Goal: Task Accomplishment & Management: Complete application form

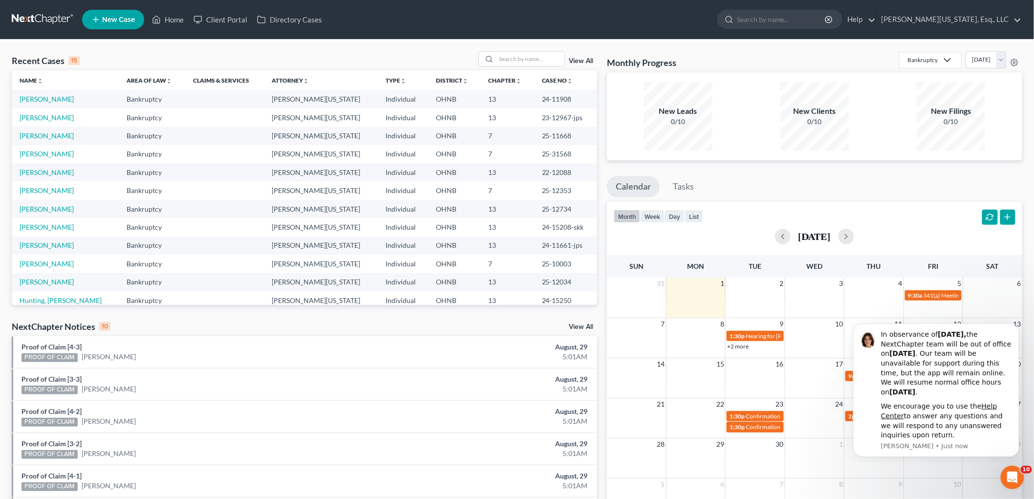
click at [117, 18] on span "New Case" at bounding box center [118, 19] width 33 height 7
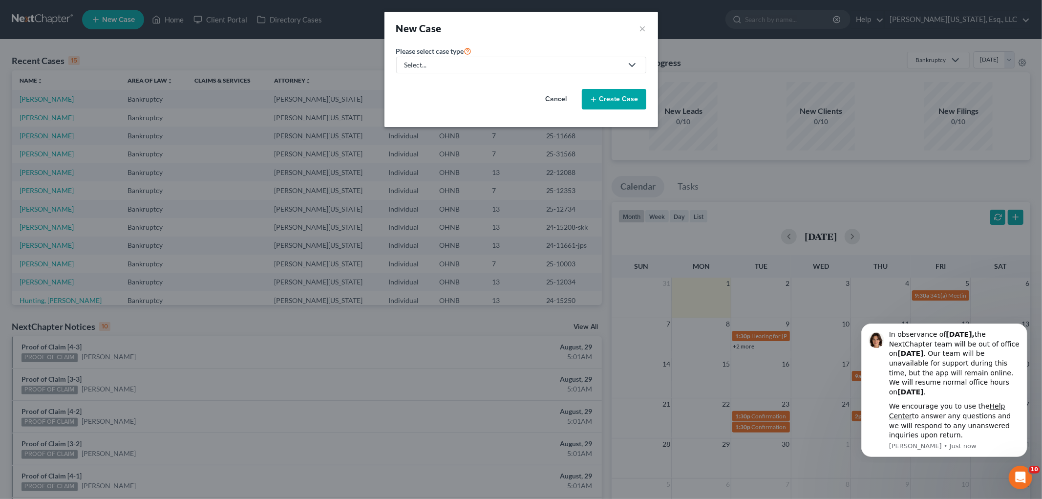
click at [486, 65] on div "Select..." at bounding box center [514, 65] width 218 height 10
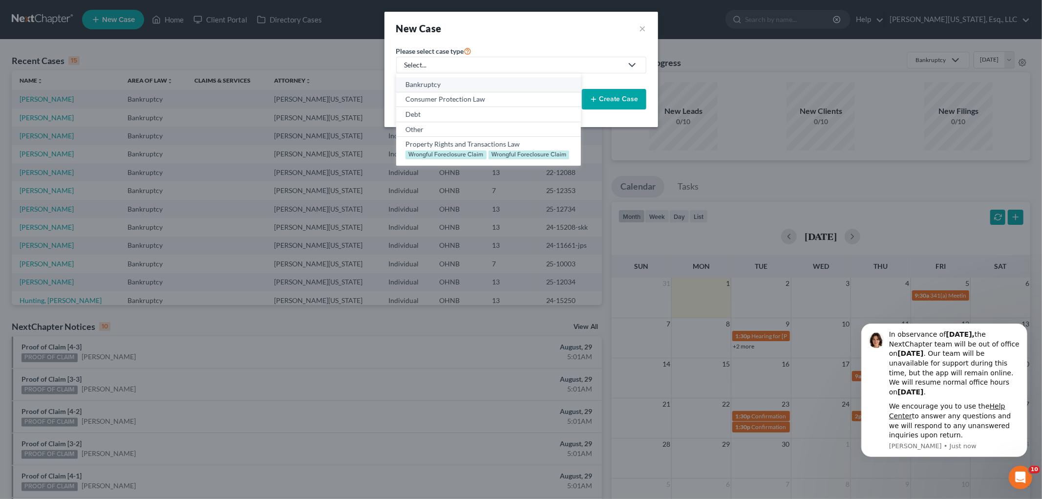
click at [482, 87] on div "Bankruptcy" at bounding box center [489, 85] width 166 height 10
select select "61"
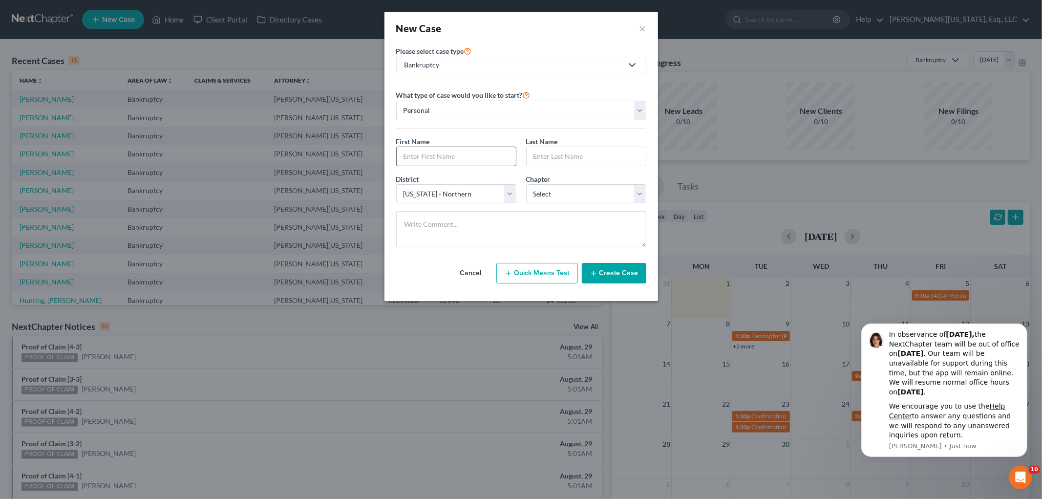
click at [451, 156] on input "text" at bounding box center [456, 156] width 119 height 19
type input "[PERSON_NAME]"
type input "[GEOGRAPHIC_DATA]"
click at [597, 197] on select "Select 7 11 12 13" at bounding box center [586, 194] width 120 height 20
select select "0"
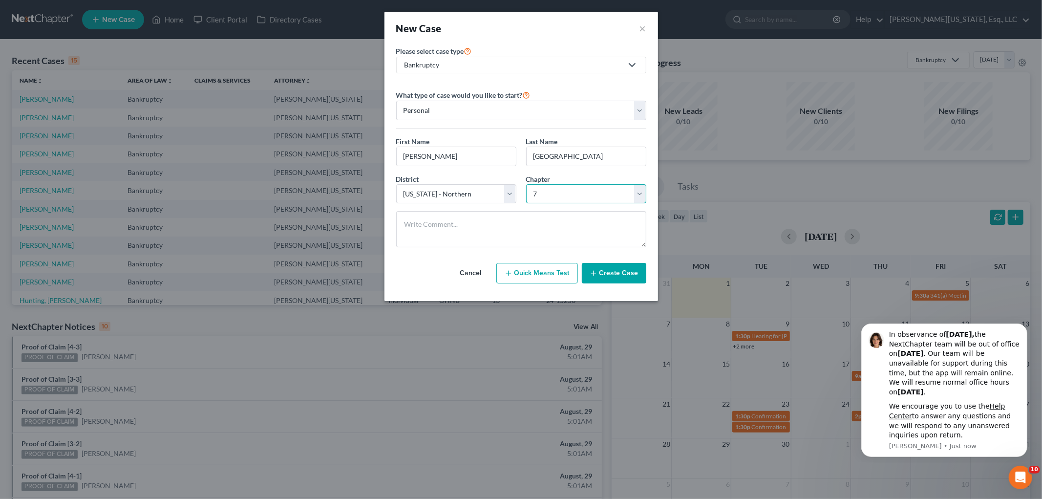
click at [526, 184] on select "Select 7 11 12 13" at bounding box center [586, 194] width 120 height 20
click at [632, 277] on button "Create Case" at bounding box center [614, 273] width 64 height 21
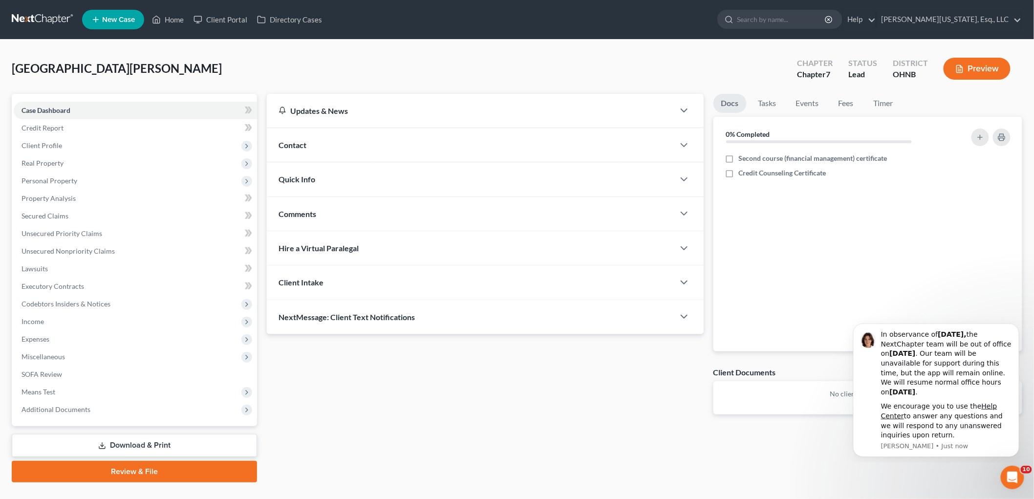
click at [328, 148] on div "Contact" at bounding box center [471, 145] width 408 height 34
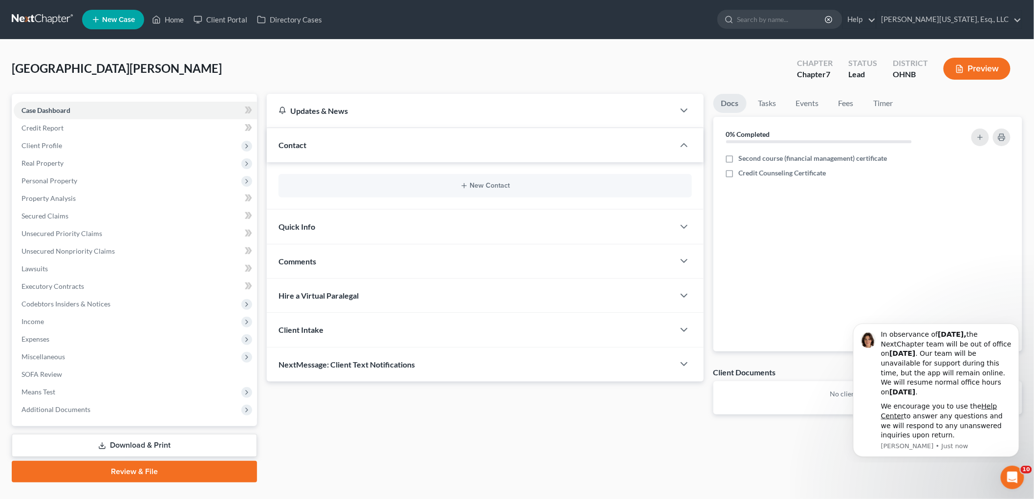
click at [448, 179] on div "New Contact" at bounding box center [485, 185] width 413 height 23
click at [459, 187] on button "New Contact" at bounding box center [485, 186] width 398 height 8
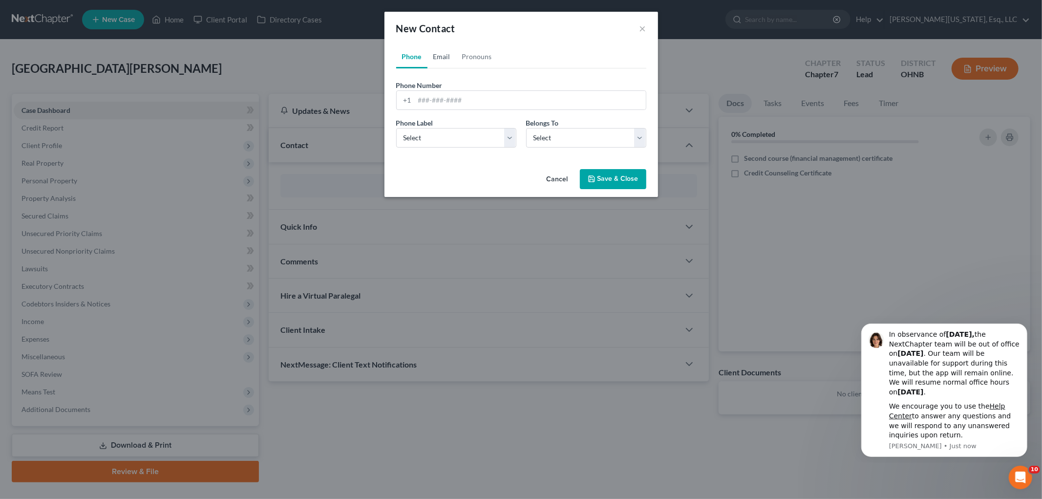
click at [447, 57] on link "Email" at bounding box center [442, 56] width 29 height 23
click at [456, 97] on input "email" at bounding box center [530, 100] width 231 height 19
type input "[EMAIL_ADDRESS][DOMAIN_NAME]"
drag, startPoint x: 450, startPoint y: 136, endPoint x: 450, endPoint y: 146, distance: 9.8
click at [450, 136] on select "Select Home Work Other" at bounding box center [456, 138] width 120 height 20
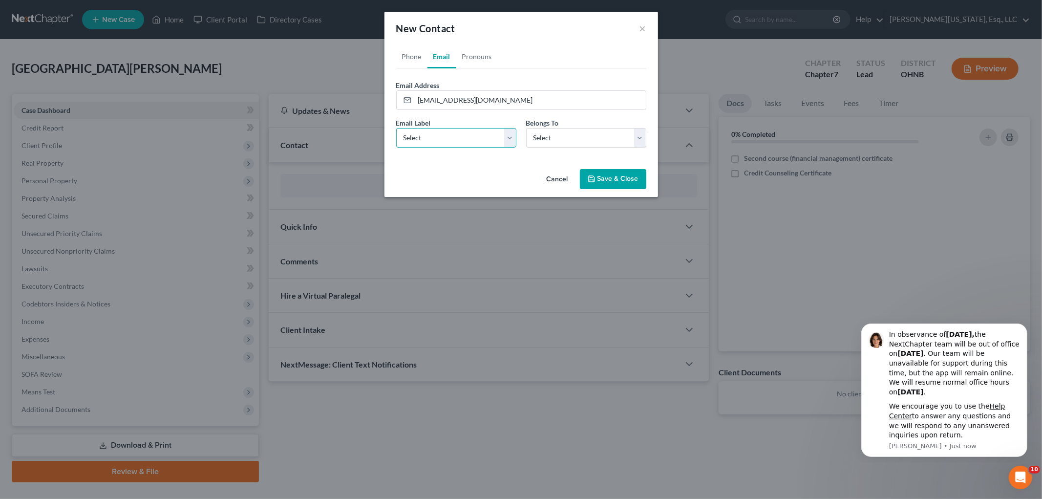
select select "0"
click at [396, 128] on select "Select Home Work Other" at bounding box center [456, 138] width 120 height 20
click at [559, 142] on select "Select Client Other" at bounding box center [586, 138] width 120 height 20
select select "0"
click at [526, 128] on select "Select Client Other" at bounding box center [586, 138] width 120 height 20
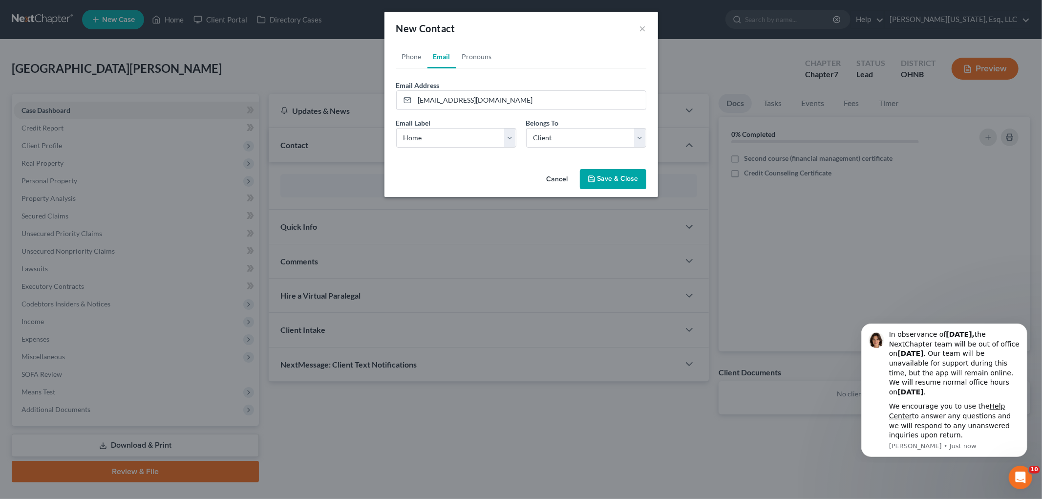
click at [599, 178] on button "Save & Close" at bounding box center [613, 179] width 66 height 21
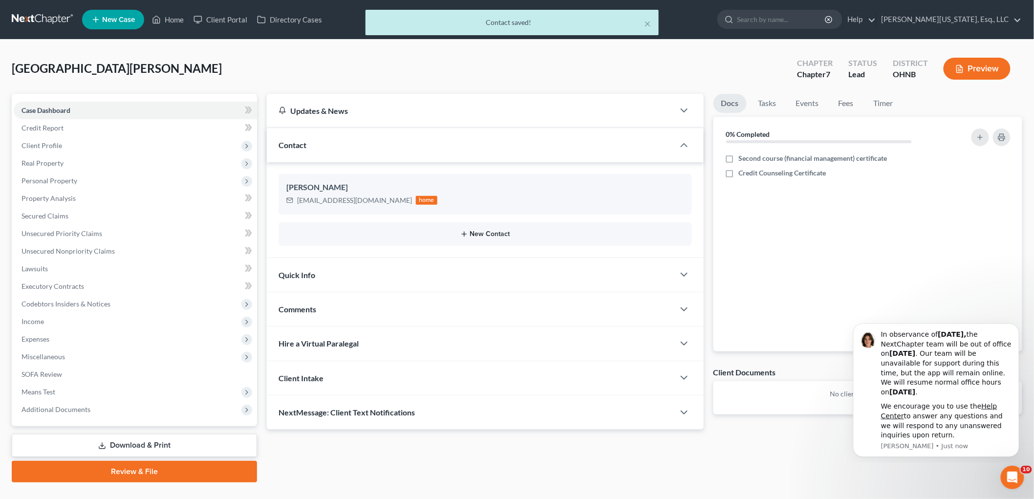
click at [493, 231] on button "New Contact" at bounding box center [485, 234] width 398 height 8
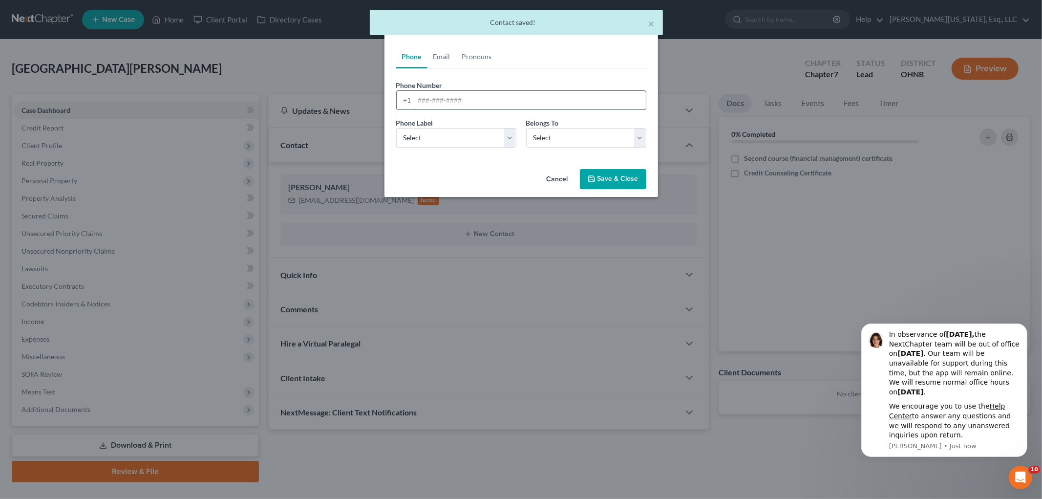
click at [472, 98] on input "tel" at bounding box center [530, 100] width 231 height 19
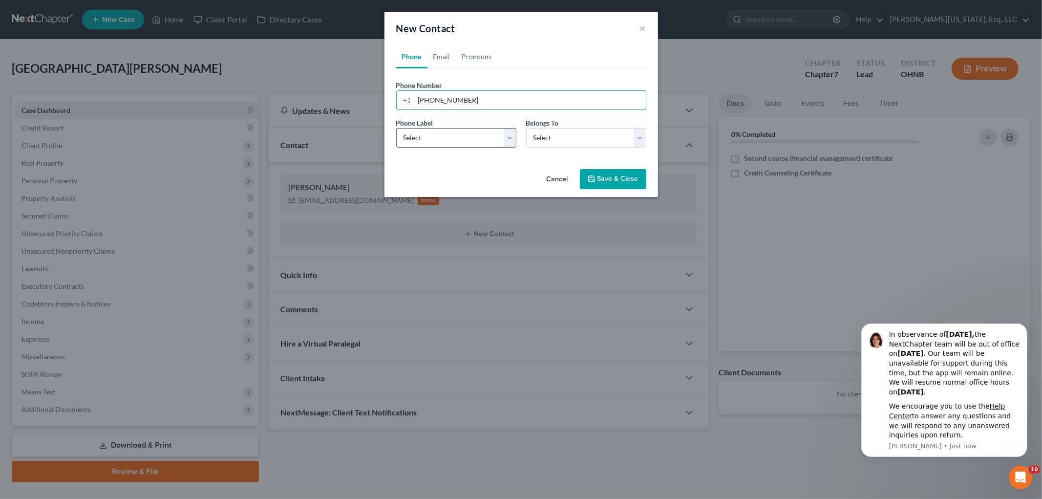
type input "[PHONE_NUMBER]"
drag, startPoint x: 456, startPoint y: 128, endPoint x: 461, endPoint y: 147, distance: 19.7
click at [456, 128] on select "Select Mobile Home Work Other" at bounding box center [456, 138] width 120 height 20
select select "0"
click at [396, 128] on select "Select Mobile Home Work Other" at bounding box center [456, 138] width 120 height 20
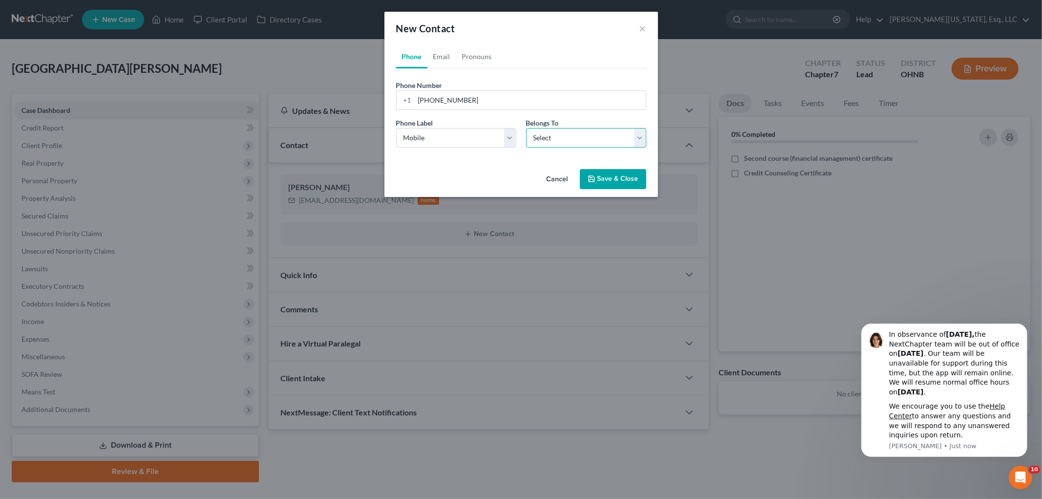
click at [565, 142] on select "Select Client Other" at bounding box center [586, 138] width 120 height 20
select select "0"
click at [526, 128] on select "Select Client Other" at bounding box center [586, 138] width 120 height 20
click at [602, 178] on button "Save & Close" at bounding box center [613, 179] width 66 height 21
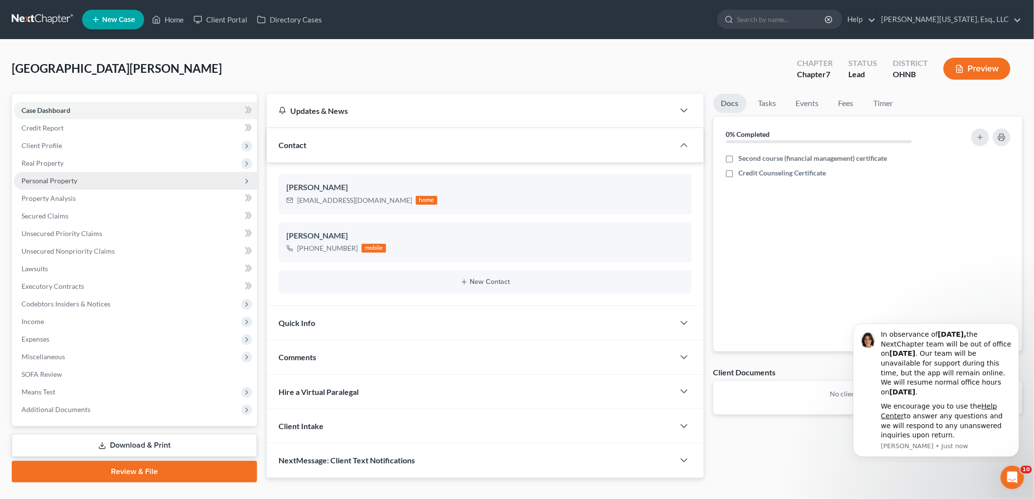
click at [68, 182] on span "Personal Property" at bounding box center [49, 180] width 56 height 8
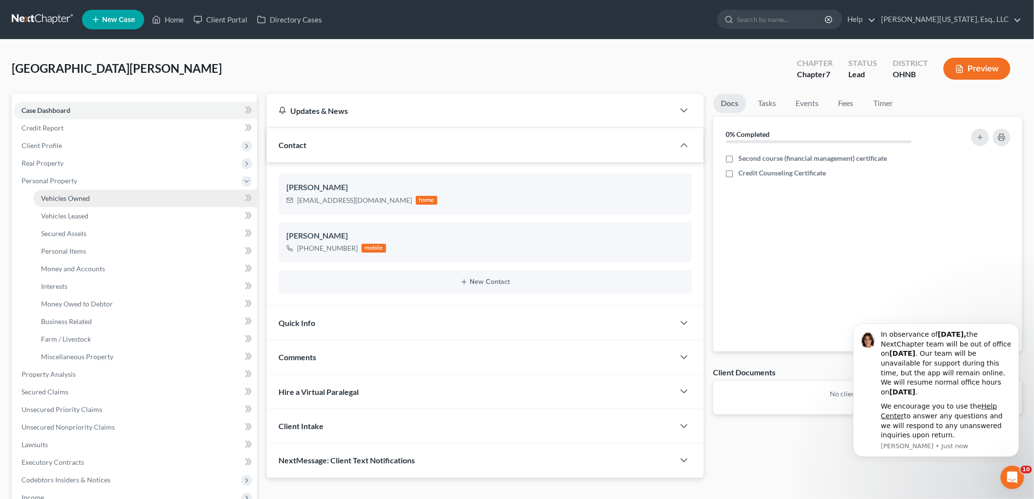
click at [75, 198] on span "Vehicles Owned" at bounding box center [65, 198] width 49 height 8
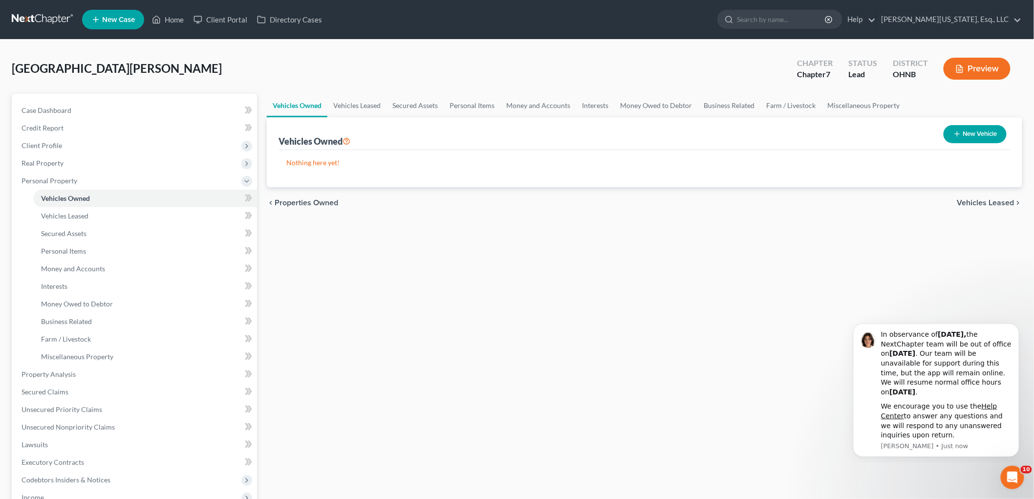
click at [956, 139] on button "New Vehicle" at bounding box center [975, 134] width 63 height 18
select select "0"
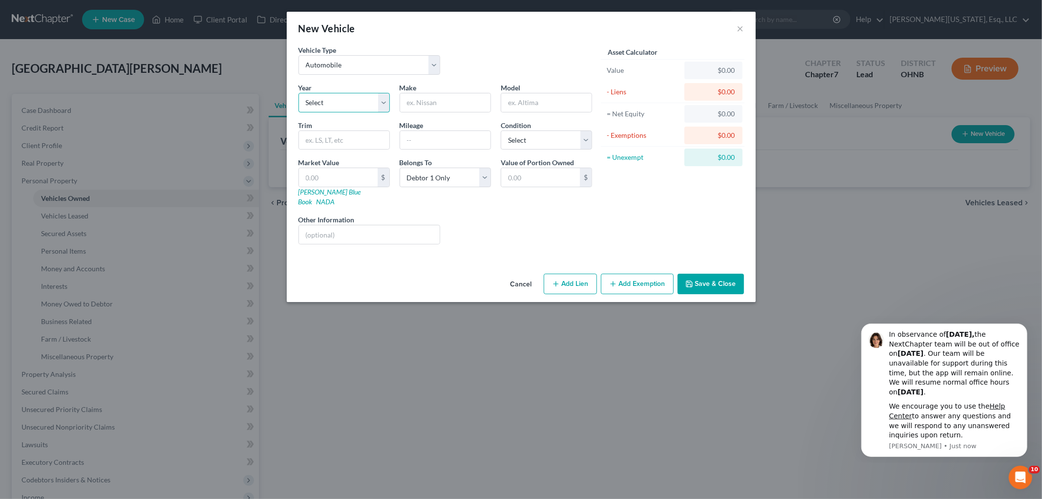
click at [365, 100] on select "Select 2026 2025 2024 2023 2022 2021 2020 2019 2018 2017 2016 2015 2014 2013 20…" at bounding box center [344, 103] width 91 height 20
select select "15"
click at [299, 93] on select "Select 2026 2025 2024 2023 2022 2021 2020 2019 2018 2017 2016 2015 2014 2013 20…" at bounding box center [344, 103] width 91 height 20
type input "Ford"
type input "Edge"
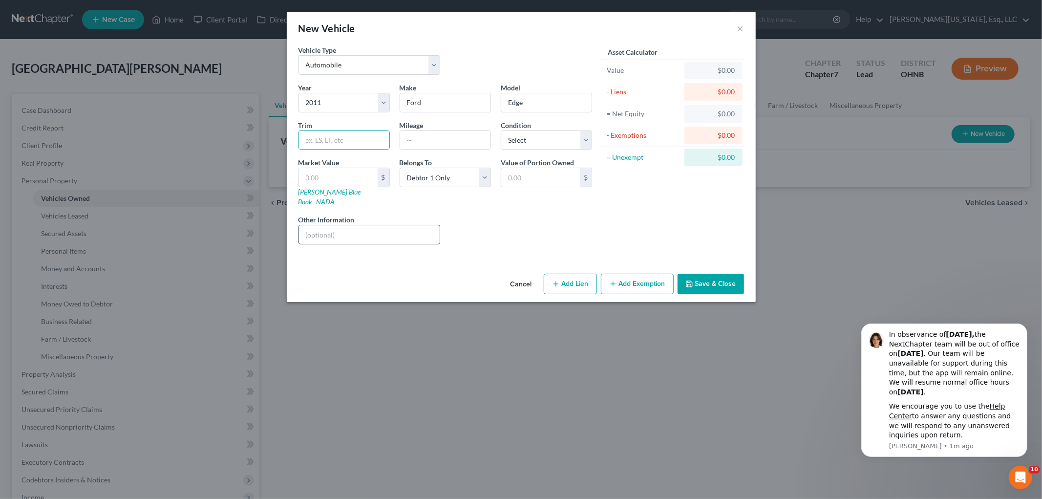
click at [369, 230] on input "text" at bounding box center [369, 234] width 141 height 19
type input "does not run"
click at [560, 134] on select "Select Excellent Very Good Good Fair Poor" at bounding box center [546, 140] width 91 height 20
select select "4"
click at [501, 130] on select "Select Excellent Very Good Good Fair Poor" at bounding box center [546, 140] width 91 height 20
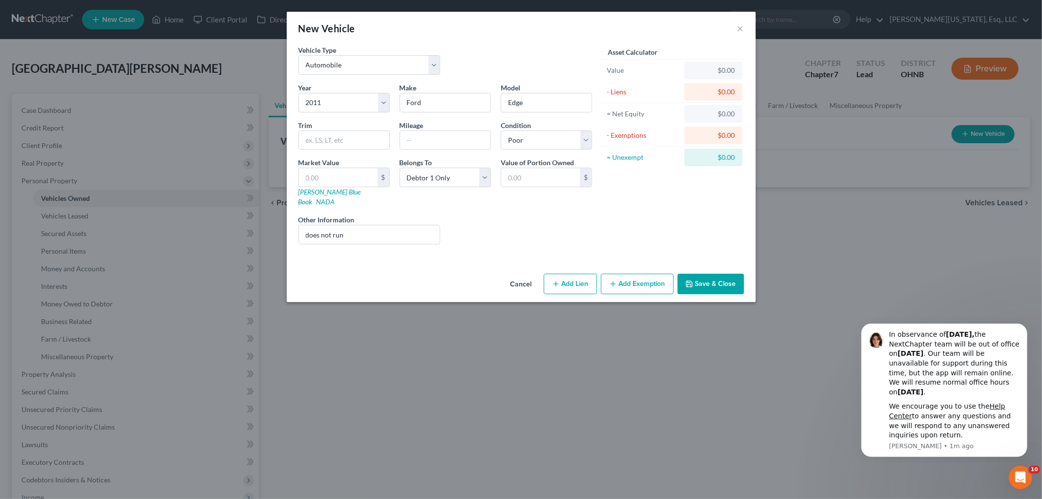
click at [714, 274] on button "Save & Close" at bounding box center [711, 284] width 66 height 21
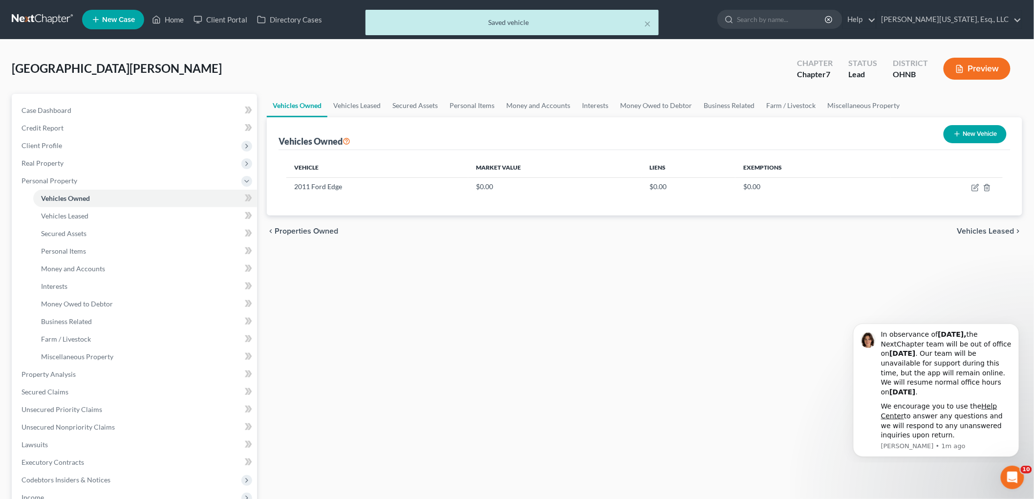
click at [967, 134] on button "New Vehicle" at bounding box center [975, 134] width 63 height 18
select select "0"
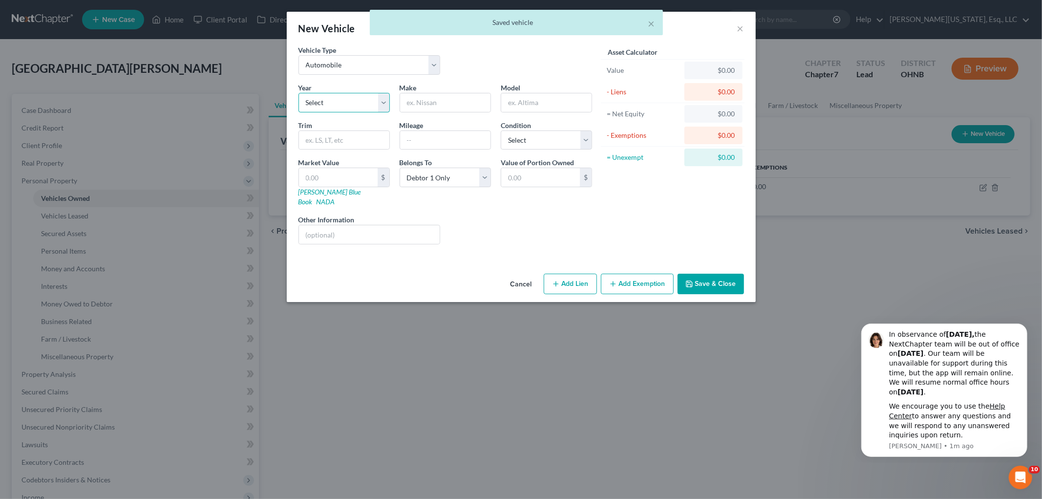
click at [349, 107] on select "Select 2026 2025 2024 2023 2022 2021 2020 2019 2018 2017 2016 2015 2014 2013 20…" at bounding box center [344, 103] width 91 height 20
select select "17"
click at [299, 93] on select "Select 2026 2025 2024 2023 2022 2021 2020 2019 2018 2017 2016 2015 2014 2013 20…" at bounding box center [344, 103] width 91 height 20
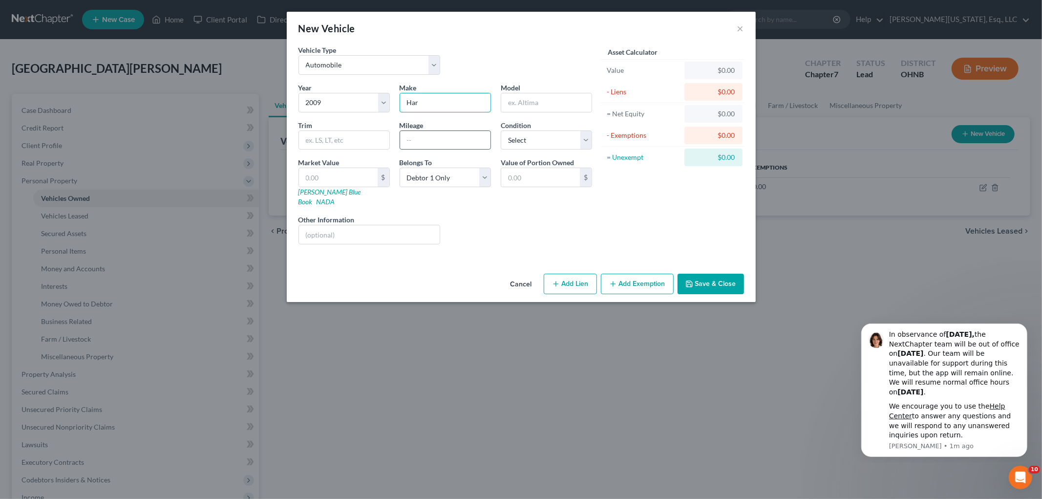
type input "Harley Davidson"
click at [545, 103] on input "text" at bounding box center [546, 102] width 90 height 19
type input "Sportser"
click at [335, 133] on input "text" at bounding box center [344, 140] width 90 height 19
type input "1200"
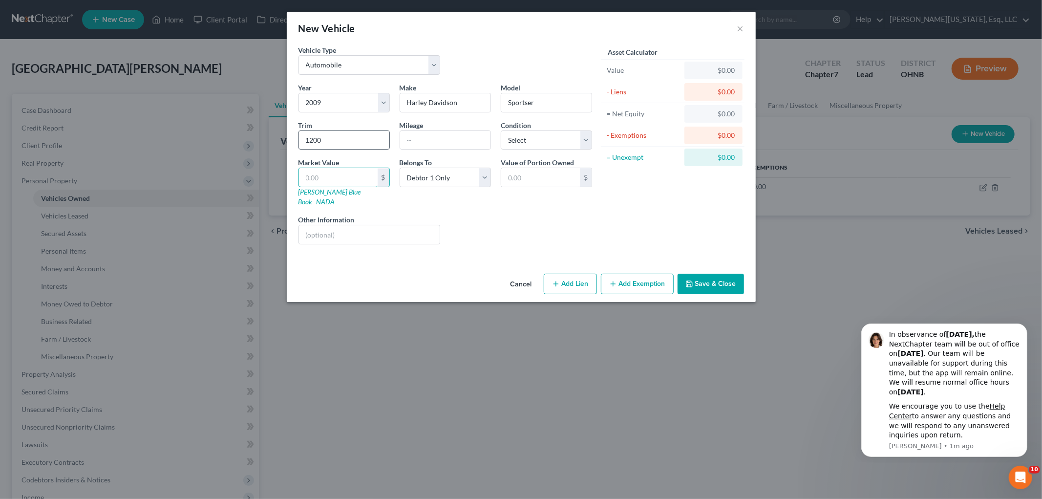
type input "4"
type input "4.00"
type input "40"
type input "40.00"
type input "400"
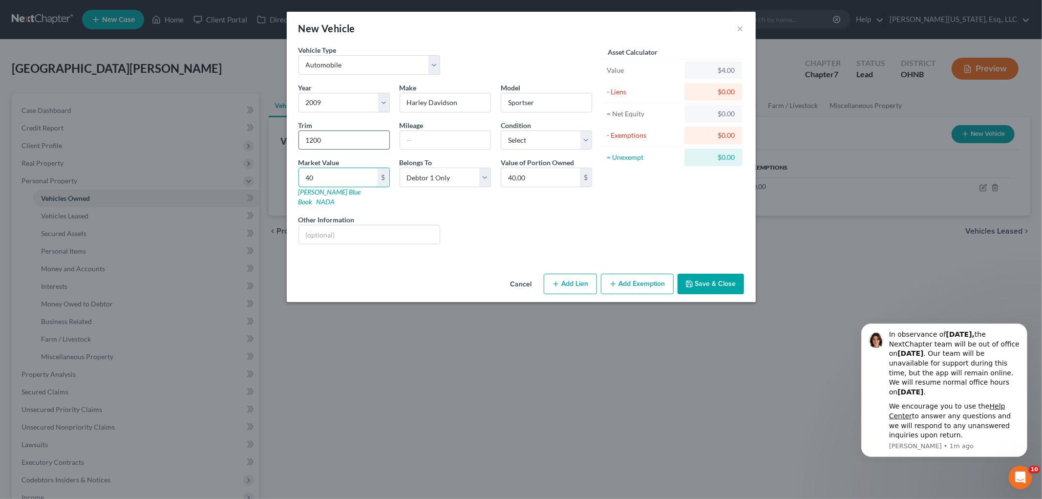
type input "400.00"
type input "4000"
type input "4,000.00"
type input "4,000"
click at [381, 215] on div "Other Information" at bounding box center [370, 230] width 152 height 30
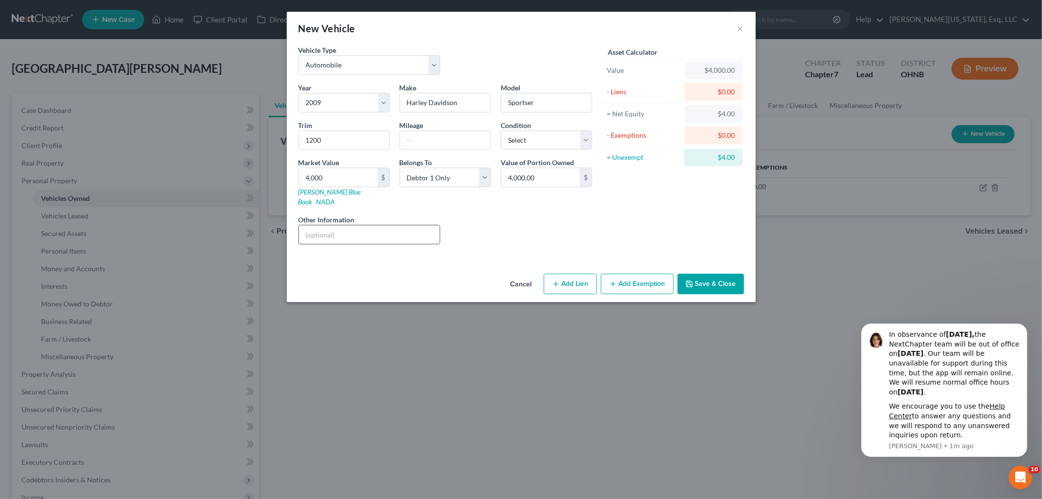
click at [384, 225] on input "text" at bounding box center [369, 234] width 141 height 19
type input "not operable"
click at [539, 142] on select "Select Excellent Very Good Good Fair Poor" at bounding box center [546, 140] width 91 height 20
select select "4"
click at [501, 130] on select "Select Excellent Very Good Good Fair Poor" at bounding box center [546, 140] width 91 height 20
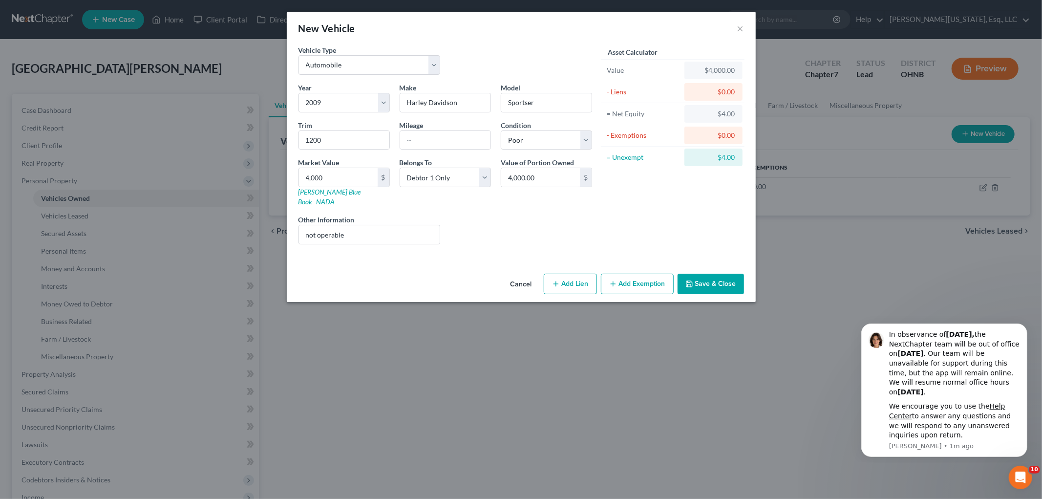
click at [710, 279] on button "Save & Close" at bounding box center [711, 284] width 66 height 21
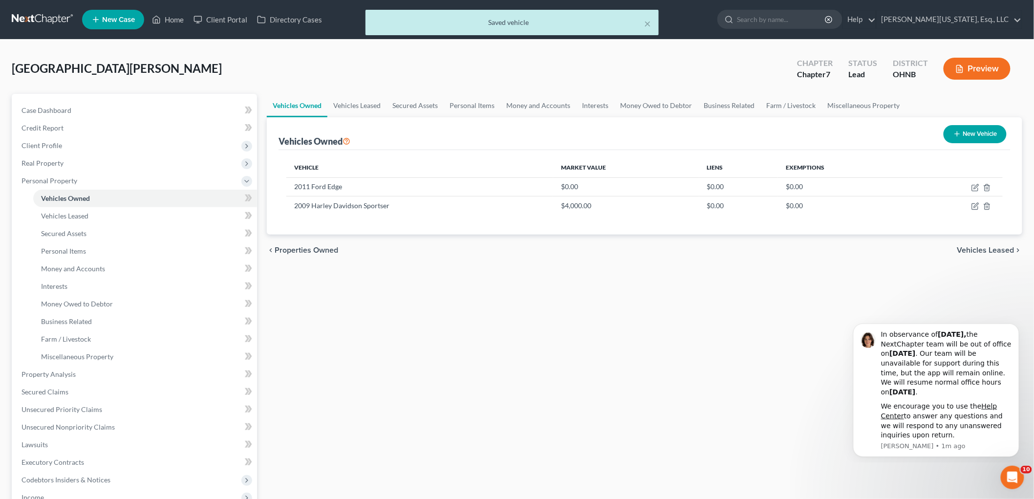
click at [968, 130] on button "New Vehicle" at bounding box center [975, 134] width 63 height 18
select select "0"
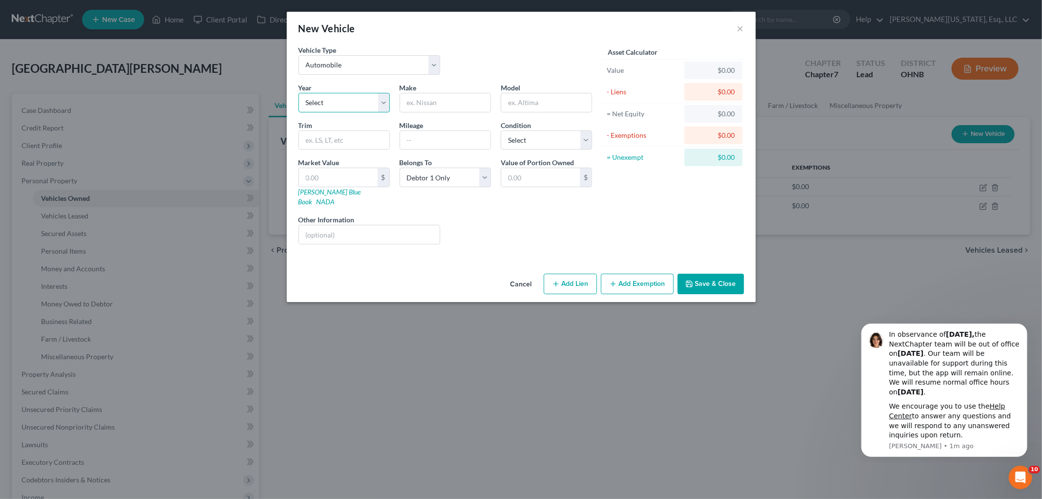
click at [345, 106] on select "Select 2026 2025 2024 2023 2022 2021 2020 2019 2018 2017 2016 2015 2014 2013 20…" at bounding box center [344, 103] width 91 height 20
click at [369, 61] on select "Select Automobile Truck Trailer Watercraft Aircraft Motor Home Atv Other Vehicle" at bounding box center [370, 65] width 142 height 20
click at [299, 55] on select "Select Automobile Truck Trailer Watercraft Aircraft Motor Home Atv Other Vehicle" at bounding box center [370, 65] width 142 height 20
click at [357, 98] on select "Select 2026 2025 2024 2023 2022 2021 2020 2019 2018 2017 2016 2015 2014 2013 20…" at bounding box center [344, 103] width 91 height 20
select select "28"
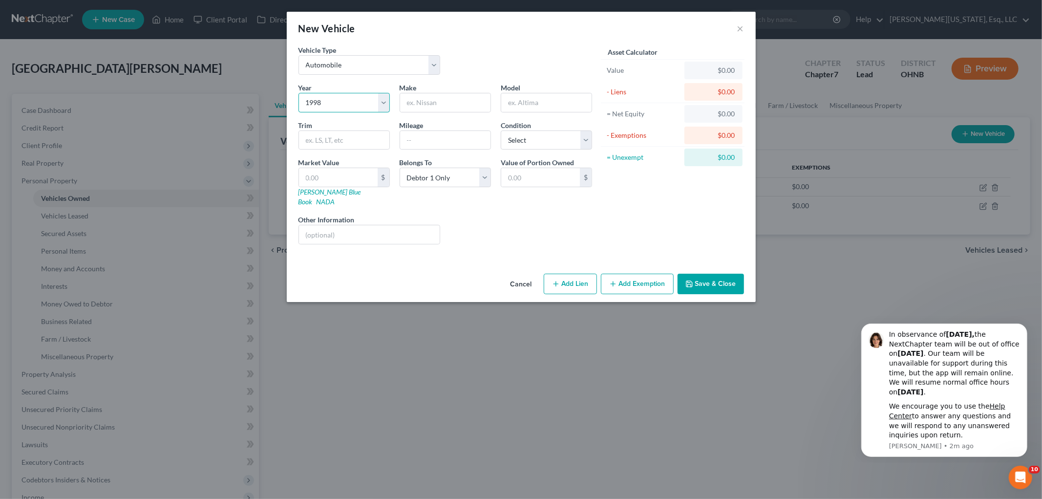
click at [299, 93] on select "Select 2026 2025 2024 2023 2022 2021 2020 2019 2018 2017 2016 2015 2014 2013 20…" at bounding box center [344, 103] width 91 height 20
type input "Suzuki"
type input "Intruder"
type input "800"
click at [365, 226] on input "text" at bounding box center [369, 234] width 141 height 19
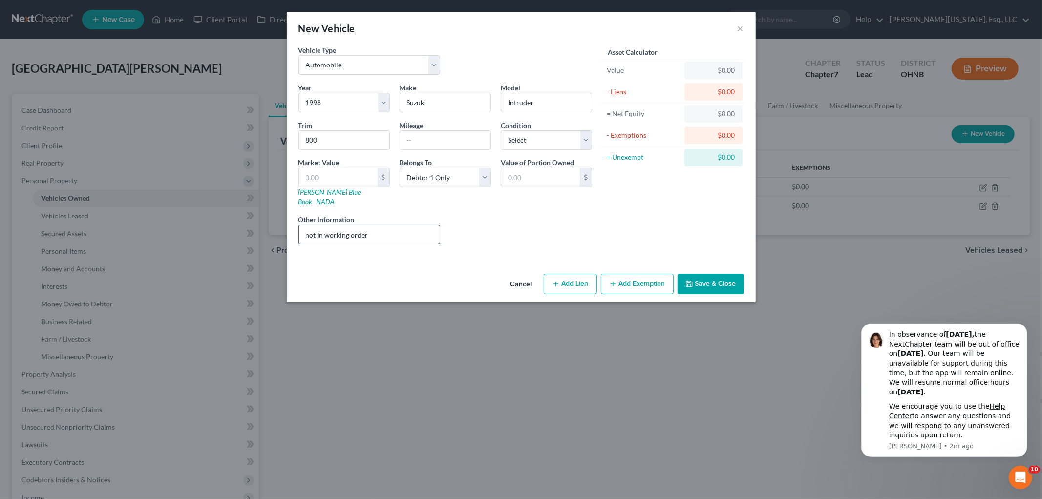
type input "not in working order"
click at [535, 147] on select "Select Excellent Very Good Good Fair Poor" at bounding box center [546, 140] width 91 height 20
select select "4"
click at [501, 130] on select "Select Excellent Very Good Good Fair Poor" at bounding box center [546, 140] width 91 height 20
click at [731, 276] on button "Save & Close" at bounding box center [711, 284] width 66 height 21
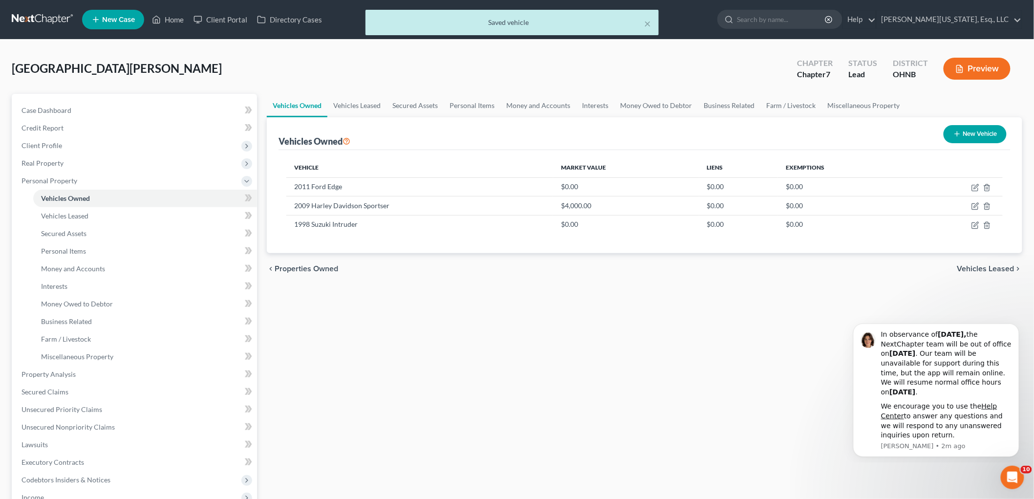
click at [959, 134] on icon "button" at bounding box center [957, 134] width 8 height 8
select select "0"
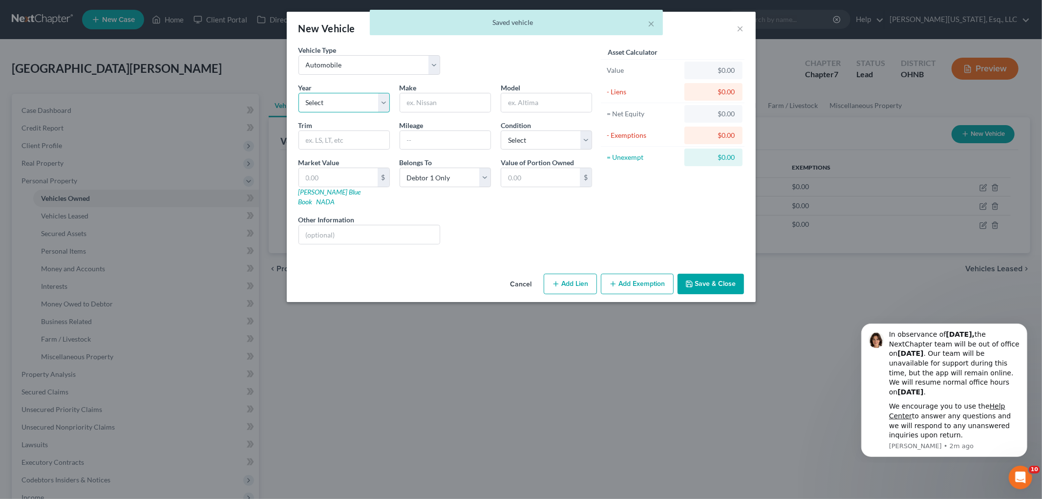
click at [344, 109] on select "Select 2026 2025 2024 2023 2022 2021 2020 2019 2018 2017 2016 2015 2014 2013 20…" at bounding box center [344, 103] width 91 height 20
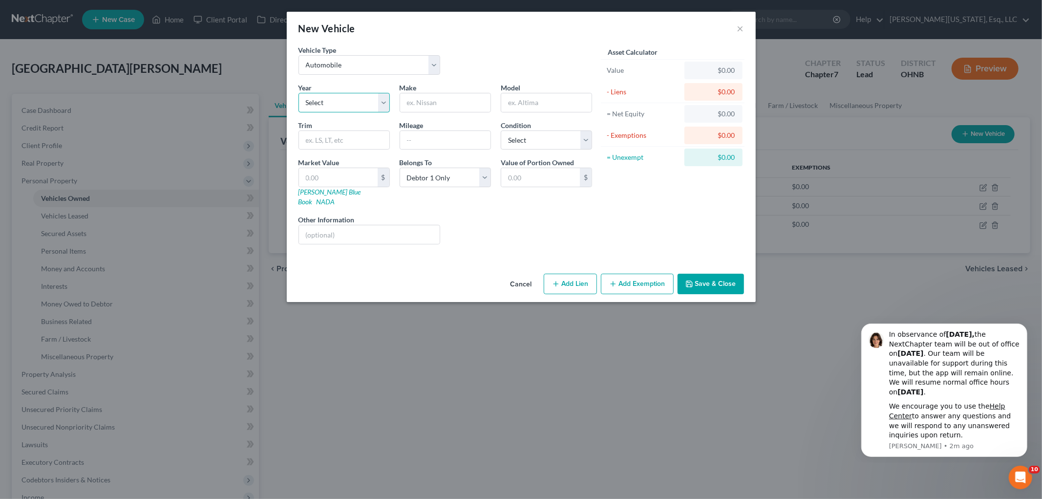
select select "8"
click at [299, 93] on select "Select 2026 2025 2024 2023 2022 2021 2020 2019 2018 2017 2016 2015 2014 2013 20…" at bounding box center [344, 103] width 91 height 20
type input "Alfa"
type input "[PERSON_NAME]"
type input "Stelvio"
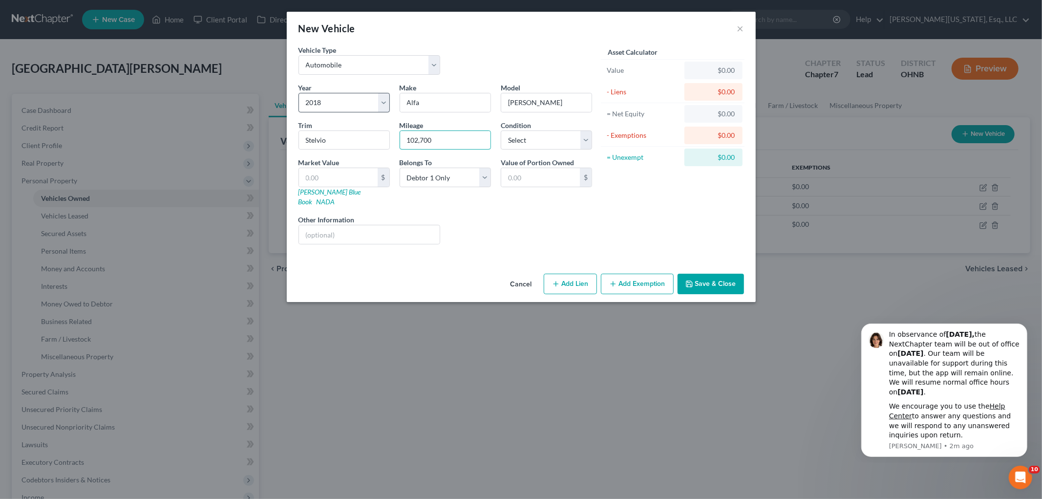
type input "102,700"
click at [733, 277] on button "Save & Close" at bounding box center [711, 284] width 66 height 21
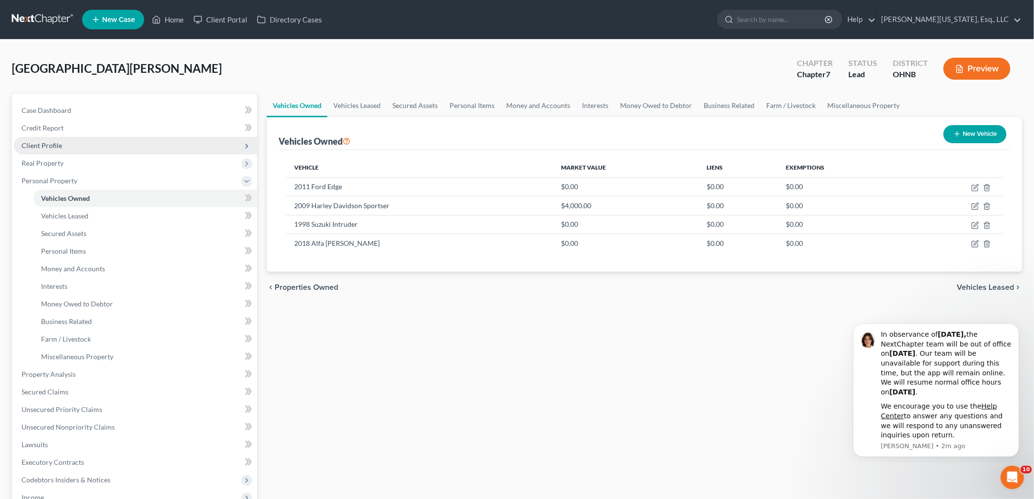
click at [62, 145] on span "Client Profile" at bounding box center [135, 146] width 243 height 18
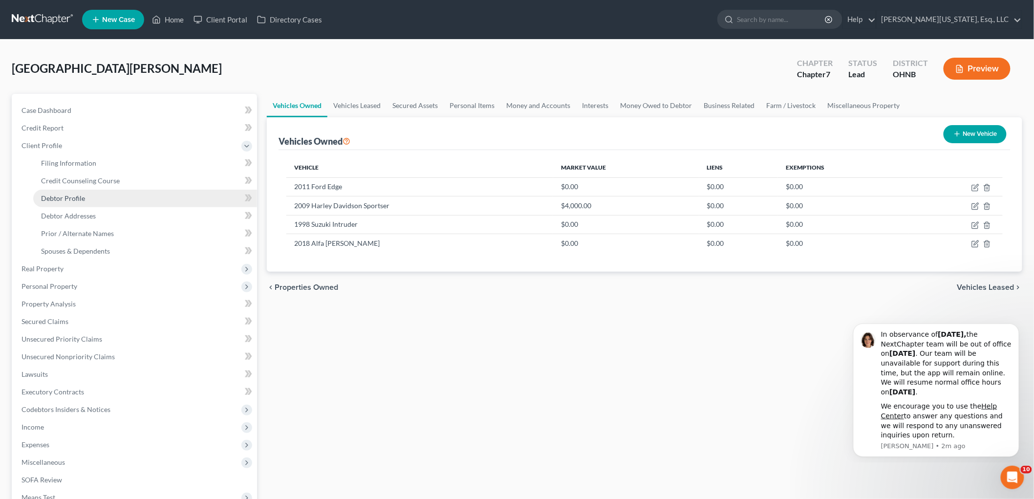
click at [71, 202] on link "Debtor Profile" at bounding box center [145, 199] width 224 height 18
select select "0"
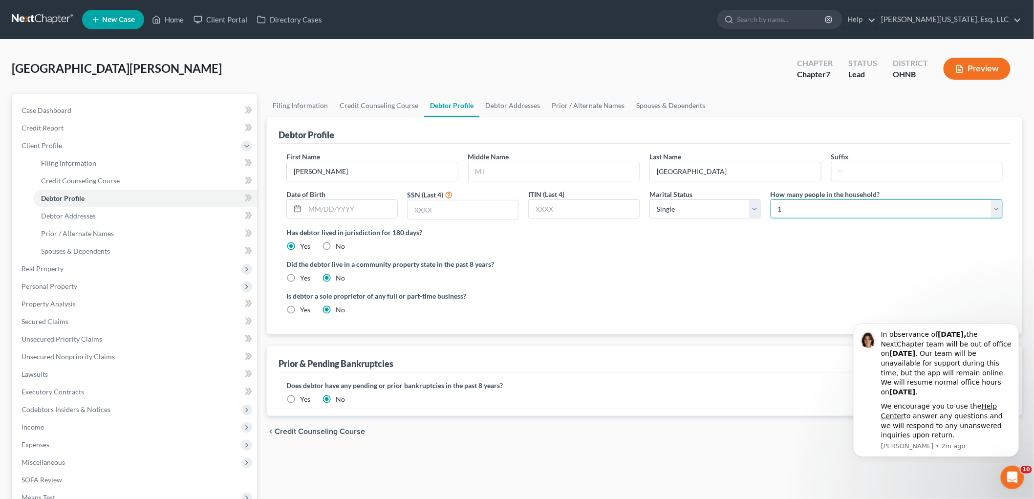
click at [849, 207] on select "Select 1 2 3 4 5 6 7 8 9 10 11 12 13 14 15 16 17 18 19 20" at bounding box center [887, 209] width 232 height 20
select select "2"
click at [771, 199] on select "Select 1 2 3 4 5 6 7 8 9 10 11 12 13 14 15 16 17 18 19 20" at bounding box center [887, 209] width 232 height 20
click at [39, 445] on span "Expenses" at bounding box center [35, 444] width 28 height 8
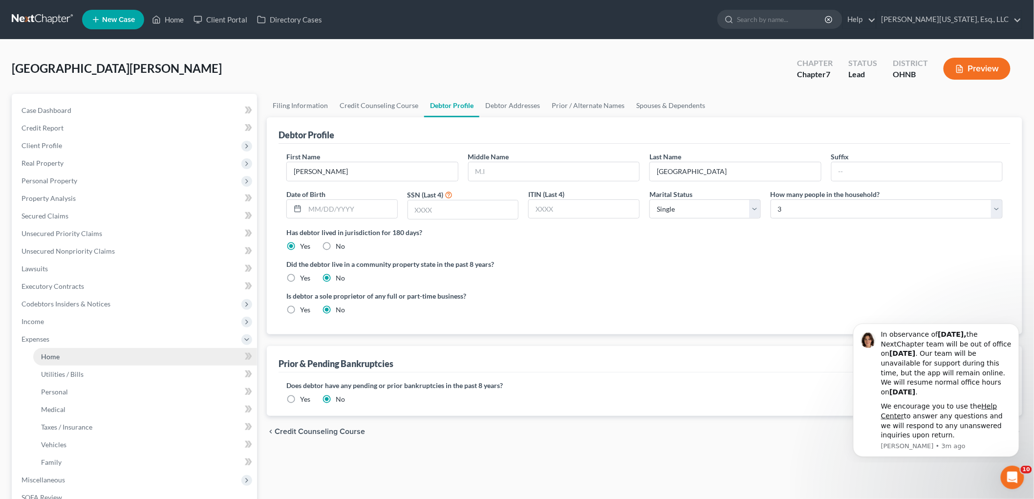
click at [64, 355] on link "Home" at bounding box center [145, 357] width 224 height 18
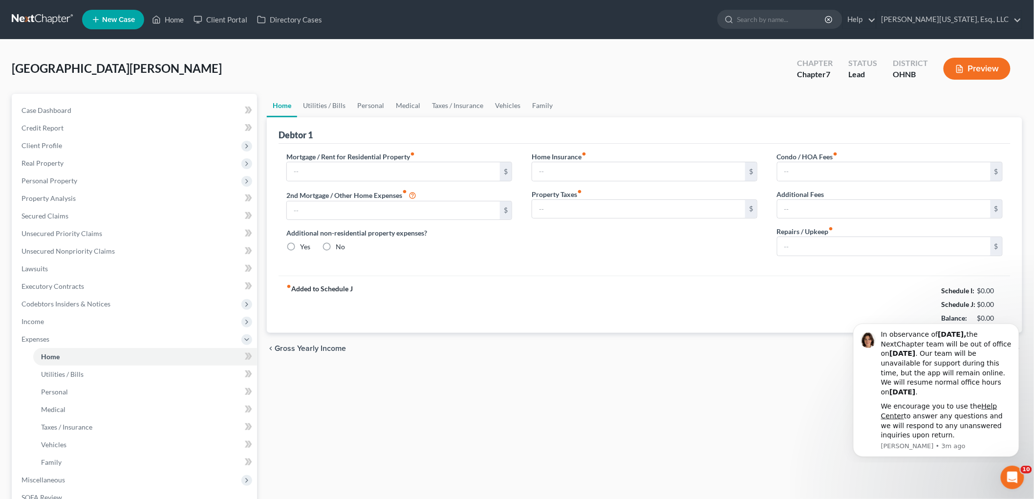
type input "0.00"
radio input "true"
type input "0.00"
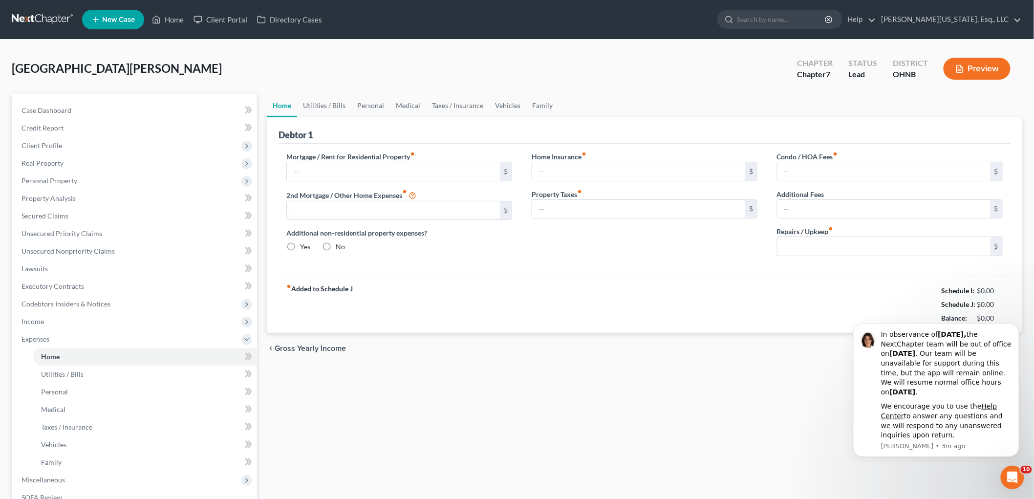
type input "0.00"
click at [400, 163] on input "text" at bounding box center [393, 171] width 213 height 19
type input "1,500"
type input "15"
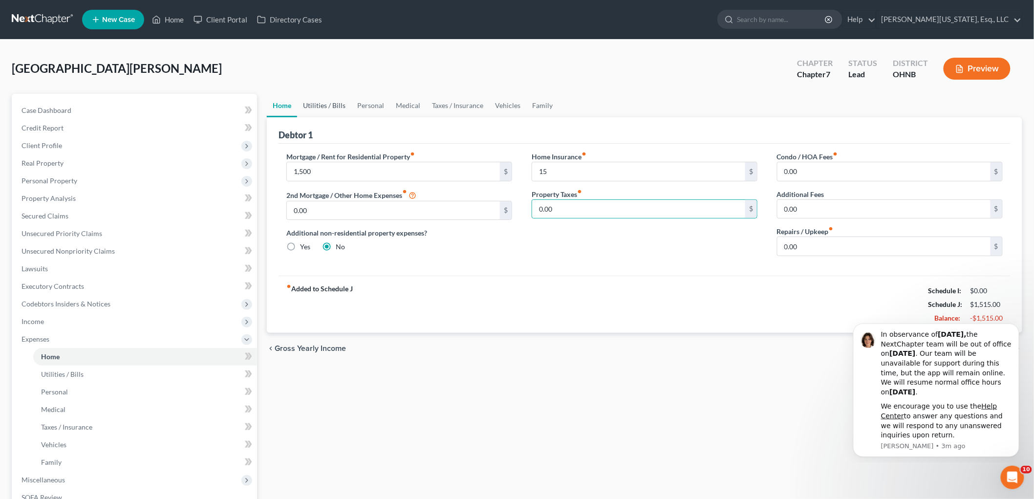
click at [325, 107] on link "Utilities / Bills" at bounding box center [324, 105] width 54 height 23
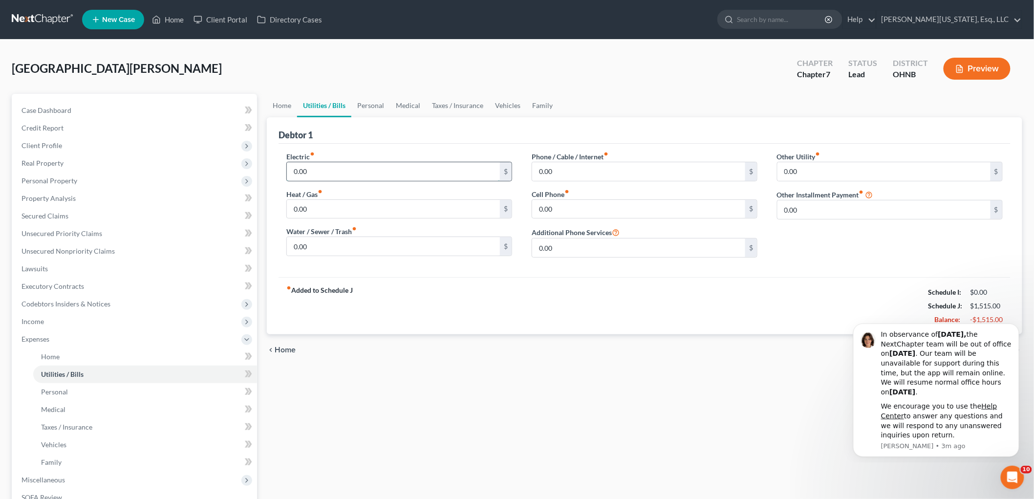
click at [350, 175] on input "0.00" at bounding box center [393, 171] width 213 height 19
type input "225"
type input "30"
type input "65"
type input "225"
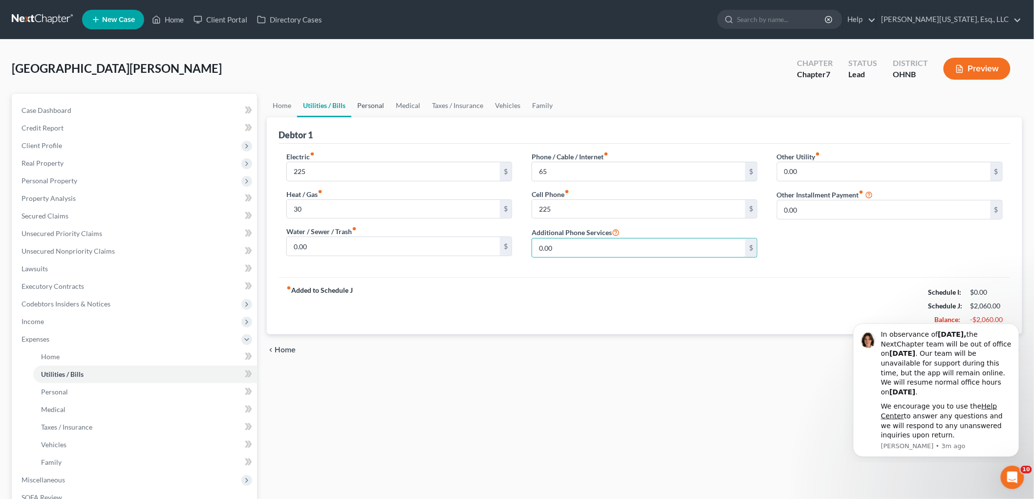
click at [373, 105] on link "Personal" at bounding box center [370, 105] width 39 height 23
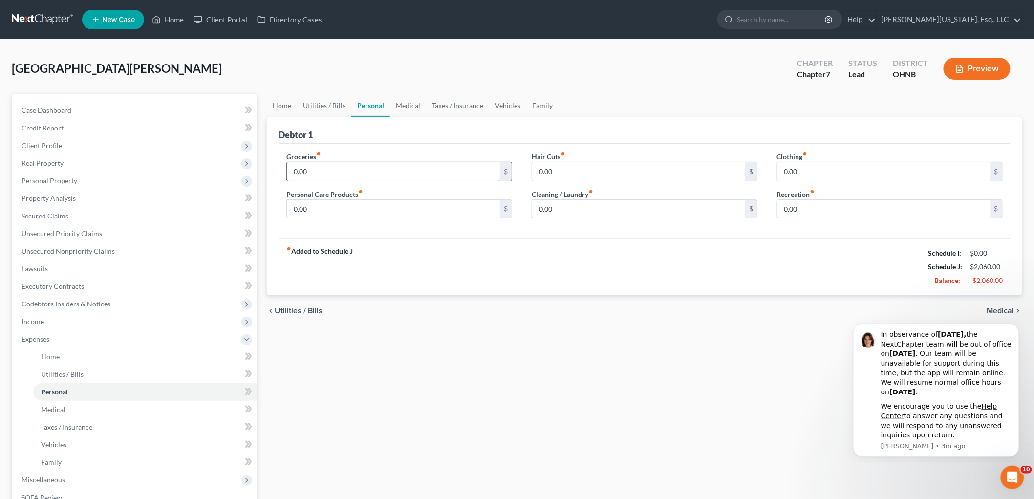
click at [354, 168] on input "0.00" at bounding box center [393, 171] width 213 height 19
type input "600"
type input "150"
click at [416, 107] on link "Medical" at bounding box center [408, 105] width 36 height 23
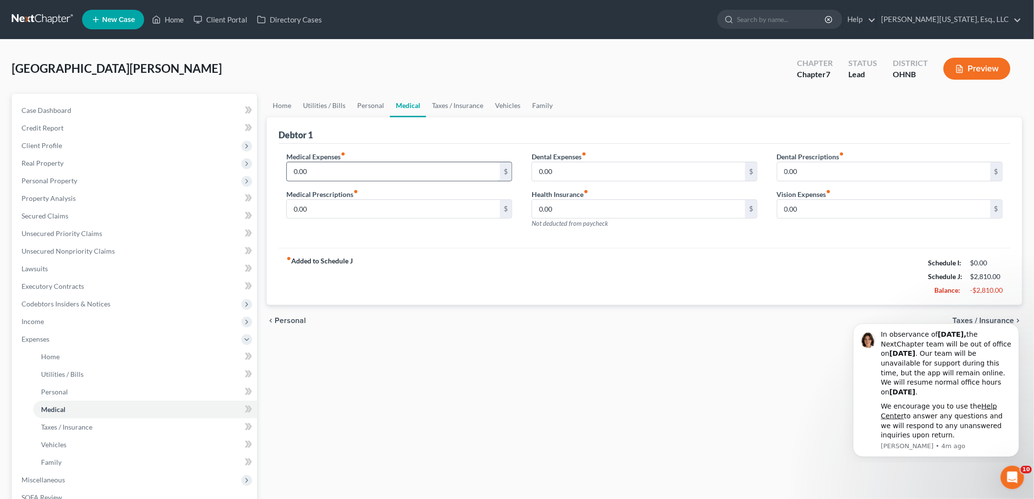
click at [345, 177] on input "0.00" at bounding box center [393, 171] width 213 height 19
type input "200"
click at [468, 104] on link "Taxes / Insurance" at bounding box center [457, 105] width 63 height 23
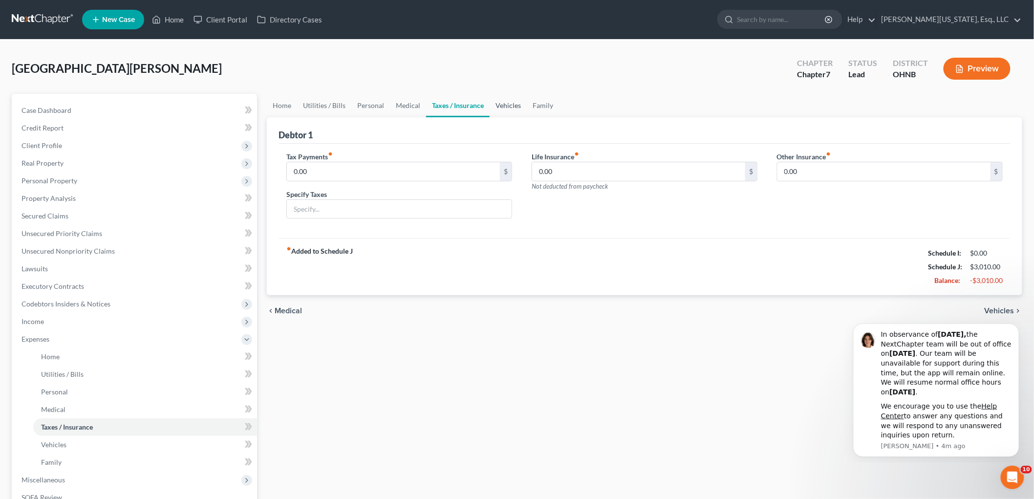
click at [507, 105] on link "Vehicles" at bounding box center [508, 105] width 37 height 23
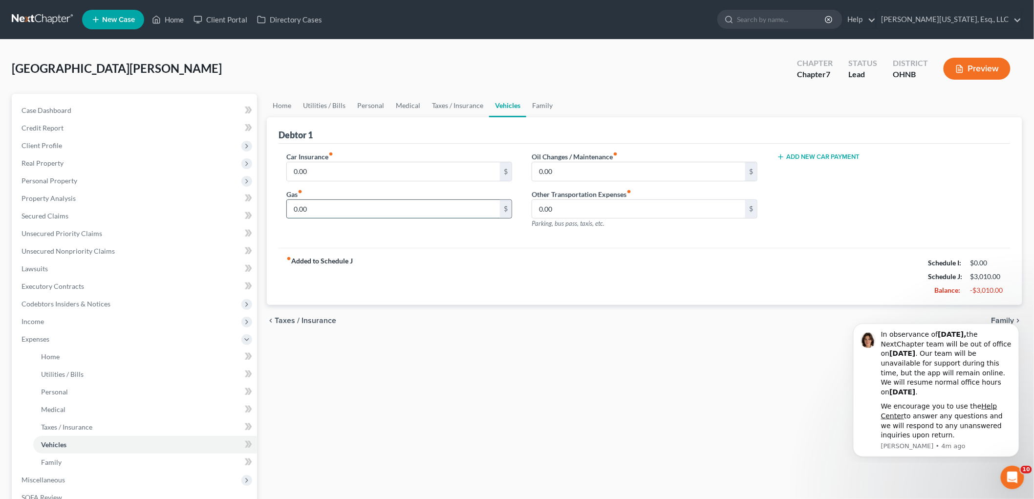
click at [386, 207] on input "0.00" at bounding box center [393, 209] width 213 height 19
type input "300"
type input "150"
click at [370, 176] on input "0.00" at bounding box center [393, 171] width 213 height 19
type input "200"
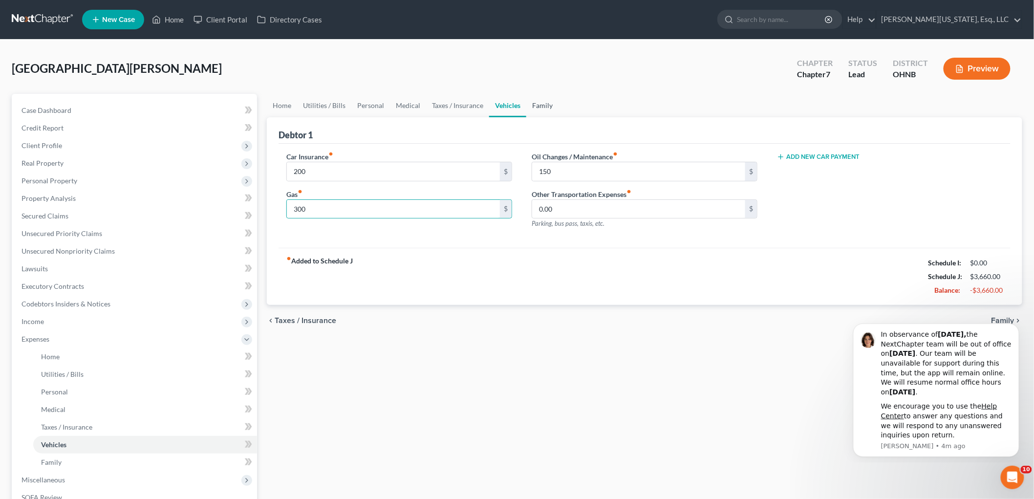
click at [540, 101] on link "Family" at bounding box center [542, 105] width 32 height 23
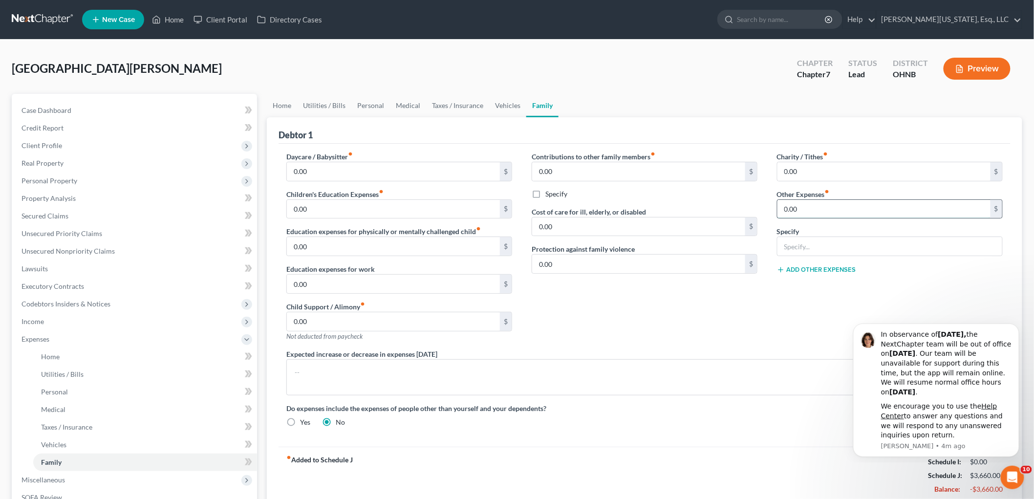
click at [868, 212] on input "0.00" at bounding box center [883, 209] width 213 height 19
type input "200"
type input "Student loans"
click at [373, 108] on link "Personal" at bounding box center [370, 105] width 39 height 23
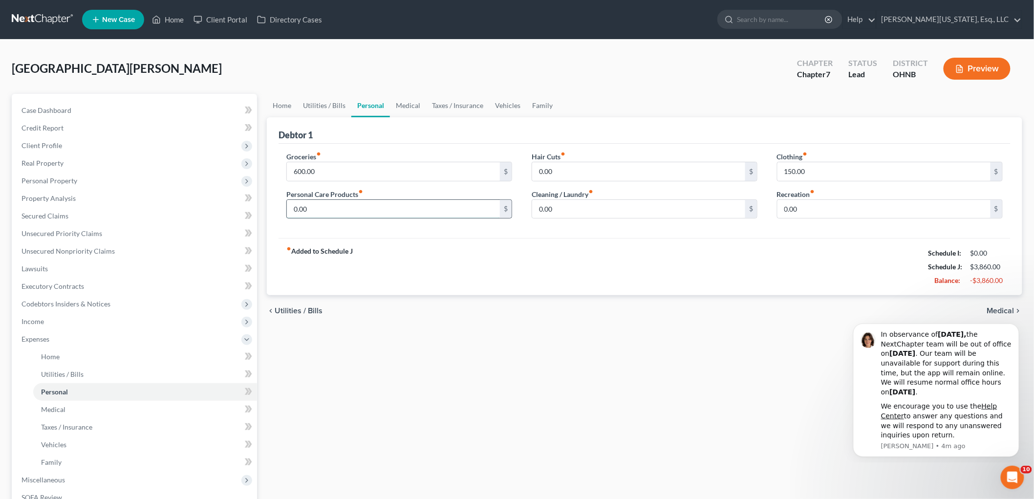
click at [393, 204] on input "0.00" at bounding box center [393, 209] width 213 height 19
type input "100"
click at [544, 106] on link "Family" at bounding box center [542, 105] width 32 height 23
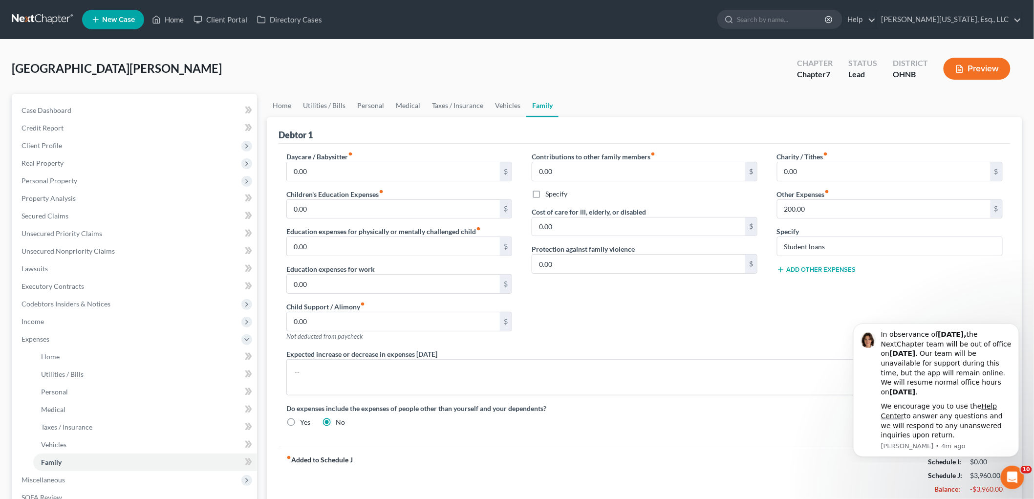
click at [837, 266] on button "Add Other Expenses" at bounding box center [816, 270] width 79 height 8
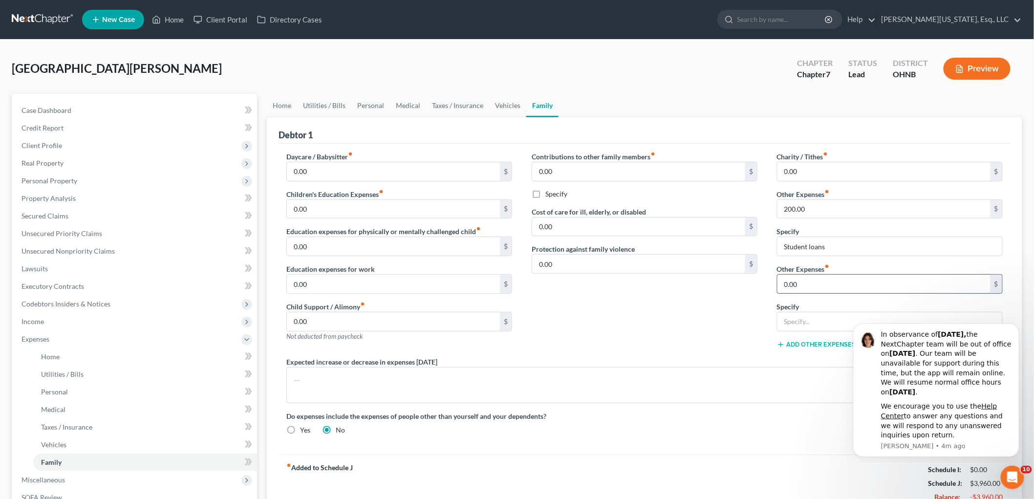
click at [834, 281] on input "0.00" at bounding box center [883, 284] width 213 height 19
type input "25"
type input "t"
click at [320, 203] on input "0.00" at bounding box center [393, 209] width 213 height 19
type input "25"
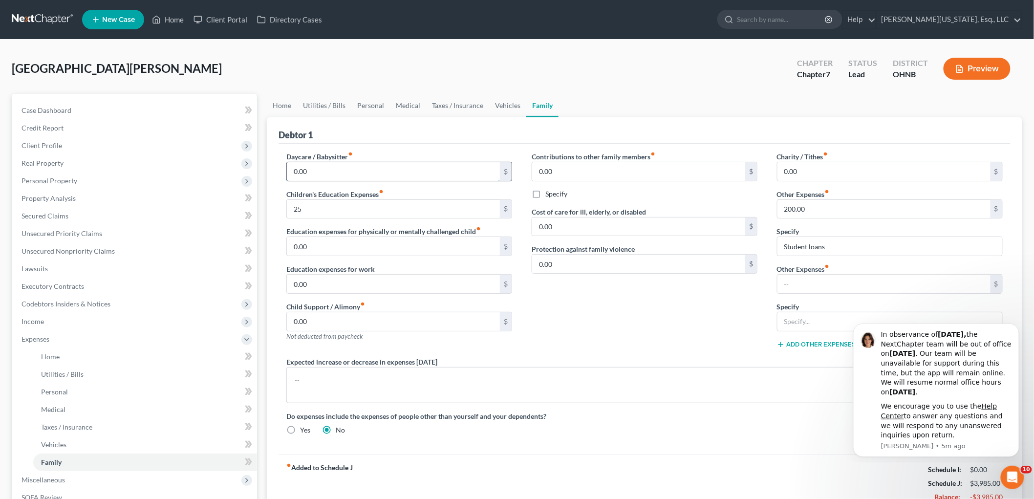
click at [381, 169] on input "0.00" at bounding box center [393, 171] width 213 height 19
type input "700"
click at [377, 106] on link "Personal" at bounding box center [370, 105] width 39 height 23
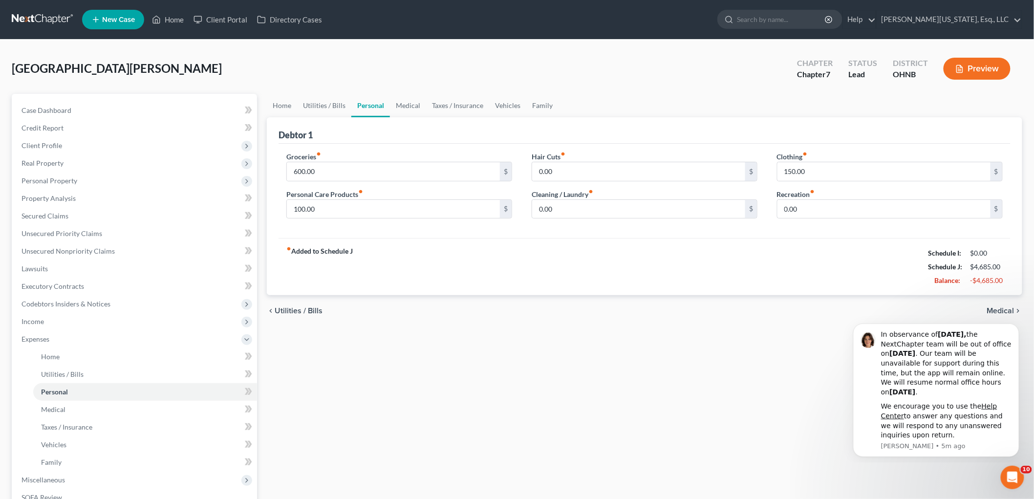
click at [826, 197] on div "Recreation fiber_manual_record 0.00 $" at bounding box center [890, 204] width 226 height 30
click at [824, 202] on input "0.00" at bounding box center [883, 209] width 213 height 19
type input "100"
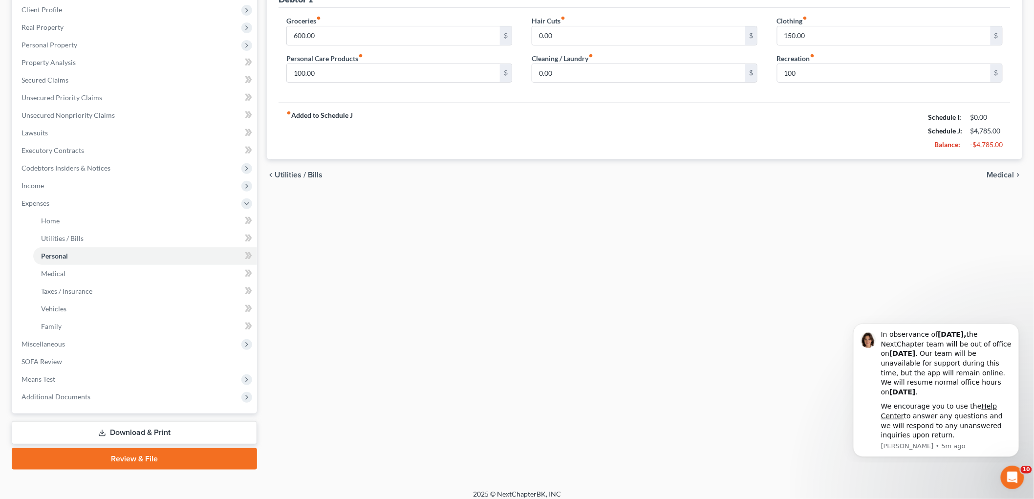
scroll to position [143, 0]
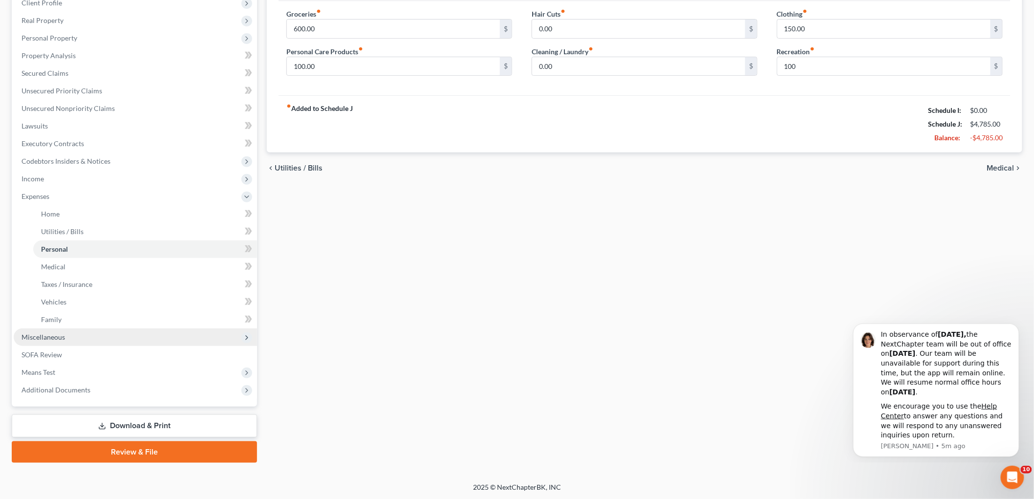
click at [46, 341] on span "Miscellaneous" at bounding box center [135, 337] width 243 height 18
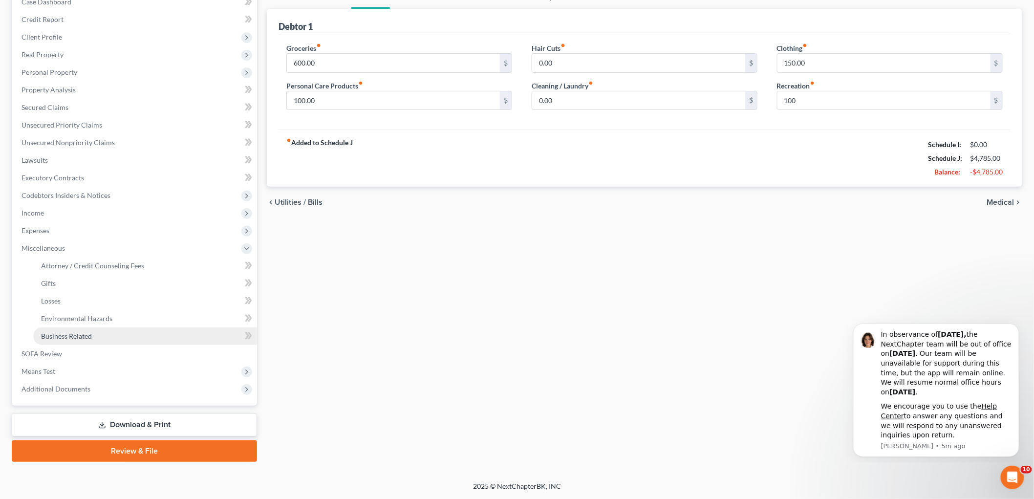
scroll to position [107, 0]
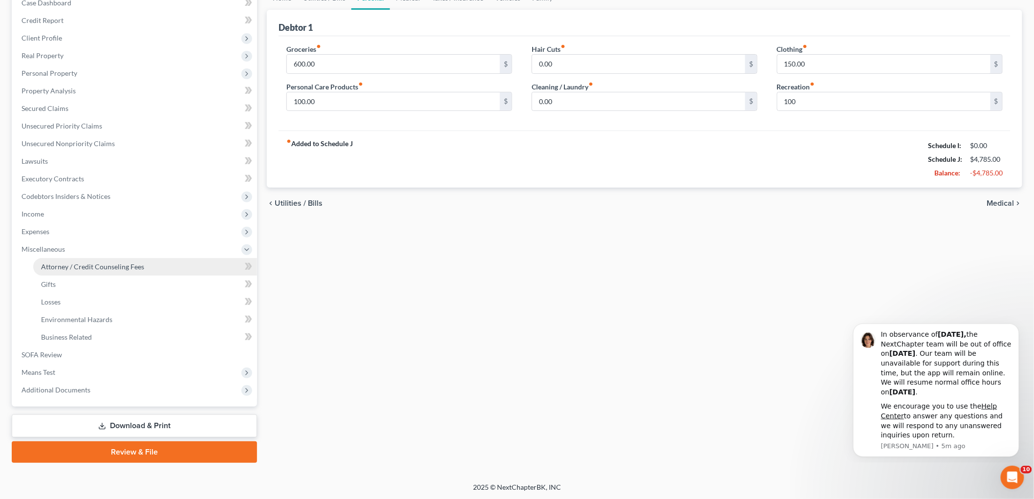
click at [129, 259] on link "Attorney / Credit Counseling Fees" at bounding box center [145, 267] width 224 height 18
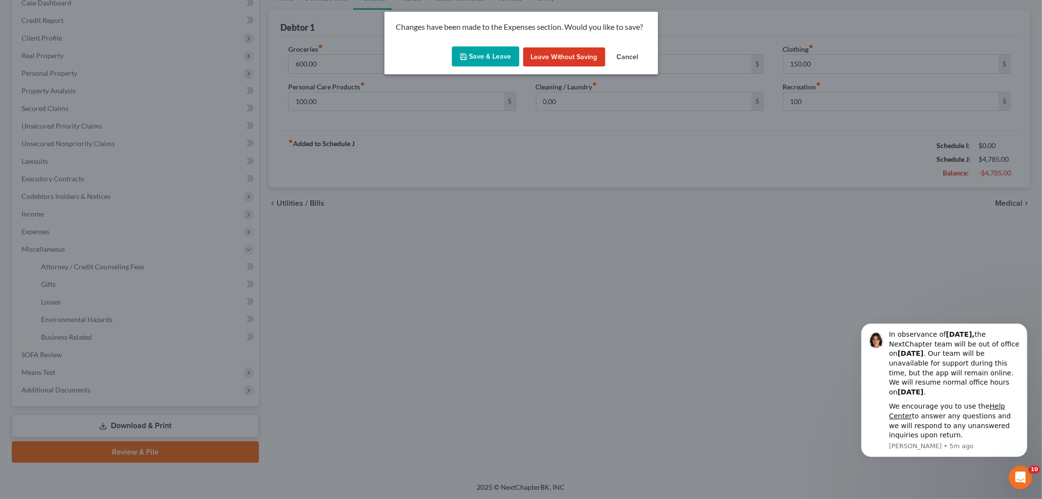
click at [501, 47] on button "Save & Leave" at bounding box center [485, 56] width 67 height 21
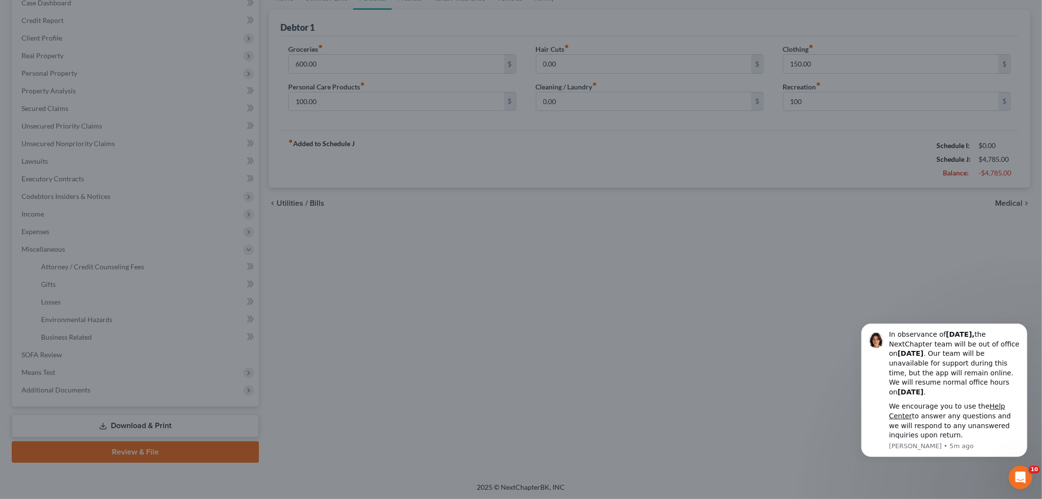
type input "100.00"
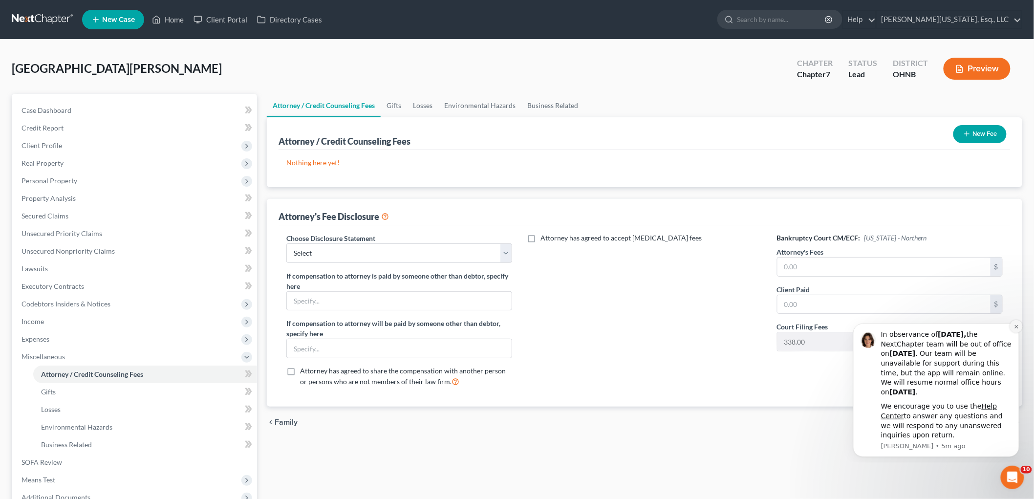
click at [1015, 328] on icon "Dismiss notification" at bounding box center [1015, 325] width 5 height 5
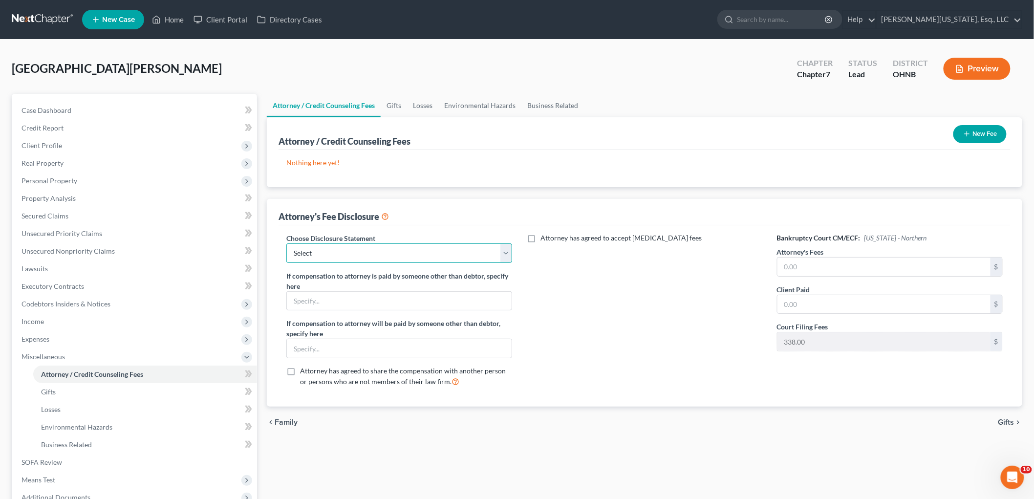
drag, startPoint x: 399, startPoint y: 243, endPoint x: 401, endPoint y: 248, distance: 5.1
click at [399, 243] on select "Select Disclosure" at bounding box center [399, 253] width 226 height 20
select select "0"
click at [286, 243] on select "Select Disclosure" at bounding box center [399, 253] width 226 height 20
click at [856, 269] on input "text" at bounding box center [883, 267] width 213 height 19
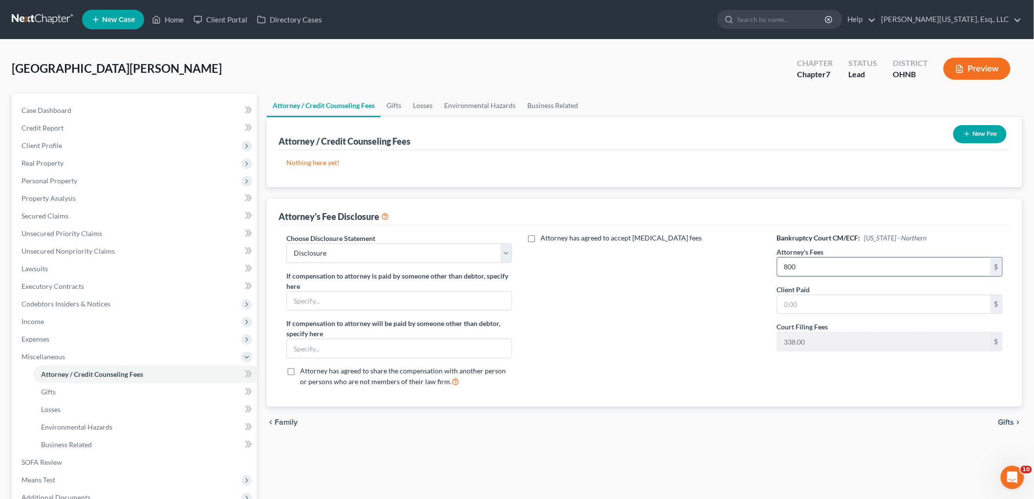
type input "800"
click at [983, 129] on button "New Fee" at bounding box center [979, 134] width 53 height 18
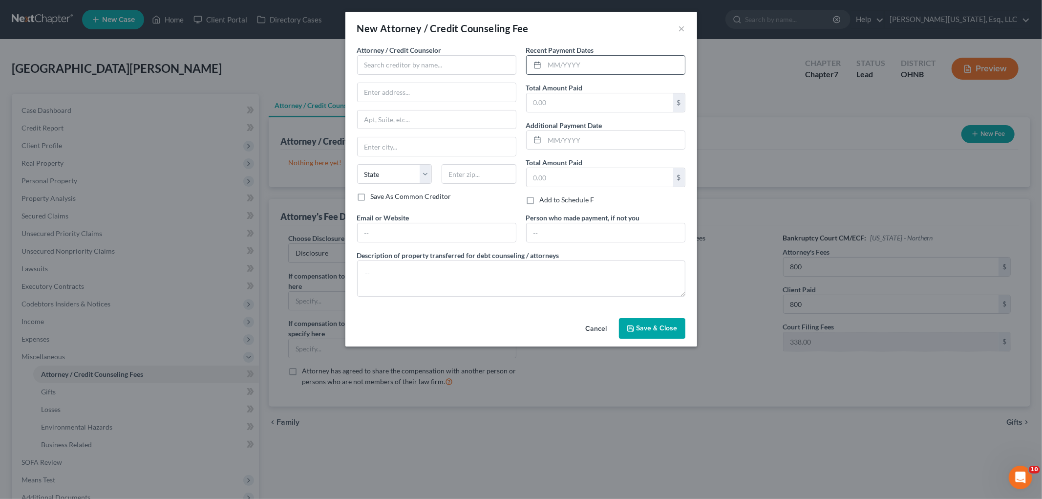
click at [537, 66] on icon at bounding box center [538, 65] width 8 height 8
click at [593, 68] on input "text" at bounding box center [615, 65] width 140 height 19
click at [483, 65] on input "text" at bounding box center [436, 65] width 159 height 20
click at [429, 84] on div "[PERSON_NAME][US_STATE], Esq." at bounding box center [417, 82] width 104 height 10
type input "[PERSON_NAME][US_STATE], Esq."
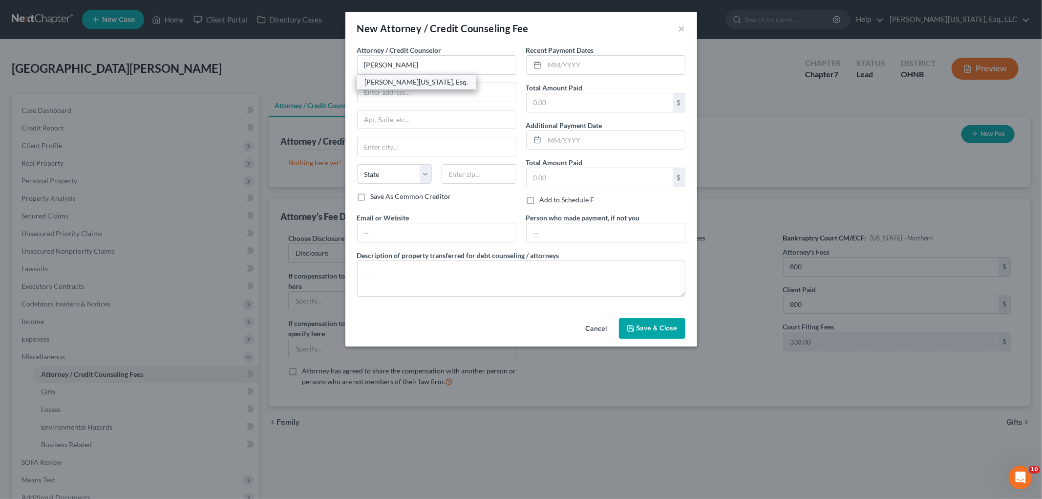
type input "[STREET_ADDRESS][PERSON_NAME]"
type input "Richmond Hts."
select select "36"
type input "44143"
click at [584, 105] on input "text" at bounding box center [600, 102] width 147 height 19
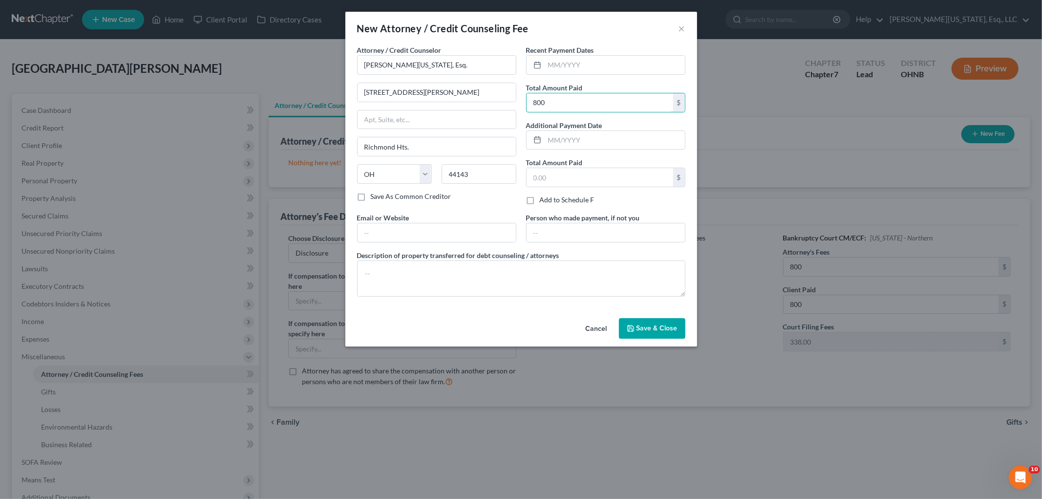
type input "800"
click at [637, 63] on input "text" at bounding box center [615, 65] width 140 height 19
type input "[DATE]"
click at [646, 322] on button "Save & Close" at bounding box center [652, 328] width 66 height 21
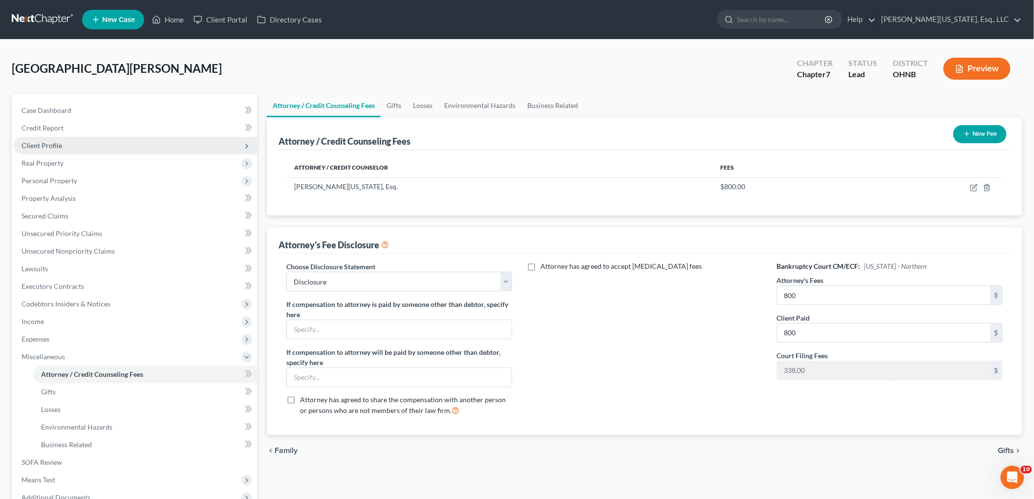
click at [78, 148] on span "Client Profile" at bounding box center [135, 146] width 243 height 18
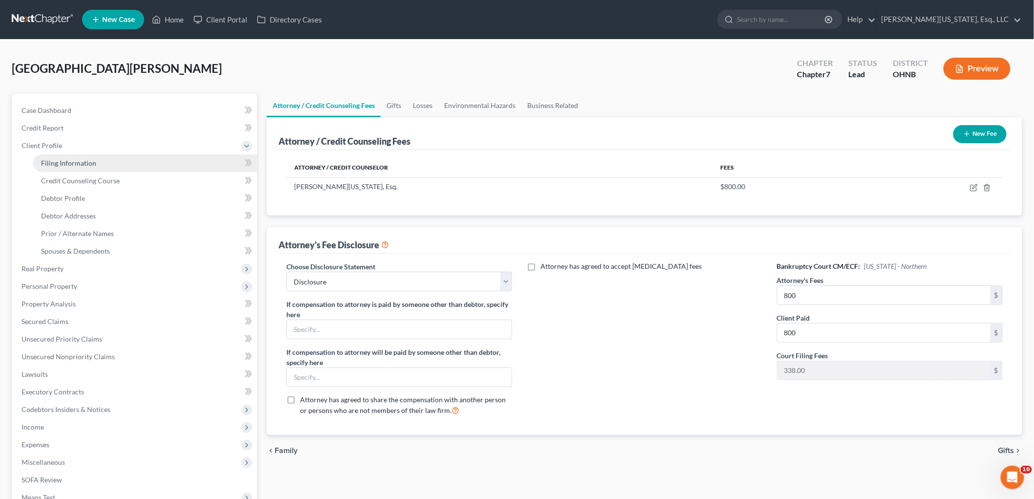
click at [94, 163] on span "Filing Information" at bounding box center [68, 163] width 55 height 8
select select "1"
select select "0"
select select "61"
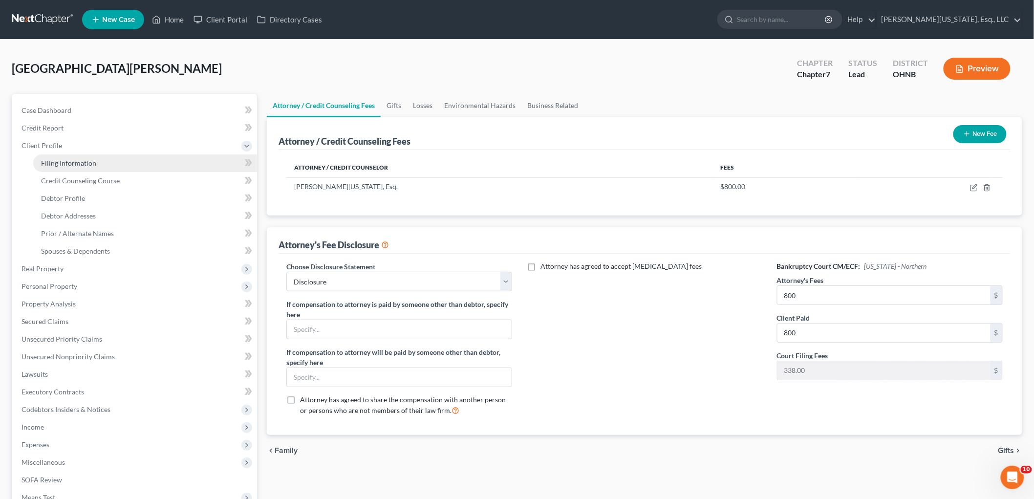
select select "36"
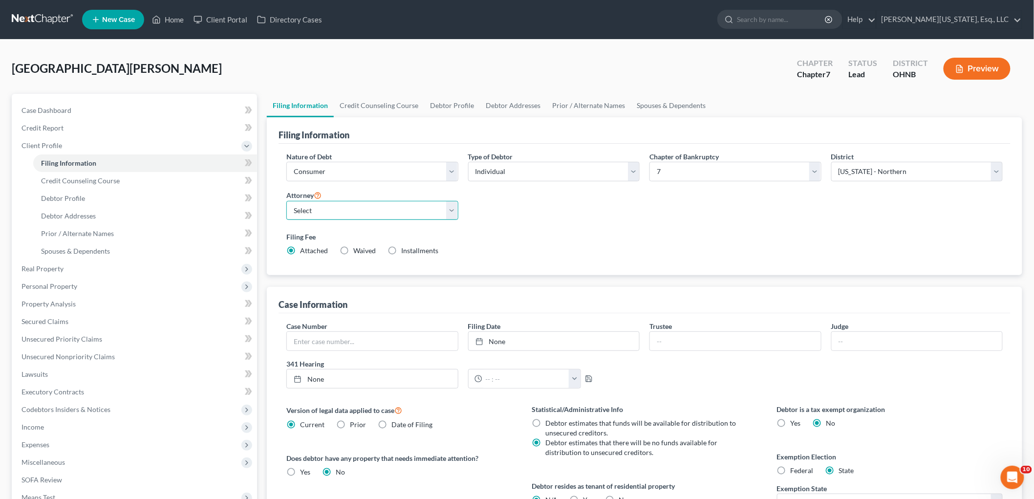
click at [391, 207] on select "Select [PERSON_NAME][US_STATE] - OHNB [PERSON_NAME][US_STATE] - OHSB [GEOGRAPHI…" at bounding box center [372, 211] width 172 height 20
select select "0"
click at [286, 201] on select "Select [PERSON_NAME][US_STATE] - OHNB [PERSON_NAME][US_STATE] - OHSB [GEOGRAPHI…" at bounding box center [372, 211] width 172 height 20
click at [88, 217] on span "Debtor Addresses" at bounding box center [68, 216] width 55 height 8
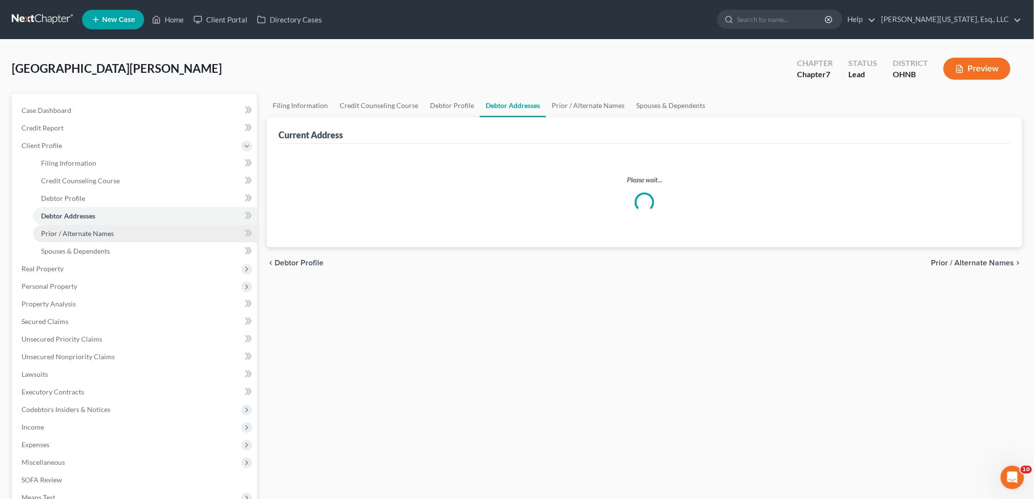
select select "0"
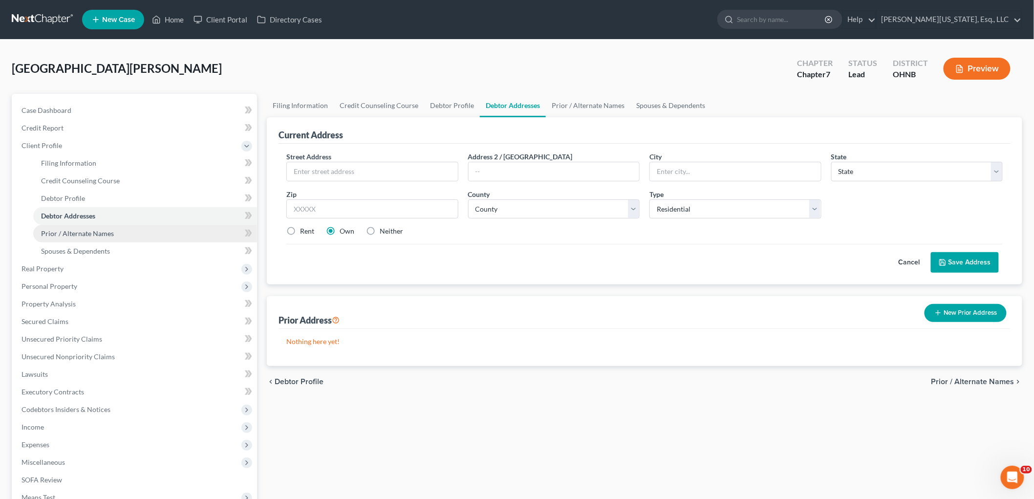
click at [89, 231] on span "Prior / Alternate Names" at bounding box center [77, 233] width 73 height 8
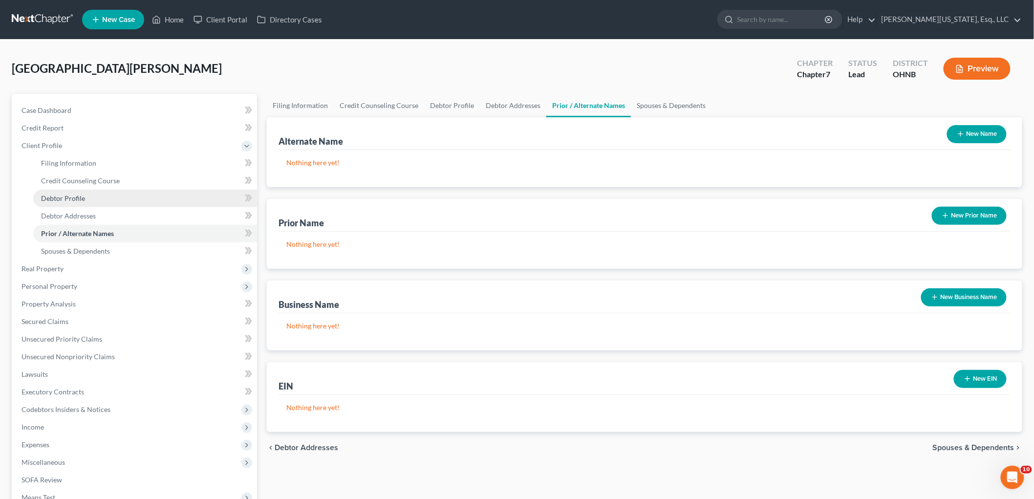
click at [73, 197] on span "Debtor Profile" at bounding box center [63, 198] width 44 height 8
select select "0"
select select "2"
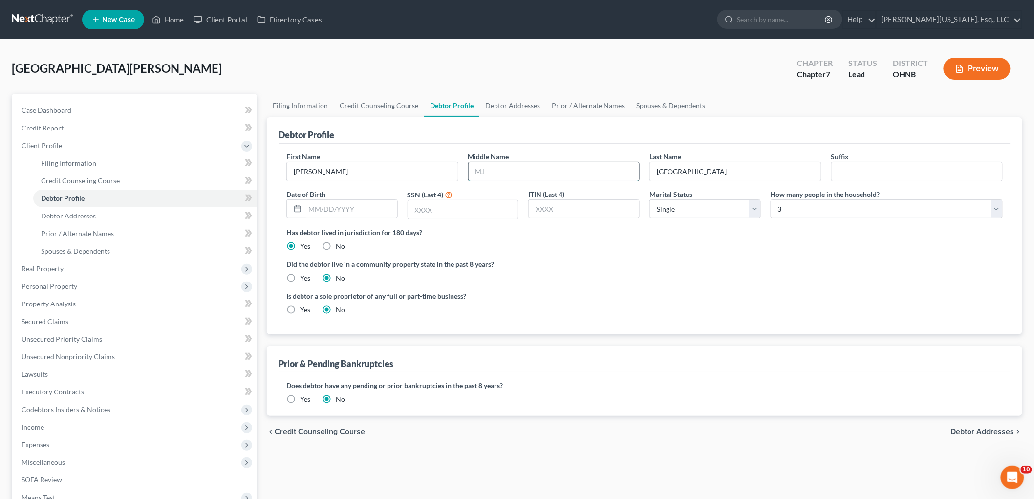
click at [536, 175] on input "text" at bounding box center [554, 171] width 171 height 19
type input "L."
click at [341, 217] on input "text" at bounding box center [351, 209] width 92 height 19
type input "[DATE]"
type input "5580"
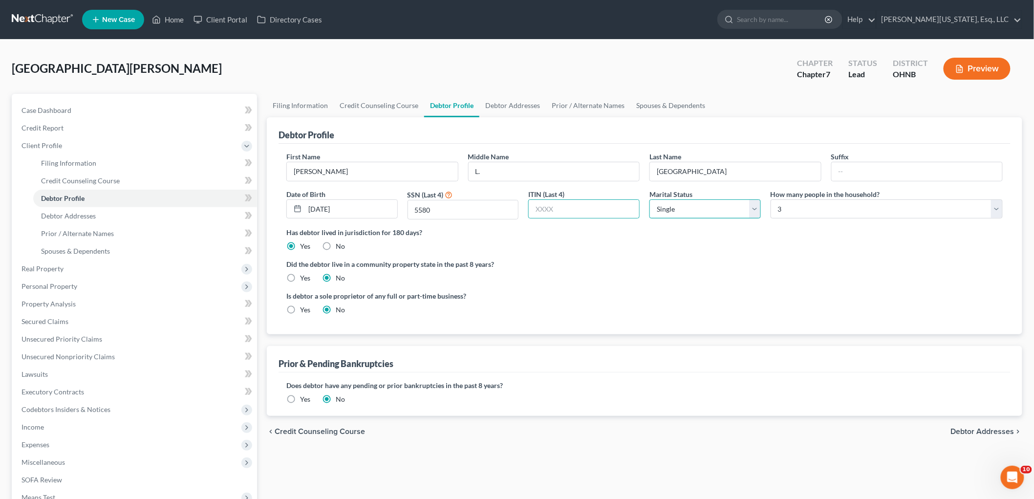
drag, startPoint x: 691, startPoint y: 209, endPoint x: 689, endPoint y: 218, distance: 8.9
click at [691, 209] on select "Select Single Married Separated Divorced Widowed" at bounding box center [704, 209] width 111 height 20
select select "3"
click at [649, 199] on select "Select Single Married Separated Divorced Widowed" at bounding box center [704, 209] width 111 height 20
click at [88, 220] on link "Debtor Addresses" at bounding box center [145, 216] width 224 height 18
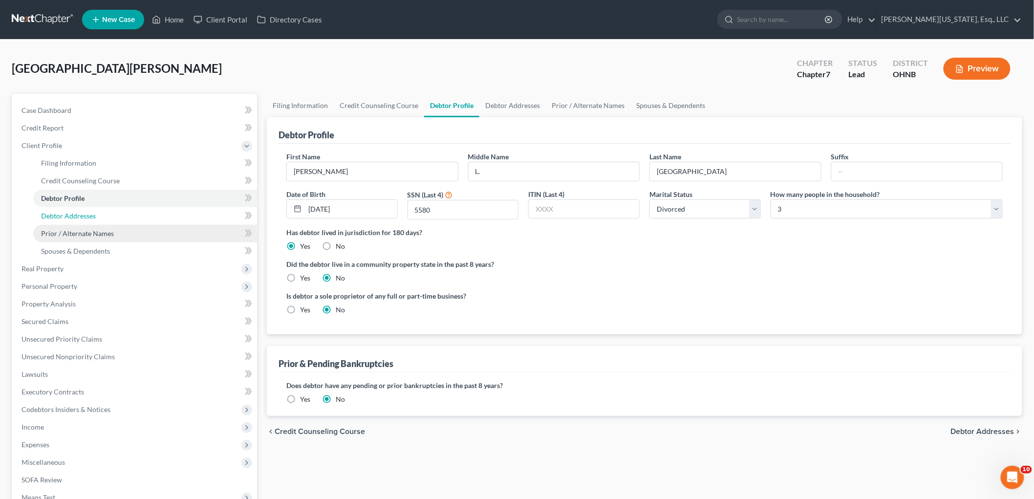
select select "0"
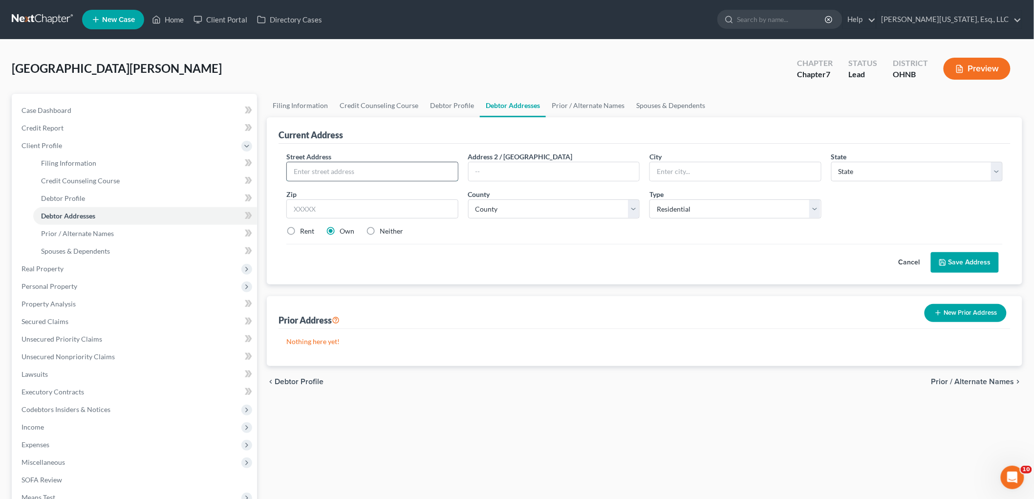
click at [408, 168] on input "text" at bounding box center [372, 171] width 171 height 19
type input "[STREET_ADDRESS]"
type input "44094"
type input "[PERSON_NAME]"
select select "36"
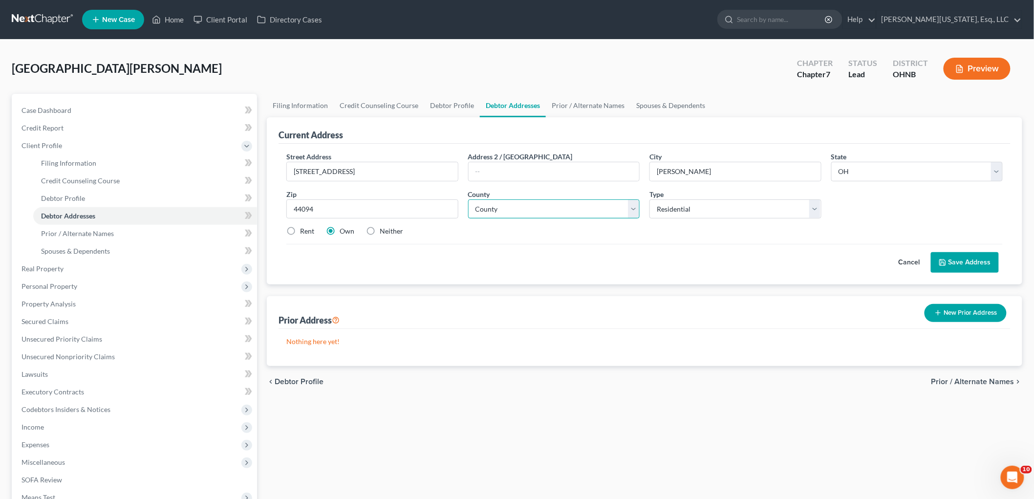
click at [550, 204] on select "County [GEOGRAPHIC_DATA] [GEOGRAPHIC_DATA] [GEOGRAPHIC_DATA] [GEOGRAPHIC_DATA] …" at bounding box center [554, 209] width 172 height 20
select select "42"
click at [468, 199] on select "County [GEOGRAPHIC_DATA] [GEOGRAPHIC_DATA] [GEOGRAPHIC_DATA] [GEOGRAPHIC_DATA] …" at bounding box center [554, 209] width 172 height 20
click at [970, 263] on button "Save Address" at bounding box center [965, 262] width 68 height 21
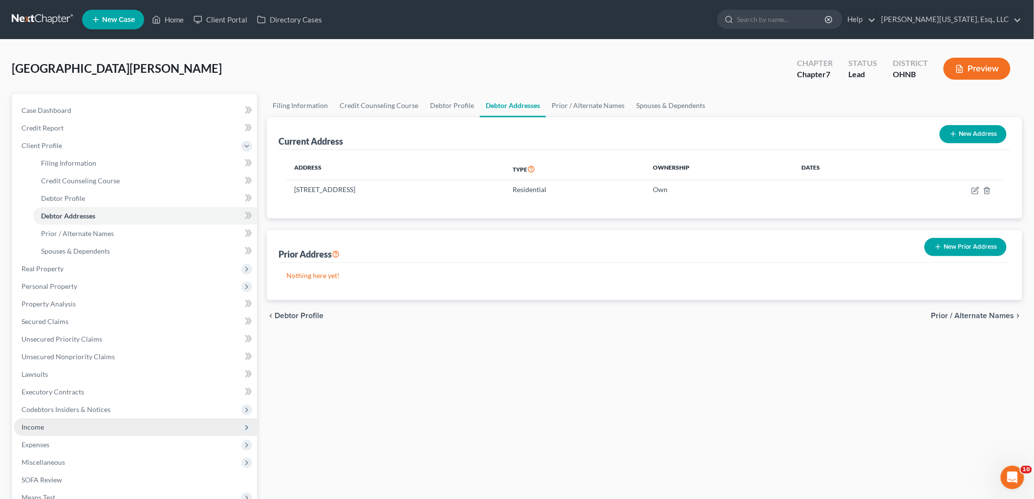
click at [94, 424] on span "Income" at bounding box center [135, 427] width 243 height 18
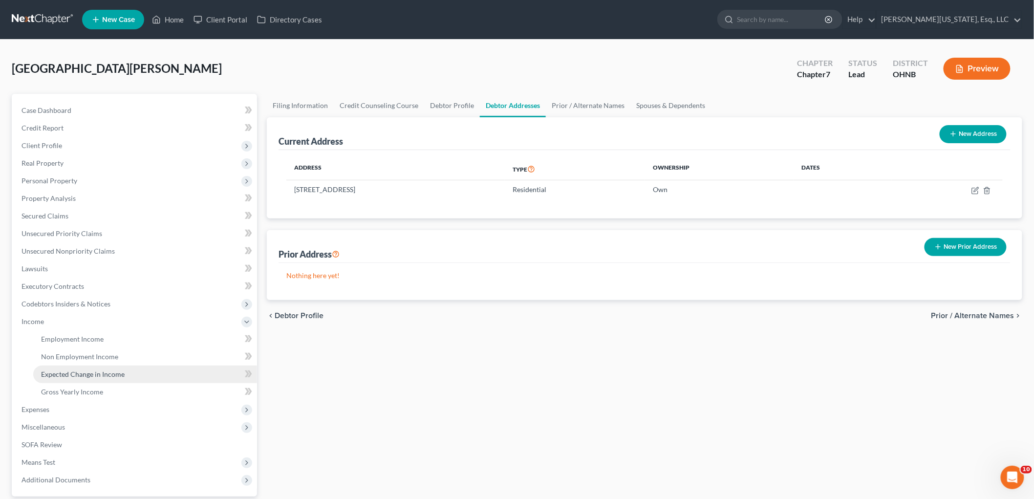
click at [79, 373] on span "Expected Change in Income" at bounding box center [83, 374] width 84 height 8
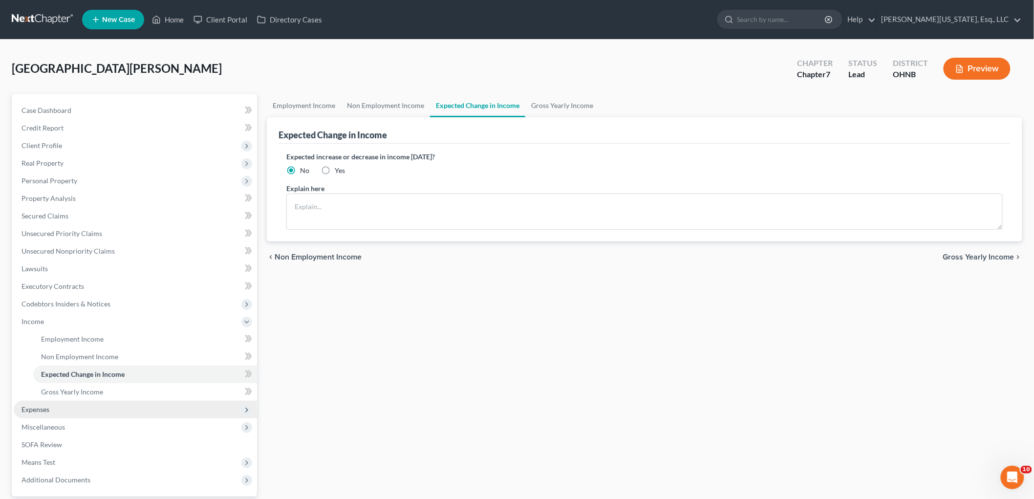
click at [21, 411] on span "Expenses" at bounding box center [135, 410] width 243 height 18
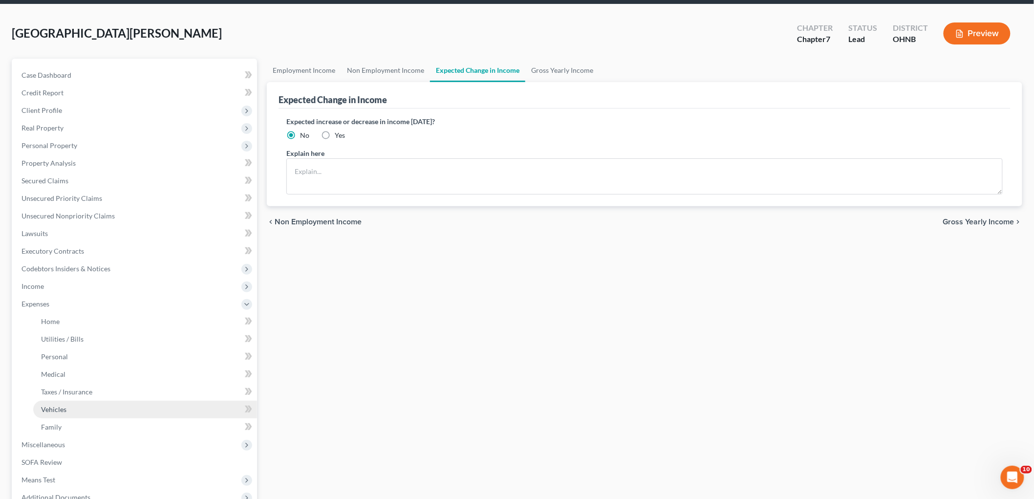
scroll to position [54, 0]
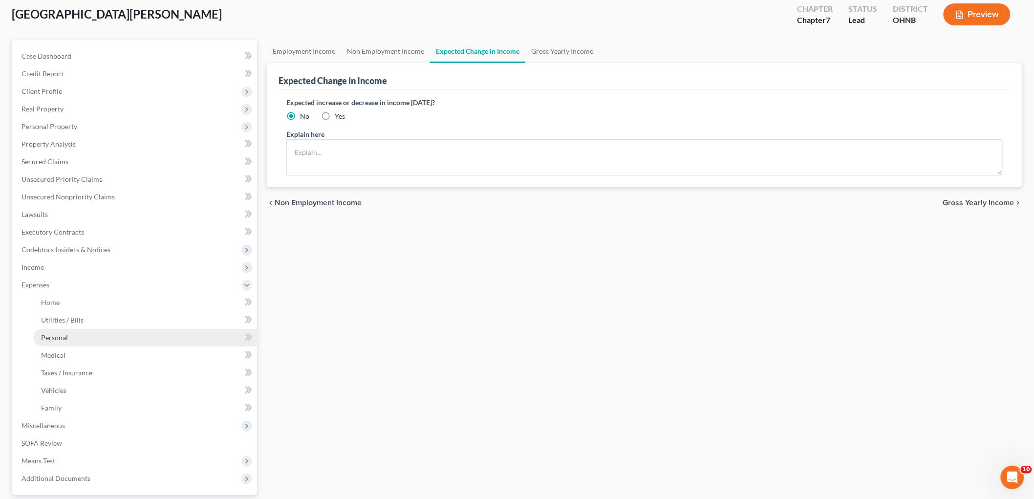
click at [67, 335] on link "Personal" at bounding box center [145, 338] width 224 height 18
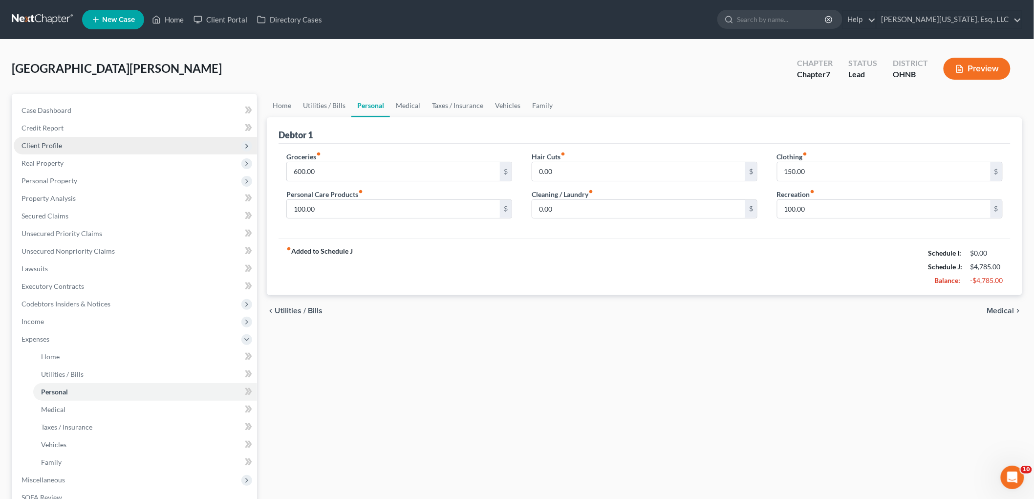
click at [81, 145] on span "Client Profile" at bounding box center [135, 146] width 243 height 18
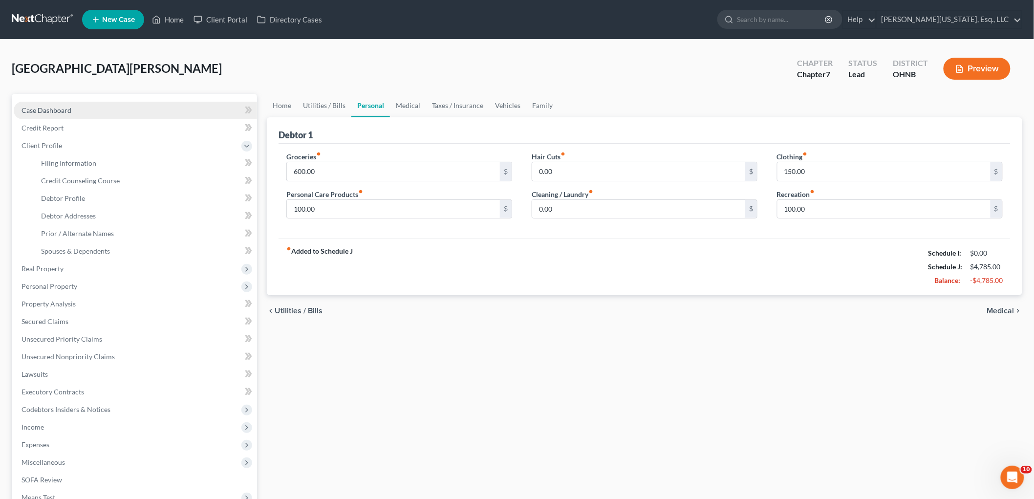
click at [66, 110] on span "Case Dashboard" at bounding box center [46, 110] width 50 height 8
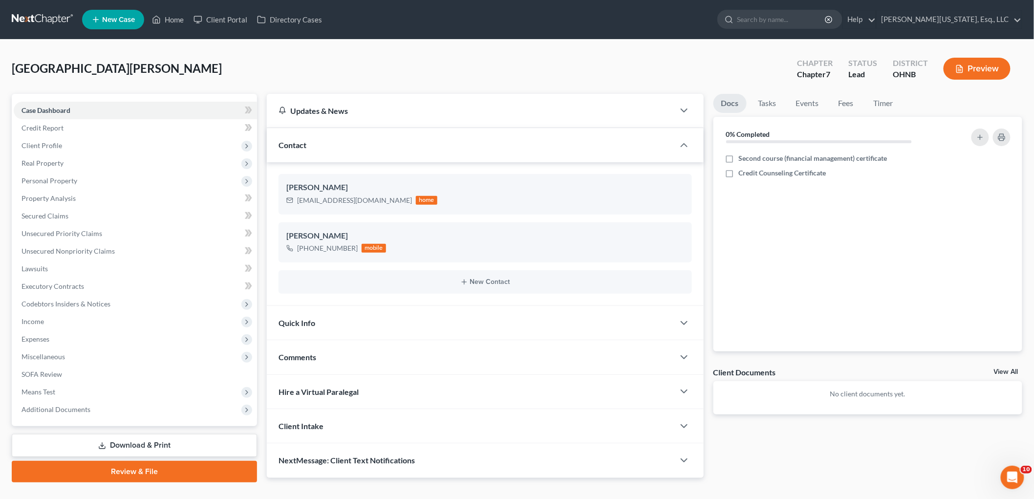
click at [389, 368] on div "Comments" at bounding box center [471, 357] width 408 height 34
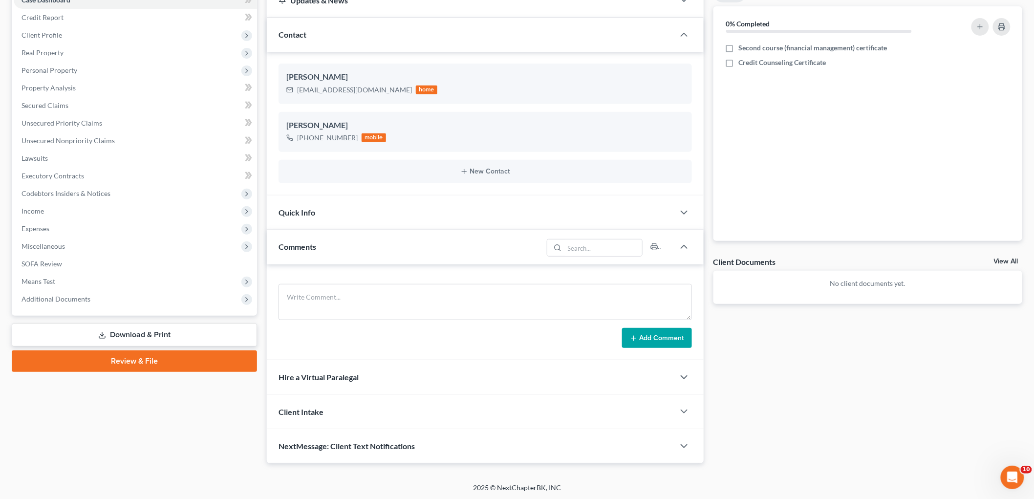
scroll to position [112, 0]
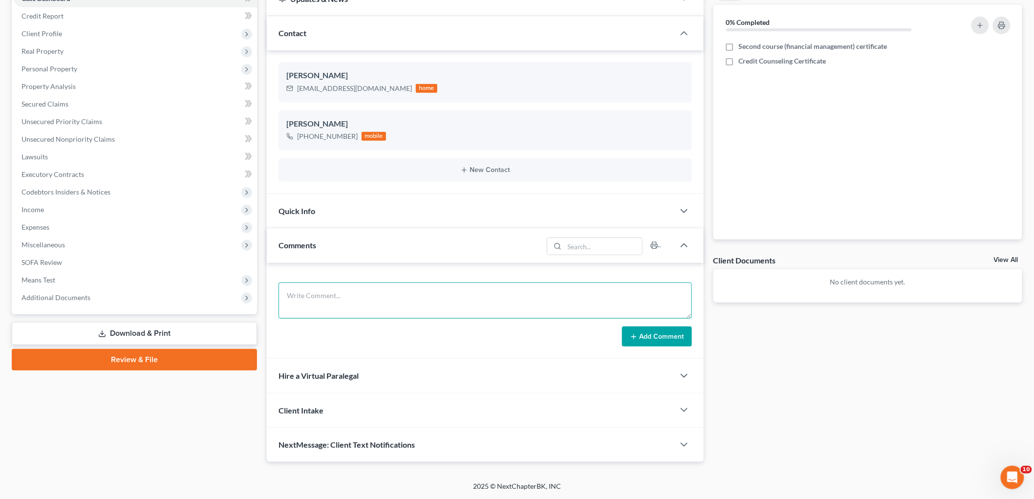
click at [401, 300] on textarea at bounding box center [485, 300] width 413 height 36
type textarea "pregnant, due [DATE]"
click at [640, 334] on button "Add Comment" at bounding box center [657, 336] width 70 height 21
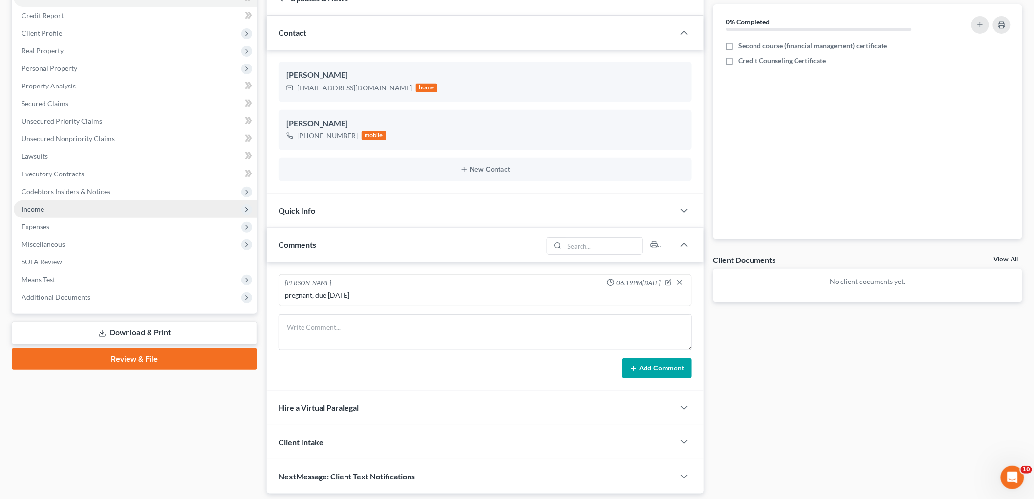
click at [44, 206] on span "Income" at bounding box center [135, 209] width 243 height 18
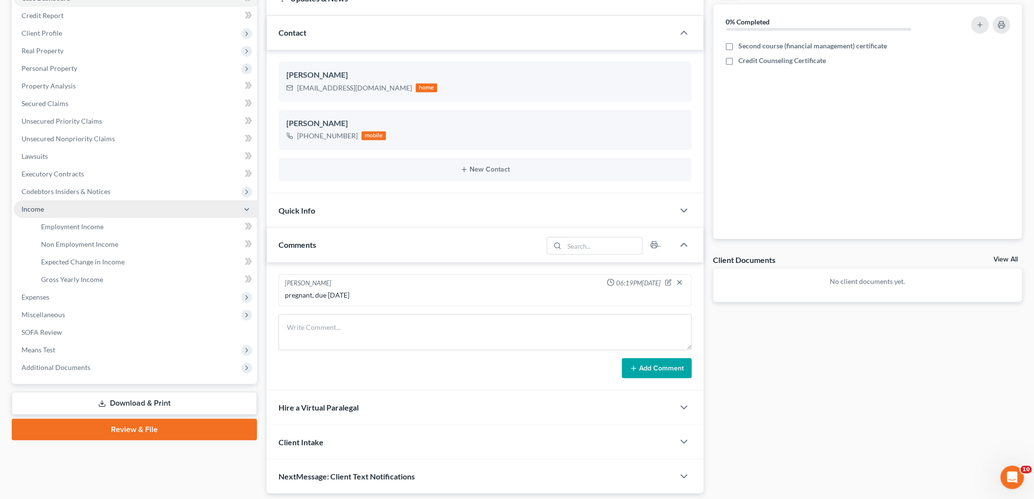
click at [65, 214] on span "Income" at bounding box center [135, 209] width 243 height 18
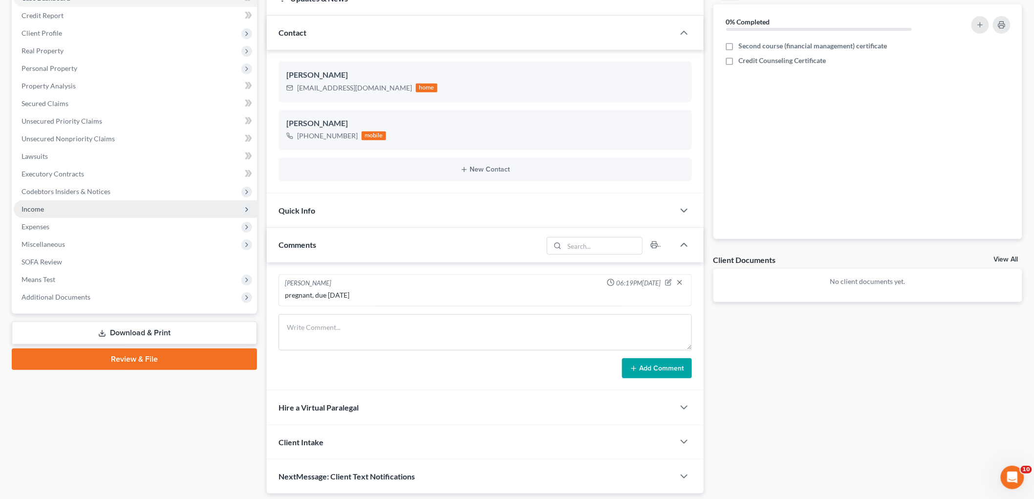
click at [59, 209] on span "Income" at bounding box center [135, 209] width 243 height 18
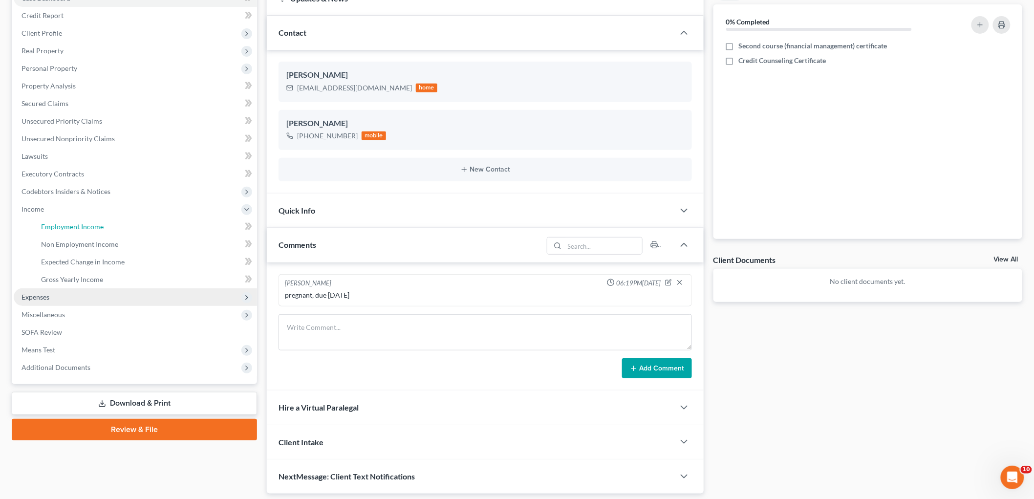
click at [82, 218] on link "Employment Income" at bounding box center [145, 227] width 224 height 18
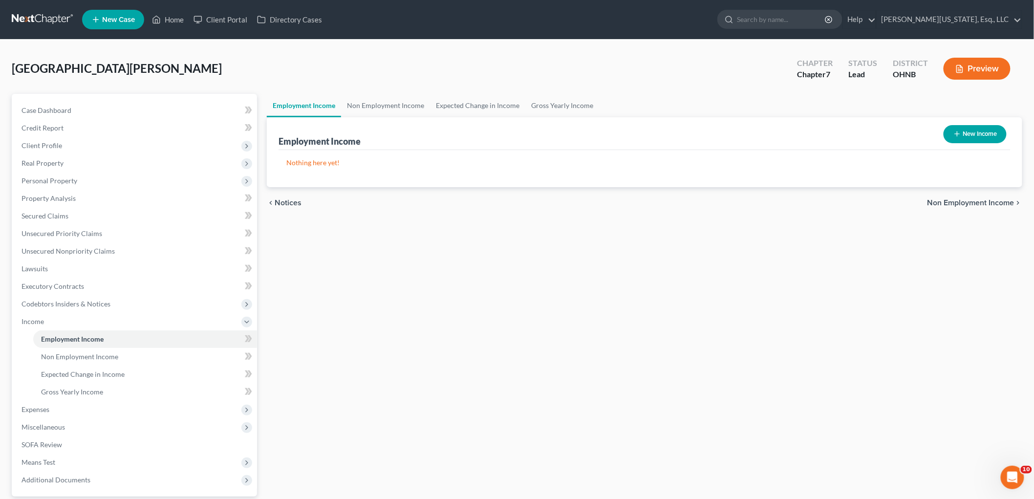
click at [993, 139] on button "New Income" at bounding box center [975, 134] width 63 height 18
select select "0"
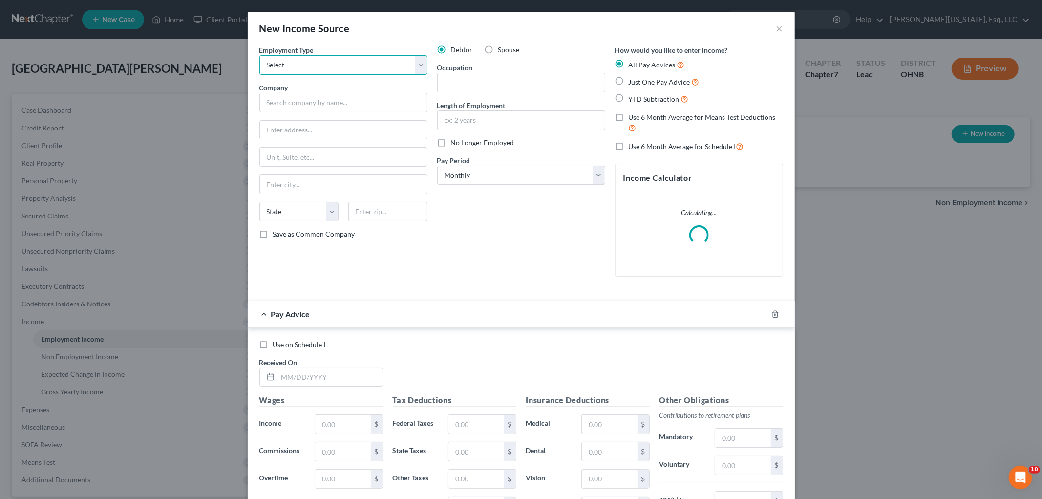
drag, startPoint x: 406, startPoint y: 74, endPoint x: 398, endPoint y: 74, distance: 7.3
click at [406, 74] on select "Select Full or [DEMOGRAPHIC_DATA] Employment Self Employment" at bounding box center [343, 65] width 168 height 20
select select "0"
click at [259, 55] on select "Select Full or [DEMOGRAPHIC_DATA] Employment Self Employment" at bounding box center [343, 65] width 168 height 20
click at [355, 104] on input "text" at bounding box center [343, 103] width 168 height 20
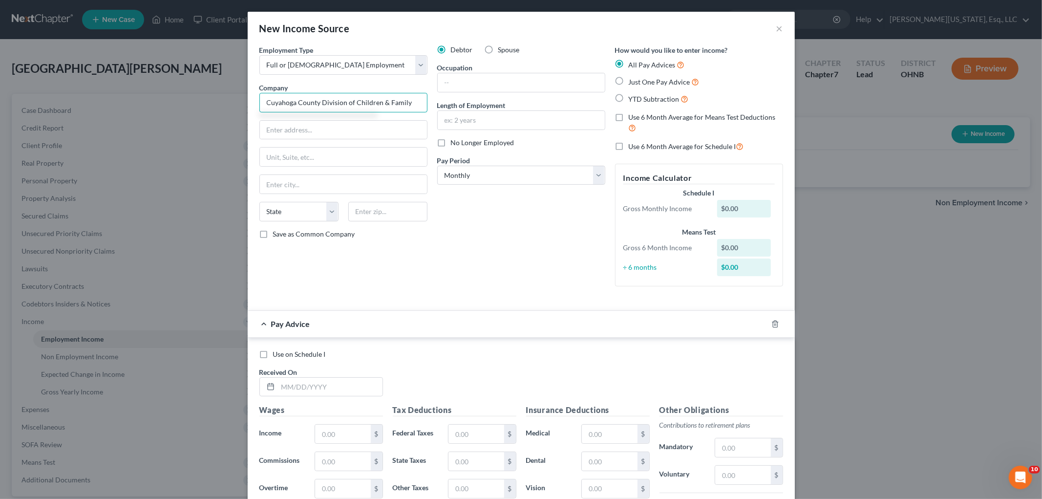
type input "Cuyahoga County Division of Children & Family"
type input "[STREET_ADDRESS]"
type input "44115"
type input "[GEOGRAPHIC_DATA]"
select select "36"
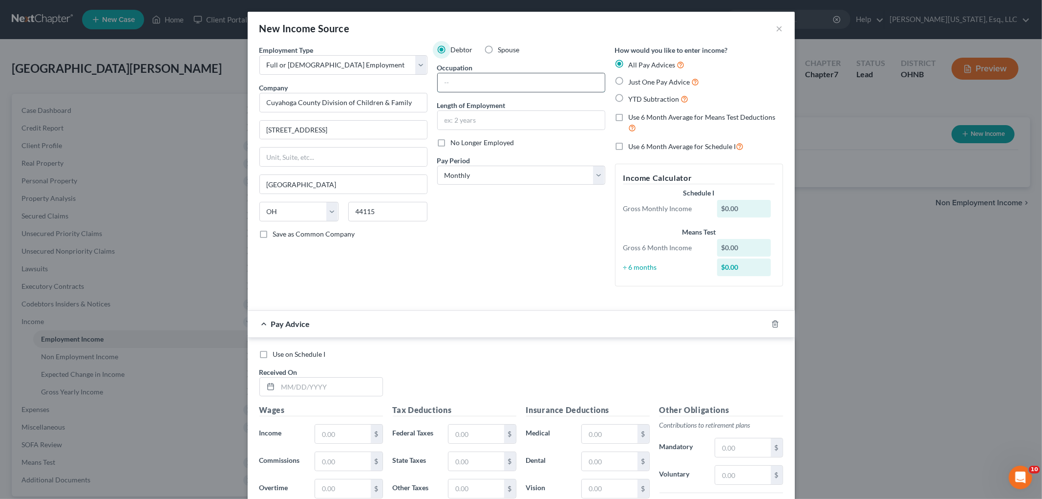
click at [501, 76] on input "text" at bounding box center [521, 82] width 167 height 19
type input "Child Protection Specialist"
type input "1 year 7 months"
click at [773, 322] on icon "button" at bounding box center [775, 324] width 4 height 6
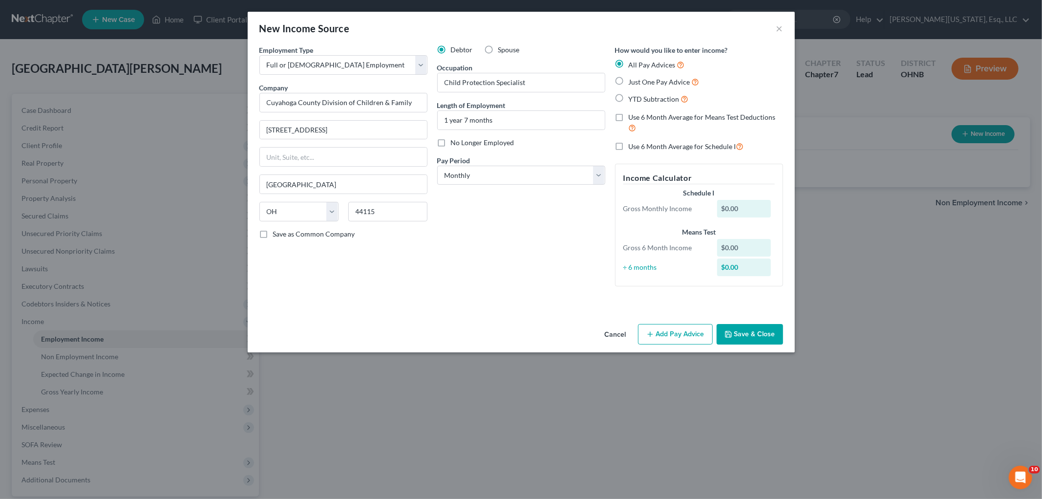
drag, startPoint x: 746, startPoint y: 331, endPoint x: 626, endPoint y: 313, distance: 120.6
click at [746, 332] on button "Save & Close" at bounding box center [750, 334] width 66 height 21
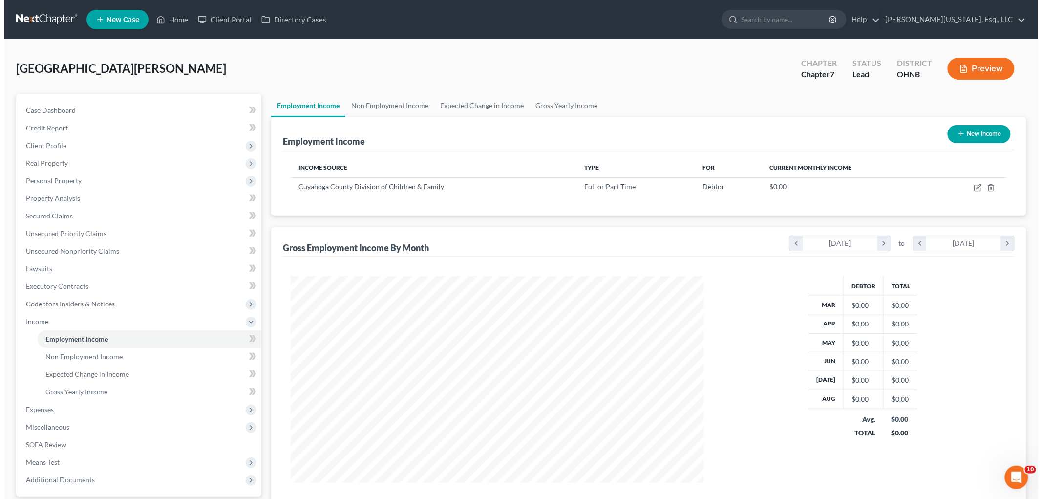
scroll to position [488411, 488186]
click at [42, 148] on span "Client Profile" at bounding box center [41, 145] width 41 height 8
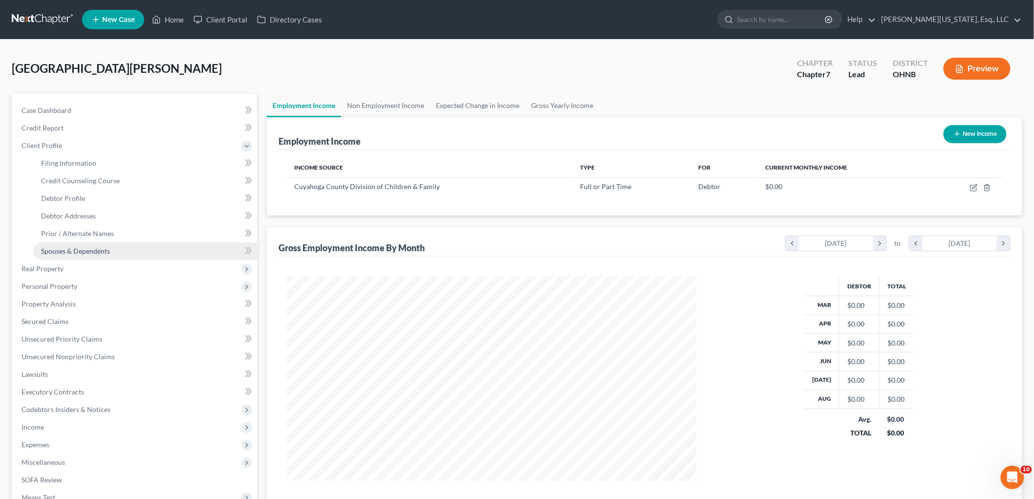
drag, startPoint x: 93, startPoint y: 243, endPoint x: 103, endPoint y: 248, distance: 10.7
click at [93, 244] on link "Spouses & Dependents" at bounding box center [145, 251] width 224 height 18
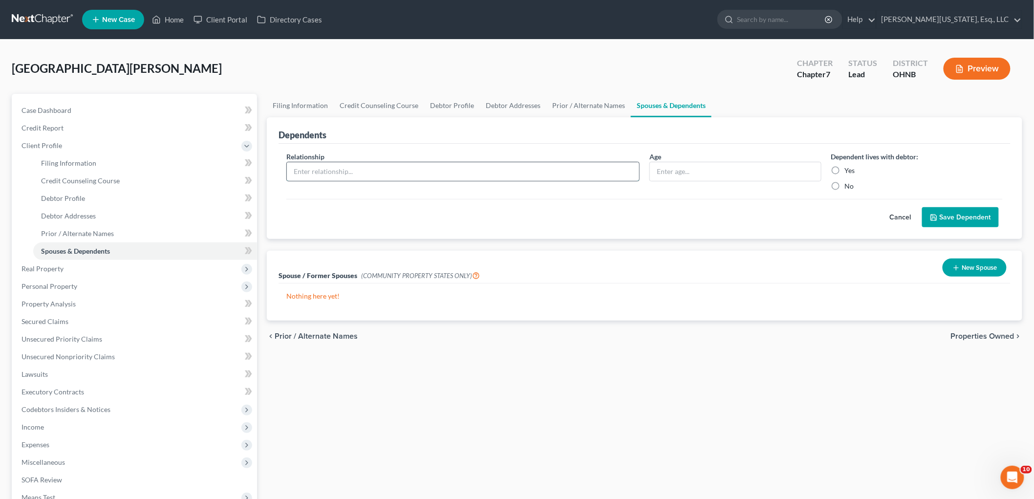
click at [352, 169] on input "text" at bounding box center [463, 171] width 352 height 19
type input "Daugther"
type input "16"
click at [845, 172] on label "Yes" at bounding box center [850, 171] width 10 height 10
click at [849, 172] on input "Yes" at bounding box center [852, 169] width 6 height 6
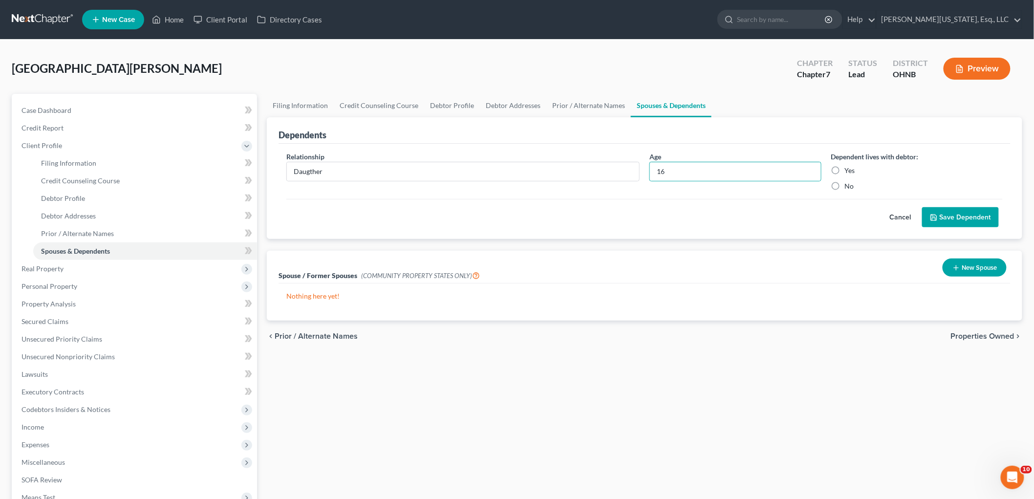
radio input "true"
click at [959, 212] on button "Save Dependent" at bounding box center [960, 217] width 77 height 21
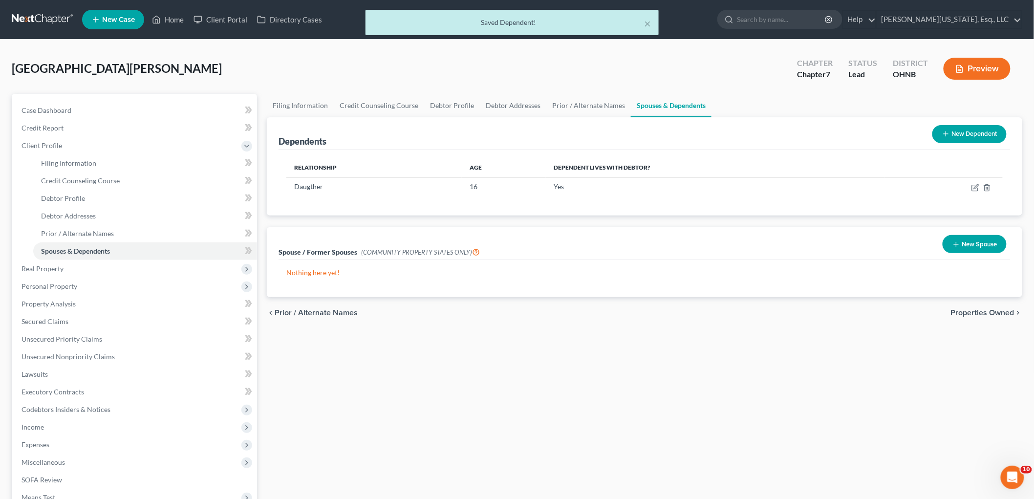
click at [1008, 121] on div "New Dependent" at bounding box center [969, 134] width 82 height 26
click at [976, 133] on button "New Dependent" at bounding box center [969, 134] width 74 height 18
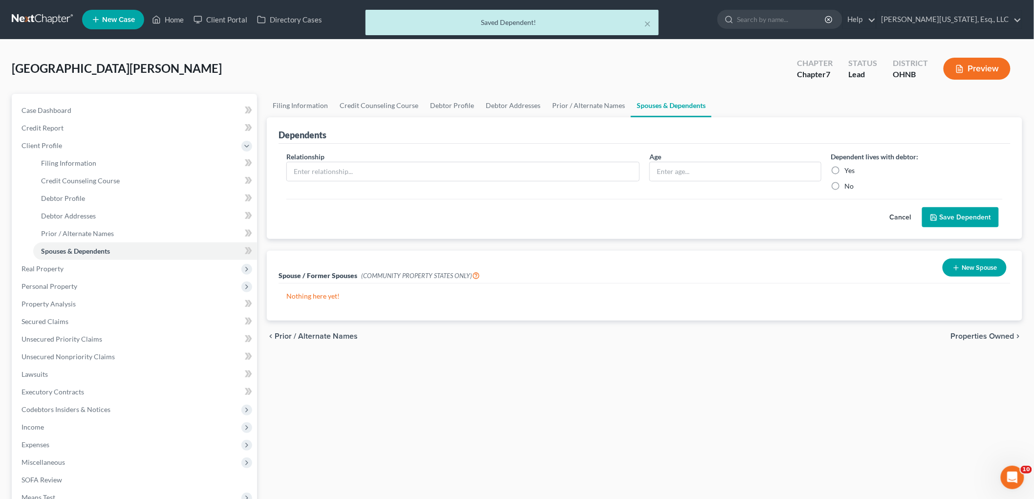
click at [351, 160] on div "Relationship *" at bounding box center [462, 171] width 363 height 40
click at [352, 167] on input "text" at bounding box center [463, 171] width 352 height 19
type input "Daugther"
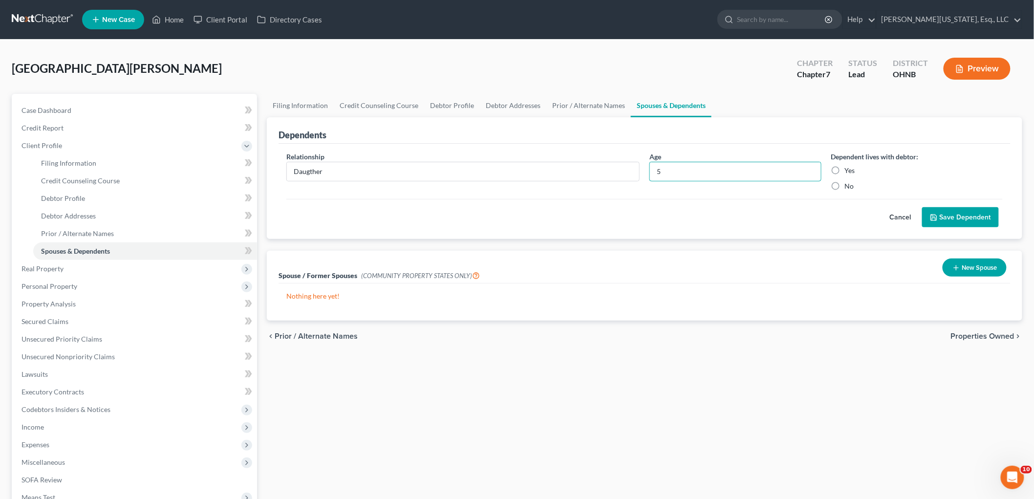
type input "5"
click at [845, 172] on label "Yes" at bounding box center [850, 171] width 10 height 10
click at [849, 172] on input "Yes" at bounding box center [852, 169] width 6 height 6
radio input "true"
click at [944, 210] on button "Save Dependent" at bounding box center [960, 217] width 77 height 21
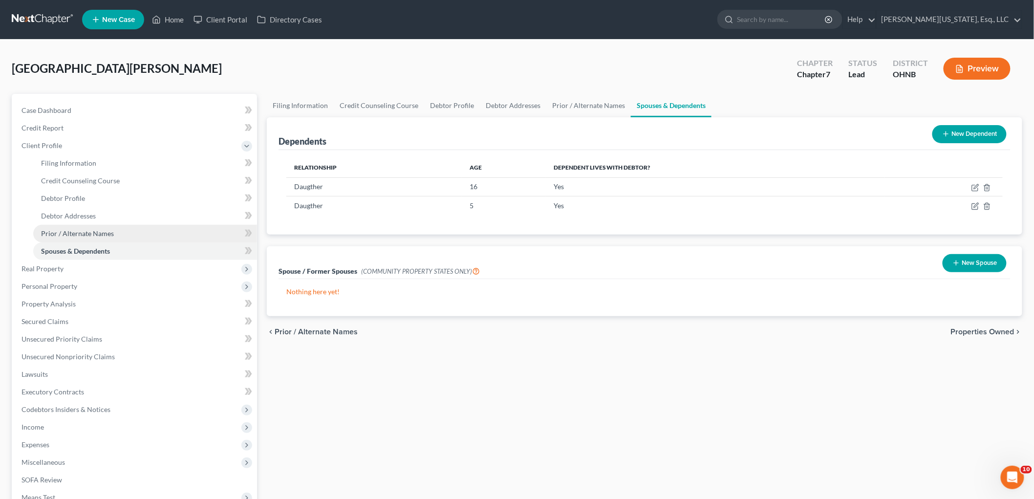
click at [124, 233] on link "Prior / Alternate Names" at bounding box center [145, 234] width 224 height 18
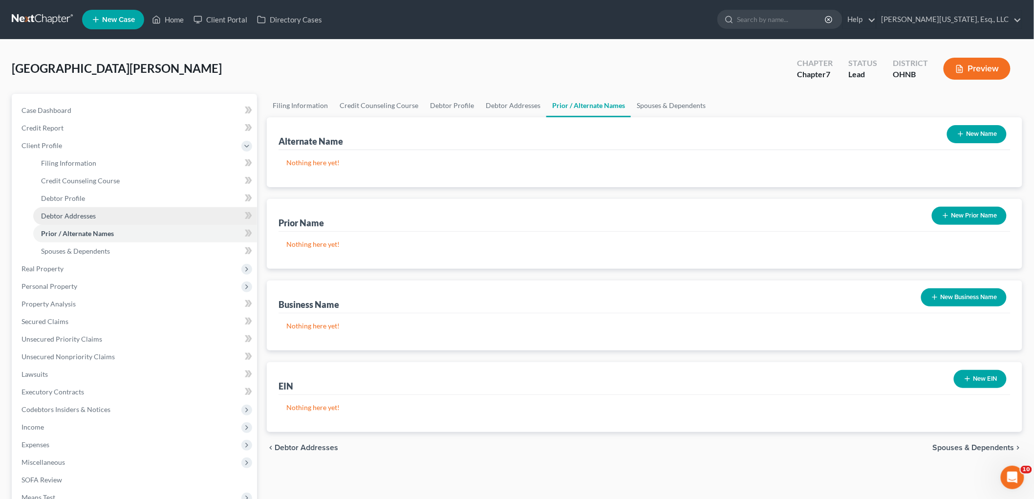
click at [93, 218] on span "Debtor Addresses" at bounding box center [68, 216] width 55 height 8
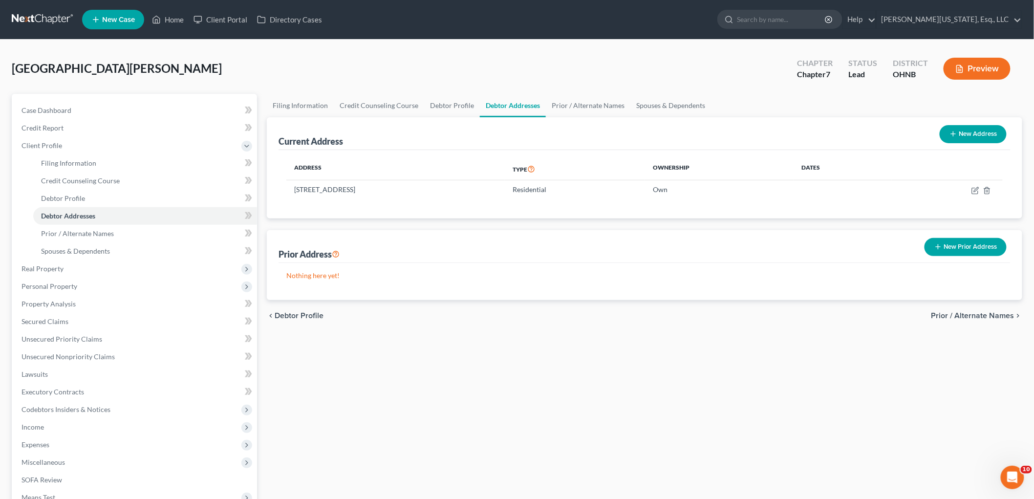
drag, startPoint x: 979, startPoint y: 251, endPoint x: 796, endPoint y: 255, distance: 182.3
click at [978, 251] on button "New Prior Address" at bounding box center [965, 247] width 82 height 18
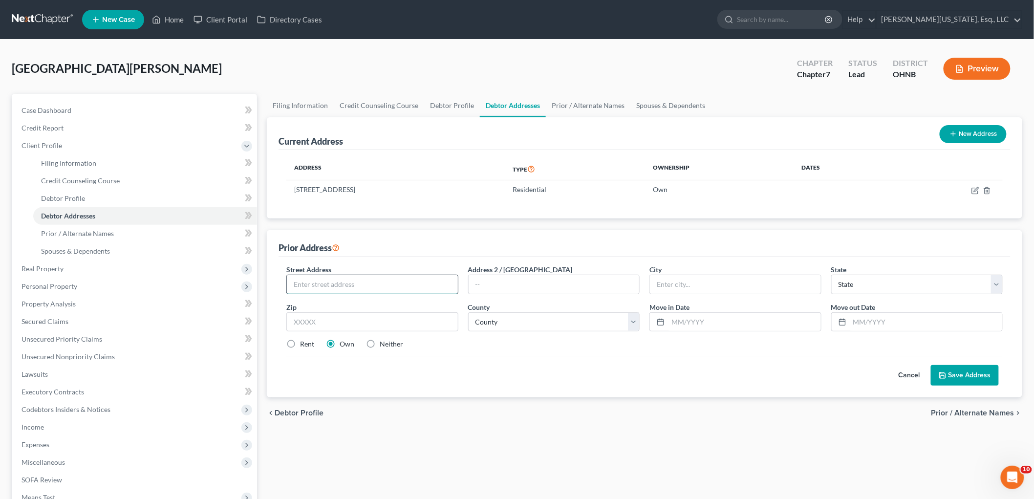
click at [361, 283] on input "text" at bounding box center [372, 284] width 171 height 19
type input "[STREET_ADDRESS][PERSON_NAME]"
type input "44484"
type input "[PERSON_NAME]"
select select "36"
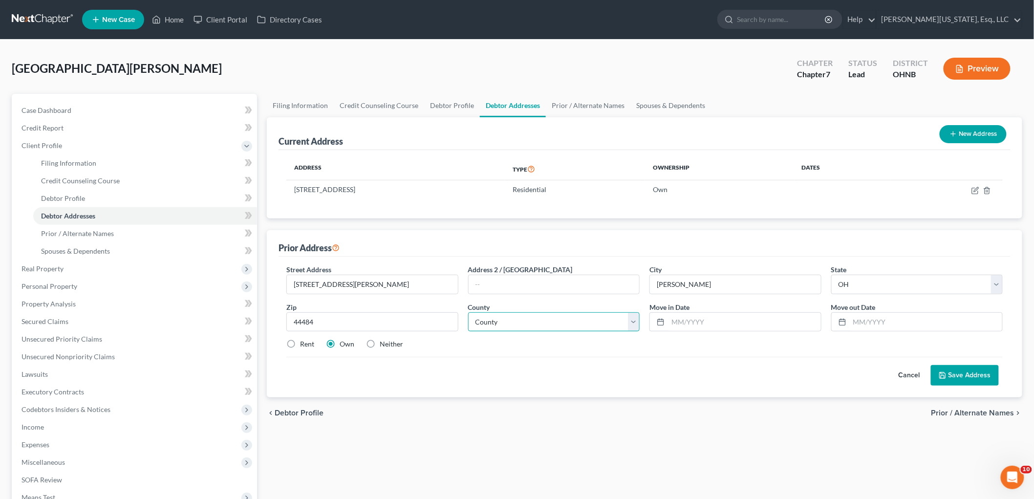
click at [537, 325] on select "County [GEOGRAPHIC_DATA] [GEOGRAPHIC_DATA] [GEOGRAPHIC_DATA] [GEOGRAPHIC_DATA] …" at bounding box center [554, 322] width 172 height 20
select select "77"
click at [468, 312] on select "County [GEOGRAPHIC_DATA] [GEOGRAPHIC_DATA] [GEOGRAPHIC_DATA] [GEOGRAPHIC_DATA] …" at bounding box center [554, 322] width 172 height 20
click at [965, 371] on button "Save Address" at bounding box center [965, 375] width 68 height 21
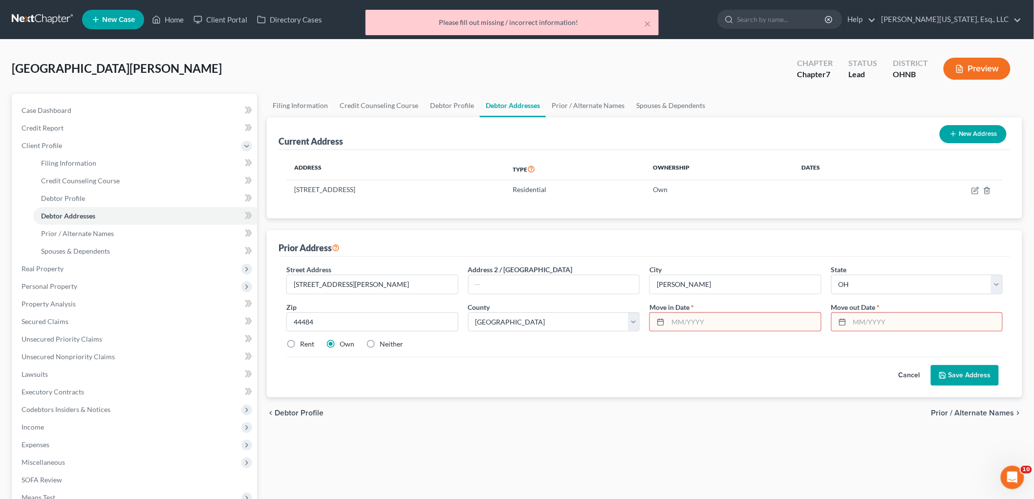
click at [714, 316] on input "text" at bounding box center [744, 322] width 153 height 19
type input "05/2018"
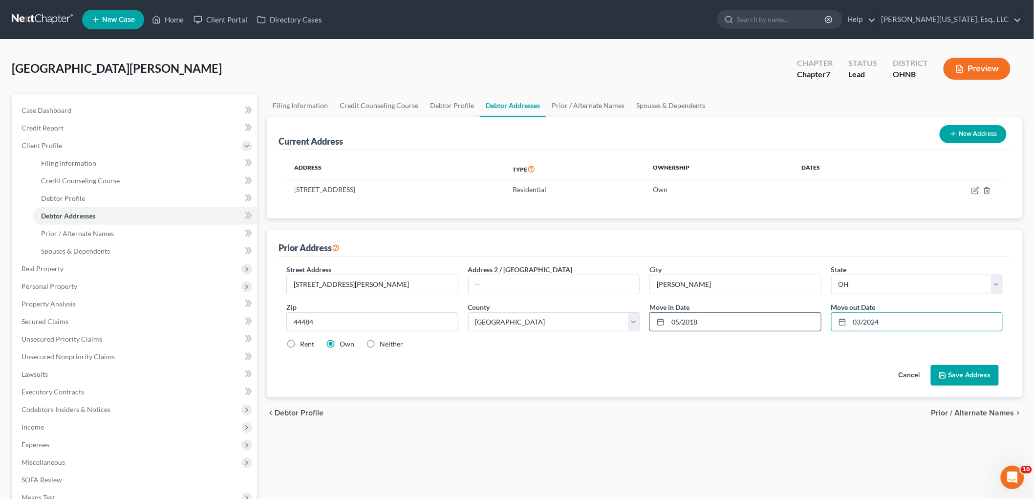
type input "03/2024"
click at [974, 377] on button "Save Address" at bounding box center [965, 375] width 68 height 21
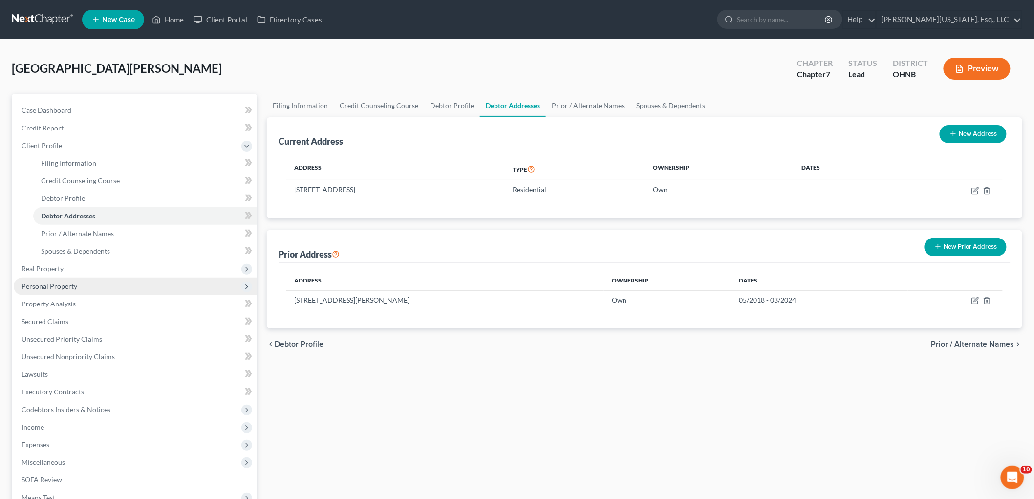
click at [63, 289] on span "Personal Property" at bounding box center [49, 286] width 56 height 8
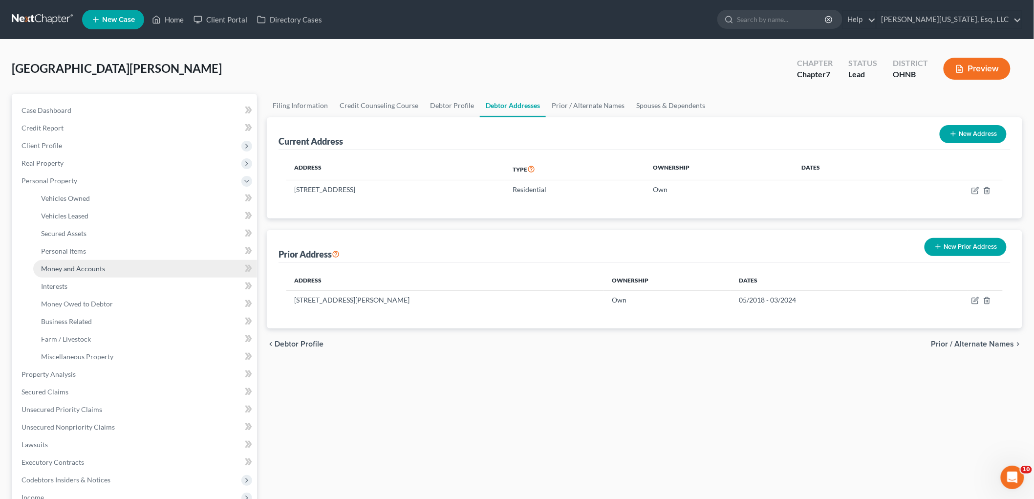
click at [87, 265] on span "Money and Accounts" at bounding box center [73, 268] width 64 height 8
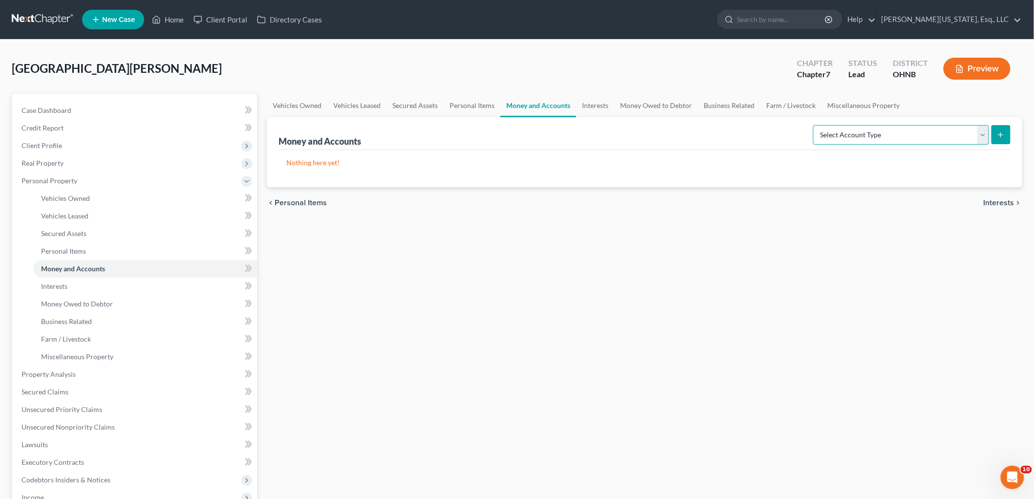
click at [880, 131] on select "Select Account Type Brokerage Cash on Hand Certificates of Deposit Checking Acc…" at bounding box center [901, 135] width 176 height 20
select select "checking"
click at [815, 125] on select "Select Account Type Brokerage Cash on Hand Certificates of Deposit Checking Acc…" at bounding box center [901, 135] width 176 height 20
click at [999, 134] on icon "submit" at bounding box center [1001, 135] width 8 height 8
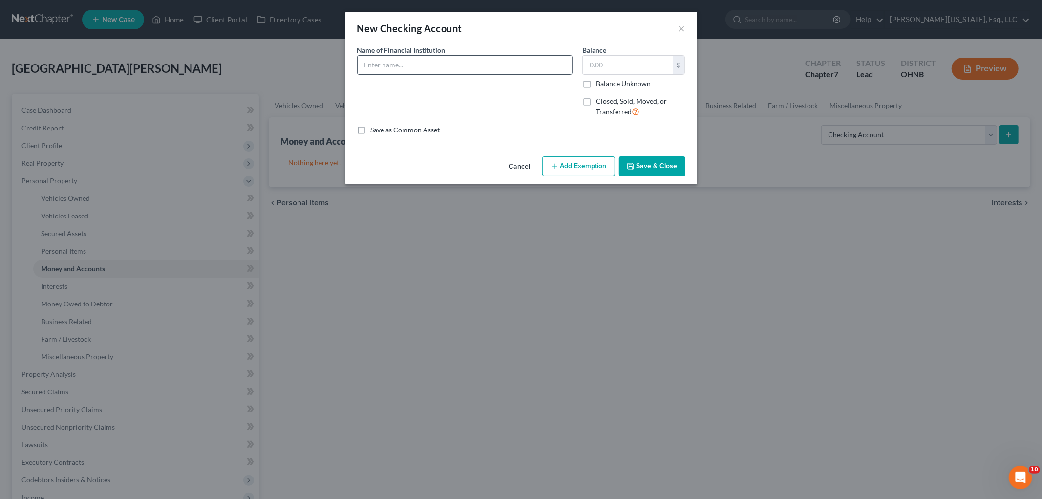
click at [446, 65] on input "text" at bounding box center [465, 65] width 215 height 19
type input "Citizens Bank"
click at [667, 171] on button "Save & Close" at bounding box center [652, 166] width 66 height 21
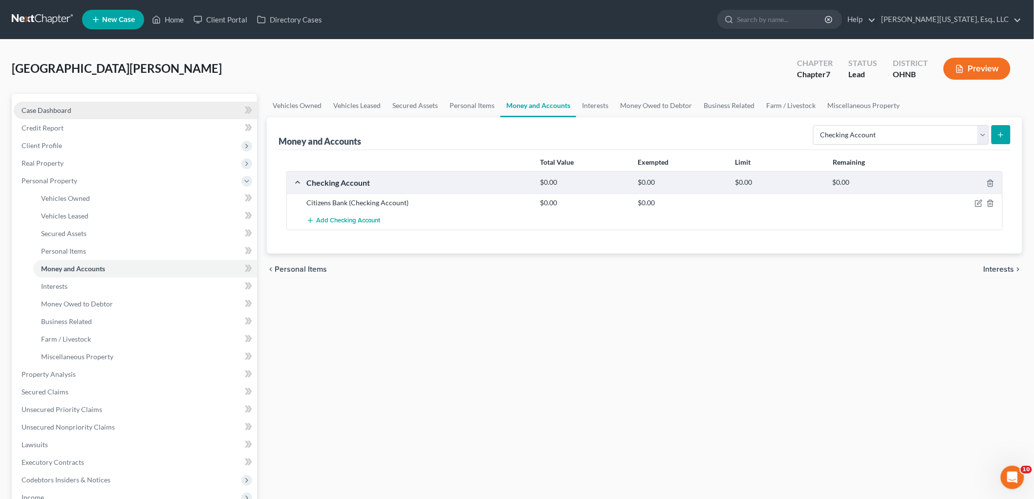
click at [64, 109] on span "Case Dashboard" at bounding box center [46, 110] width 50 height 8
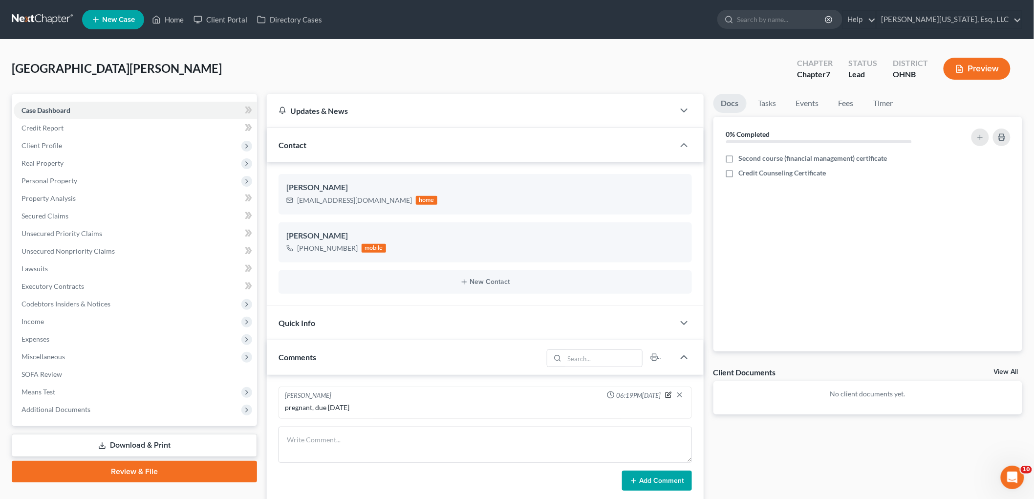
click at [665, 397] on icon "button" at bounding box center [667, 394] width 5 height 5
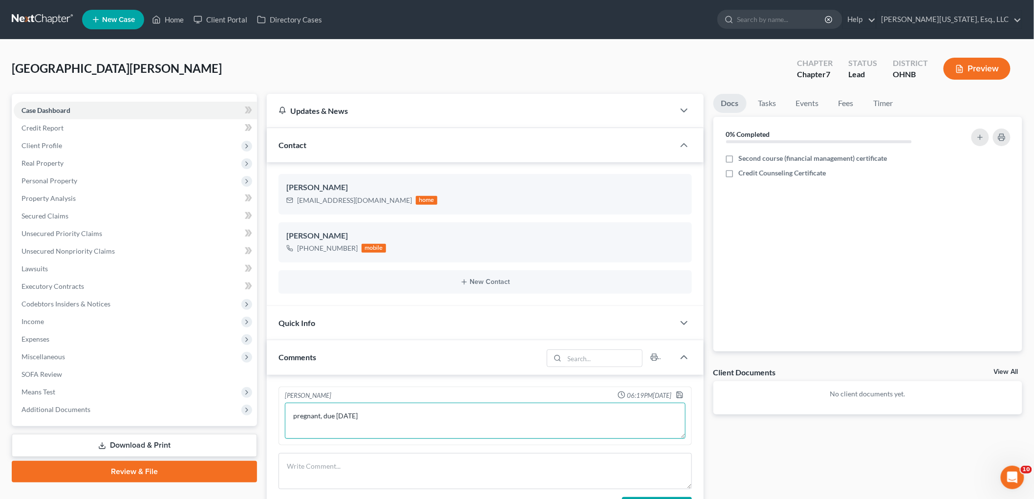
click at [437, 428] on textarea "pregnant, due [DATE]" at bounding box center [485, 421] width 401 height 36
type textarea "pregnant, due [DATE] NOTE TO [PERSON_NAME] - Citizens checking - has credit car…"
click at [680, 395] on polyline "button" at bounding box center [679, 396] width 3 height 2
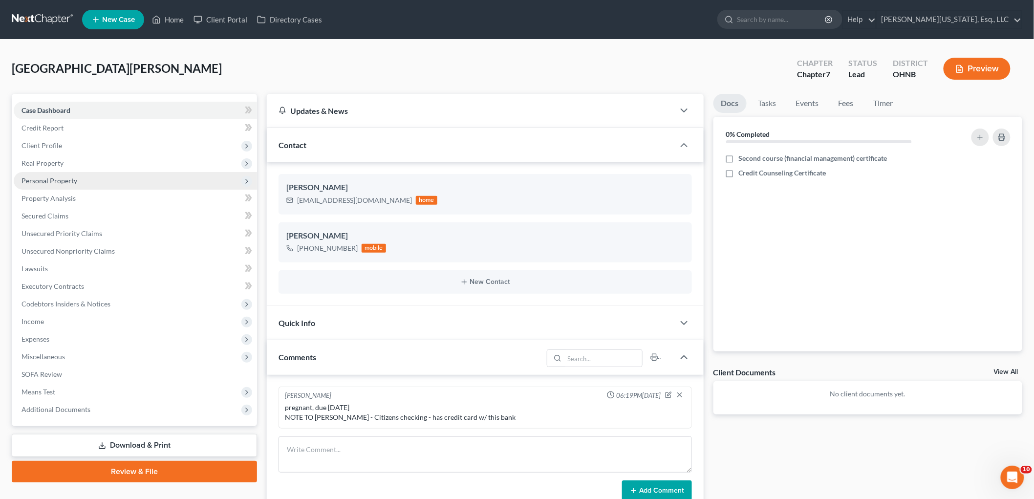
click at [69, 182] on span "Personal Property" at bounding box center [49, 180] width 56 height 8
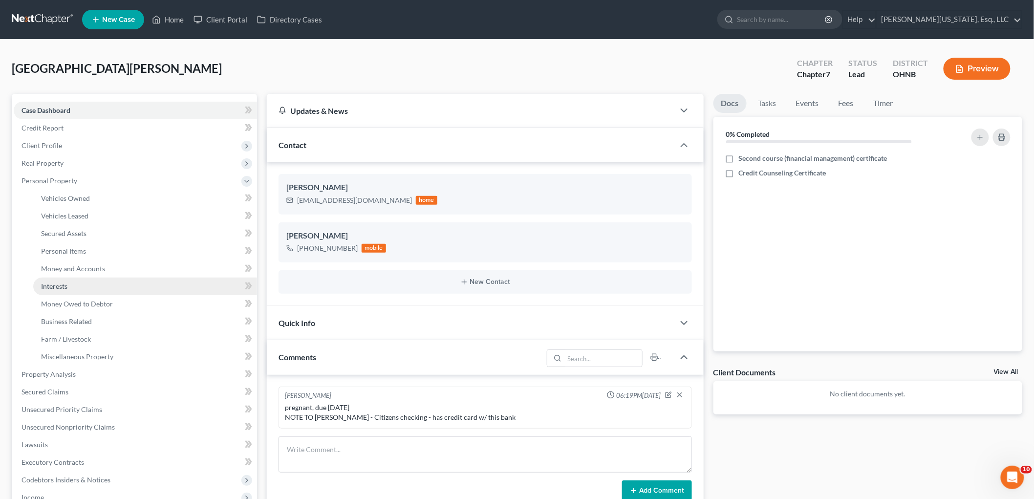
click at [79, 281] on link "Interests" at bounding box center [145, 287] width 224 height 18
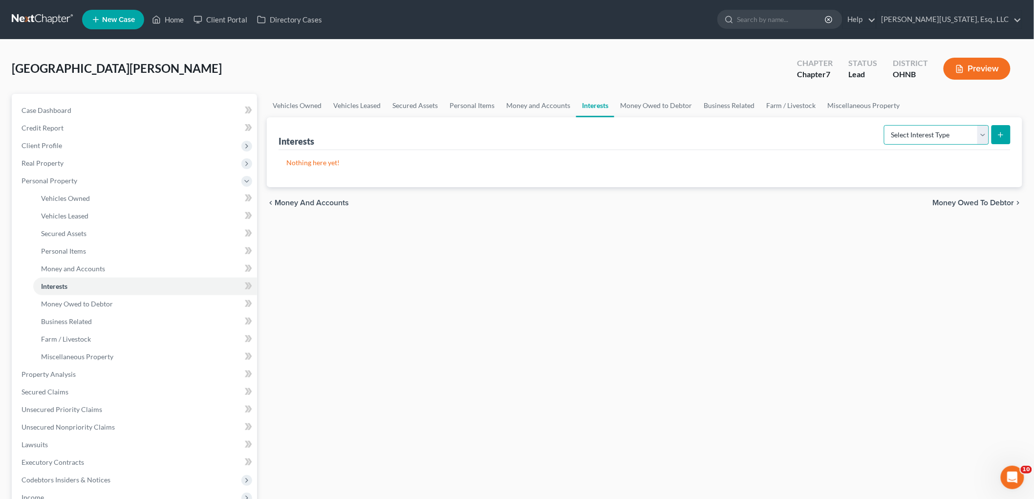
click at [923, 128] on select "Select Interest Type 401K Annuity Bond Education IRA Government Bond Government…" at bounding box center [936, 135] width 105 height 20
select select "pension_plan"
click at [885, 125] on select "Select Interest Type 401K Annuity Bond Education IRA Government Bond Government…" at bounding box center [936, 135] width 105 height 20
click at [1009, 134] on button "submit" at bounding box center [1000, 134] width 19 height 19
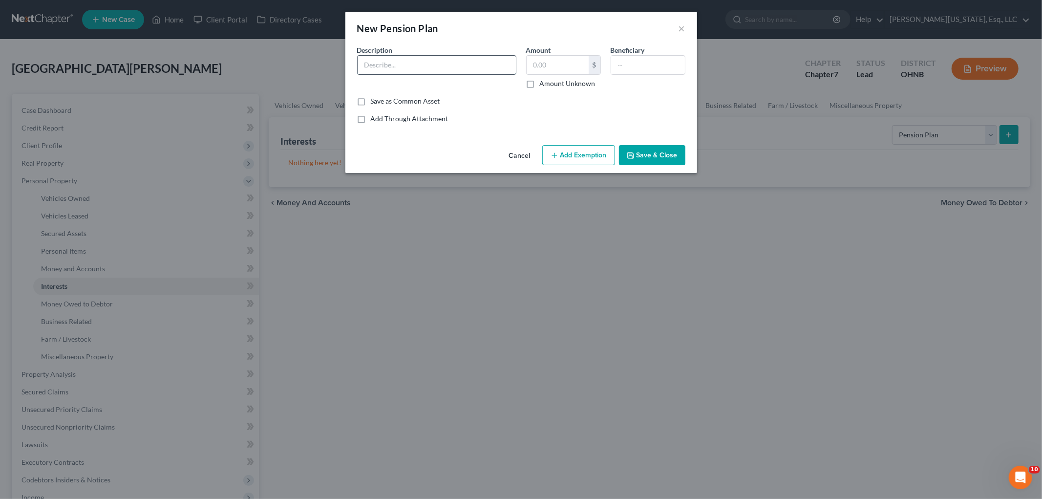
click at [415, 62] on input "text" at bounding box center [437, 65] width 158 height 19
type input "[PERSON_NAME] through employer"
click at [553, 86] on label "Amount Unknown" at bounding box center [568, 84] width 56 height 10
click at [550, 85] on input "Amount Unknown" at bounding box center [547, 82] width 6 height 6
checkbox input "true"
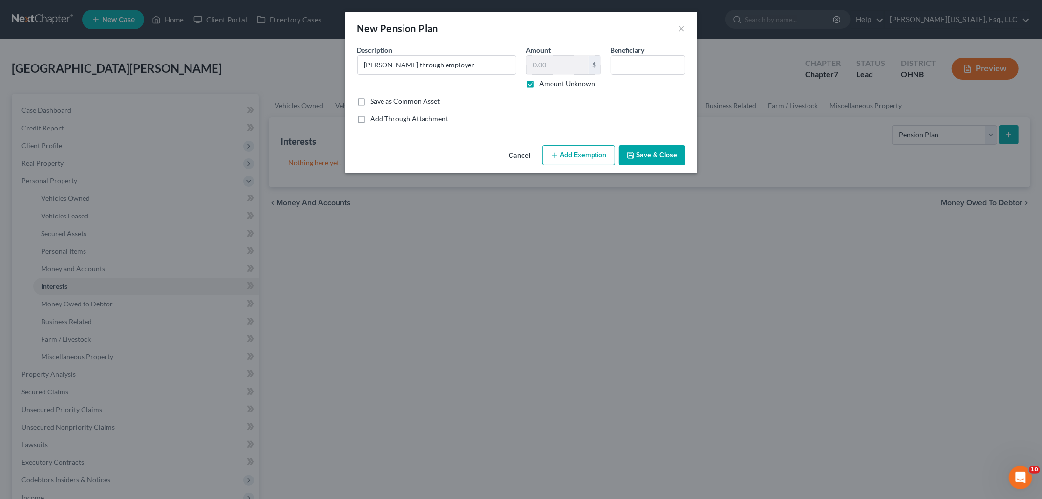
click at [658, 156] on button "Save & Close" at bounding box center [652, 155] width 66 height 21
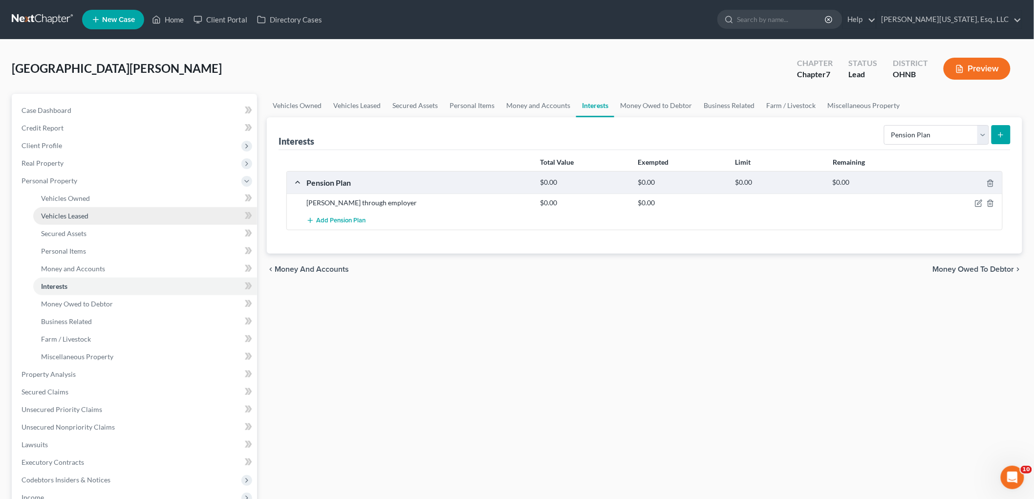
click at [62, 212] on span "Vehicles Leased" at bounding box center [64, 216] width 47 height 8
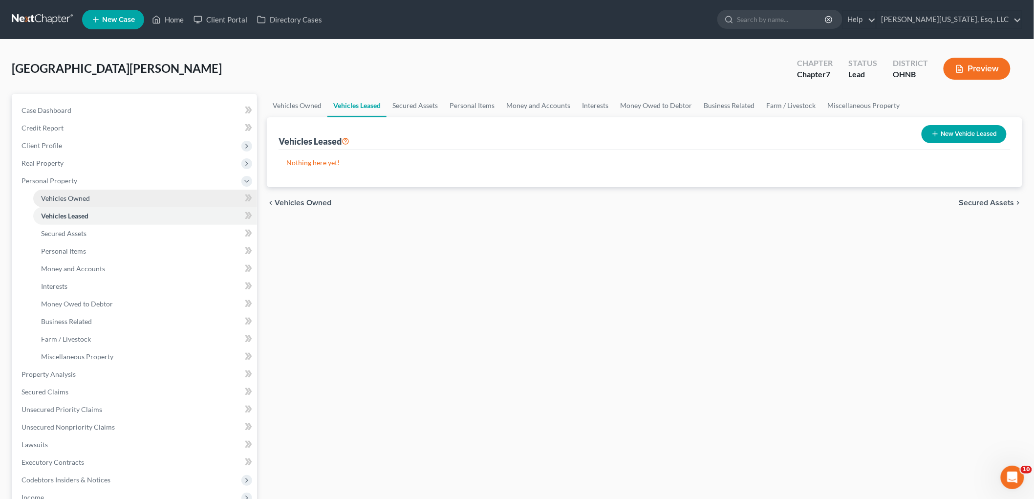
click at [100, 198] on link "Vehicles Owned" at bounding box center [145, 199] width 224 height 18
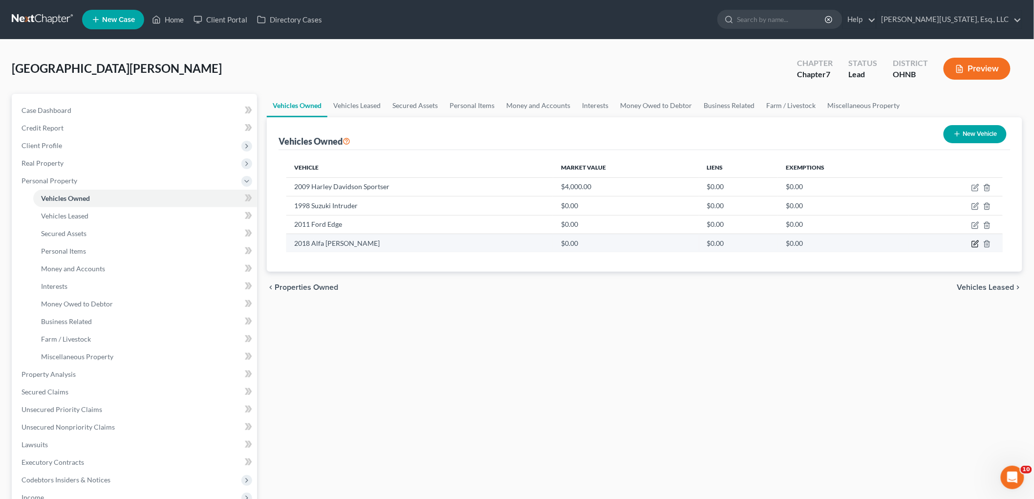
click at [976, 244] on icon "button" at bounding box center [976, 242] width 4 height 4
select select "0"
select select "8"
select select "0"
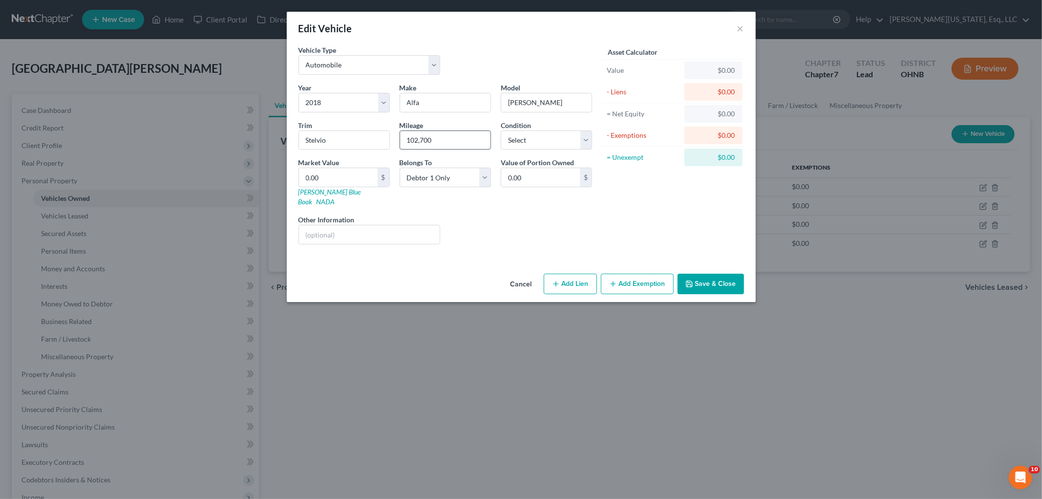
click at [469, 139] on input "102,700" at bounding box center [445, 140] width 90 height 19
drag, startPoint x: 469, startPoint y: 139, endPoint x: 347, endPoint y: 140, distance: 121.7
click at [347, 140] on div "Year Select 2026 2025 2024 2023 2022 2021 2020 2019 2018 2017 2016 2015 2014 20…" at bounding box center [445, 168] width 303 height 170
click at [418, 138] on input "10400" at bounding box center [445, 140] width 90 height 19
type input "104,000"
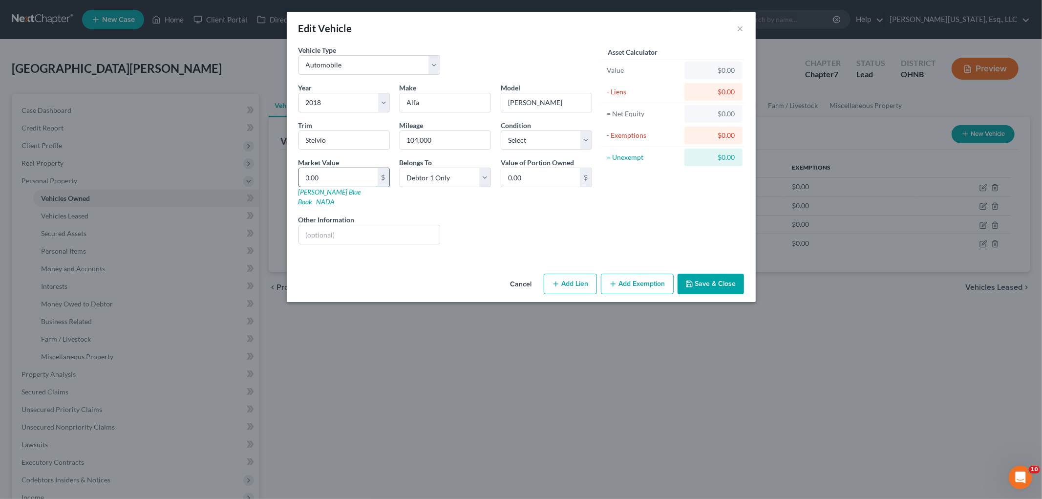
click at [364, 177] on input "0.00" at bounding box center [338, 177] width 79 height 19
type input "8"
type input "8.00"
type input "89"
type input "89.00"
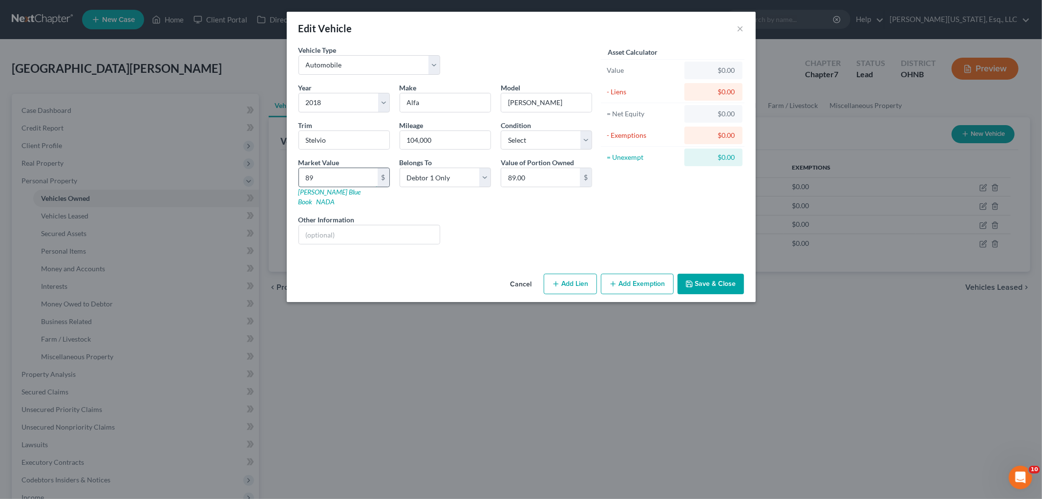
type input "894"
type input "894.00"
type input "8947"
type input "8,947.00"
type input "8,947"
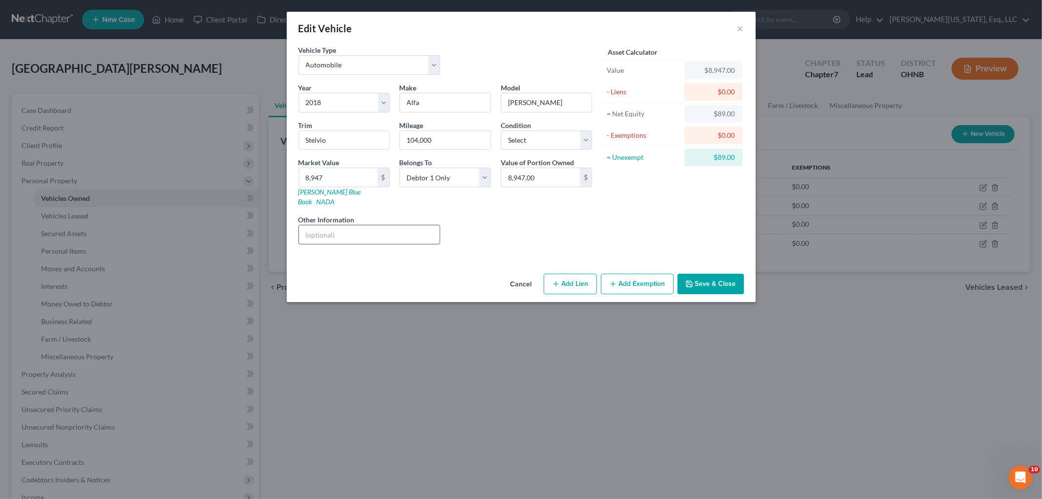
click at [384, 227] on input "text" at bounding box center [369, 234] width 141 height 19
type input "Red"
click at [706, 274] on button "Save & Close" at bounding box center [711, 284] width 66 height 21
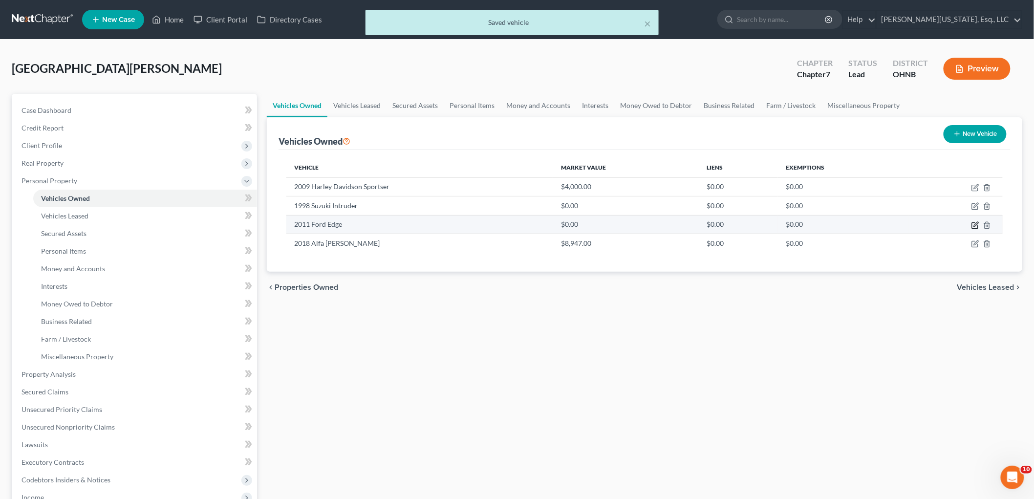
click at [975, 224] on icon "button" at bounding box center [976, 224] width 4 height 4
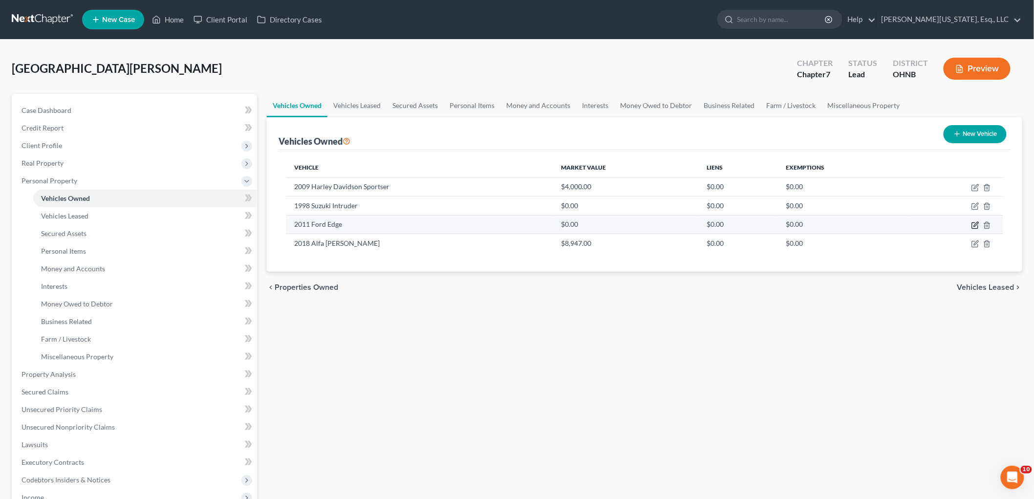
select select "0"
select select "15"
select select "4"
select select "0"
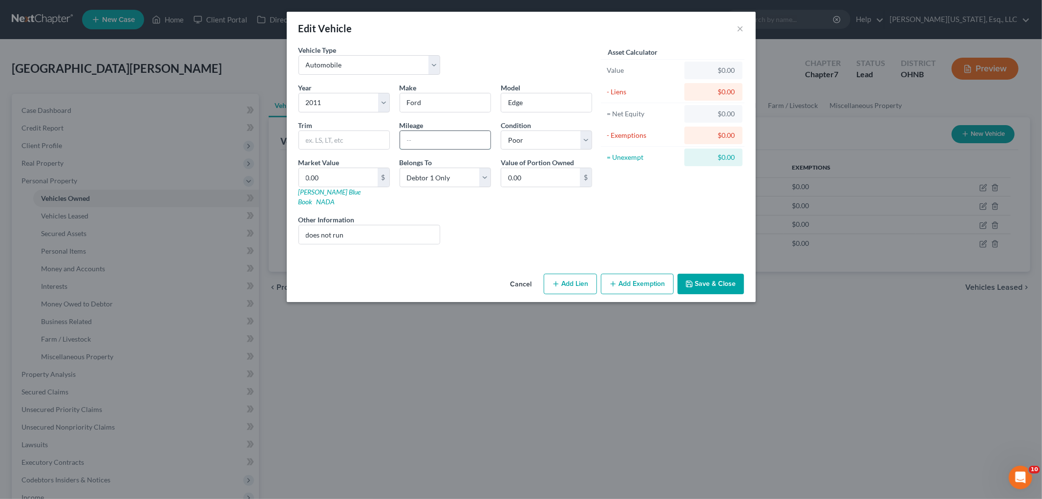
click at [451, 143] on input "text" at bounding box center [445, 140] width 90 height 19
type input "170,000"
click at [354, 174] on input "0.00" at bounding box center [338, 177] width 79 height 19
type input "3"
type input "3.00"
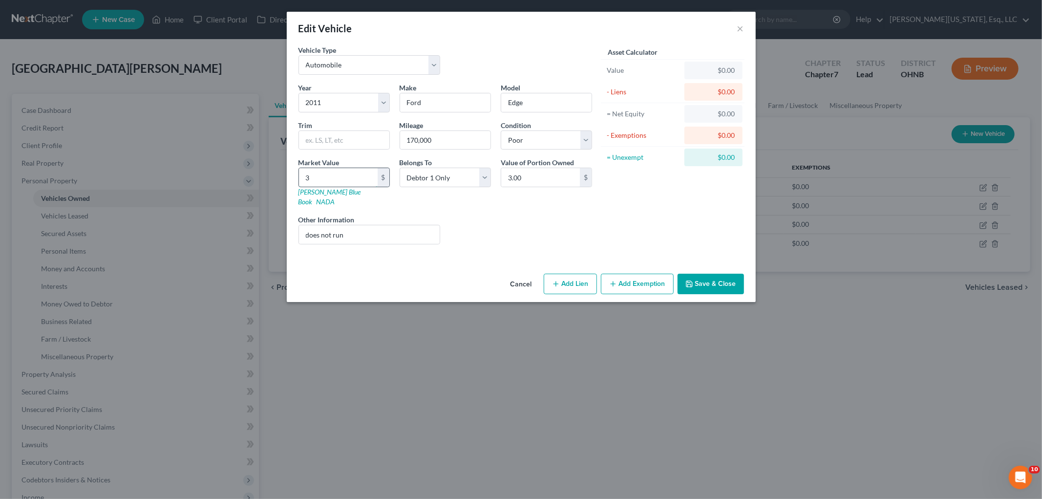
type input "38"
type input "38.00"
type input "381"
type input "381.00"
type input "3813"
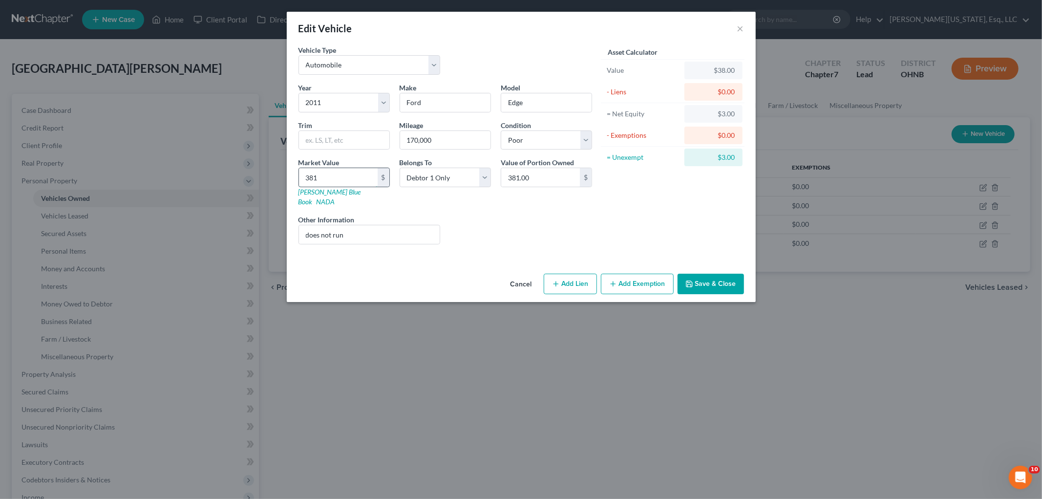
type input "3,813.00"
type input "3,813"
click at [365, 225] on input "does not run" at bounding box center [369, 234] width 141 height 19
type input "does not run"
click at [711, 278] on button "Save & Close" at bounding box center [711, 284] width 66 height 21
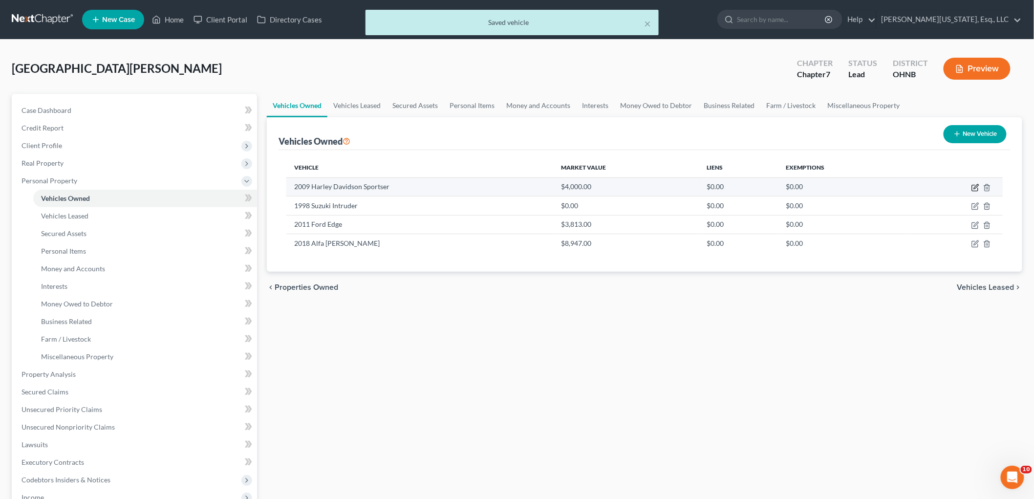
click at [973, 184] on icon "button" at bounding box center [975, 188] width 8 height 8
select select "0"
select select "17"
select select "4"
select select "0"
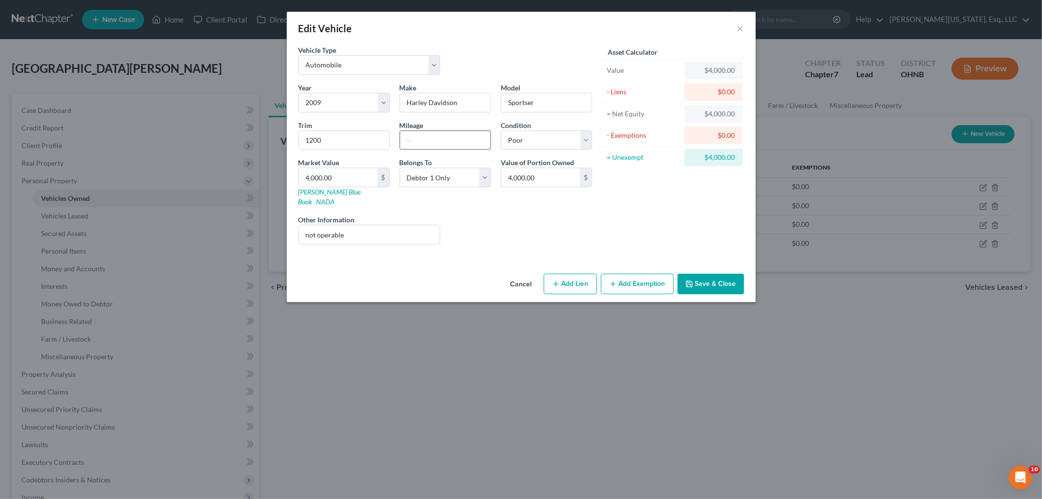
click at [468, 147] on input "text" at bounding box center [445, 140] width 90 height 19
type input "50,000"
type input "4"
type input "4.00"
type input "47"
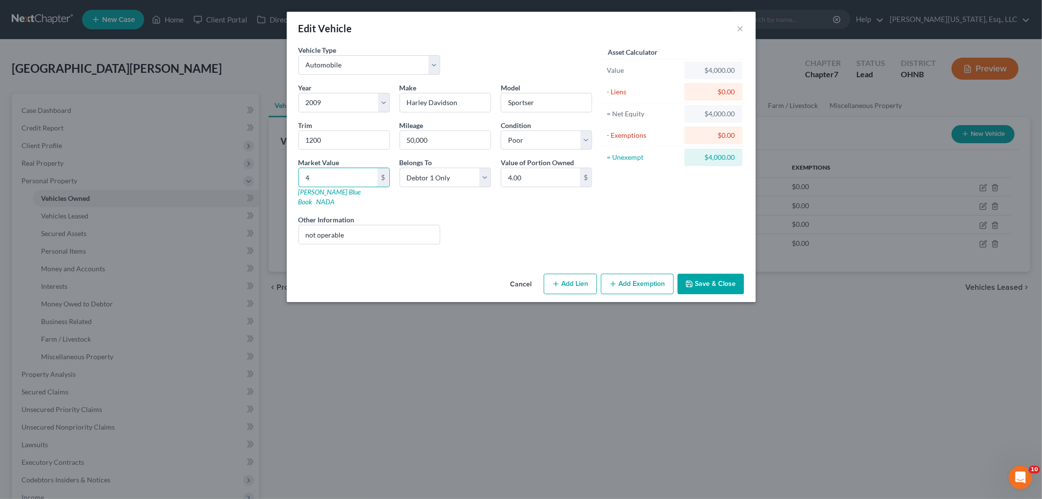
type input "47.00"
type input "478"
type input "478.00"
type input "4785"
type input "4,785.00"
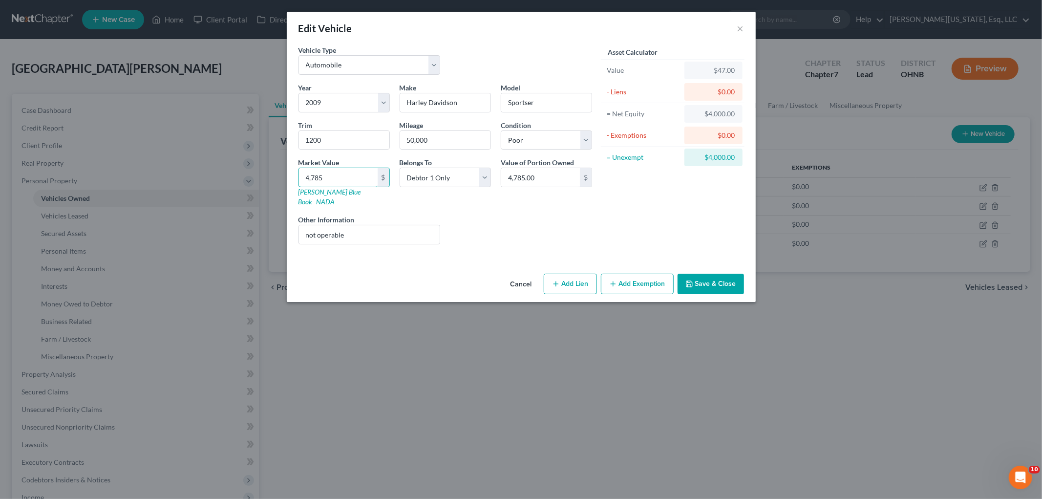
type input "4,785"
click at [385, 226] on input "not operable" at bounding box center [369, 234] width 141 height 19
click at [719, 275] on button "Save & Close" at bounding box center [711, 284] width 66 height 21
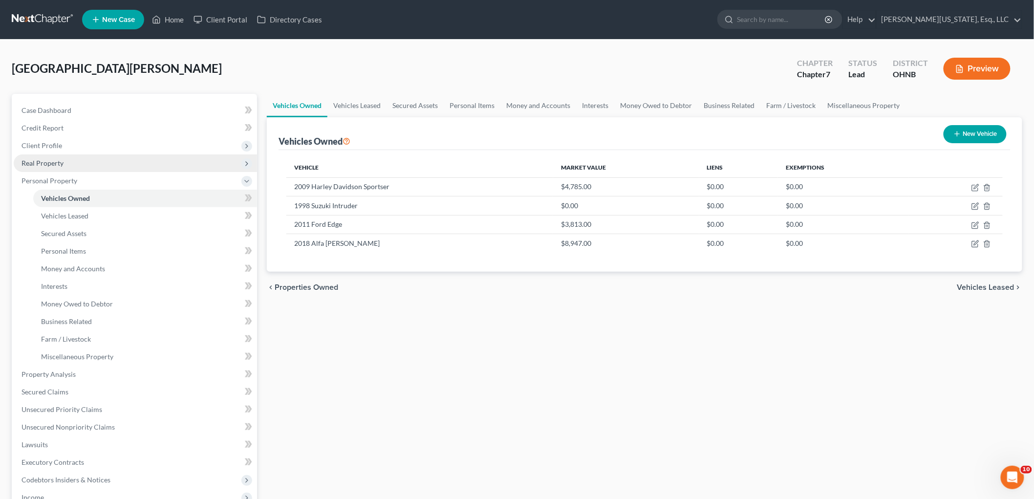
drag, startPoint x: 56, startPoint y: 146, endPoint x: 71, endPoint y: 161, distance: 21.8
click at [56, 146] on span "Client Profile" at bounding box center [41, 145] width 41 height 8
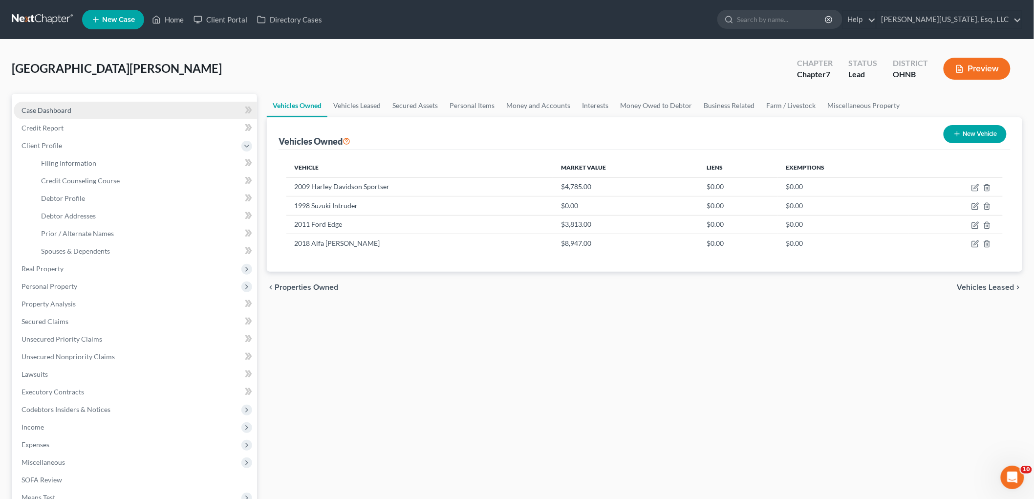
click at [60, 114] on link "Case Dashboard" at bounding box center [135, 111] width 243 height 18
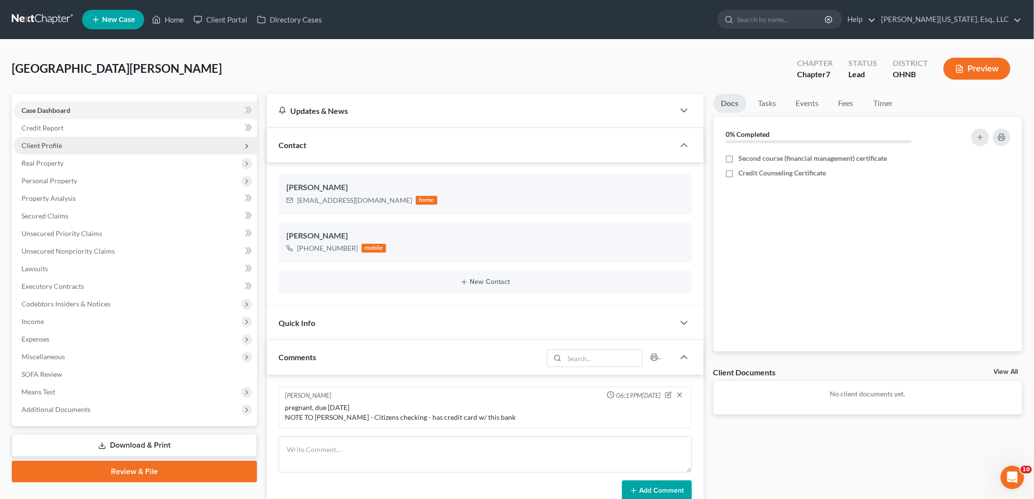
click at [51, 149] on span "Client Profile" at bounding box center [135, 146] width 243 height 18
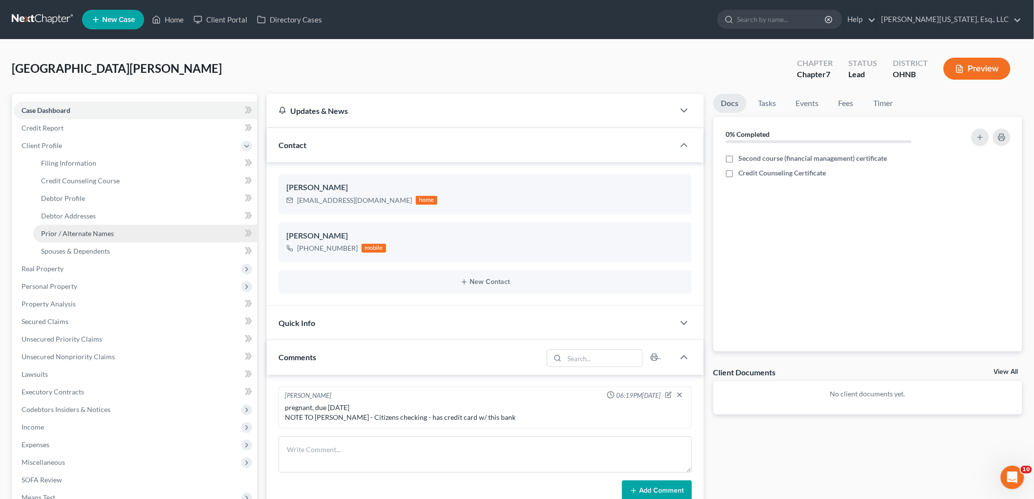
click at [94, 232] on span "Prior / Alternate Names" at bounding box center [77, 233] width 73 height 8
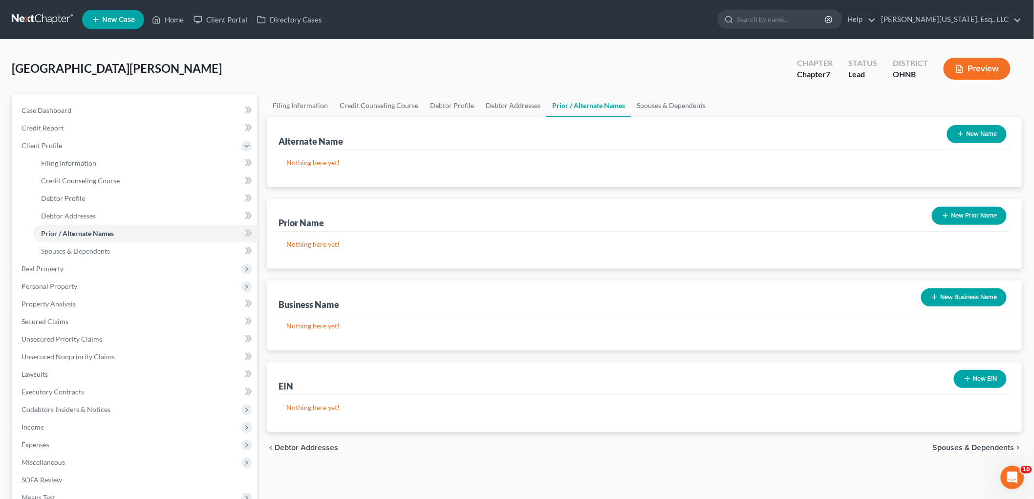
click at [971, 215] on button "New Prior Name" at bounding box center [969, 216] width 75 height 18
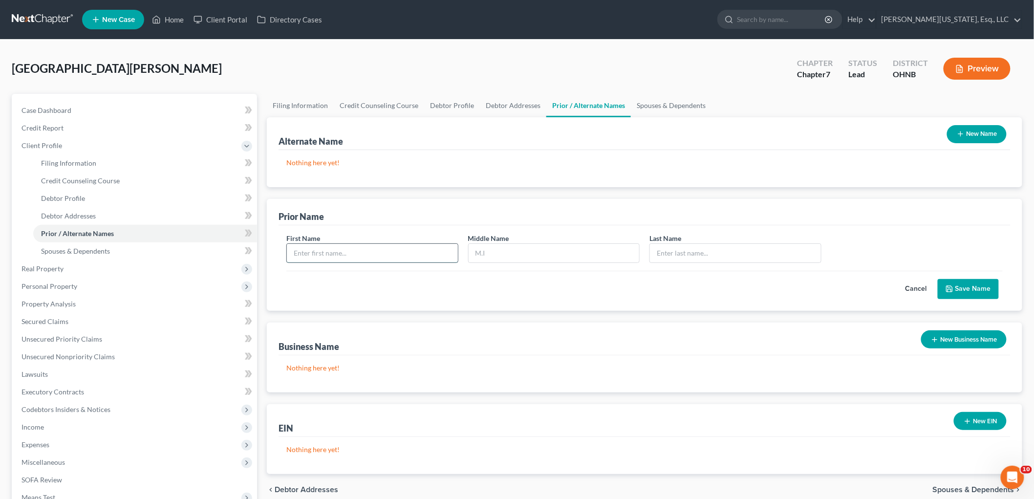
click at [384, 259] on input "text" at bounding box center [372, 253] width 171 height 19
type input "[PERSON_NAME]"
type input "Badanjek"
click at [965, 287] on button "Save Name" at bounding box center [968, 289] width 61 height 21
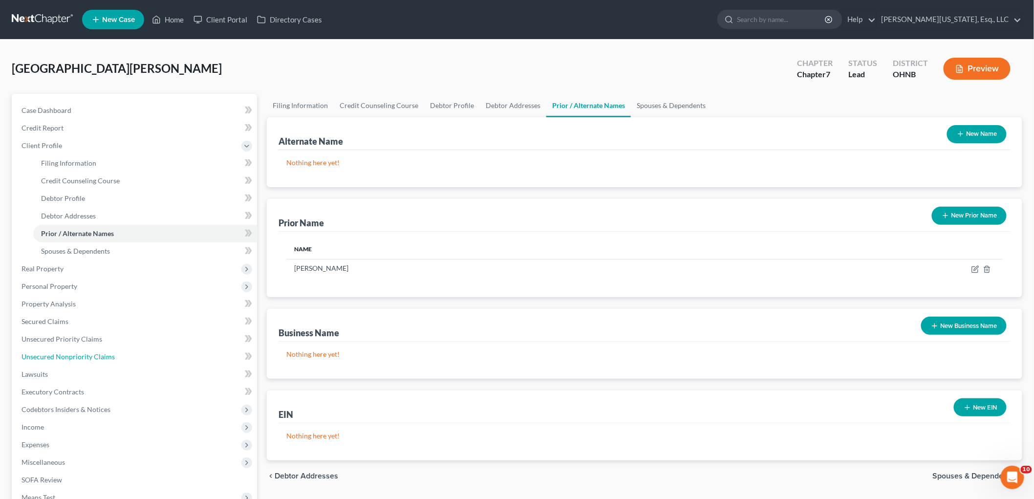
drag, startPoint x: 65, startPoint y: 354, endPoint x: 306, endPoint y: 395, distance: 244.8
click at [65, 354] on span "Unsecured Nonpriority Claims" at bounding box center [67, 356] width 93 height 8
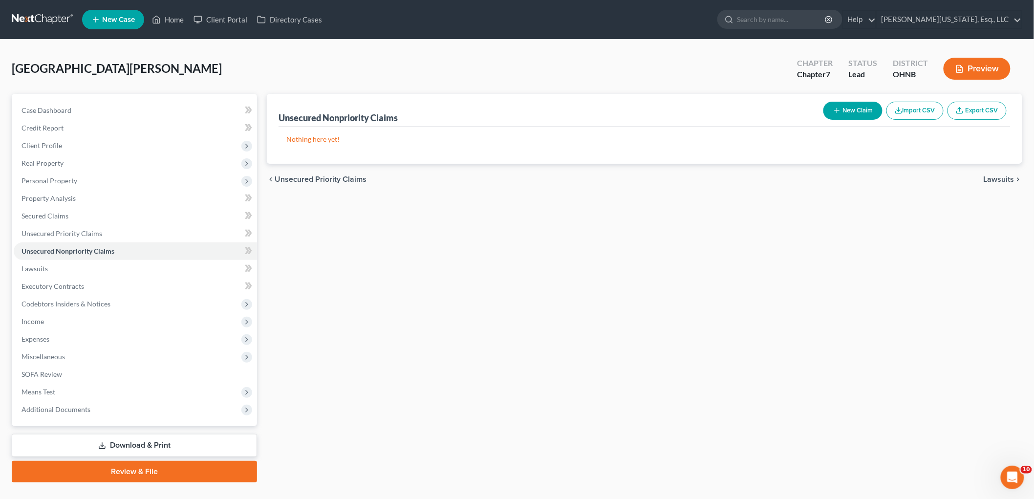
click at [842, 111] on button "New Claim" at bounding box center [852, 111] width 59 height 18
select select "0"
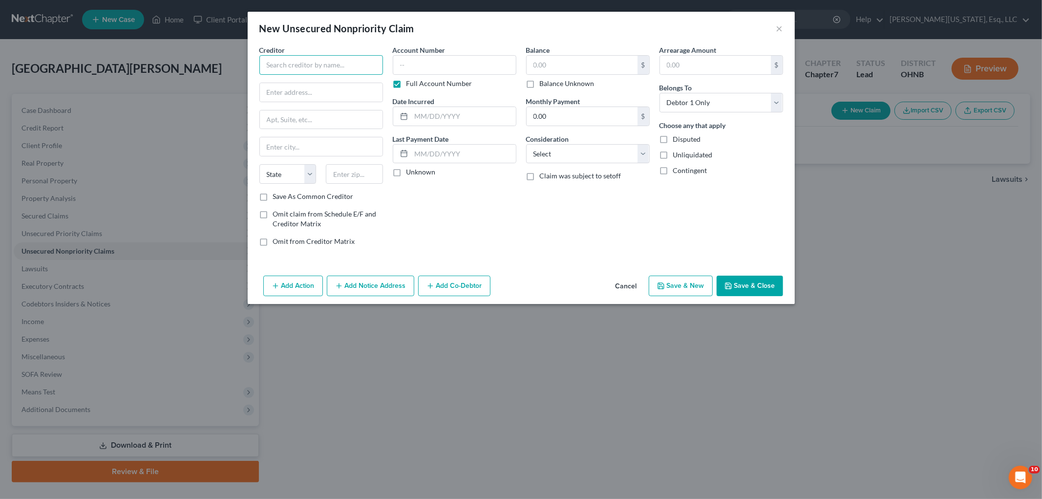
click at [320, 72] on input "text" at bounding box center [321, 65] width 124 height 20
type input "Department of Education"
type input "Po Box 82561"
type input "68501"
type input "Lincoln"
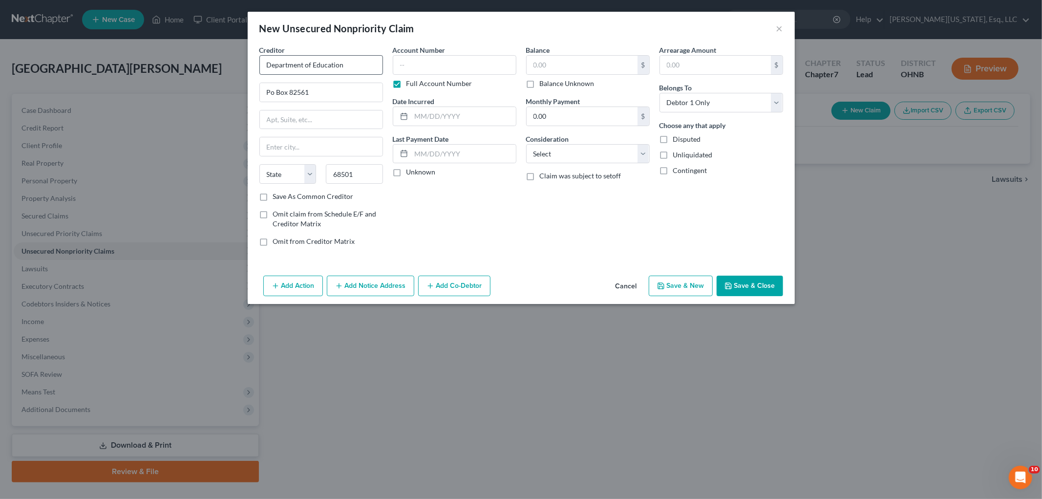
select select "30"
click at [407, 83] on label "Full Account Number" at bounding box center [440, 84] width 66 height 10
click at [410, 83] on input "Full Account Number" at bounding box center [413, 82] width 6 height 6
click at [426, 67] on input "text" at bounding box center [455, 65] width 124 height 20
type input "4283"
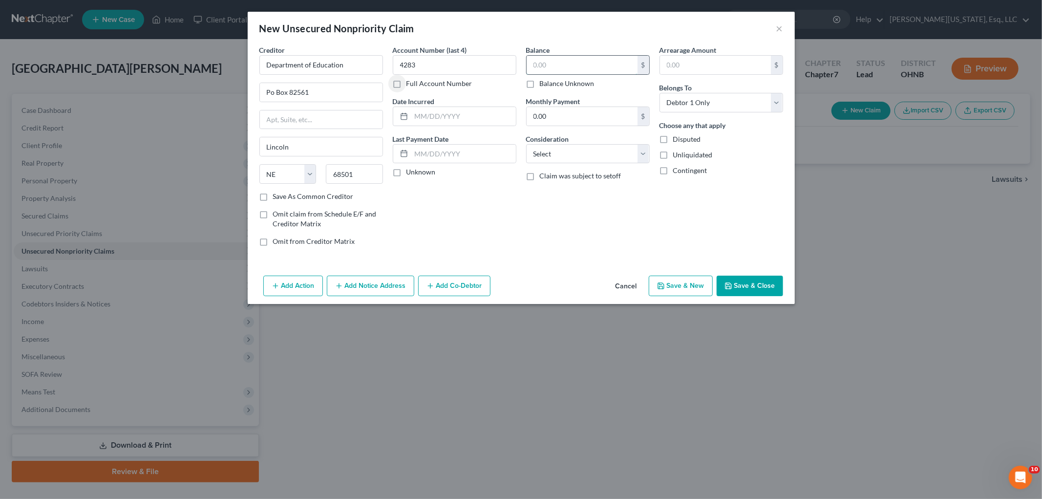
click at [582, 65] on input "text" at bounding box center [582, 65] width 111 height 19
type input "22,530"
click at [566, 158] on select "Select Cable / Satellite Services Collection Agency Credit Card Debt Debt Couns…" at bounding box center [588, 154] width 124 height 20
select select "17"
click at [526, 144] on select "Select Cable / Satellite Services Collection Agency Credit Card Debt Debt Couns…" at bounding box center [588, 154] width 124 height 20
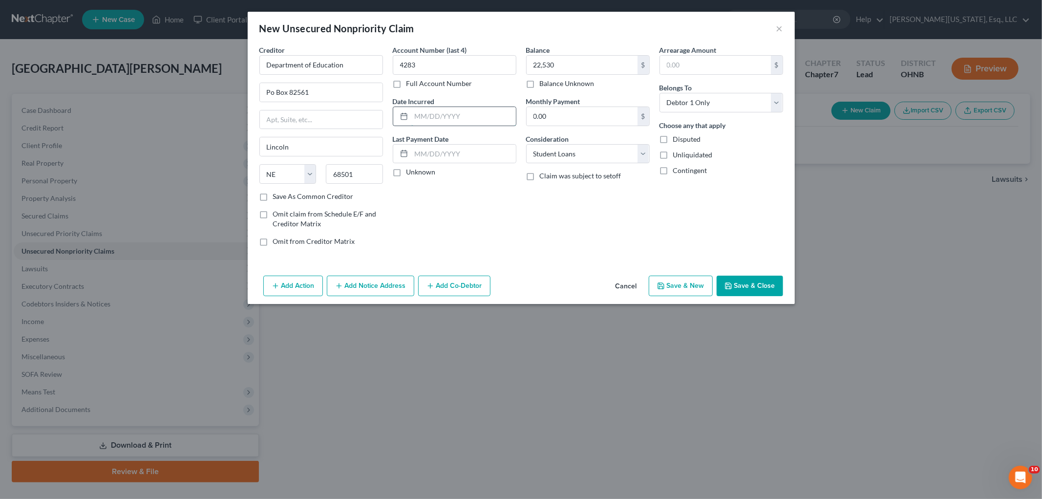
click at [433, 119] on input "text" at bounding box center [463, 116] width 105 height 19
type input "08/2022"
click at [740, 282] on button "Save & Close" at bounding box center [750, 286] width 66 height 21
type input "22,530.00"
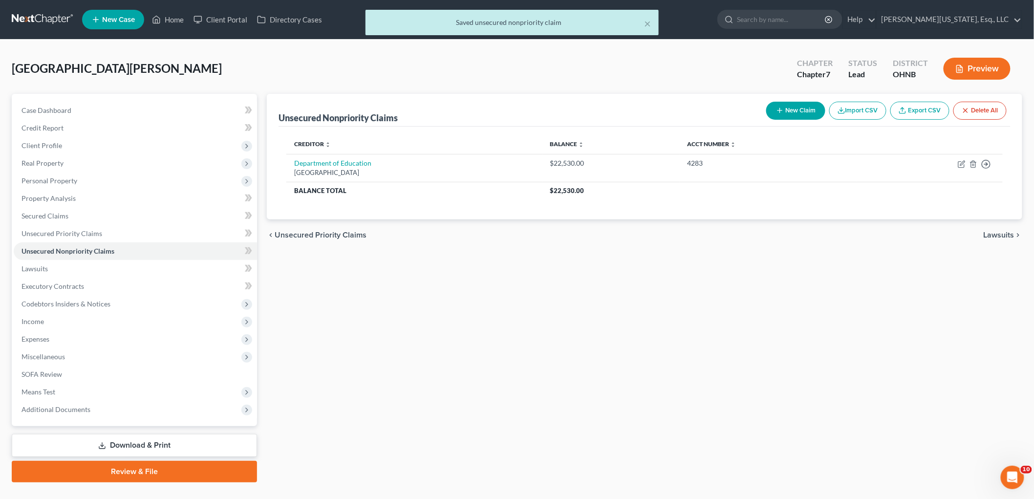
click at [784, 113] on button "New Claim" at bounding box center [795, 111] width 59 height 18
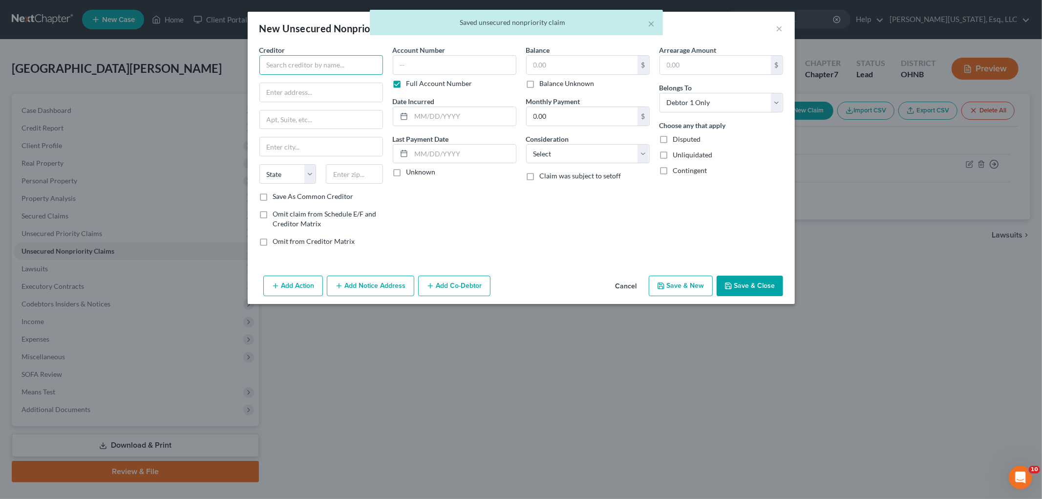
click at [325, 66] on input "text" at bounding box center [321, 65] width 124 height 20
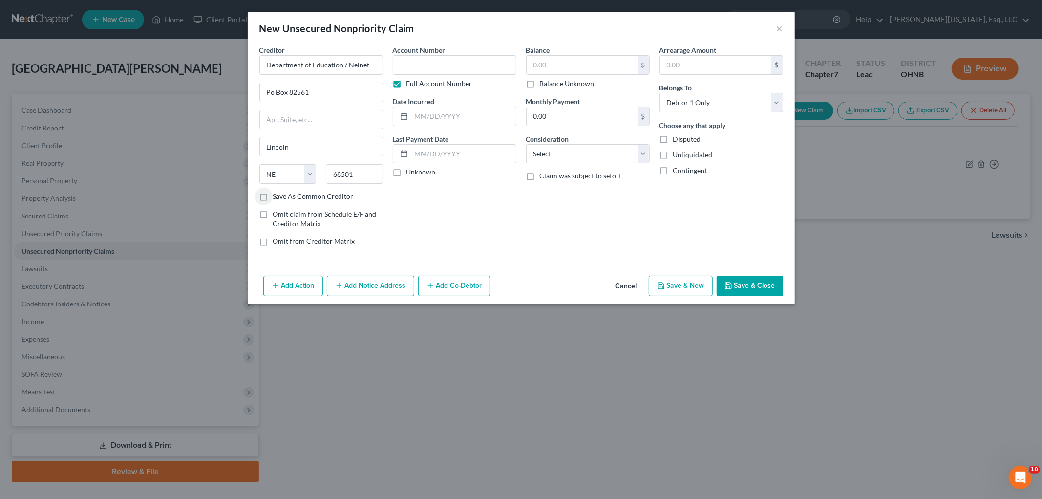
click at [424, 82] on label "Full Account Number" at bounding box center [440, 84] width 66 height 10
click at [417, 82] on input "Full Account Number" at bounding box center [413, 82] width 6 height 6
click at [426, 67] on input "text" at bounding box center [455, 65] width 124 height 20
click at [437, 116] on input "text" at bounding box center [463, 116] width 105 height 19
click at [542, 147] on select "Select Cable / Satellite Services Collection Agency Credit Card Debt Debt Couns…" at bounding box center [588, 154] width 124 height 20
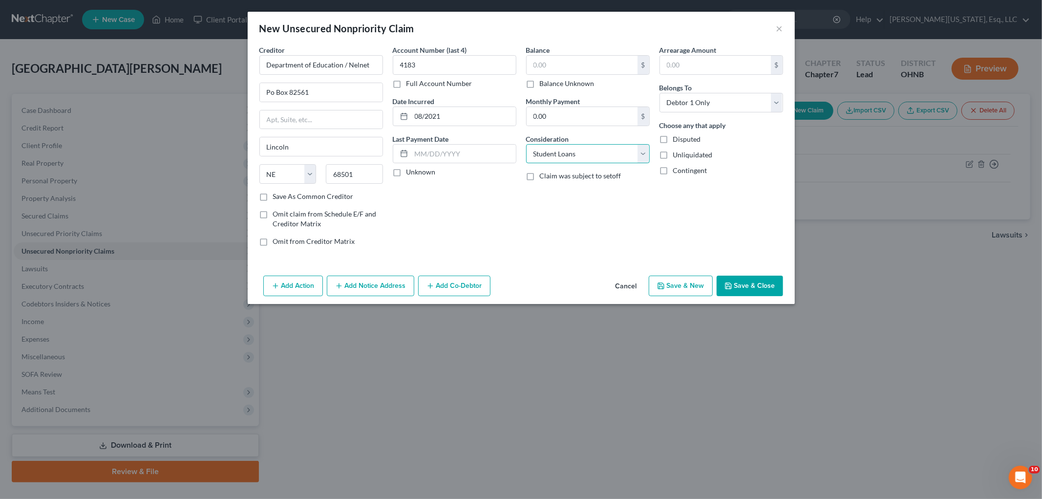
click at [526, 144] on select "Select Cable / Satellite Services Collection Agency Credit Card Debt Debt Couns…" at bounding box center [588, 154] width 124 height 20
click at [552, 63] on input "text" at bounding box center [582, 65] width 111 height 19
click at [753, 284] on button "Save & Close" at bounding box center [750, 286] width 66 height 21
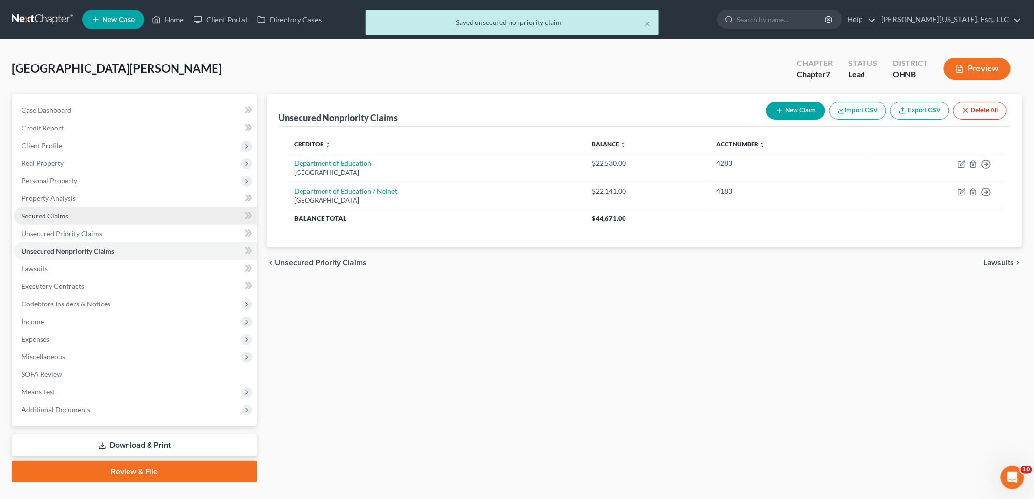
click at [64, 214] on span "Secured Claims" at bounding box center [44, 216] width 47 height 8
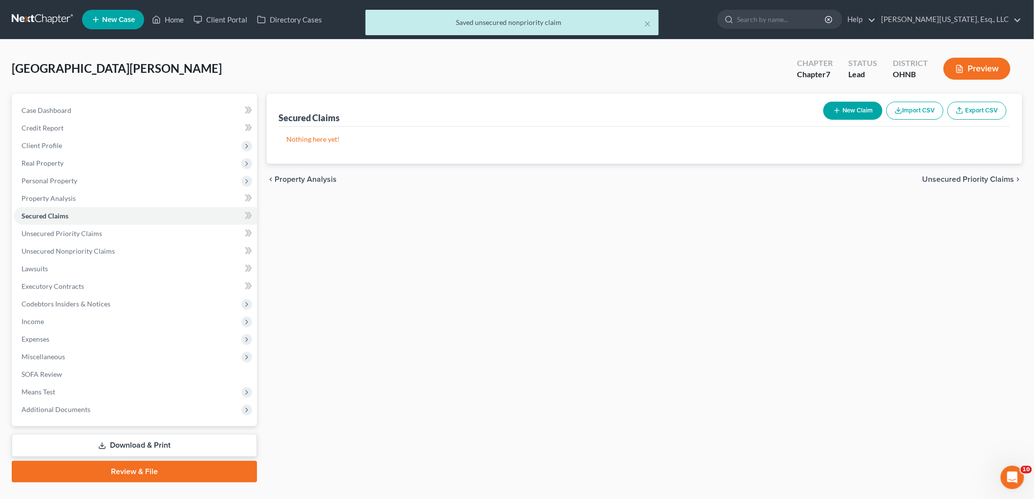
click at [851, 108] on button "New Claim" at bounding box center [852, 111] width 59 height 18
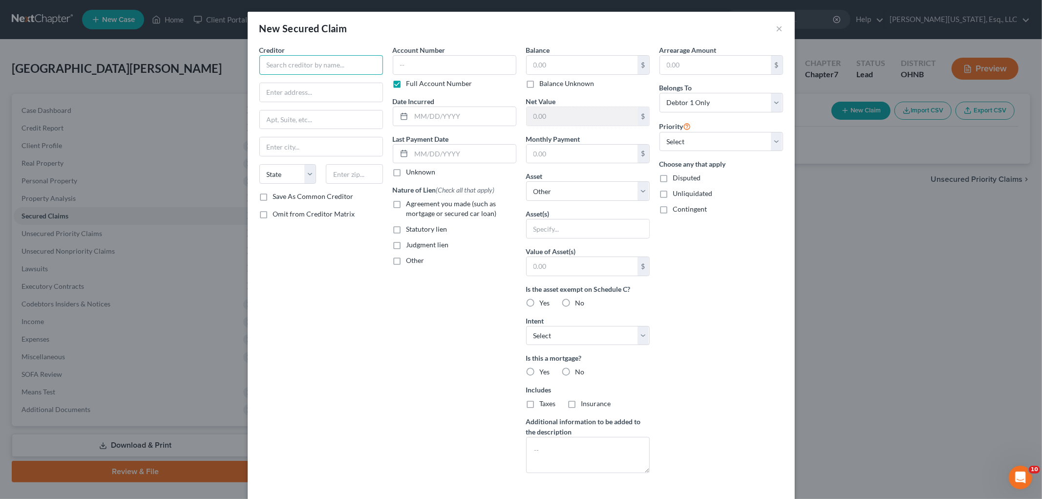
click at [291, 61] on input "text" at bounding box center [321, 65] width 124 height 20
click at [282, 118] on input "text" at bounding box center [321, 119] width 123 height 19
click at [359, 171] on input "text" at bounding box center [354, 174] width 57 height 20
click at [358, 120] on input "[STREET_ADDRESS][US_STATE]" at bounding box center [321, 119] width 123 height 19
click at [420, 80] on label "Full Account Number" at bounding box center [440, 84] width 66 height 10
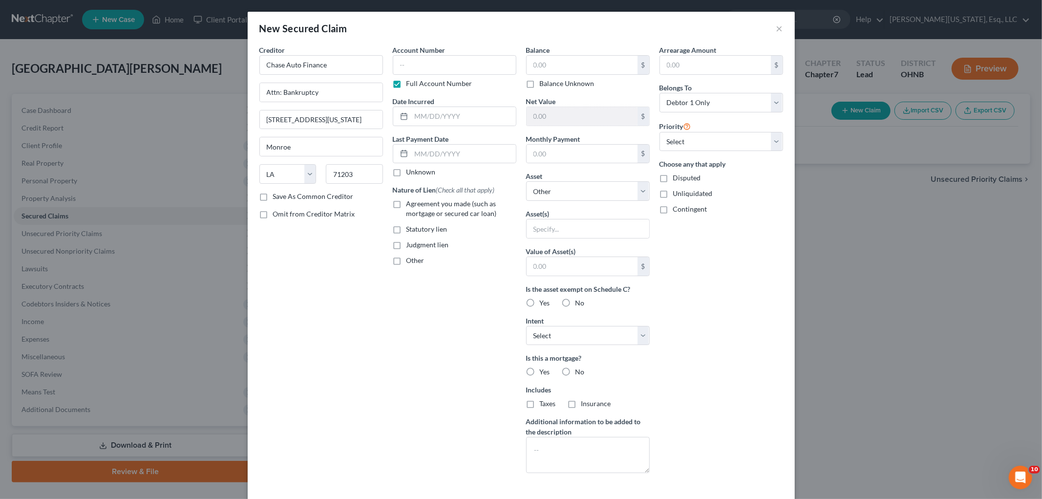
click at [417, 80] on input "Full Account Number" at bounding box center [413, 82] width 6 height 6
click at [428, 62] on input "text" at bounding box center [455, 65] width 124 height 20
click at [582, 70] on input "text" at bounding box center [582, 65] width 111 height 19
click at [473, 119] on input "text" at bounding box center [463, 116] width 105 height 19
click at [428, 208] on label "Agreement you made (such as mortgage or secured car loan)" at bounding box center [462, 209] width 110 height 20
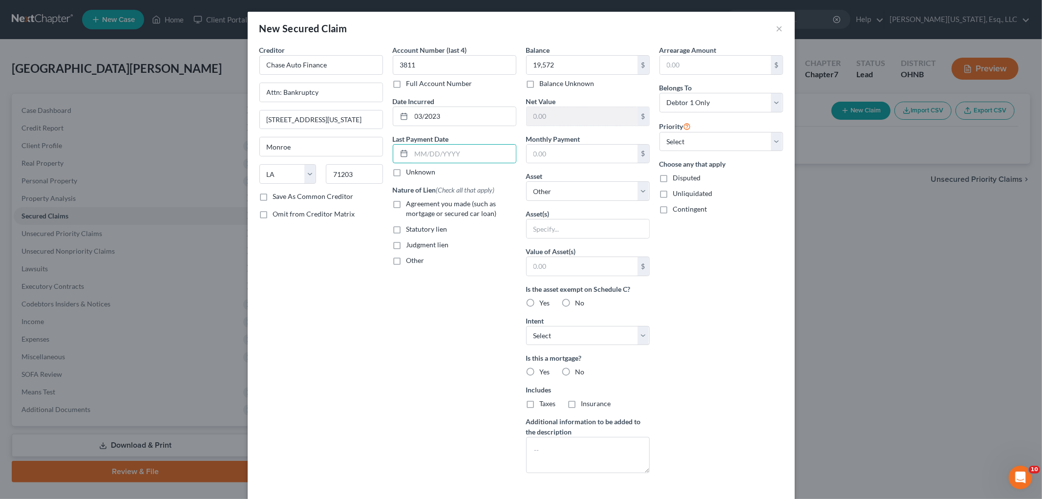
click at [417, 205] on input "Agreement you made (such as mortgage or secured car loan)" at bounding box center [413, 202] width 6 height 6
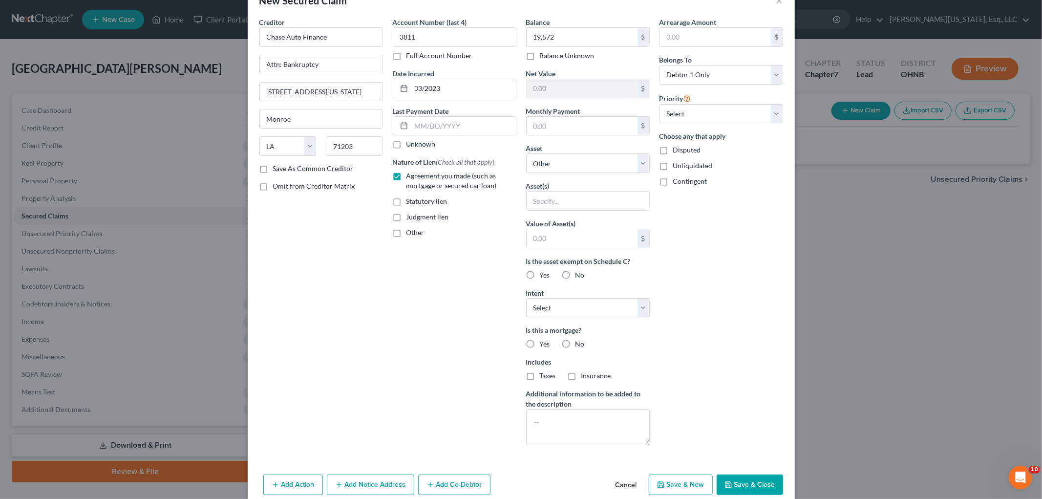
scroll to position [44, 0]
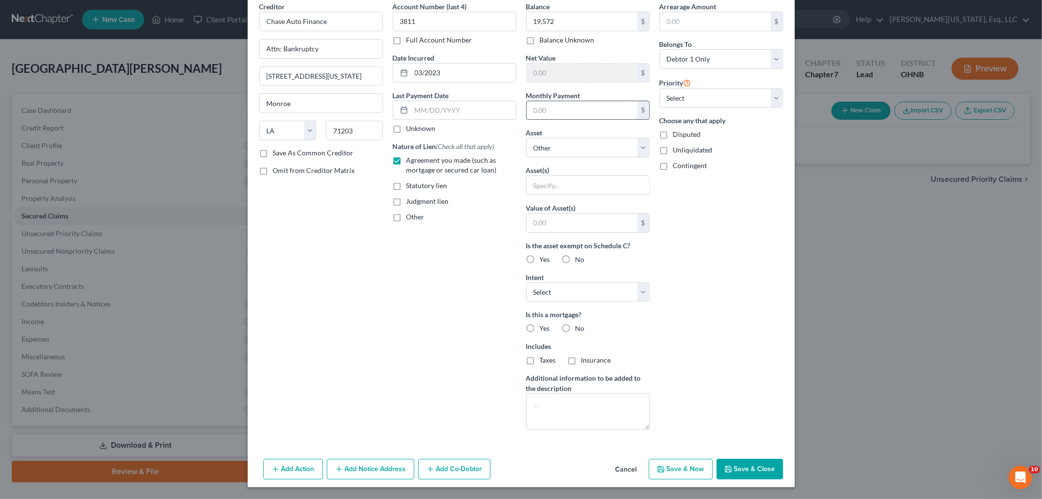
click at [589, 118] on input "text" at bounding box center [582, 110] width 111 height 19
click at [588, 185] on input "text" at bounding box center [588, 185] width 123 height 19
click at [744, 471] on button "Save & Close" at bounding box center [750, 469] width 66 height 21
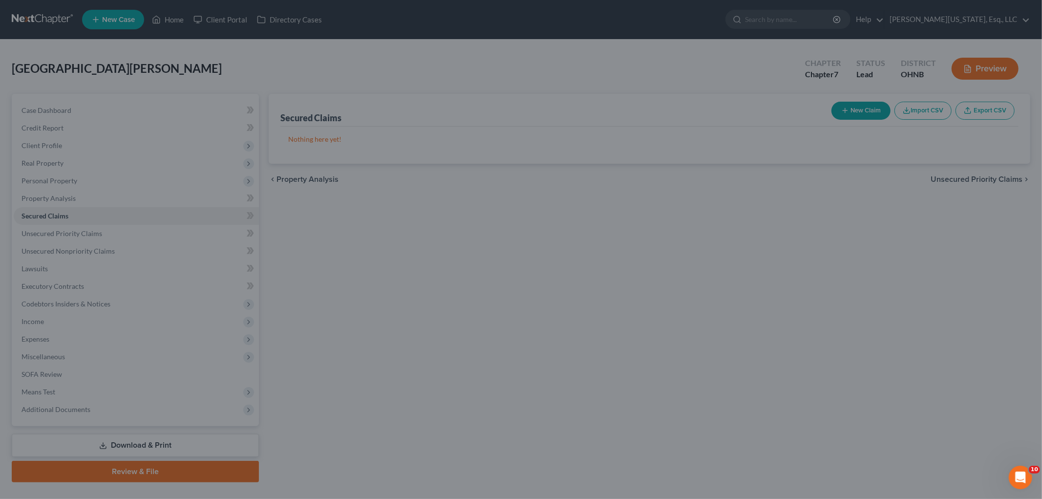
scroll to position [0, 0]
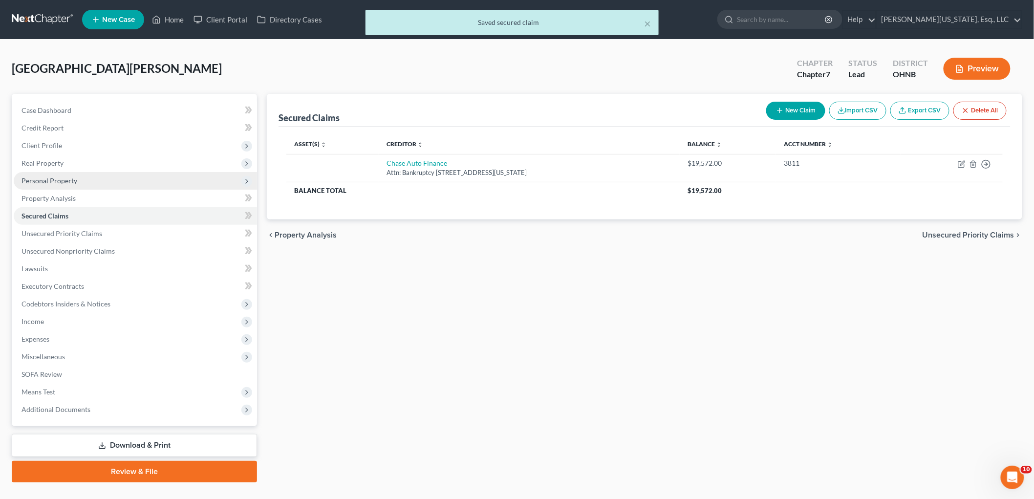
click at [60, 177] on span "Personal Property" at bounding box center [49, 180] width 56 height 8
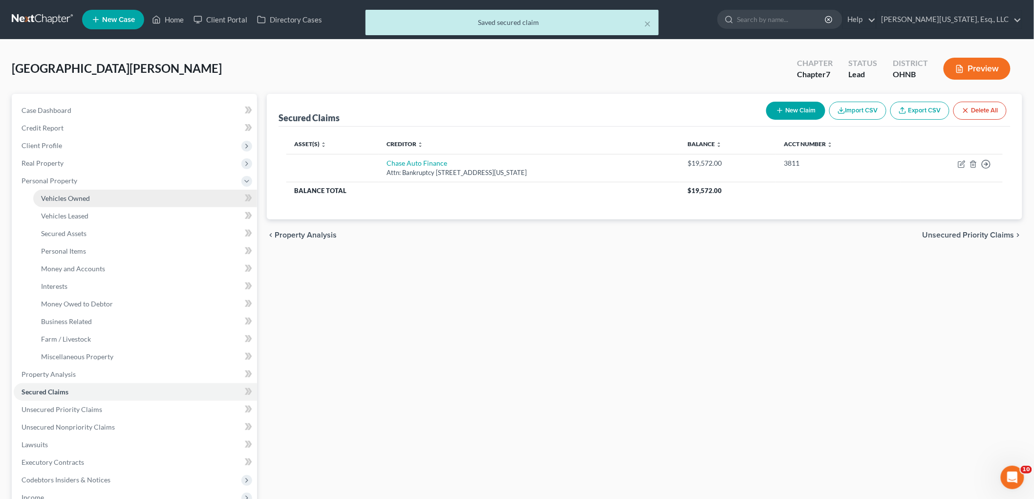
click at [86, 194] on span "Vehicles Owned" at bounding box center [65, 198] width 49 height 8
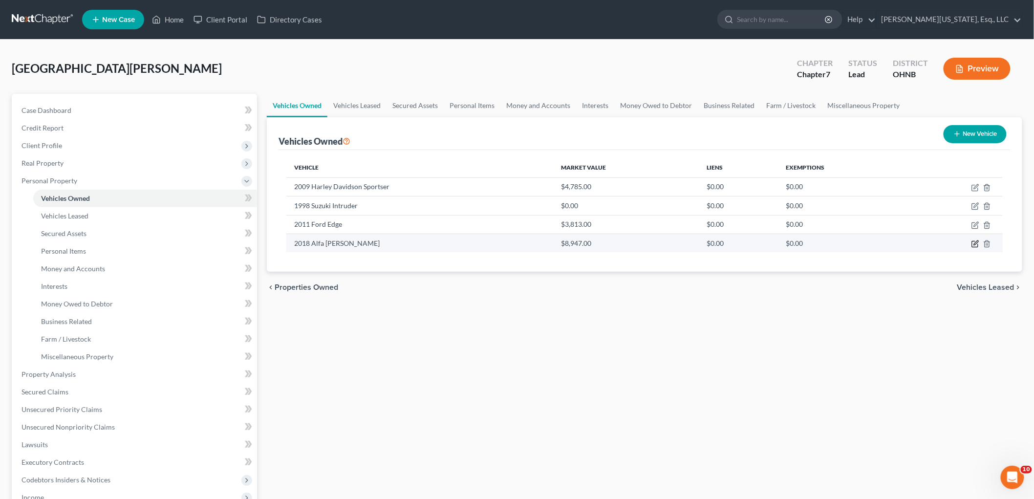
click at [974, 245] on icon "button" at bounding box center [975, 244] width 8 height 8
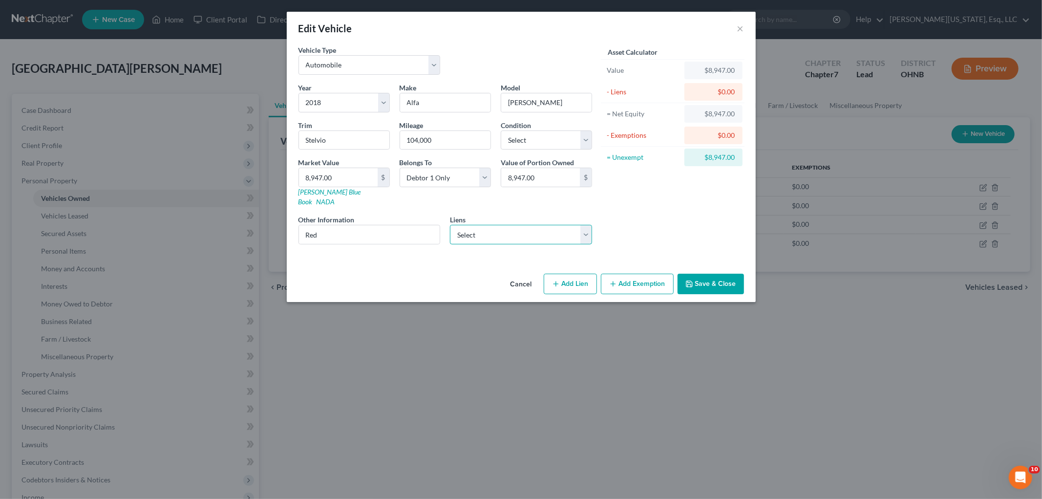
click at [526, 227] on select "Select Chase Auto Finance - $19,572.00" at bounding box center [521, 235] width 142 height 20
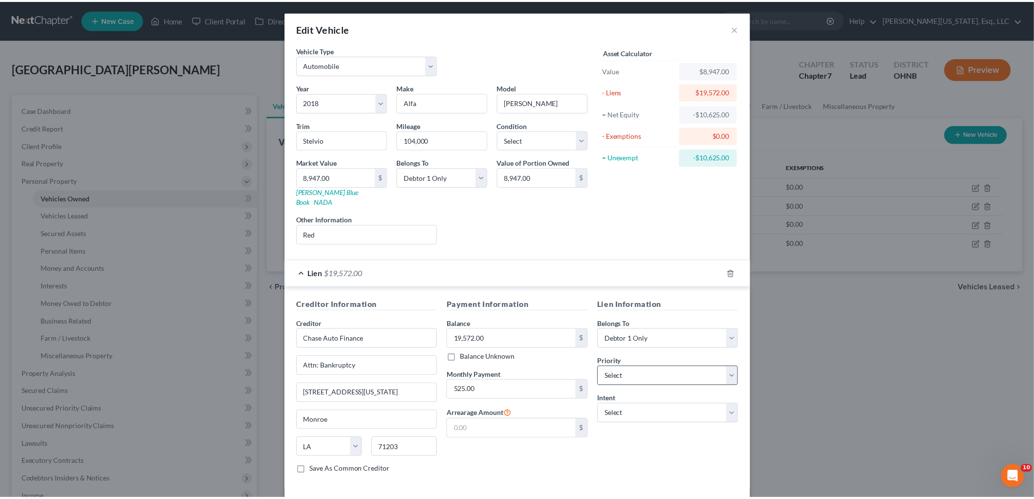
scroll to position [36, 0]
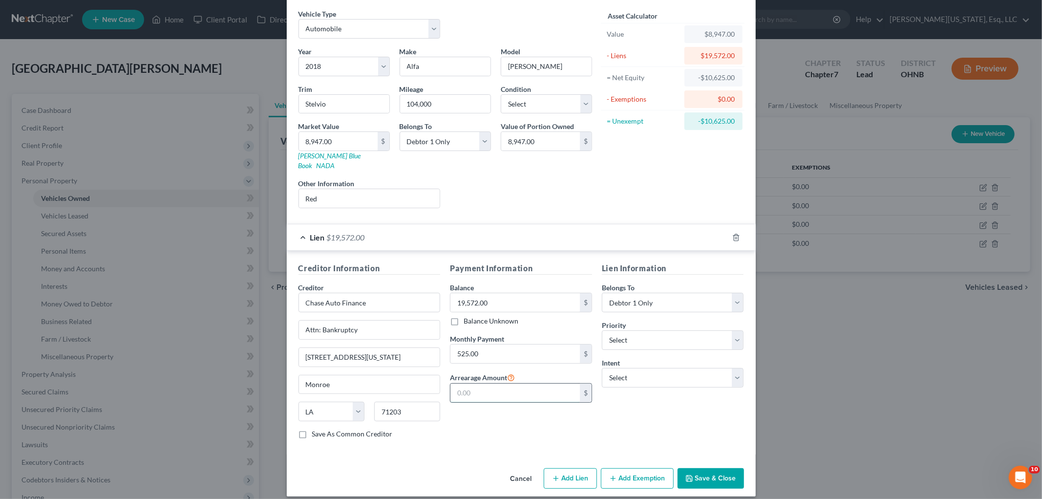
click at [504, 385] on input "text" at bounding box center [515, 393] width 129 height 19
click at [635, 371] on select "Select Surrender Redeem Reaffirm Avoid Other" at bounding box center [673, 378] width 142 height 20
click at [602, 368] on select "Select Surrender Redeem Reaffirm Avoid Other" at bounding box center [673, 378] width 142 height 20
click at [647, 406] on input "text" at bounding box center [673, 416] width 142 height 20
click at [691, 468] on button "Save & Close" at bounding box center [711, 478] width 66 height 21
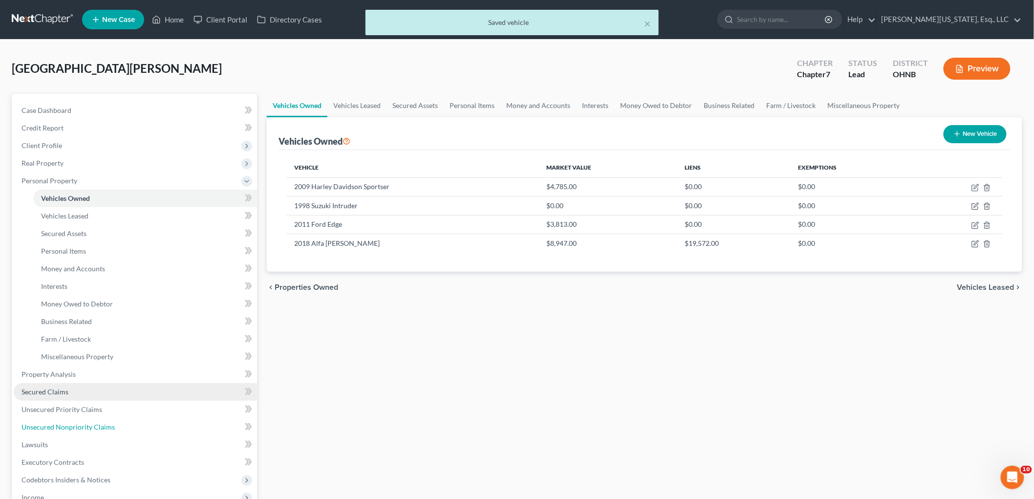
click at [86, 427] on span "Unsecured Nonpriority Claims" at bounding box center [67, 427] width 93 height 8
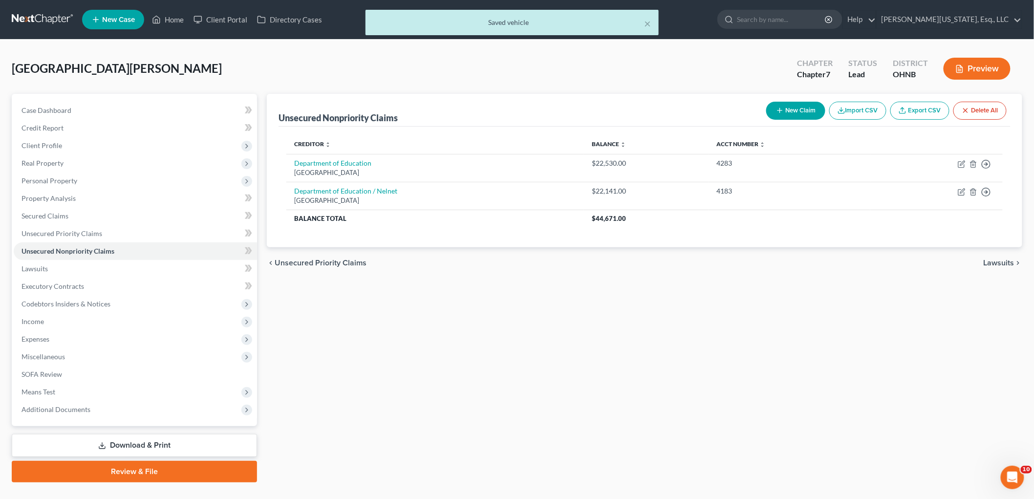
click at [804, 111] on button "New Claim" at bounding box center [795, 111] width 59 height 18
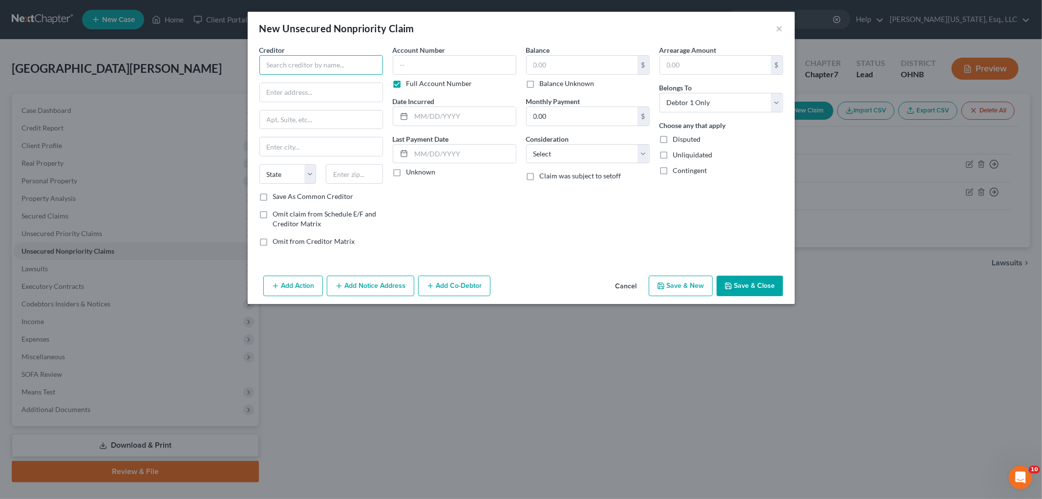
click at [359, 72] on input "text" at bounding box center [321, 65] width 124 height 20
click at [412, 83] on label "Full Account Number" at bounding box center [440, 84] width 66 height 10
click at [412, 83] on input "Full Account Number" at bounding box center [413, 82] width 6 height 6
click at [421, 66] on input "text" at bounding box center [455, 65] width 124 height 20
click at [544, 64] on input "text" at bounding box center [582, 65] width 111 height 19
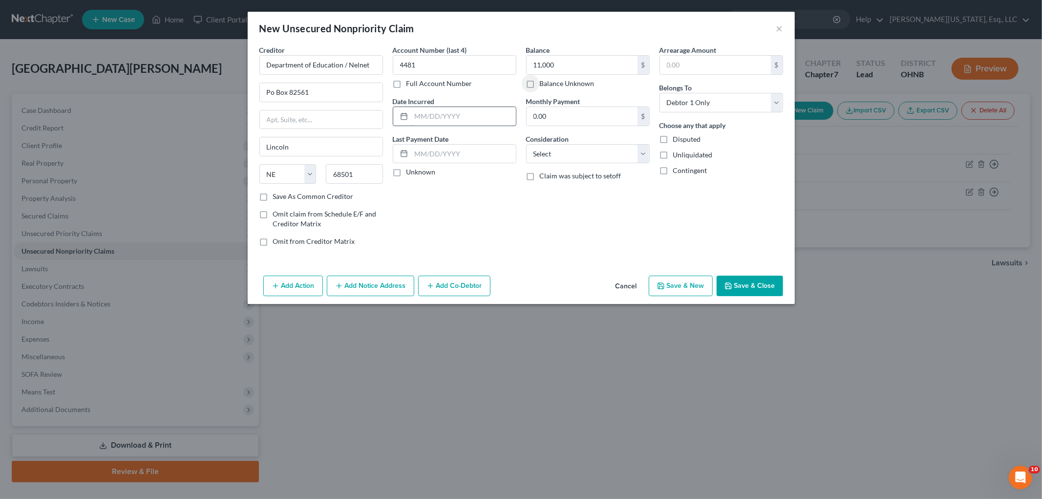
click at [475, 113] on input "text" at bounding box center [463, 116] width 105 height 19
click at [594, 155] on select "Select Cable / Satellite Services Collection Agency Credit Card Debt Debt Couns…" at bounding box center [588, 154] width 124 height 20
click at [526, 144] on select "Select Cable / Satellite Services Collection Agency Credit Card Debt Debt Couns…" at bounding box center [588, 154] width 124 height 20
click at [742, 287] on button "Save & Close" at bounding box center [750, 286] width 66 height 21
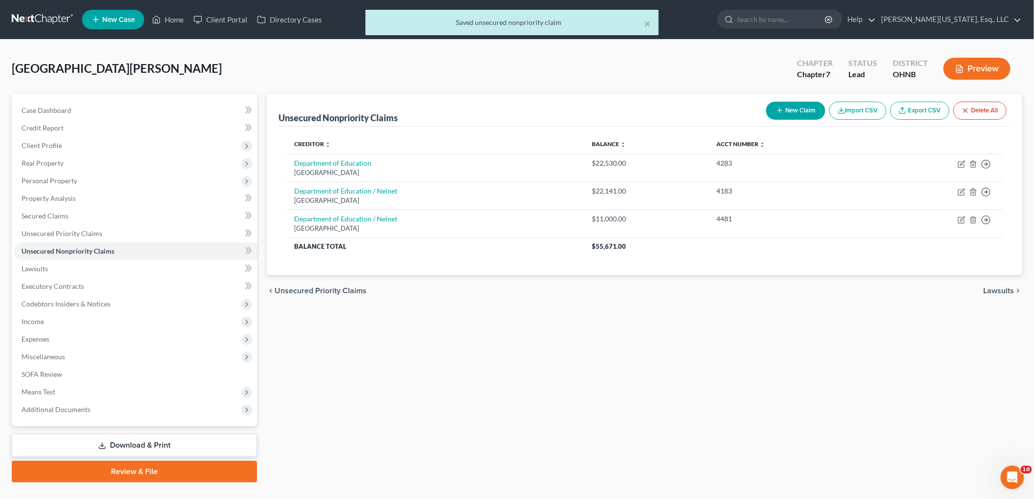
click at [794, 106] on button "New Claim" at bounding box center [795, 111] width 59 height 18
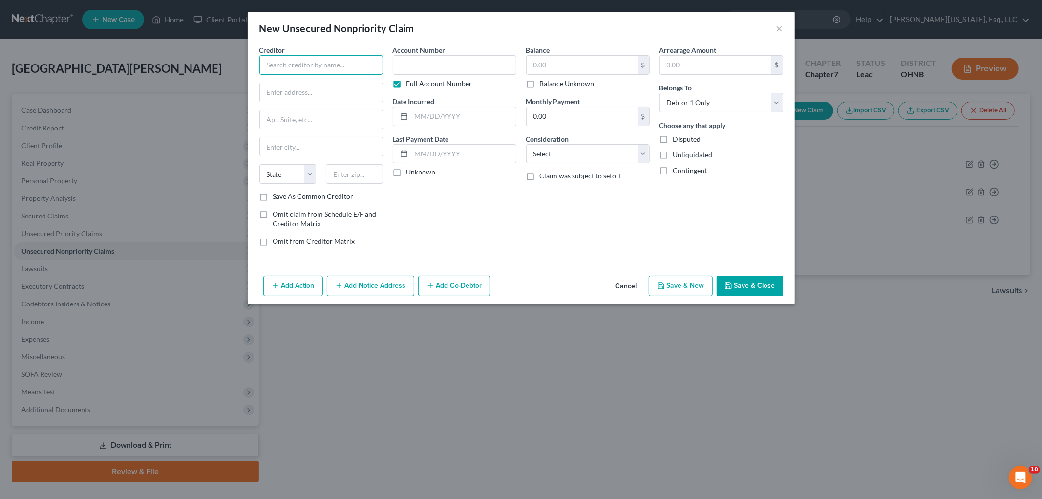
click at [366, 69] on input "text" at bounding box center [321, 65] width 124 height 20
click at [284, 89] on input "text" at bounding box center [321, 92] width 123 height 19
click at [355, 177] on input "text" at bounding box center [354, 174] width 57 height 20
click at [407, 86] on label "Full Account Number" at bounding box center [440, 84] width 66 height 10
click at [410, 85] on input "Full Account Number" at bounding box center [413, 82] width 6 height 6
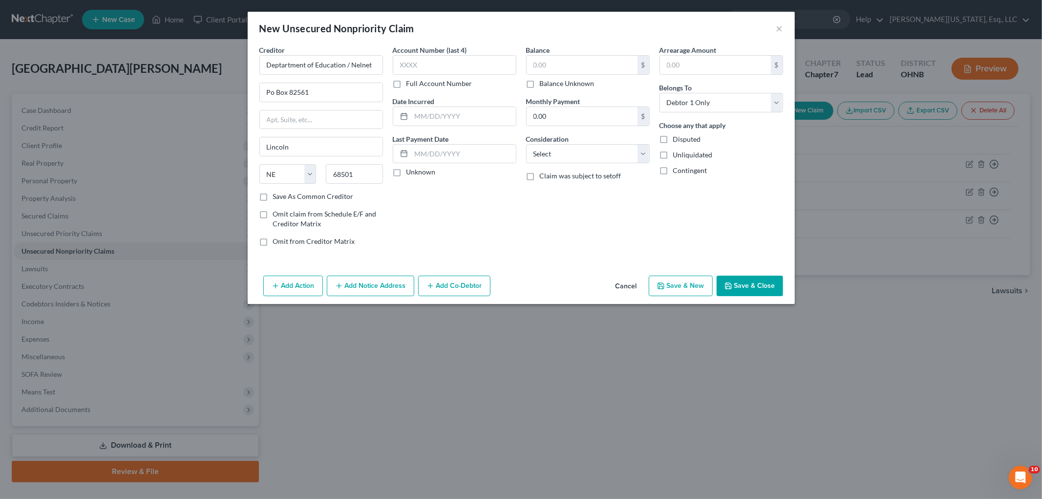
click at [416, 63] on input "text" at bounding box center [455, 65] width 124 height 20
click at [568, 73] on input "text" at bounding box center [582, 65] width 111 height 19
drag, startPoint x: 440, startPoint y: 70, endPoint x: 229, endPoint y: 66, distance: 211.6
click at [229, 66] on div "New Unsecured Nonpriority Claim × Creditor * Deptartment of Education / Nelnet …" at bounding box center [521, 249] width 1042 height 499
drag, startPoint x: 621, startPoint y: 145, endPoint x: 614, endPoint y: 159, distance: 15.1
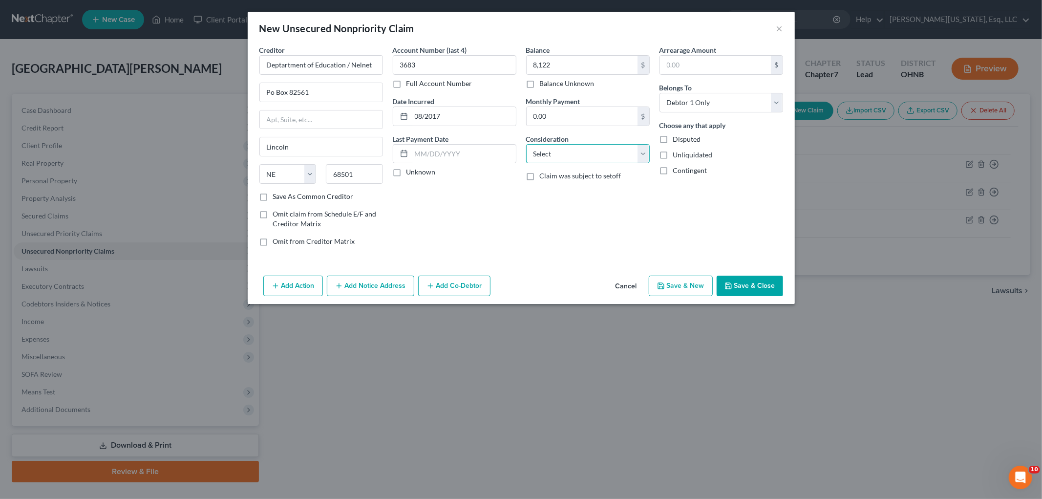
click at [621, 145] on select "Select Cable / Satellite Services Collection Agency Credit Card Debt Debt Couns…" at bounding box center [588, 154] width 124 height 20
click at [526, 144] on select "Select Cable / Satellite Services Collection Agency Credit Card Debt Debt Couns…" at bounding box center [588, 154] width 124 height 20
click at [737, 284] on button "Save & Close" at bounding box center [750, 286] width 66 height 21
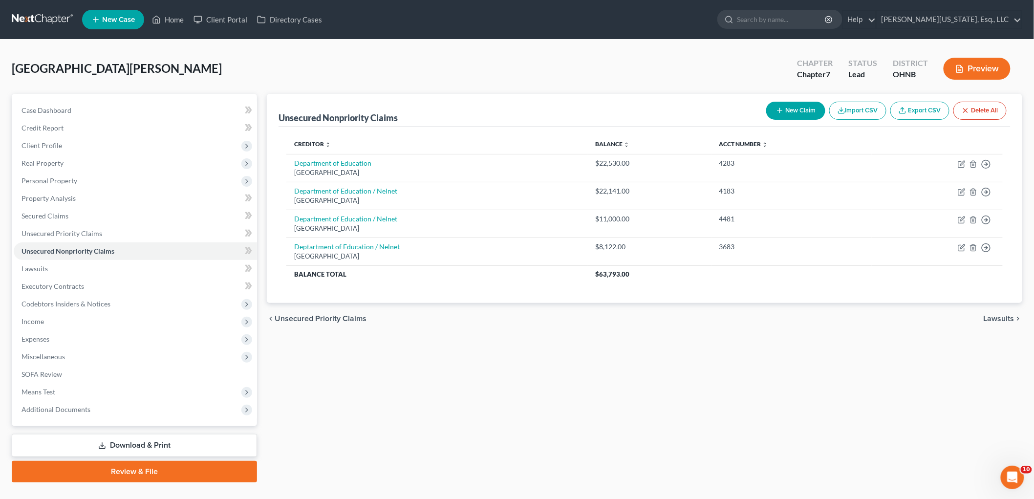
click at [789, 114] on button "New Claim" at bounding box center [795, 111] width 59 height 18
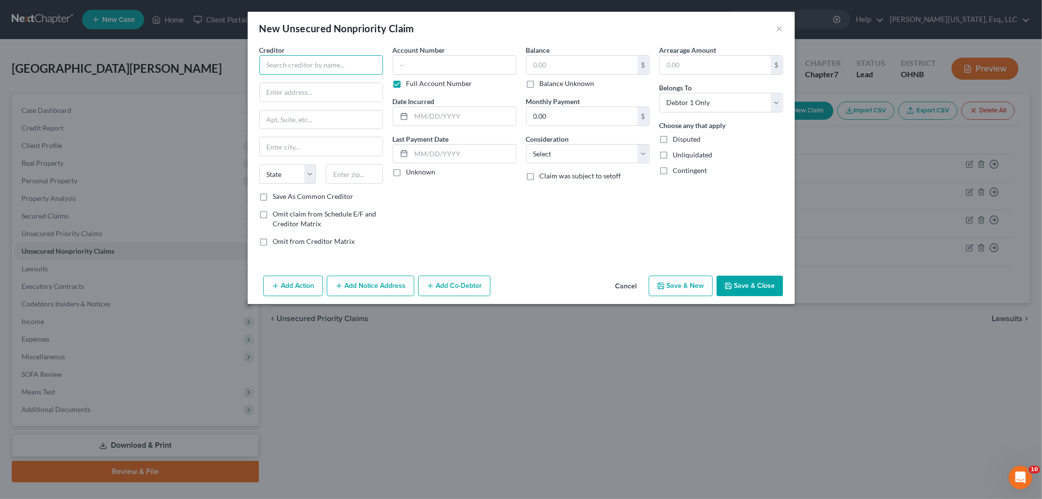
click at [310, 62] on input "text" at bounding box center [321, 65] width 124 height 20
click at [344, 179] on input "text" at bounding box center [354, 174] width 57 height 20
click at [407, 82] on label "Full Account Number" at bounding box center [440, 84] width 66 height 10
click at [410, 82] on input "Full Account Number" at bounding box center [413, 82] width 6 height 6
click at [419, 60] on input "text" at bounding box center [455, 65] width 124 height 20
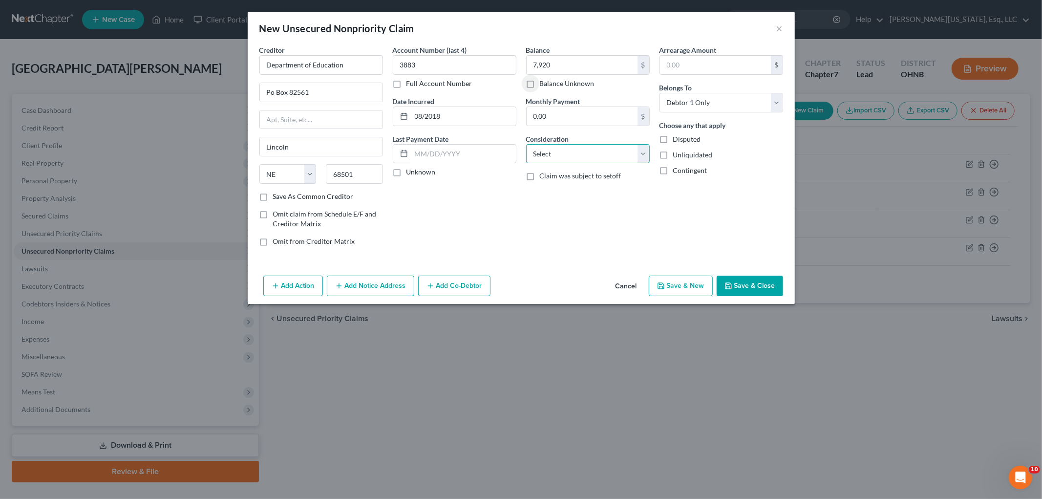
click at [564, 158] on select "Select Cable / Satellite Services Collection Agency Credit Card Debt Debt Couns…" at bounding box center [588, 154] width 124 height 20
click at [526, 144] on select "Select Cable / Satellite Services Collection Agency Credit Card Debt Debt Couns…" at bounding box center [588, 154] width 124 height 20
click at [743, 288] on button "Save & Close" at bounding box center [750, 286] width 66 height 21
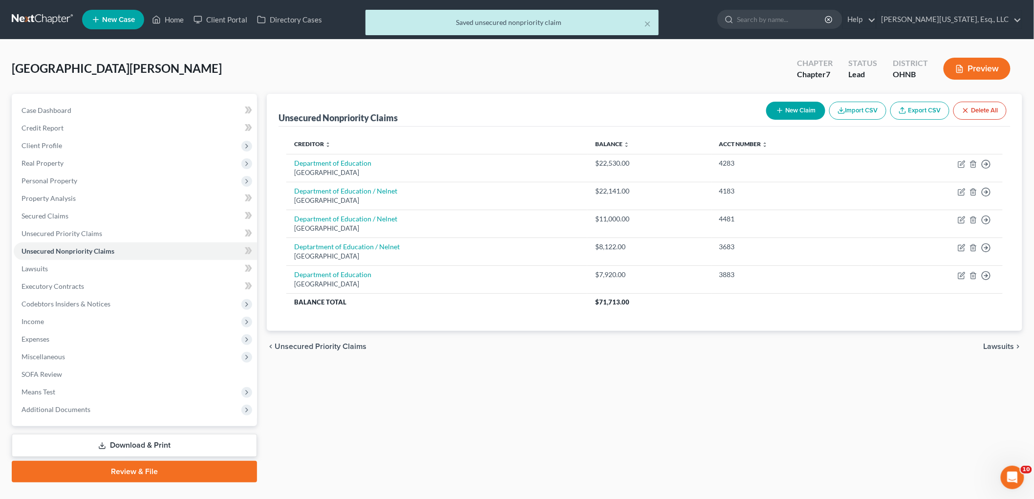
click at [798, 108] on button "New Claim" at bounding box center [795, 111] width 59 height 18
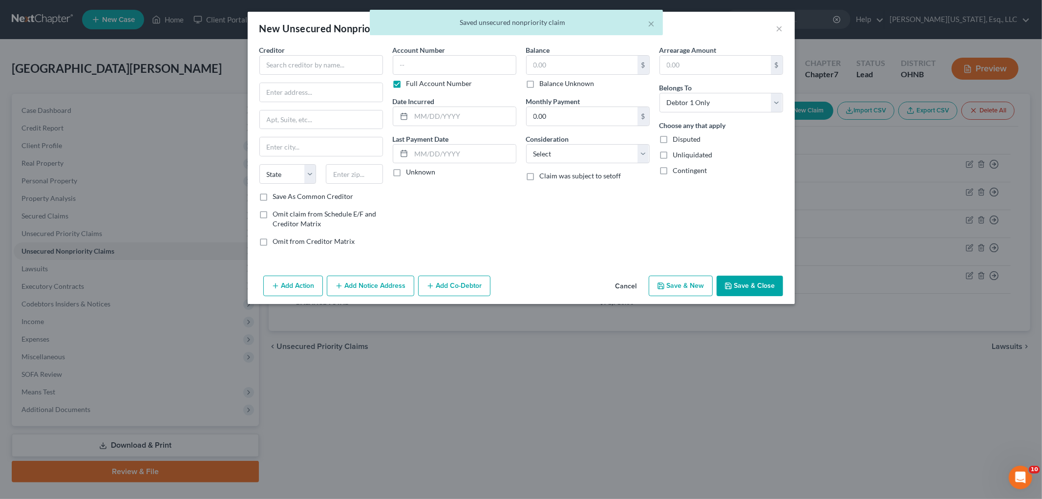
click at [306, 77] on div "Creditor * State [US_STATE] AK AR AZ CA CO [GEOGRAPHIC_DATA] DE DC [GEOGRAPHIC_…" at bounding box center [321, 118] width 124 height 147
click at [314, 69] on input "text" at bounding box center [321, 65] width 124 height 20
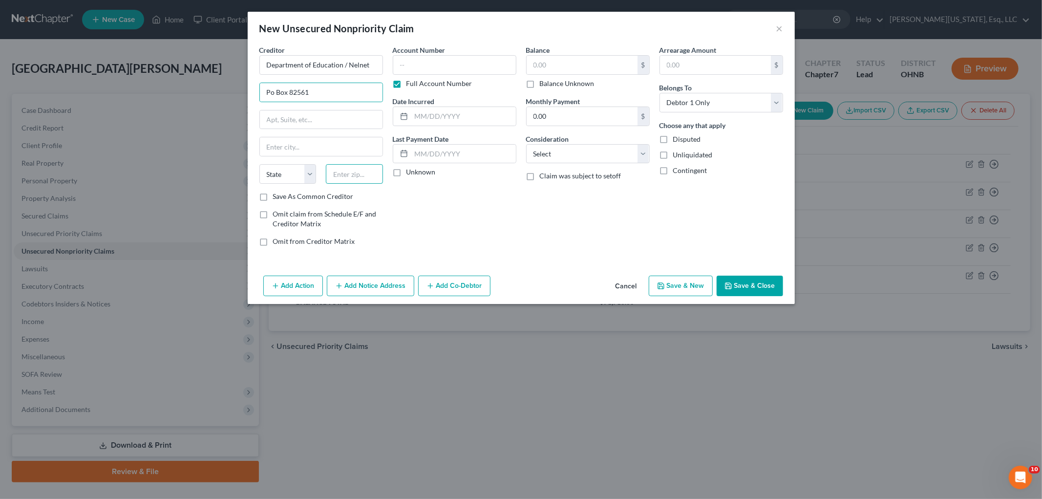
click at [349, 176] on input "text" at bounding box center [354, 174] width 57 height 20
click at [408, 79] on label "Full Account Number" at bounding box center [440, 84] width 66 height 10
click at [410, 79] on input "Full Account Number" at bounding box center [413, 82] width 6 height 6
click at [426, 65] on input "text" at bounding box center [455, 65] width 124 height 20
click at [553, 67] on input "text" at bounding box center [582, 65] width 111 height 19
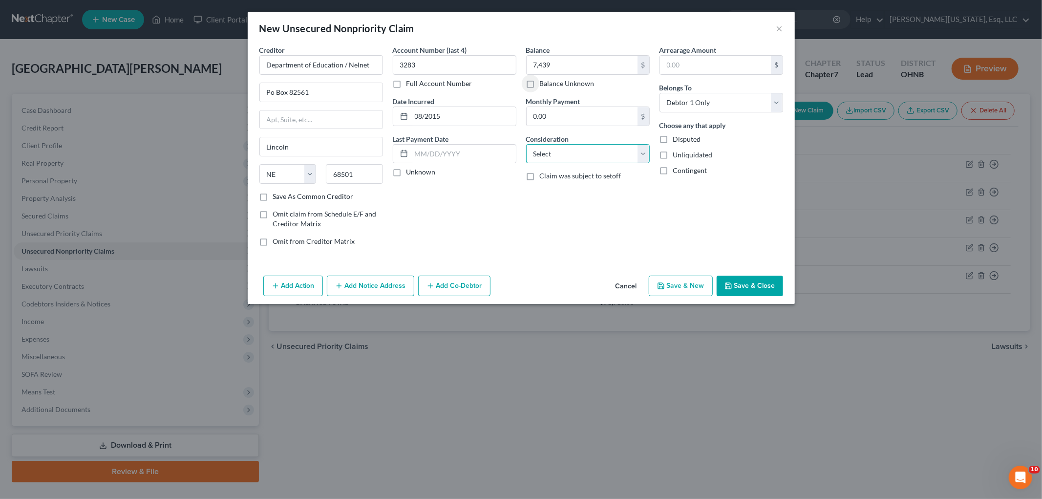
click at [595, 159] on select "Select Cable / Satellite Services Collection Agency Credit Card Debt Debt Couns…" at bounding box center [588, 154] width 124 height 20
click at [526, 144] on select "Select Cable / Satellite Services Collection Agency Credit Card Debt Debt Couns…" at bounding box center [588, 154] width 124 height 20
click at [765, 284] on button "Save & Close" at bounding box center [750, 286] width 66 height 21
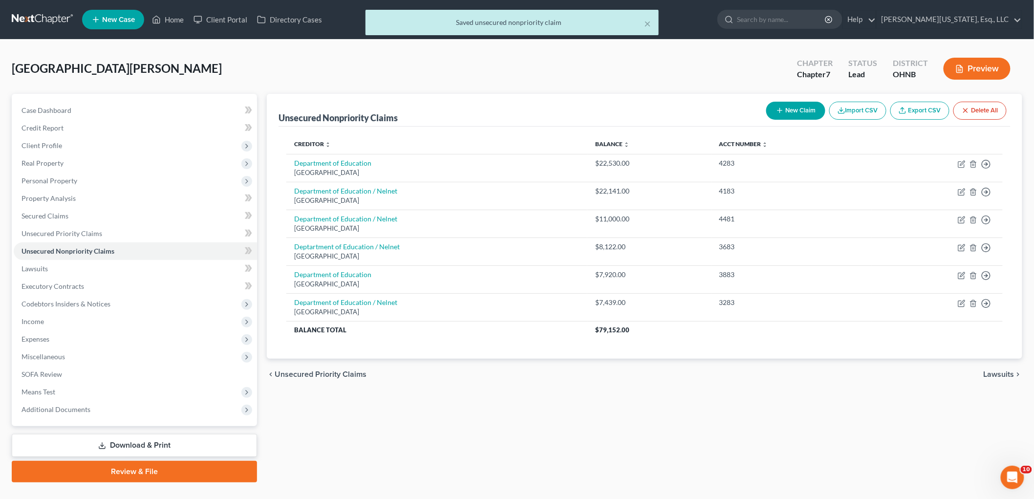
click at [795, 109] on button "New Claim" at bounding box center [795, 111] width 59 height 18
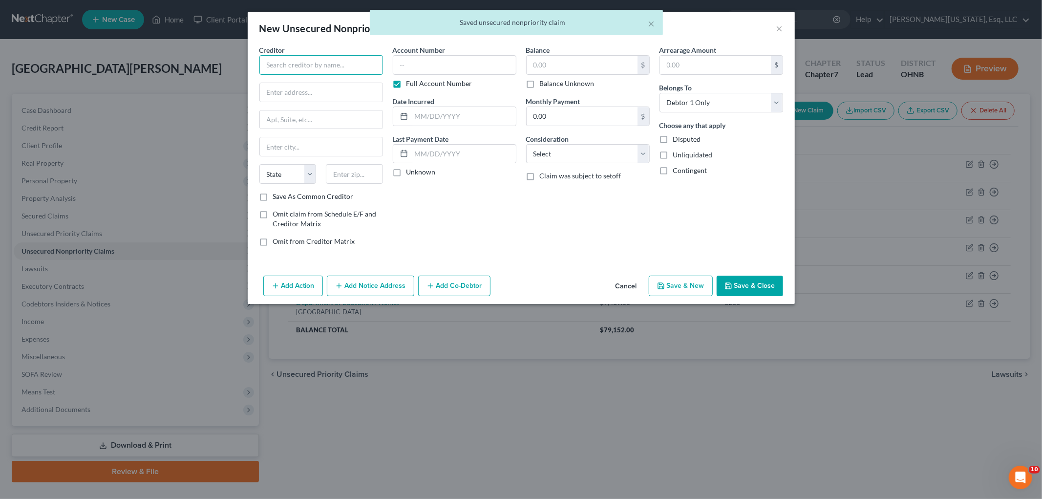
click at [348, 66] on input "text" at bounding box center [321, 65] width 124 height 20
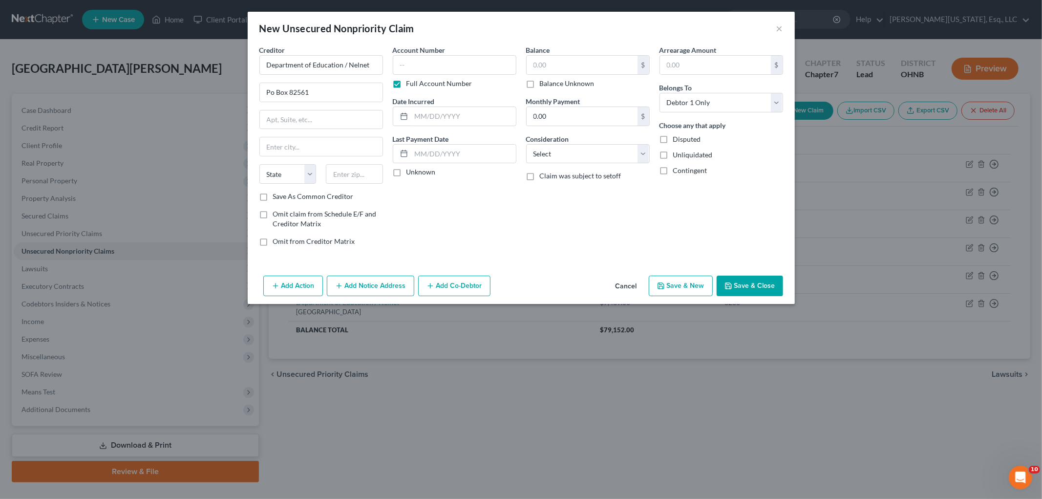
click at [344, 162] on div "Creditor * Department of Education / Nelnet Po Box [GEOGRAPHIC_DATA][US_STATE] …" at bounding box center [321, 118] width 124 height 147
click at [345, 174] on input "text" at bounding box center [354, 174] width 57 height 20
click at [422, 81] on label "Full Account Number" at bounding box center [440, 84] width 66 height 10
click at [417, 81] on input "Full Account Number" at bounding box center [413, 82] width 6 height 6
click at [435, 61] on input "text" at bounding box center [455, 65] width 124 height 20
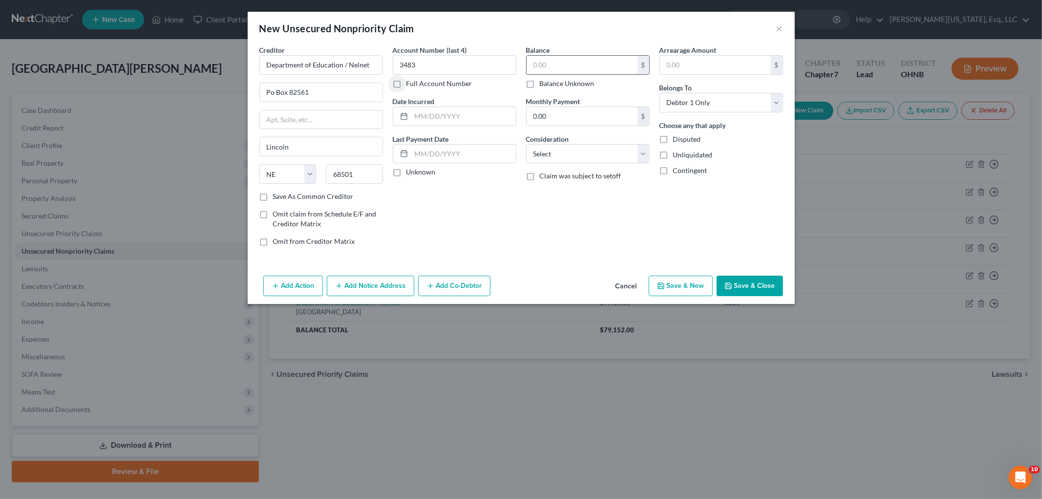
click at [555, 59] on input "text" at bounding box center [582, 65] width 111 height 19
click at [472, 122] on input "text" at bounding box center [463, 116] width 105 height 19
click at [584, 159] on select "Select Cable / Satellite Services Collection Agency Credit Card Debt Debt Couns…" at bounding box center [588, 154] width 124 height 20
click at [526, 144] on select "Select Cable / Satellite Services Collection Agency Credit Card Debt Debt Couns…" at bounding box center [588, 154] width 124 height 20
click at [757, 285] on button "Save & Close" at bounding box center [750, 286] width 66 height 21
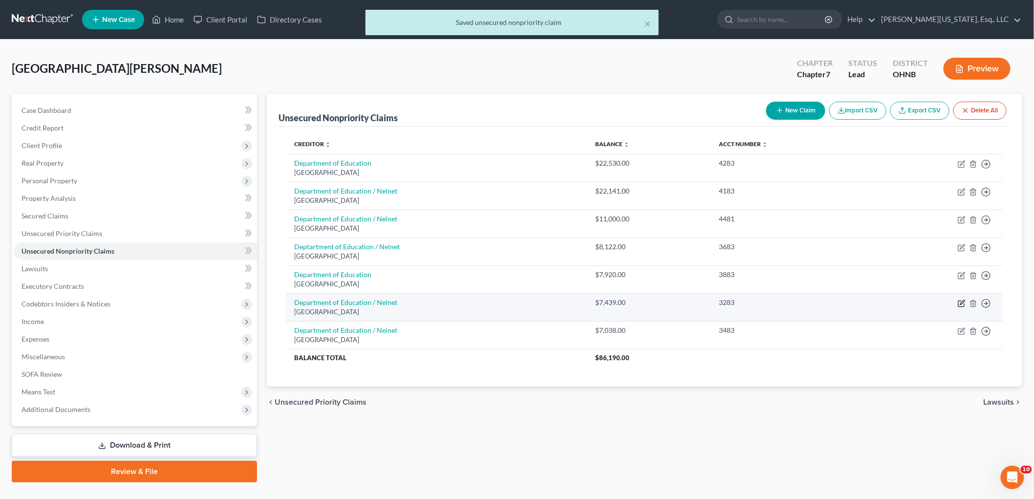
click at [958, 302] on icon "button" at bounding box center [962, 304] width 8 height 8
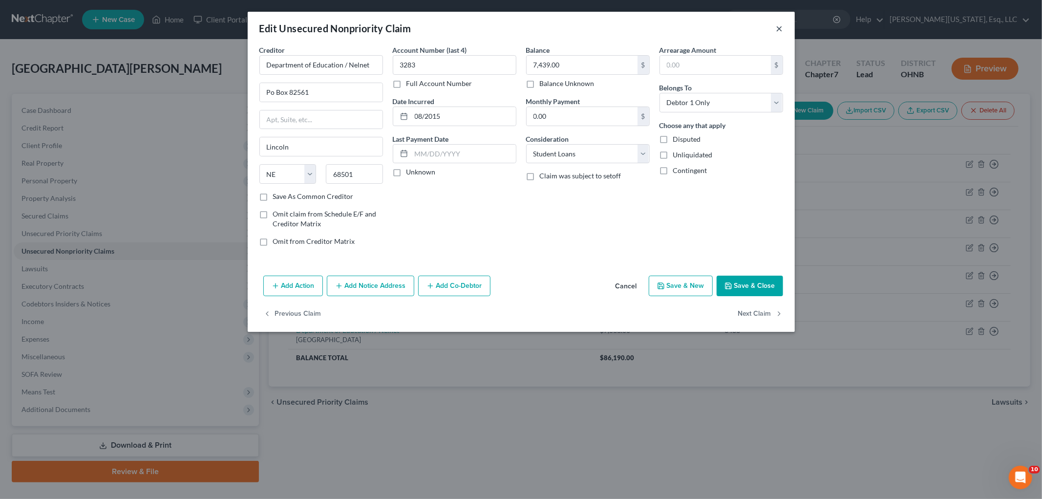
click at [780, 25] on button "×" at bounding box center [779, 28] width 7 height 12
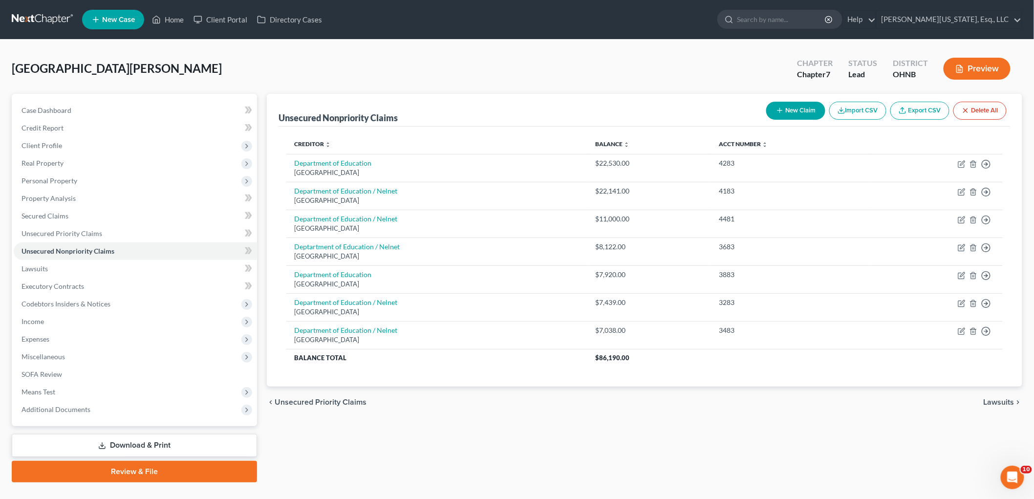
click at [785, 106] on button "New Claim" at bounding box center [795, 111] width 59 height 18
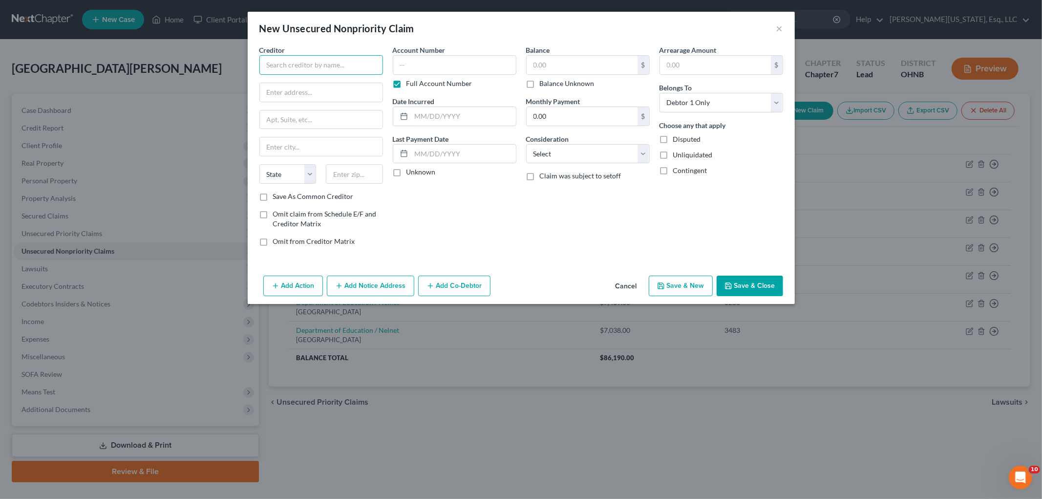
click at [294, 57] on input "text" at bounding box center [321, 65] width 124 height 20
click at [357, 176] on input "text" at bounding box center [354, 174] width 57 height 20
click at [455, 85] on label "Full Account Number" at bounding box center [440, 84] width 66 height 10
click at [417, 85] on input "Full Account Number" at bounding box center [413, 82] width 6 height 6
click at [450, 66] on input "text" at bounding box center [455, 65] width 124 height 20
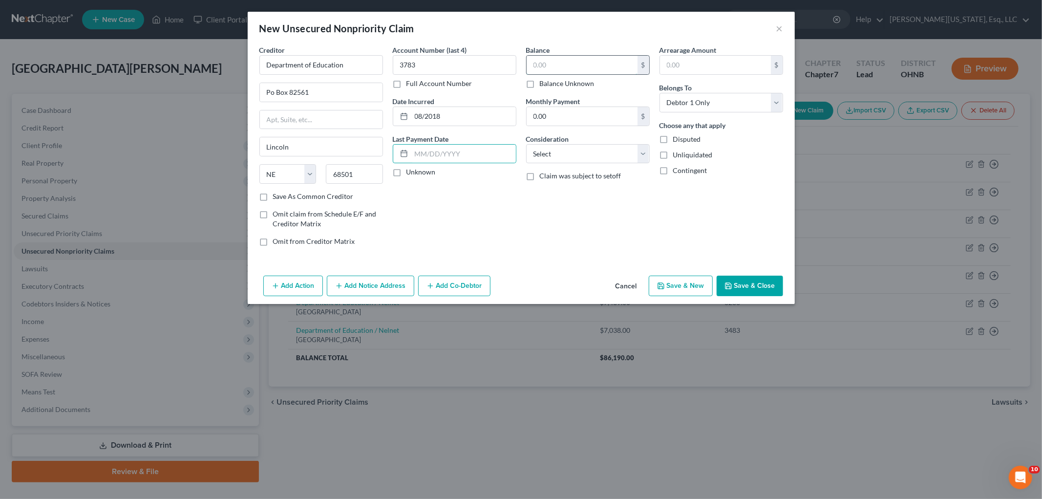
click at [550, 64] on input "text" at bounding box center [582, 65] width 111 height 19
drag, startPoint x: 567, startPoint y: 150, endPoint x: 565, endPoint y: 159, distance: 10.1
click at [567, 150] on select "Select Cable / Satellite Services Collection Agency Credit Card Debt Debt Couns…" at bounding box center [588, 154] width 124 height 20
click at [526, 144] on select "Select Cable / Satellite Services Collection Agency Credit Card Debt Debt Couns…" at bounding box center [588, 154] width 124 height 20
click at [753, 282] on button "Save & Close" at bounding box center [750, 286] width 66 height 21
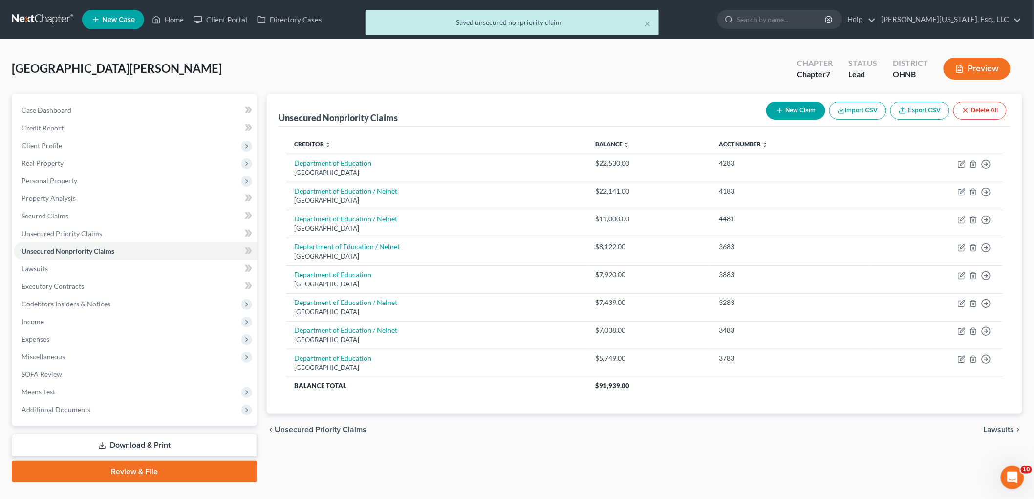
click at [806, 108] on button "New Claim" at bounding box center [795, 111] width 59 height 18
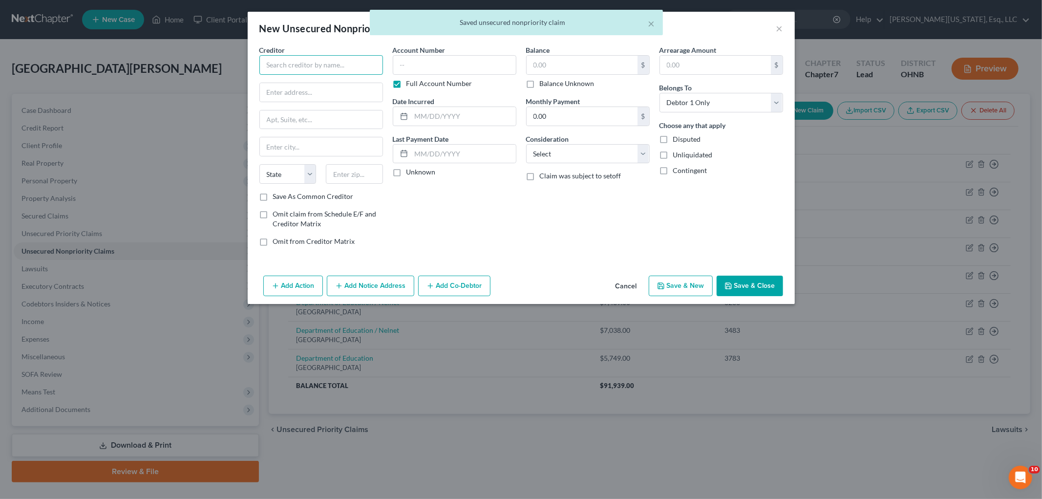
click at [324, 71] on input "text" at bounding box center [321, 65] width 124 height 20
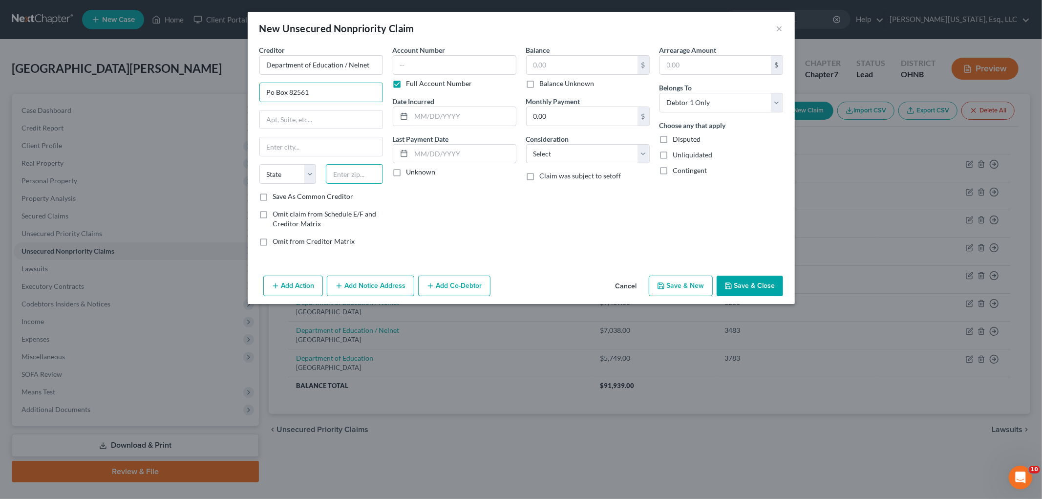
click at [357, 177] on input "text" at bounding box center [354, 174] width 57 height 20
click at [409, 87] on label "Full Account Number" at bounding box center [440, 84] width 66 height 10
click at [410, 85] on input "Full Account Number" at bounding box center [413, 82] width 6 height 6
click at [431, 60] on input "text" at bounding box center [455, 65] width 124 height 20
click at [540, 166] on div "Balance 5,720.00 $ Balance Unknown Balance Undetermined 5,720 $ Balance Unknown…" at bounding box center [587, 149] width 133 height 209
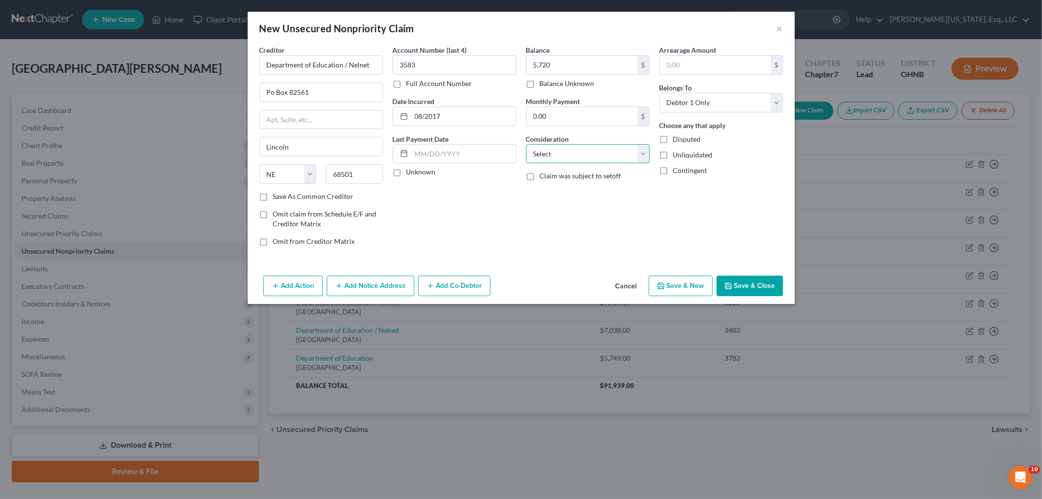
drag, startPoint x: 545, startPoint y: 154, endPoint x: 544, endPoint y: 162, distance: 7.5
click at [545, 154] on select "Select Cable / Satellite Services Collection Agency Credit Card Debt Debt Couns…" at bounding box center [588, 154] width 124 height 20
click at [526, 144] on select "Select Cable / Satellite Services Collection Agency Credit Card Debt Debt Couns…" at bounding box center [588, 154] width 124 height 20
click at [747, 286] on button "Save & Close" at bounding box center [750, 286] width 66 height 21
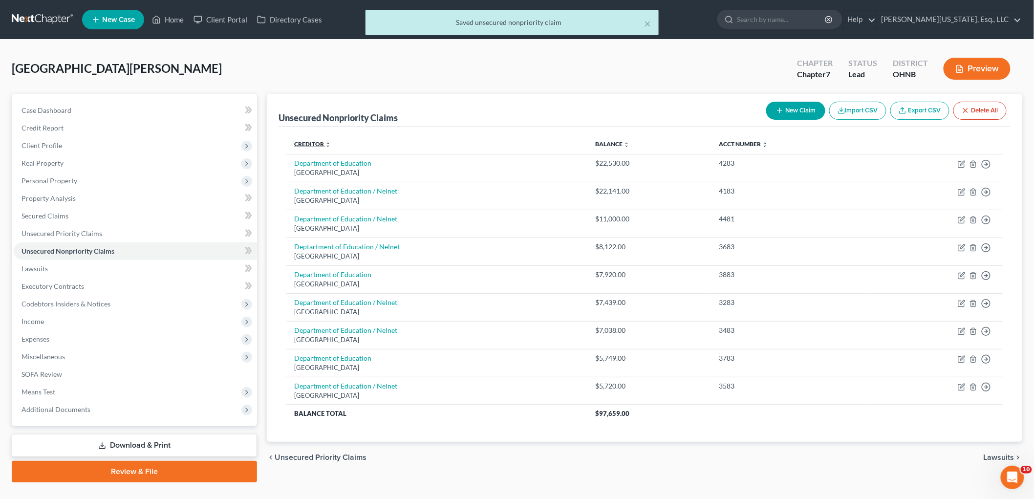
click at [315, 141] on link "Creditor expand_more expand_less unfold_more" at bounding box center [312, 143] width 37 height 7
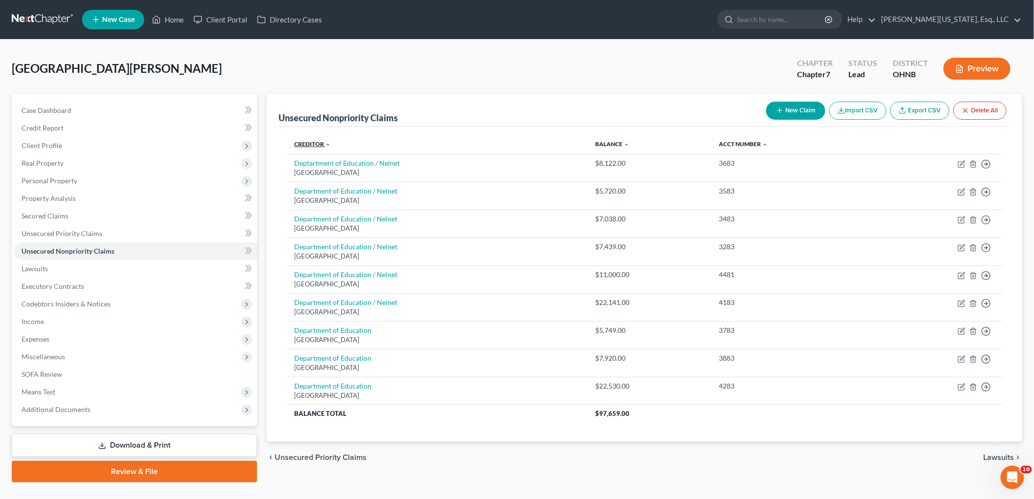
click at [315, 141] on link "Creditor expand_more expand_less unfold_more" at bounding box center [312, 143] width 37 height 7
click at [779, 113] on icon "button" at bounding box center [780, 111] width 8 height 8
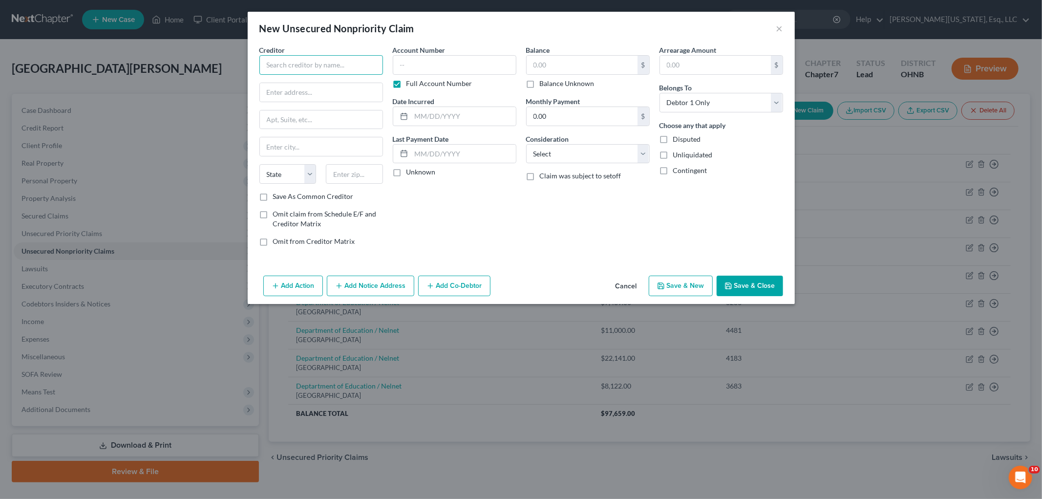
click at [338, 74] on input "text" at bounding box center [321, 65] width 124 height 20
click at [280, 115] on input "text" at bounding box center [321, 119] width 123 height 19
click at [407, 86] on label "Full Account Number" at bounding box center [440, 84] width 66 height 10
click at [410, 85] on input "Full Account Number" at bounding box center [413, 82] width 6 height 6
click at [435, 63] on input "text" at bounding box center [455, 65] width 124 height 20
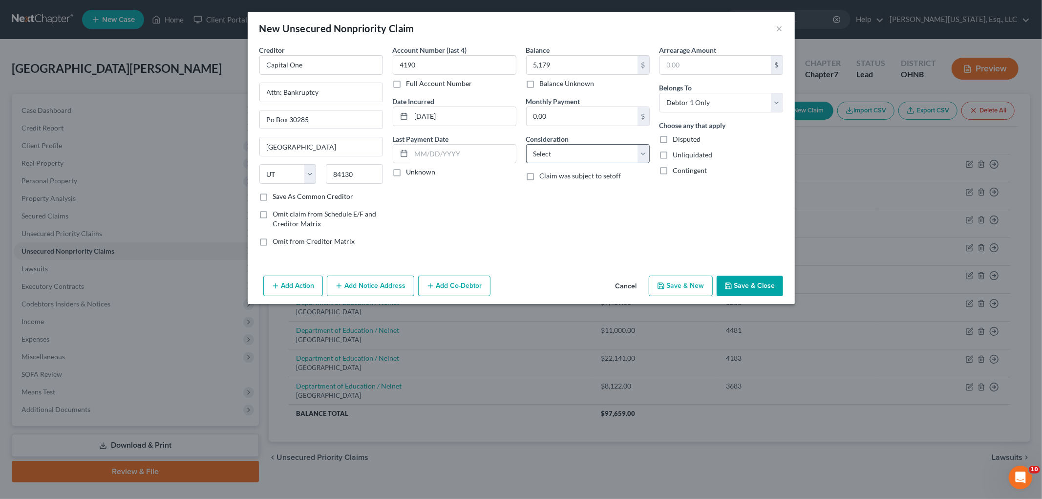
drag, startPoint x: 535, startPoint y: 142, endPoint x: 545, endPoint y: 156, distance: 17.9
click at [536, 144] on label "Consideration" at bounding box center [547, 139] width 43 height 10
drag, startPoint x: 545, startPoint y: 156, endPoint x: 546, endPoint y: 161, distance: 4.9
click at [545, 156] on select "Select Cable / Satellite Services Collection Agency Credit Card Debt Debt Couns…" at bounding box center [588, 154] width 124 height 20
click at [526, 144] on select "Select Cable / Satellite Services Collection Agency Credit Card Debt Debt Couns…" at bounding box center [588, 154] width 124 height 20
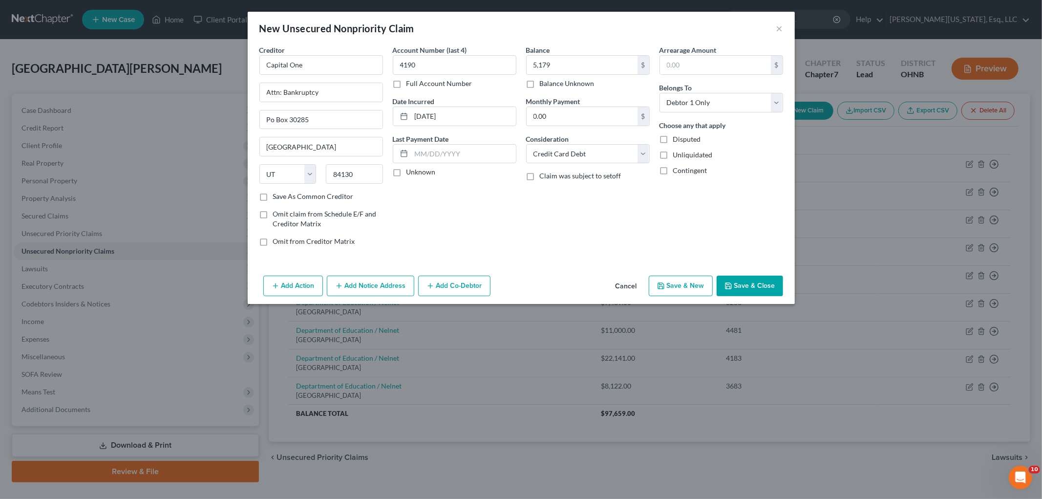
click at [754, 293] on button "Save & Close" at bounding box center [750, 286] width 66 height 21
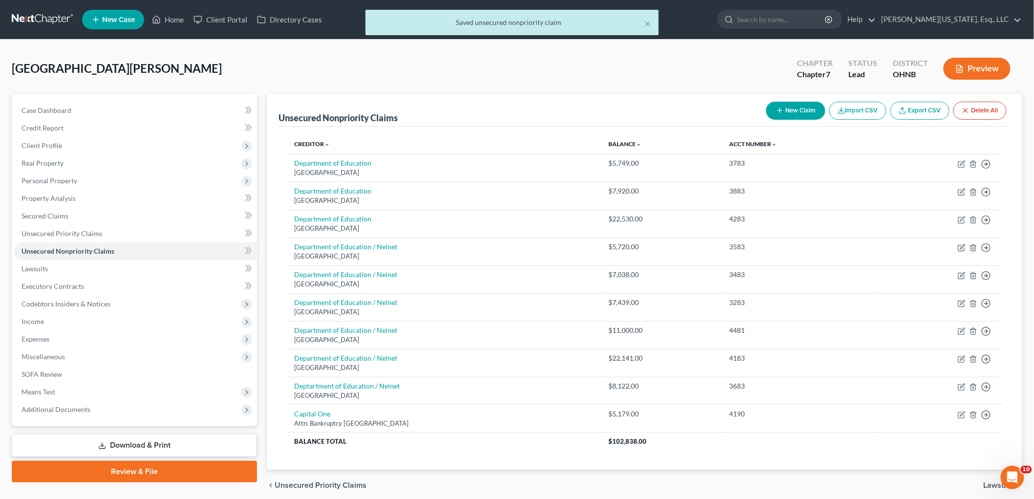
click at [798, 107] on button "New Claim" at bounding box center [795, 111] width 59 height 18
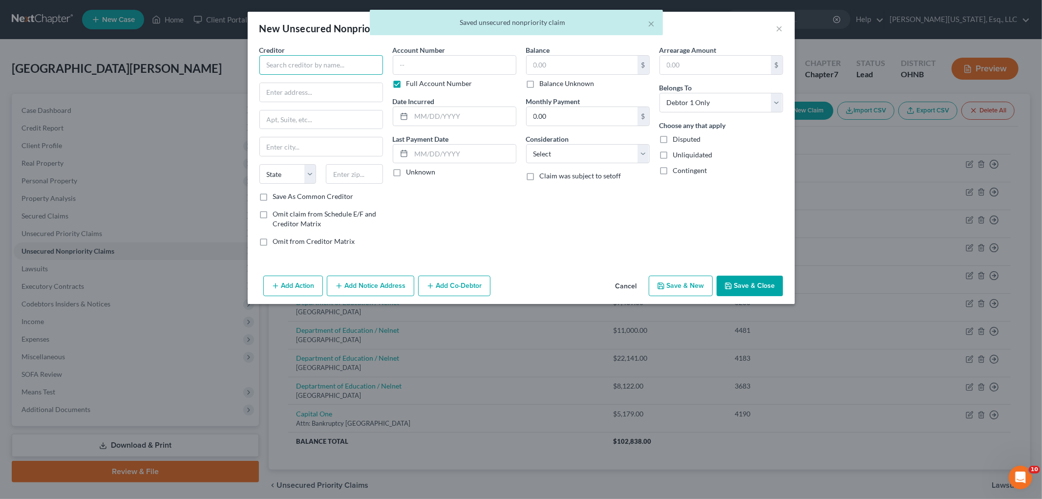
click at [355, 61] on input "text" at bounding box center [321, 65] width 124 height 20
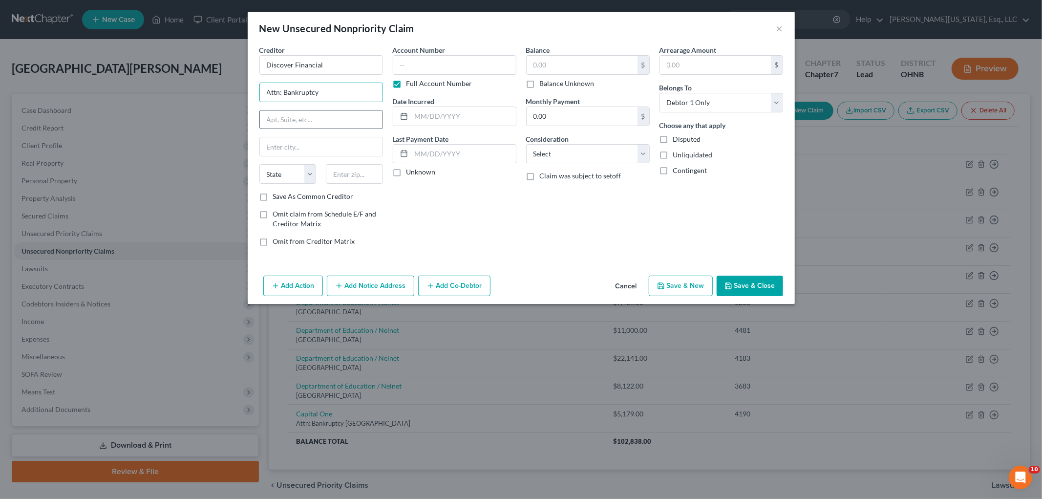
click at [305, 118] on input "text" at bounding box center [321, 119] width 123 height 19
click at [426, 81] on label "Full Account Number" at bounding box center [440, 84] width 66 height 10
click at [417, 81] on input "Full Account Number" at bounding box center [413, 82] width 6 height 6
click at [427, 66] on input "text" at bounding box center [455, 65] width 124 height 20
click at [581, 66] on input "text" at bounding box center [582, 65] width 111 height 19
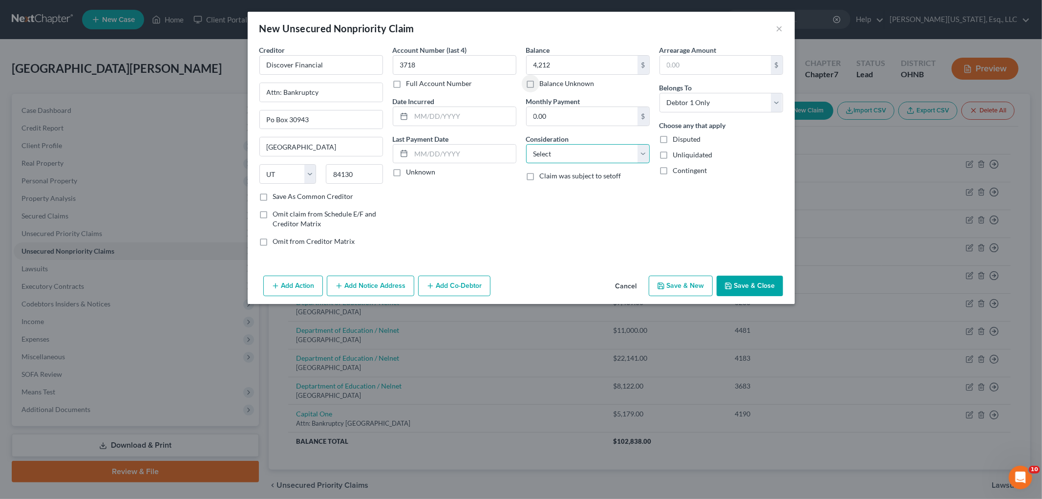
drag, startPoint x: 559, startPoint y: 154, endPoint x: 557, endPoint y: 160, distance: 6.2
click at [558, 154] on select "Select Cable / Satellite Services Collection Agency Credit Card Debt Debt Couns…" at bounding box center [588, 154] width 124 height 20
click at [526, 144] on select "Select Cable / Satellite Services Collection Agency Credit Card Debt Debt Couns…" at bounding box center [588, 154] width 124 height 20
click at [430, 115] on input "text" at bounding box center [463, 116] width 105 height 19
click at [757, 289] on button "Save & Close" at bounding box center [750, 286] width 66 height 21
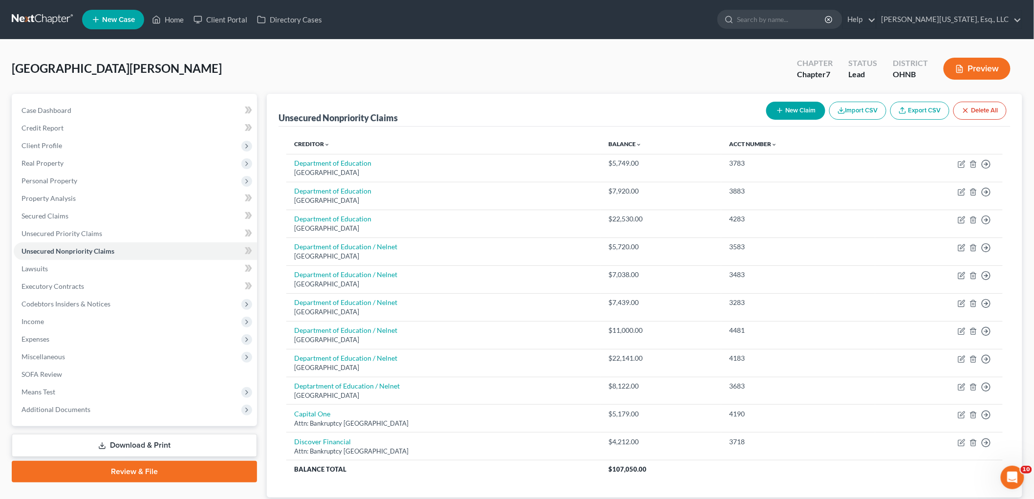
click at [799, 109] on button "New Claim" at bounding box center [795, 111] width 59 height 18
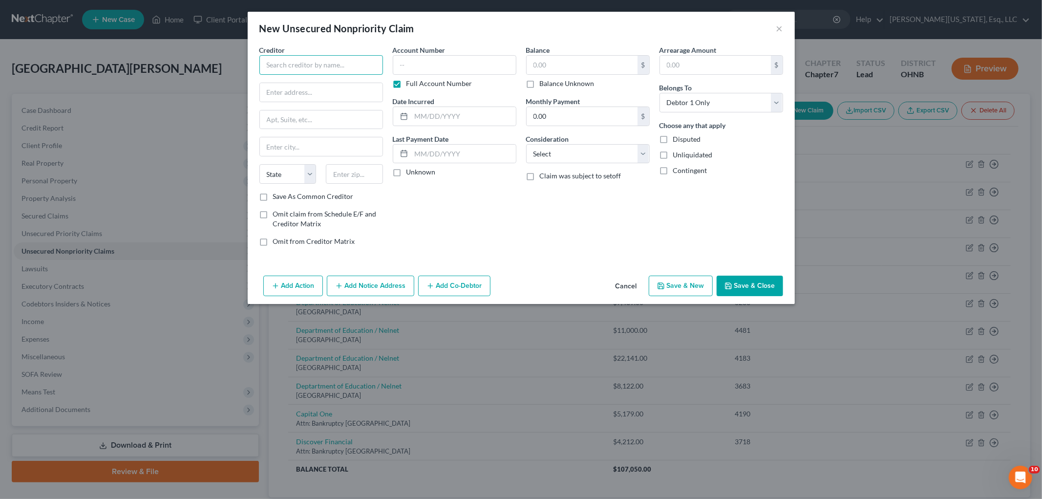
click at [303, 67] on input "text" at bounding box center [321, 65] width 124 height 20
click at [427, 83] on label "Full Account Number" at bounding box center [440, 84] width 66 height 10
click at [417, 83] on input "Full Account Number" at bounding box center [413, 82] width 6 height 6
click at [428, 55] on label "Account Number (last 4)" at bounding box center [430, 50] width 74 height 10
click at [429, 59] on input "text" at bounding box center [455, 65] width 124 height 20
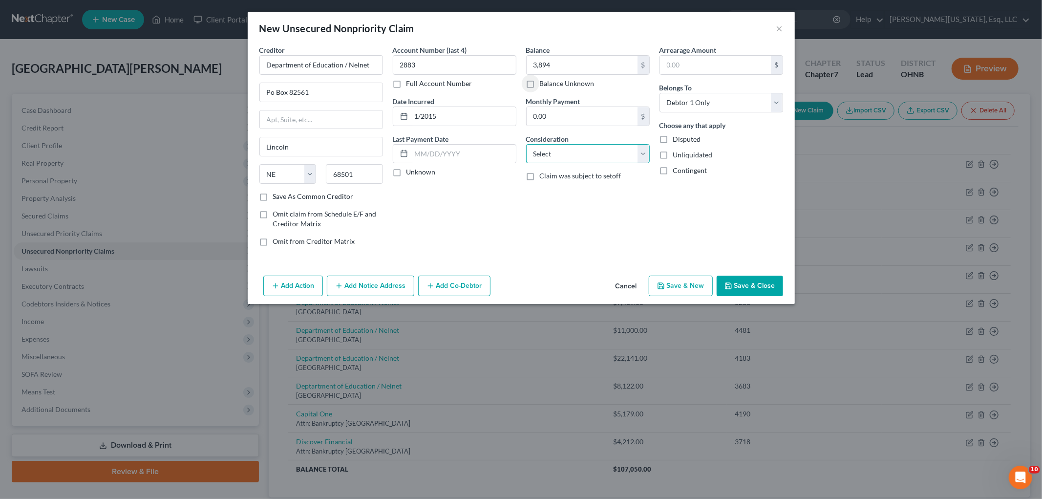
click at [587, 159] on select "Select Cable / Satellite Services Collection Agency Credit Card Debt Debt Couns…" at bounding box center [588, 154] width 124 height 20
click at [526, 144] on select "Select Cable / Satellite Services Collection Agency Credit Card Debt Debt Couns…" at bounding box center [588, 154] width 124 height 20
click at [753, 280] on button "Save & Close" at bounding box center [750, 286] width 66 height 21
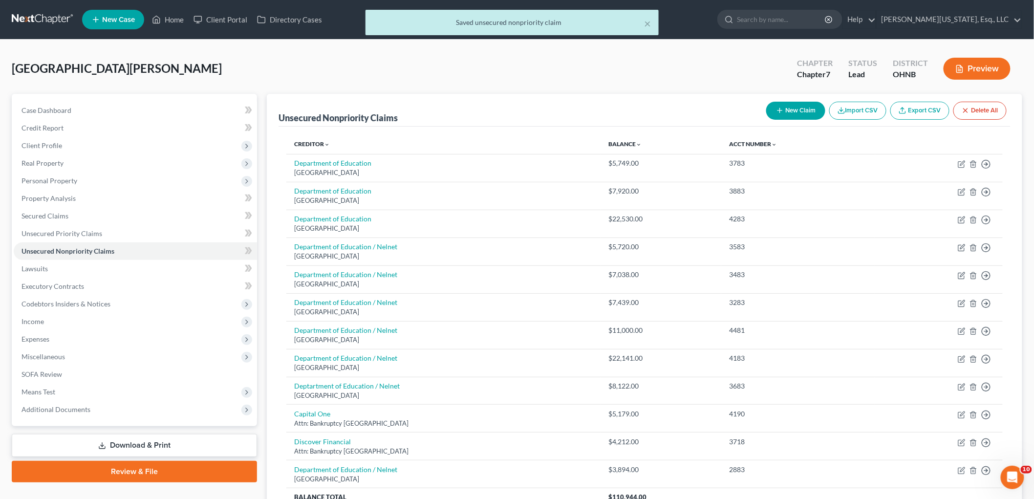
click at [790, 110] on button "New Claim" at bounding box center [795, 111] width 59 height 18
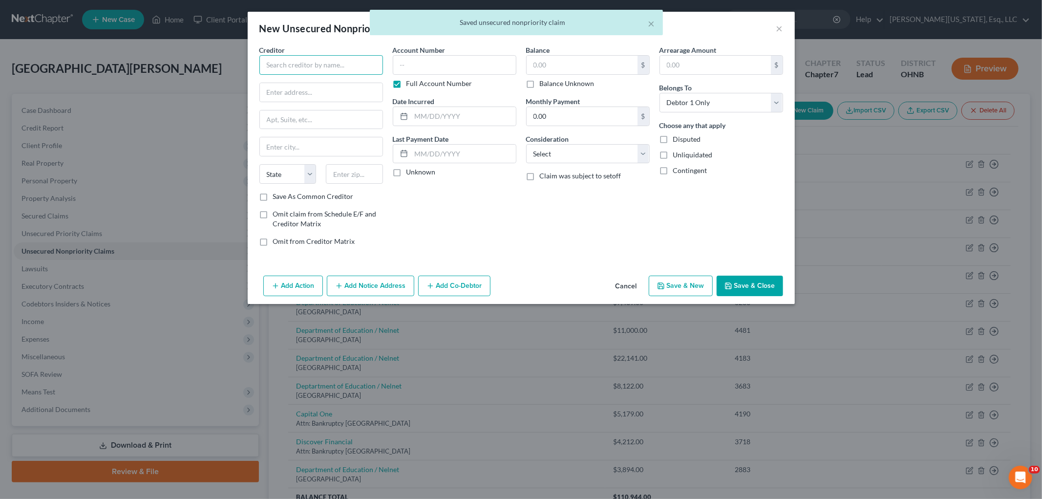
click at [345, 64] on input "text" at bounding box center [321, 65] width 124 height 20
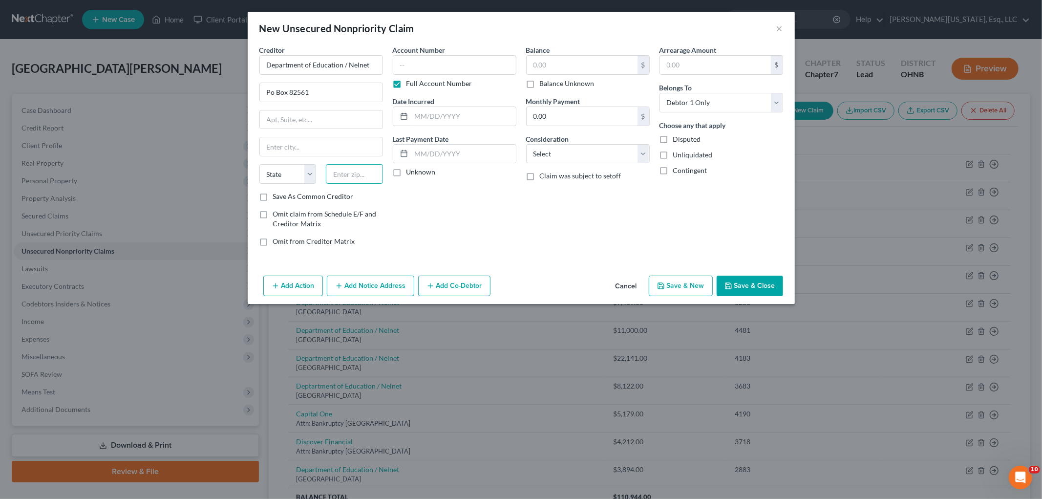
click at [347, 179] on input "text" at bounding box center [354, 174] width 57 height 20
click at [407, 80] on label "Full Account Number" at bounding box center [440, 84] width 66 height 10
click at [410, 80] on input "Full Account Number" at bounding box center [413, 82] width 6 height 6
click at [429, 62] on input "text" at bounding box center [455, 65] width 124 height 20
click at [572, 157] on select "Select Cable / Satellite Services Collection Agency Credit Card Debt Debt Couns…" at bounding box center [588, 154] width 124 height 20
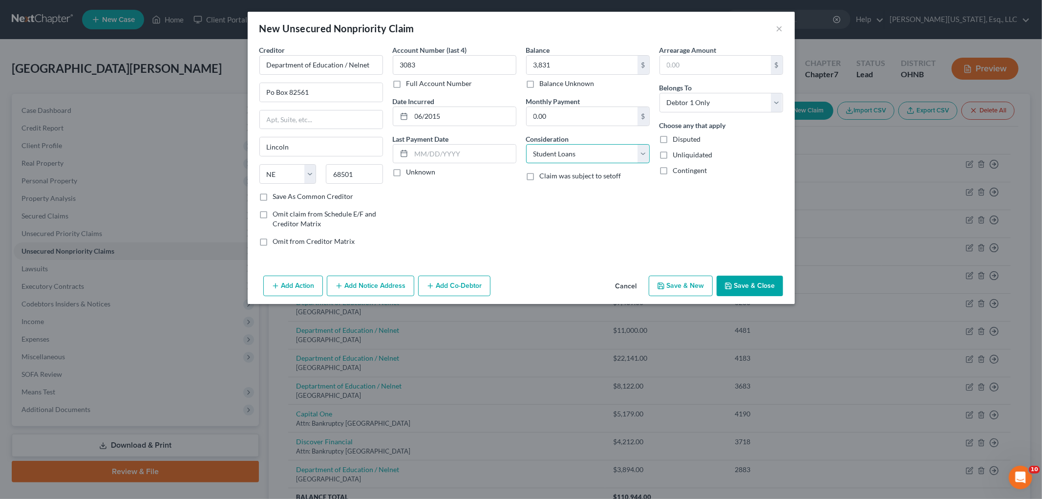
click at [526, 144] on select "Select Cable / Satellite Services Collection Agency Credit Card Debt Debt Couns…" at bounding box center [588, 154] width 124 height 20
click at [750, 282] on button "Save & Close" at bounding box center [750, 286] width 66 height 21
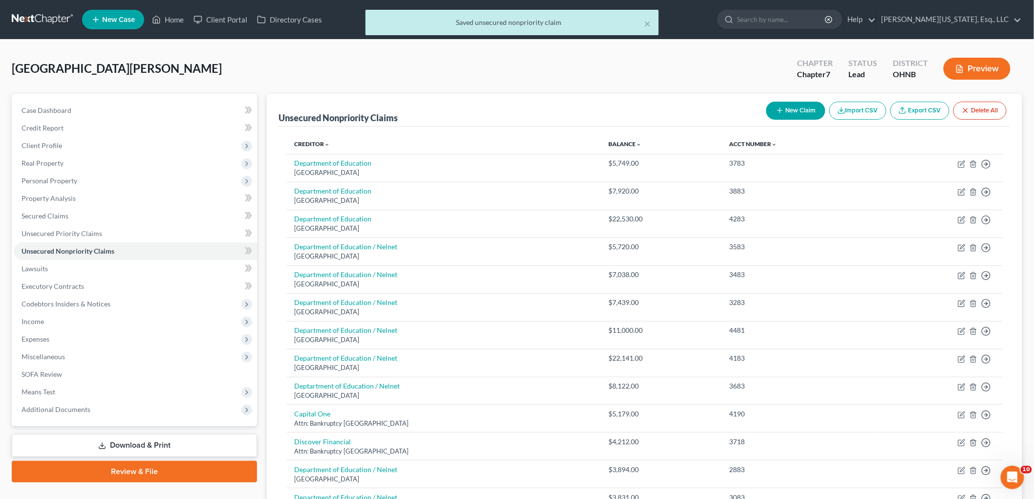
click at [787, 114] on button "New Claim" at bounding box center [795, 111] width 59 height 18
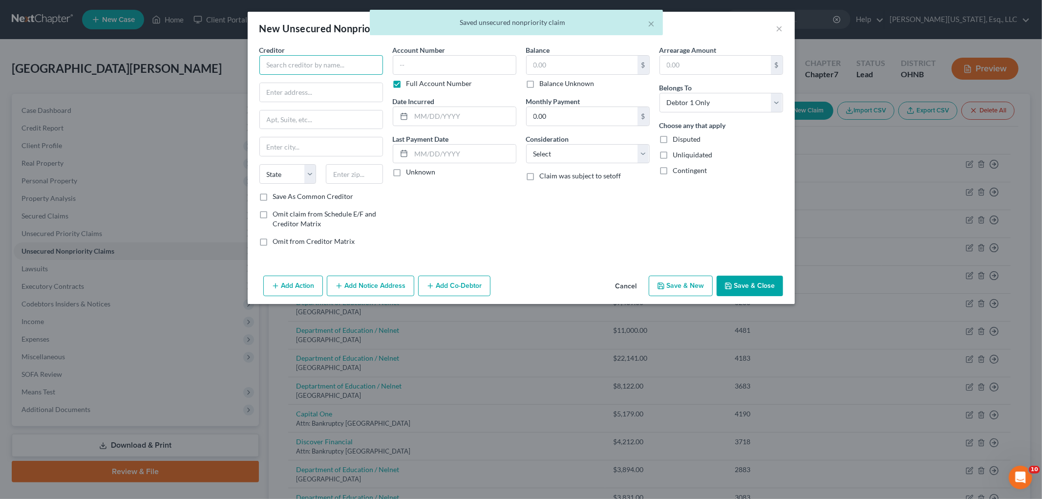
click at [327, 66] on input "text" at bounding box center [321, 65] width 124 height 20
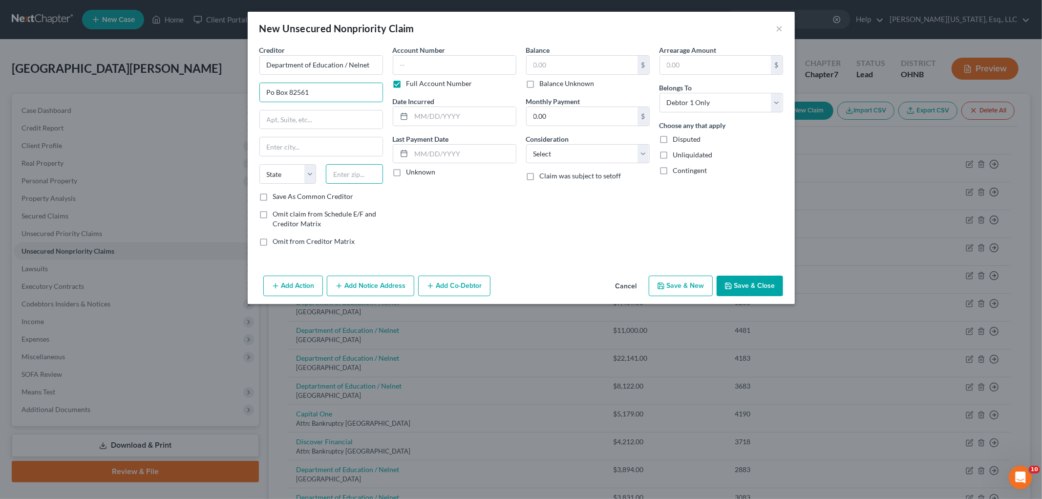
click at [365, 175] on input "text" at bounding box center [354, 174] width 57 height 20
click at [411, 85] on label "Full Account Number" at bounding box center [440, 84] width 66 height 10
click at [411, 85] on input "Full Account Number" at bounding box center [413, 82] width 6 height 6
click at [565, 58] on input "text" at bounding box center [582, 65] width 111 height 19
click at [432, 112] on input "text" at bounding box center [463, 116] width 105 height 19
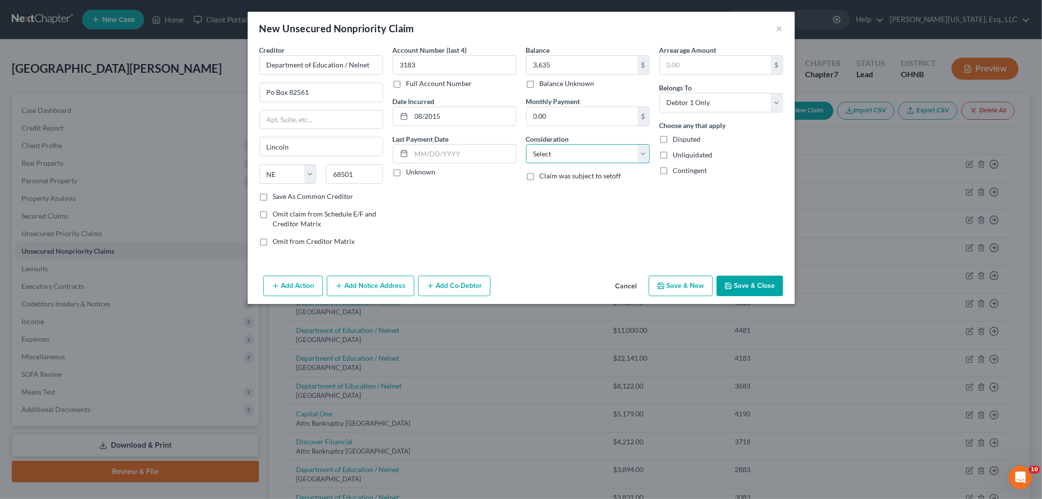
drag, startPoint x: 585, startPoint y: 149, endPoint x: 582, endPoint y: 158, distance: 9.7
click at [585, 149] on select "Select Cable / Satellite Services Collection Agency Credit Card Debt Debt Couns…" at bounding box center [588, 154] width 124 height 20
click at [526, 144] on select "Select Cable / Satellite Services Collection Agency Credit Card Debt Debt Couns…" at bounding box center [588, 154] width 124 height 20
click at [754, 290] on button "Save & Close" at bounding box center [750, 286] width 66 height 21
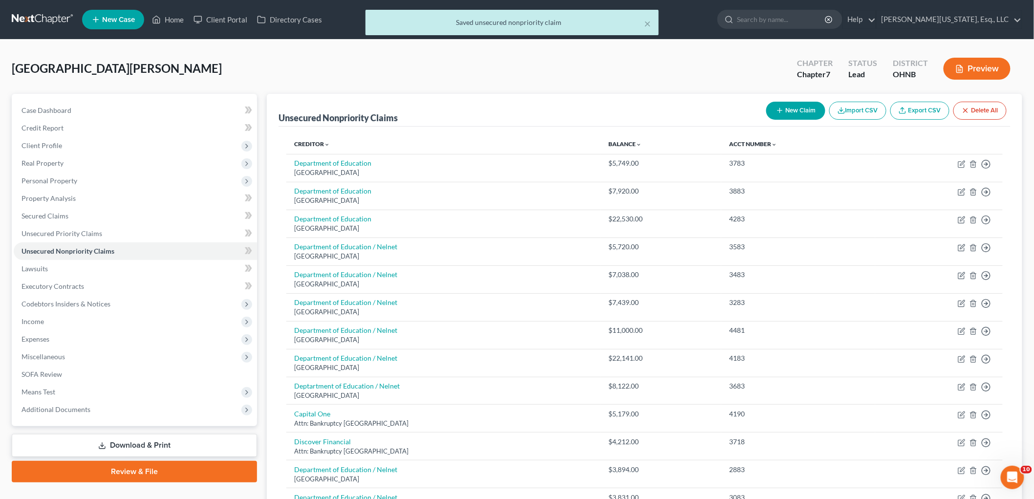
click at [803, 108] on button "New Claim" at bounding box center [795, 111] width 59 height 18
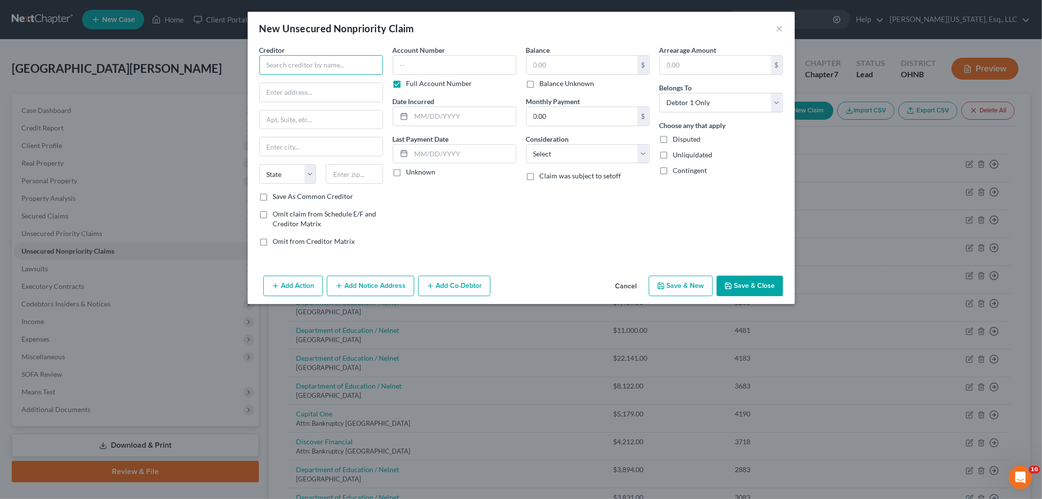
click at [354, 66] on input "text" at bounding box center [321, 65] width 124 height 20
click at [352, 183] on input "text" at bounding box center [354, 174] width 57 height 20
click at [407, 86] on label "Full Account Number" at bounding box center [440, 84] width 66 height 10
click at [410, 85] on input "Full Account Number" at bounding box center [413, 82] width 6 height 6
click at [413, 75] on div "Account Number (last 4) Full Account Number" at bounding box center [455, 66] width 124 height 43
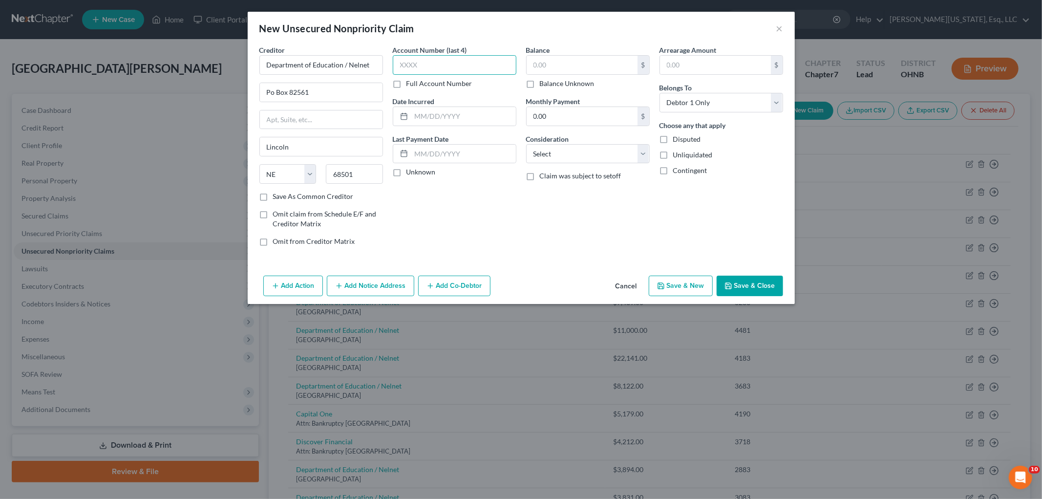
click at [415, 69] on input "text" at bounding box center [455, 65] width 124 height 20
click at [452, 128] on div "Account Number (last 4) 3383 Full Account Number Date Incurred 08/20196 Last Pa…" at bounding box center [454, 149] width 133 height 209
click at [458, 120] on input "08/20196" at bounding box center [463, 116] width 105 height 19
click at [559, 60] on input "text" at bounding box center [582, 65] width 111 height 19
drag, startPoint x: 578, startPoint y: 155, endPoint x: 575, endPoint y: 162, distance: 7.4
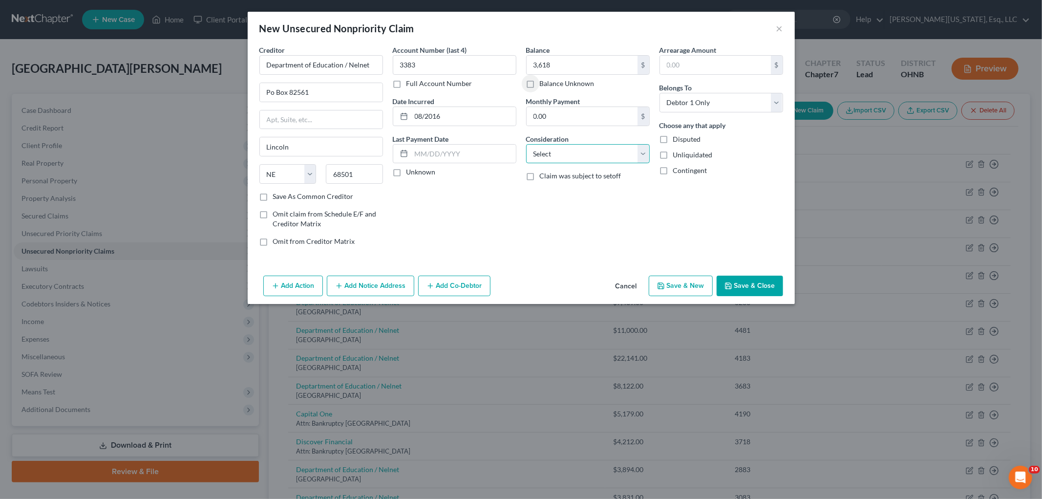
click at [578, 155] on select "Select Cable / Satellite Services Collection Agency Credit Card Debt Debt Couns…" at bounding box center [588, 154] width 124 height 20
click at [526, 144] on select "Select Cable / Satellite Services Collection Agency Credit Card Debt Debt Couns…" at bounding box center [588, 154] width 124 height 20
click at [736, 282] on button "Save & Close" at bounding box center [750, 286] width 66 height 21
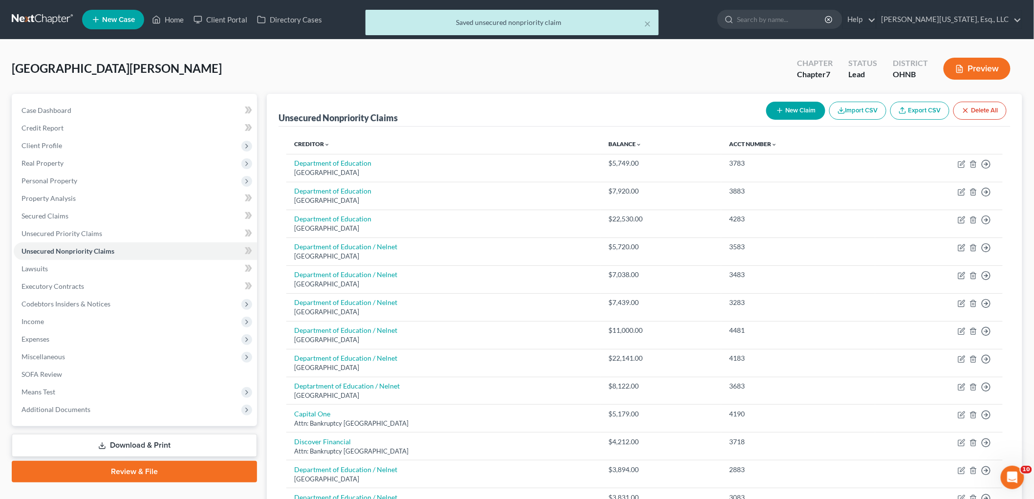
click at [804, 102] on button "New Claim" at bounding box center [795, 111] width 59 height 18
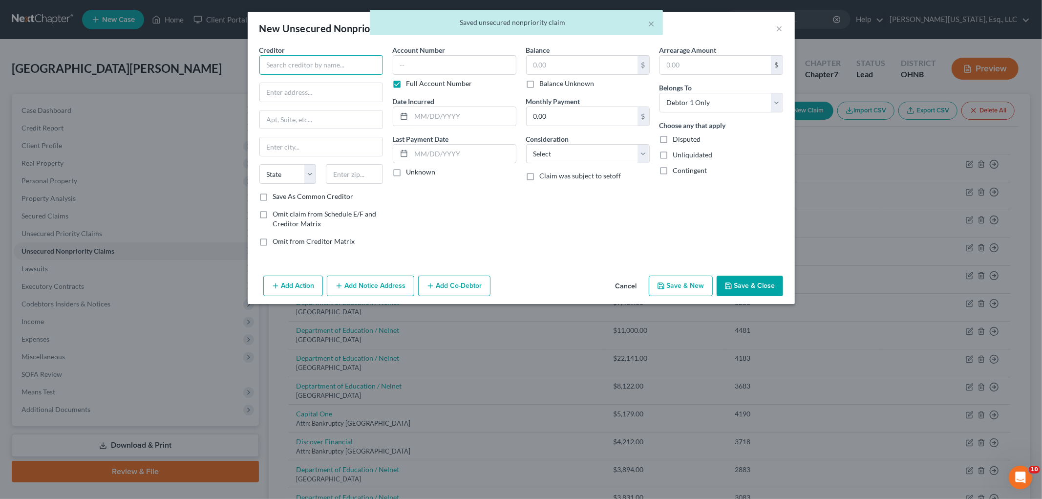
click at [299, 67] on input "text" at bounding box center [321, 65] width 124 height 20
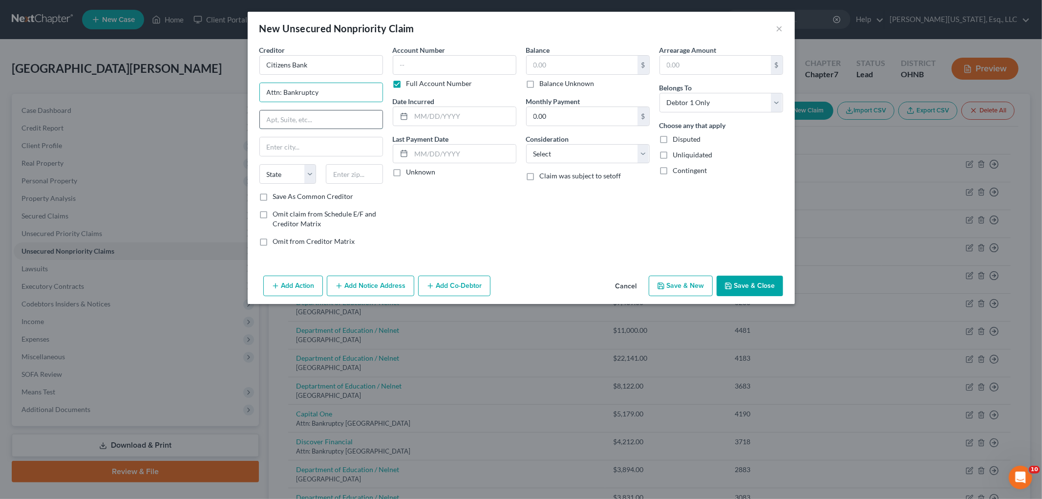
click at [300, 126] on input "text" at bounding box center [321, 119] width 123 height 19
click at [344, 123] on input "One Citizens Driver" at bounding box center [321, 119] width 123 height 19
click at [440, 79] on label "Full Account Number" at bounding box center [440, 84] width 66 height 10
click at [417, 79] on input "Full Account Number" at bounding box center [413, 82] width 6 height 6
click at [443, 67] on input "text" at bounding box center [455, 65] width 124 height 20
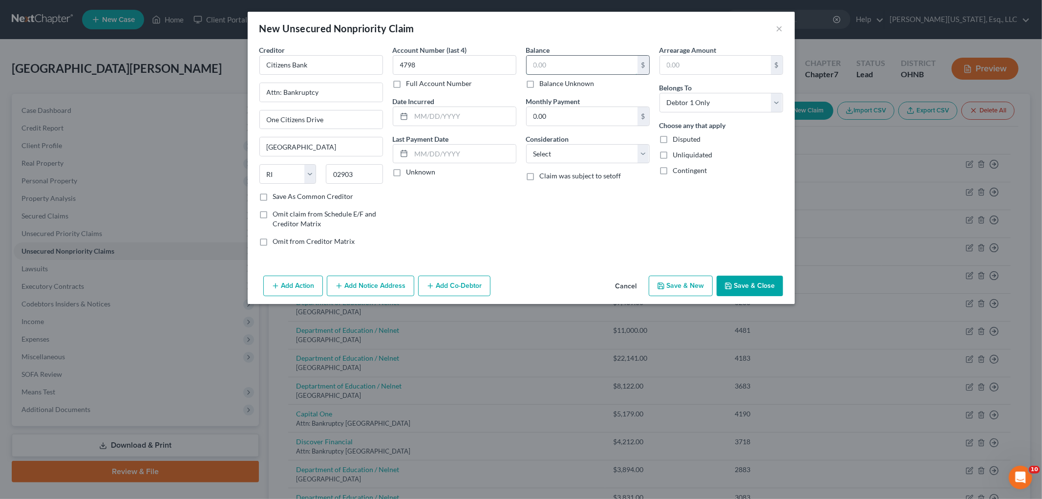
click at [556, 67] on input "text" at bounding box center [582, 65] width 111 height 19
click at [435, 112] on input "text" at bounding box center [463, 116] width 105 height 19
drag, startPoint x: 584, startPoint y: 153, endPoint x: 584, endPoint y: 159, distance: 6.4
click at [584, 153] on select "Select Cable / Satellite Services Collection Agency Credit Card Debt Debt Couns…" at bounding box center [588, 154] width 124 height 20
click at [526, 144] on select "Select Cable / Satellite Services Collection Agency Credit Card Debt Debt Couns…" at bounding box center [588, 154] width 124 height 20
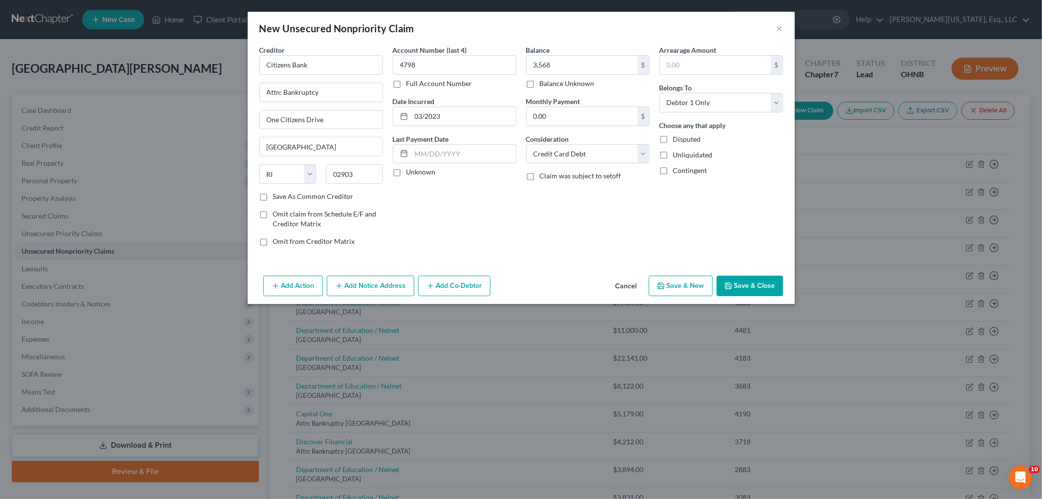
click at [746, 278] on button "Save & Close" at bounding box center [750, 286] width 66 height 21
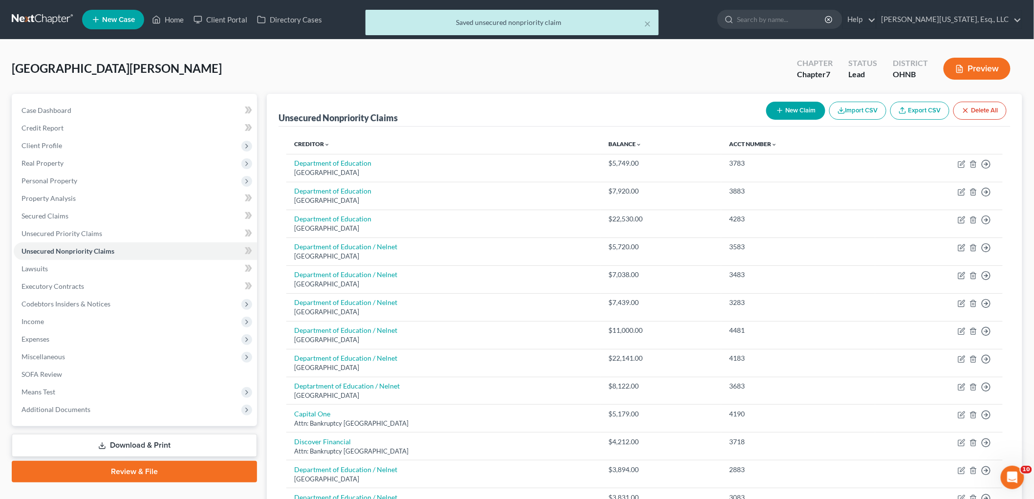
click at [811, 105] on button "New Claim" at bounding box center [795, 111] width 59 height 18
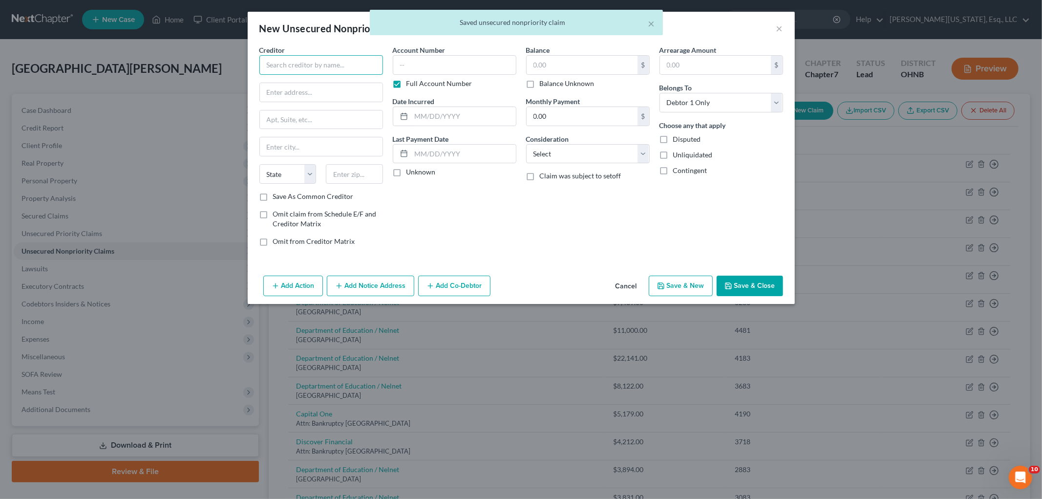
click at [350, 74] on input "text" at bounding box center [321, 65] width 124 height 20
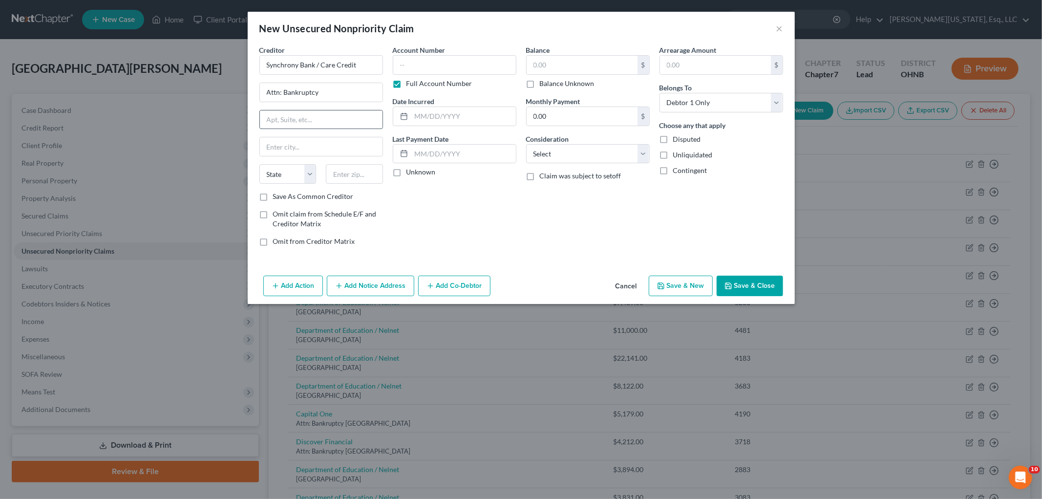
click at [270, 115] on input "text" at bounding box center [321, 119] width 123 height 19
click at [466, 70] on input "text" at bounding box center [455, 65] width 124 height 20
click at [537, 65] on input "text" at bounding box center [582, 65] width 111 height 19
click at [582, 155] on select "Select Cable / Satellite Services Collection Agency Credit Card Debt Debt Couns…" at bounding box center [588, 154] width 124 height 20
click at [526, 144] on select "Select Cable / Satellite Services Collection Agency Credit Card Debt Debt Couns…" at bounding box center [588, 154] width 124 height 20
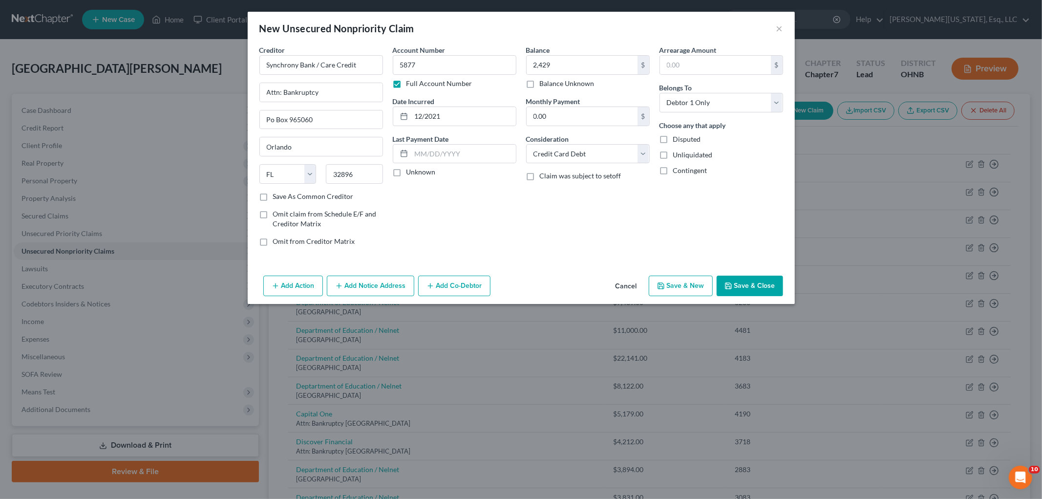
click at [733, 292] on button "Save & Close" at bounding box center [750, 286] width 66 height 21
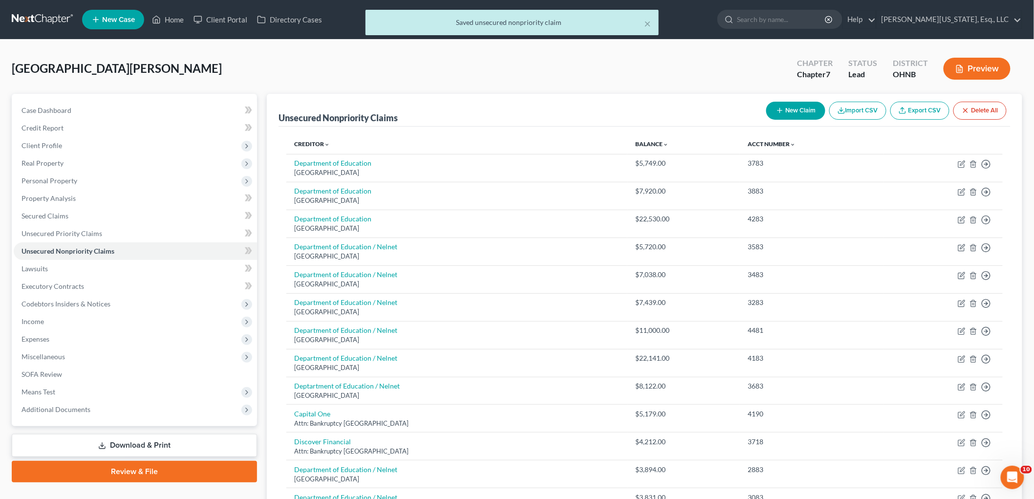
click at [794, 112] on button "New Claim" at bounding box center [795, 111] width 59 height 18
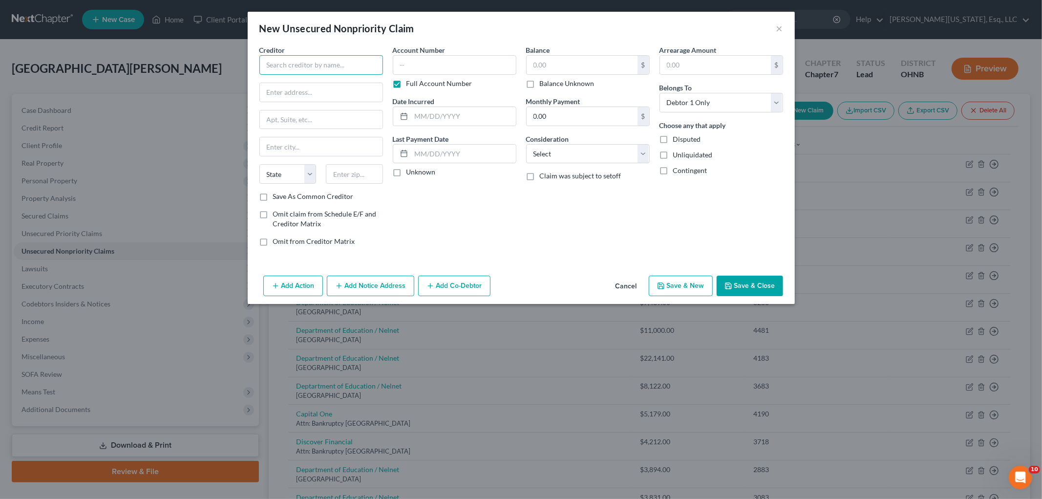
click at [319, 66] on input "text" at bounding box center [321, 65] width 124 height 20
click at [302, 122] on input "text" at bounding box center [321, 119] width 123 height 19
click at [422, 65] on input "text" at bounding box center [455, 65] width 124 height 20
click at [554, 148] on select "Select Cable / Satellite Services Collection Agency Credit Card Debt Debt Couns…" at bounding box center [588, 154] width 124 height 20
click at [526, 144] on select "Select Cable / Satellite Services Collection Agency Credit Card Debt Debt Couns…" at bounding box center [588, 154] width 124 height 20
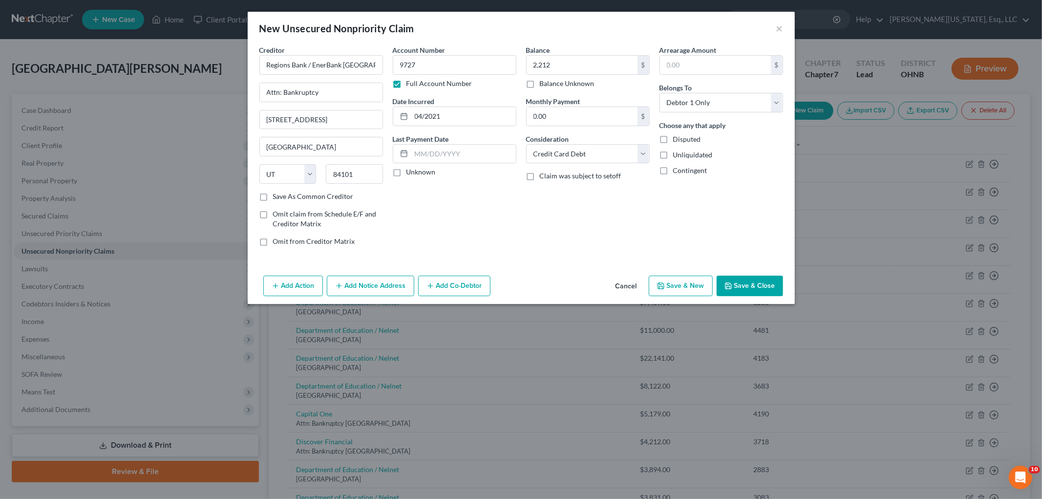
click at [760, 289] on button "Save & Close" at bounding box center [750, 286] width 66 height 21
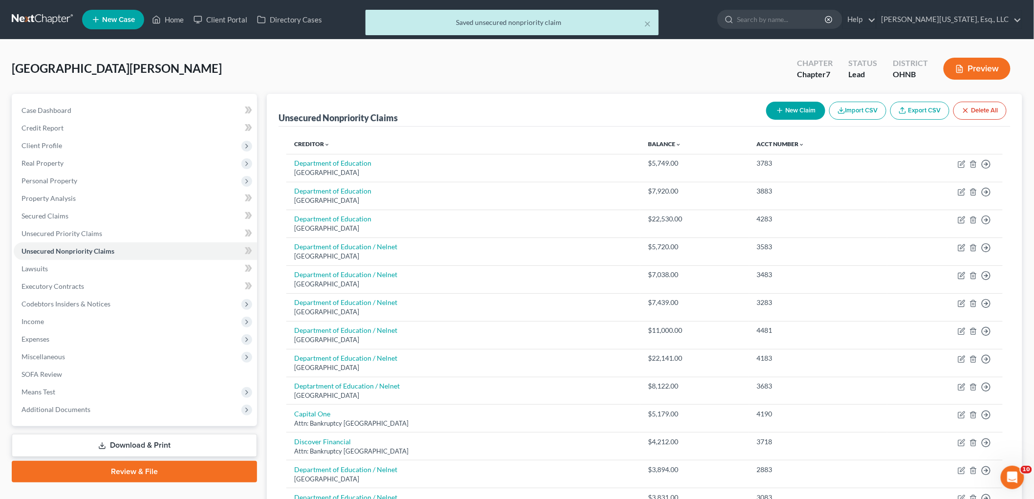
click at [814, 107] on button "New Claim" at bounding box center [795, 111] width 59 height 18
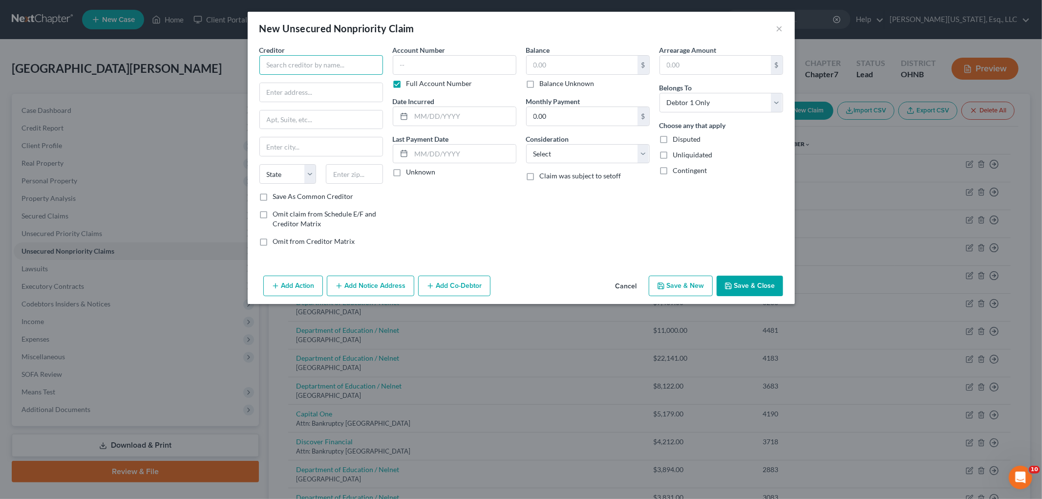
click at [309, 67] on input "text" at bounding box center [321, 65] width 124 height 20
click at [276, 120] on input "text" at bounding box center [321, 119] width 123 height 19
click at [407, 86] on label "Full Account Number" at bounding box center [440, 84] width 66 height 10
click at [410, 85] on input "Full Account Number" at bounding box center [413, 82] width 6 height 6
click at [430, 61] on input "text" at bounding box center [455, 65] width 124 height 20
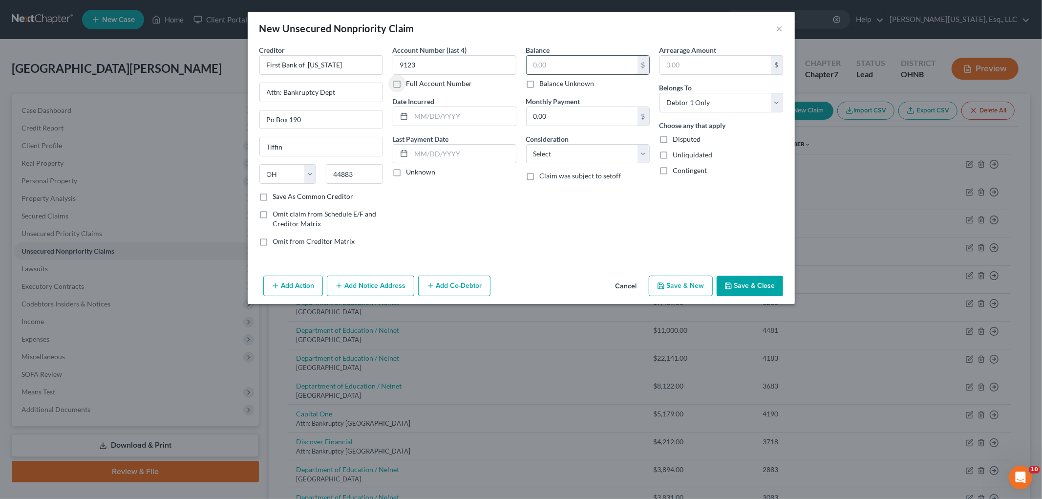
click at [605, 72] on input "text" at bounding box center [582, 65] width 111 height 19
click at [559, 152] on select "Select Cable / Satellite Services Collection Agency Credit Card Debt Debt Couns…" at bounding box center [588, 154] width 124 height 20
click at [526, 144] on select "Select Cable / Satellite Services Collection Agency Credit Card Debt Debt Couns…" at bounding box center [588, 154] width 124 height 20
click at [437, 118] on input "text" at bounding box center [463, 116] width 105 height 19
click at [750, 282] on button "Save & Close" at bounding box center [750, 286] width 66 height 21
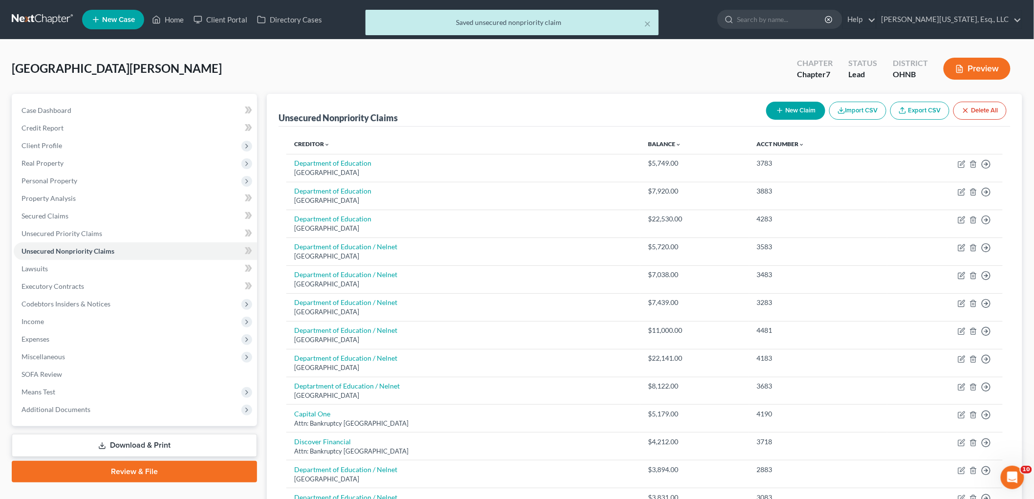
click at [792, 112] on button "New Claim" at bounding box center [795, 111] width 59 height 18
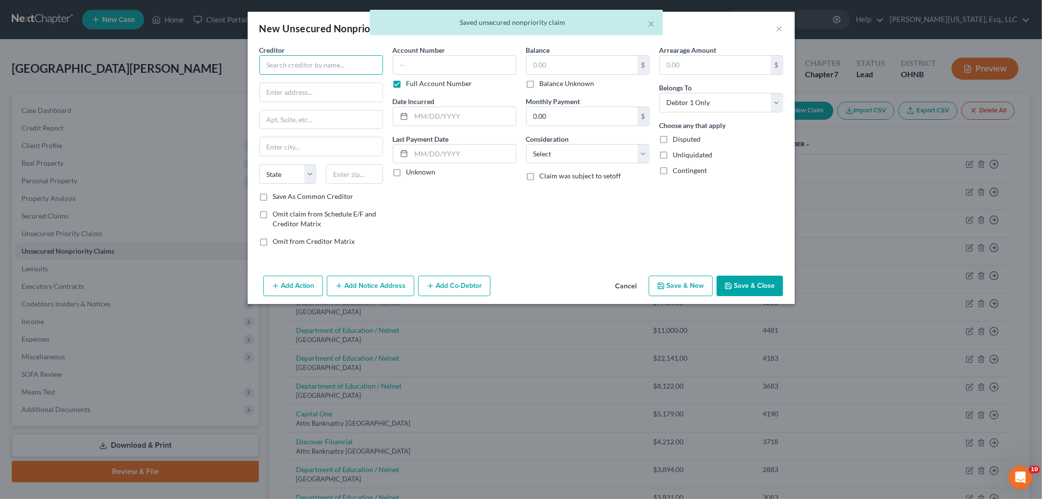
click at [316, 71] on input "text" at bounding box center [321, 65] width 124 height 20
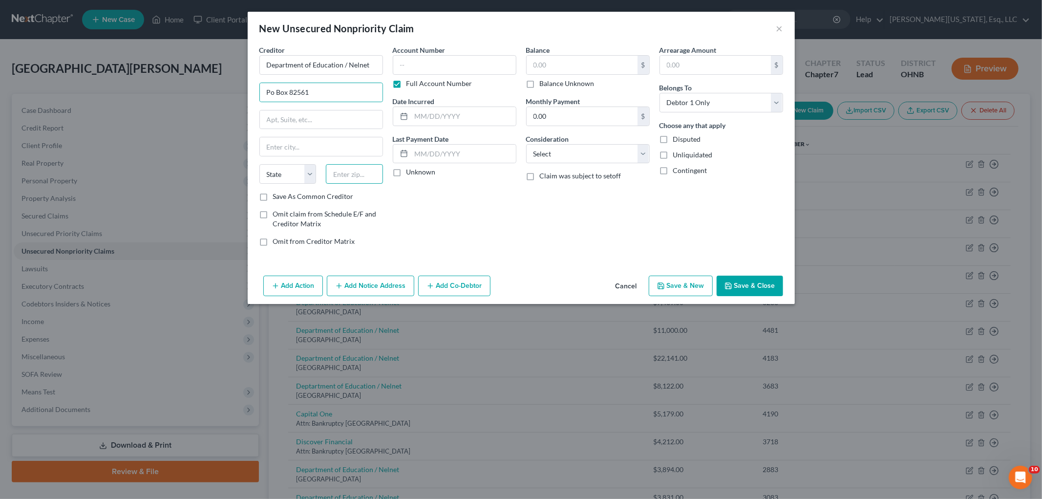
click at [357, 166] on input "text" at bounding box center [354, 174] width 57 height 20
click at [407, 82] on label "Full Account Number" at bounding box center [440, 84] width 66 height 10
click at [410, 82] on input "Full Account Number" at bounding box center [413, 82] width 6 height 6
click at [434, 66] on input "text" at bounding box center [455, 65] width 124 height 20
click at [616, 64] on input "text" at bounding box center [582, 65] width 111 height 19
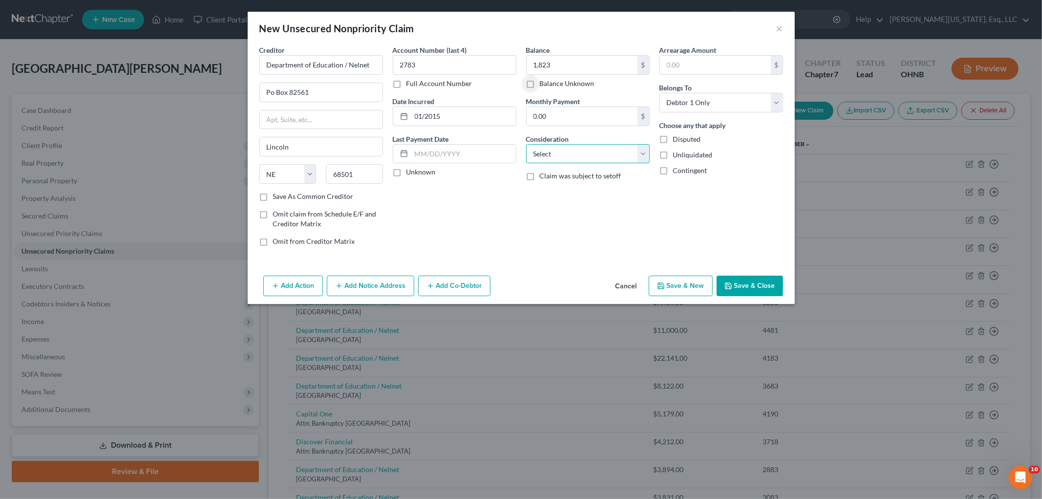
drag, startPoint x: 592, startPoint y: 160, endPoint x: 524, endPoint y: 284, distance: 141.7
click at [592, 160] on select "Select Cable / Satellite Services Collection Agency Credit Card Debt Debt Couns…" at bounding box center [588, 154] width 124 height 20
click at [526, 144] on select "Select Cable / Satellite Services Collection Agency Credit Card Debt Debt Couns…" at bounding box center [588, 154] width 124 height 20
click at [761, 280] on button "Save & Close" at bounding box center [750, 286] width 66 height 21
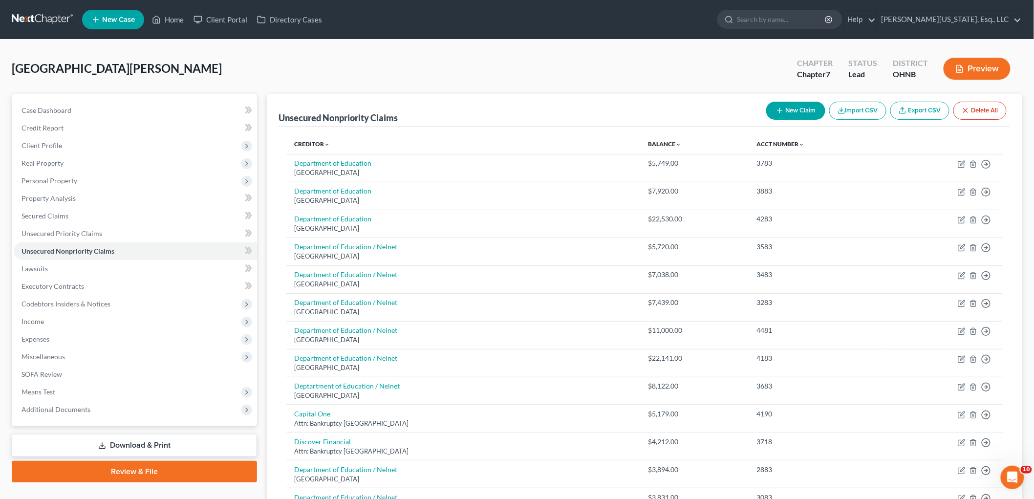
click at [795, 98] on div "New Claim Import CSV Export CSV Delete All" at bounding box center [886, 111] width 248 height 26
click at [794, 109] on button "New Claim" at bounding box center [795, 111] width 59 height 18
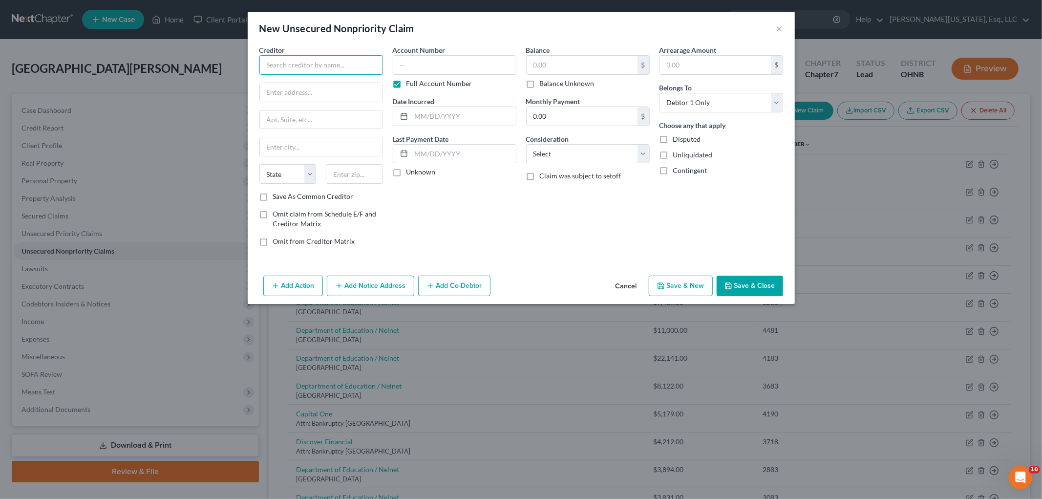
click at [326, 73] on input "text" at bounding box center [321, 65] width 124 height 20
click at [355, 176] on input "text" at bounding box center [354, 174] width 57 height 20
click at [406, 85] on div "Full Account Number" at bounding box center [455, 84] width 124 height 10
click at [433, 62] on input "text" at bounding box center [455, 65] width 124 height 20
click at [432, 76] on div "Account Number 2983 Full Account Number" at bounding box center [455, 66] width 124 height 43
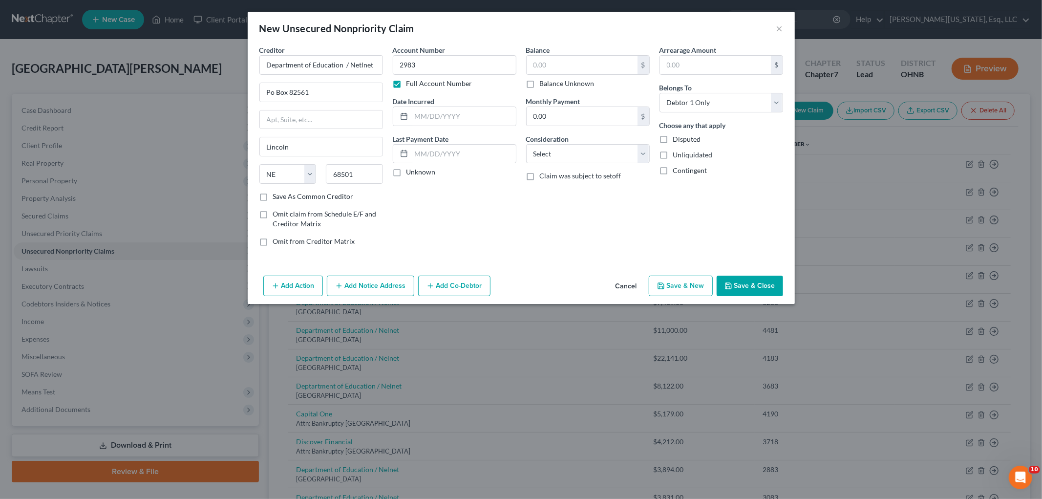
click at [433, 82] on label "Full Account Number" at bounding box center [440, 84] width 66 height 10
click at [417, 82] on input "Full Account Number" at bounding box center [413, 82] width 6 height 6
click at [583, 72] on input "text" at bounding box center [582, 65] width 111 height 19
click at [445, 113] on input "text" at bounding box center [463, 116] width 105 height 19
drag, startPoint x: 541, startPoint y: 151, endPoint x: 541, endPoint y: 163, distance: 11.2
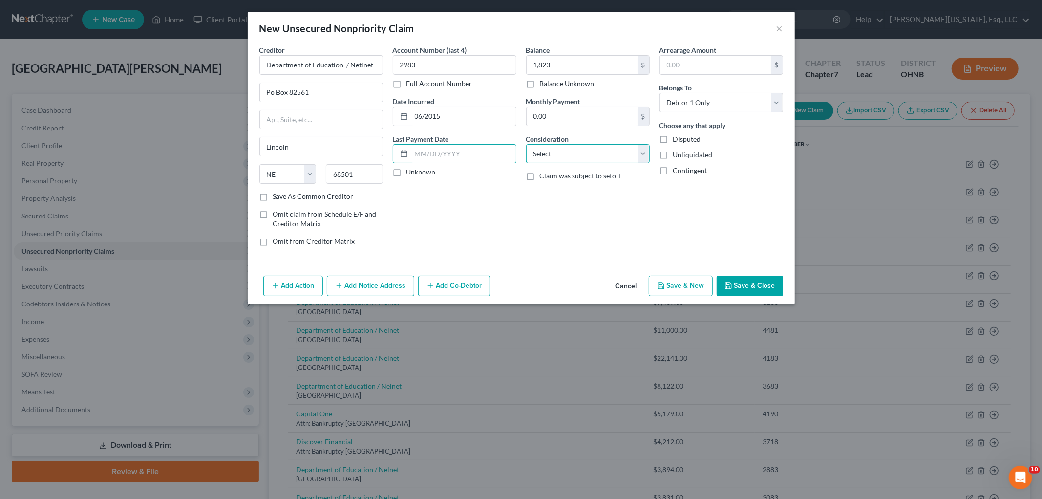
click at [541, 151] on select "Select Cable / Satellite Services Collection Agency Credit Card Debt Debt Couns…" at bounding box center [588, 154] width 124 height 20
click at [526, 144] on select "Select Cable / Satellite Services Collection Agency Credit Card Debt Debt Couns…" at bounding box center [588, 154] width 124 height 20
click at [750, 286] on button "Save & Close" at bounding box center [750, 286] width 66 height 21
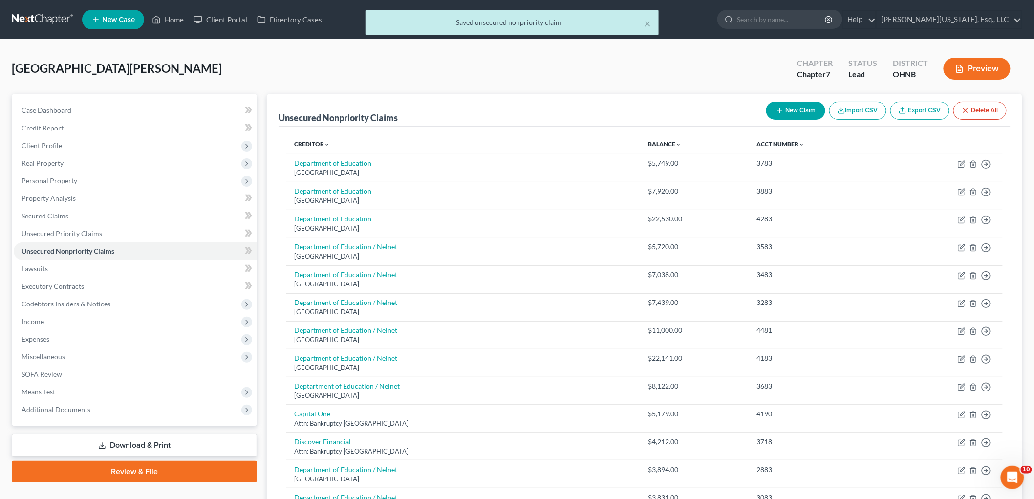
click at [787, 113] on button "New Claim" at bounding box center [795, 111] width 59 height 18
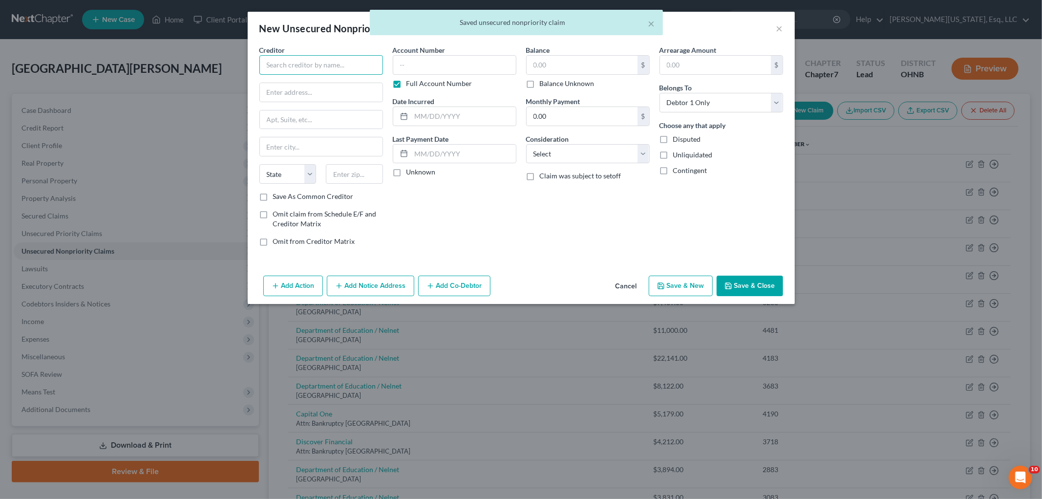
click at [324, 60] on input "text" at bounding box center [321, 65] width 124 height 20
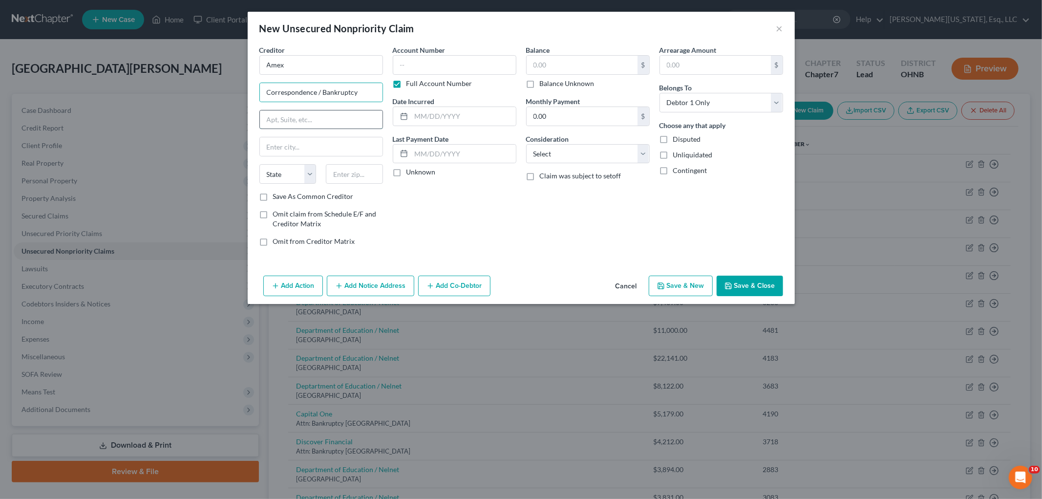
click at [301, 123] on input "text" at bounding box center [321, 119] width 123 height 19
click at [426, 86] on label "Full Account Number" at bounding box center [440, 84] width 66 height 10
click at [417, 85] on input "Full Account Number" at bounding box center [413, 82] width 6 height 6
click at [444, 61] on input "text" at bounding box center [455, 65] width 124 height 20
click at [543, 67] on input "text" at bounding box center [582, 65] width 111 height 19
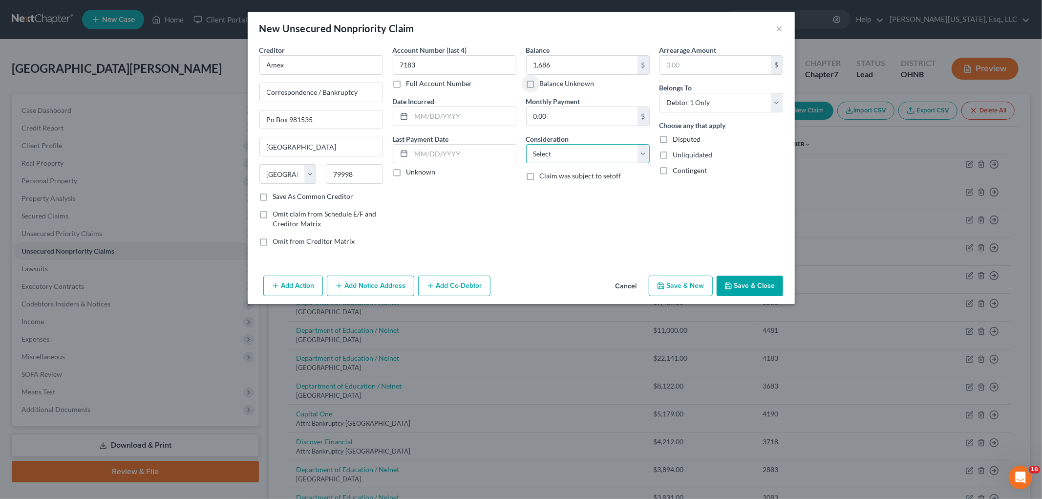
drag, startPoint x: 579, startPoint y: 152, endPoint x: 580, endPoint y: 160, distance: 7.6
click at [579, 152] on select "Select Cable / Satellite Services Collection Agency Credit Card Debt Debt Couns…" at bounding box center [588, 154] width 124 height 20
click at [526, 144] on select "Select Cable / Satellite Services Collection Agency Credit Card Debt Debt Couns…" at bounding box center [588, 154] width 124 height 20
click at [424, 120] on input "text" at bounding box center [463, 116] width 105 height 19
click at [744, 286] on button "Save & Close" at bounding box center [750, 286] width 66 height 21
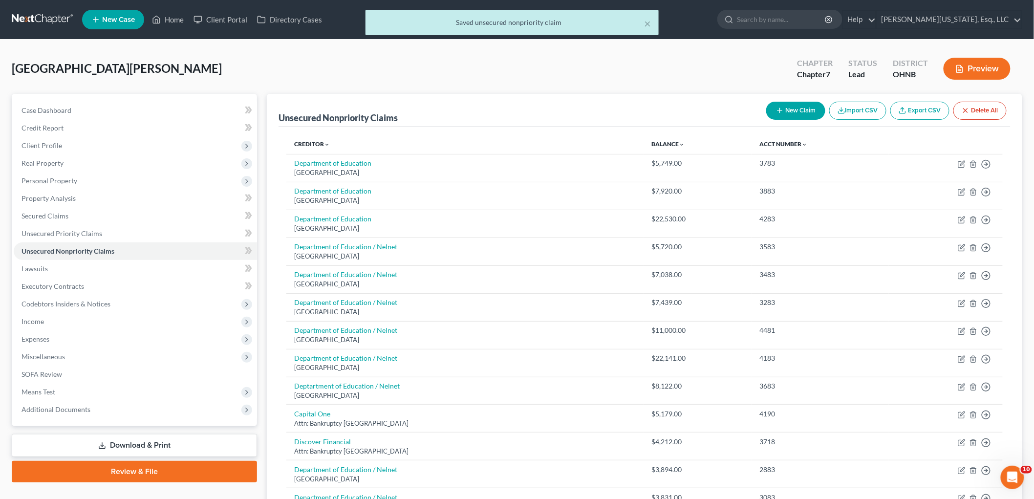
click at [784, 106] on button "New Claim" at bounding box center [795, 111] width 59 height 18
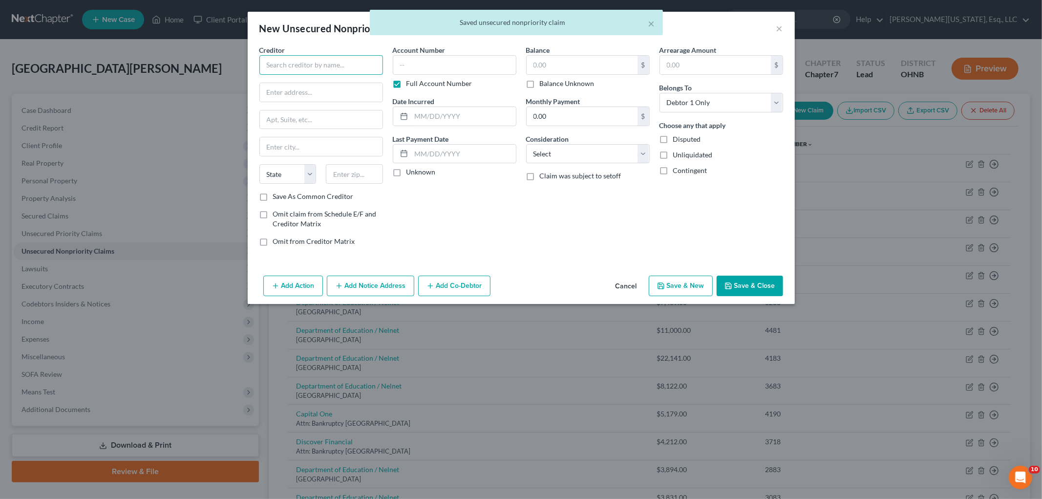
click at [343, 67] on input "text" at bounding box center [321, 65] width 124 height 20
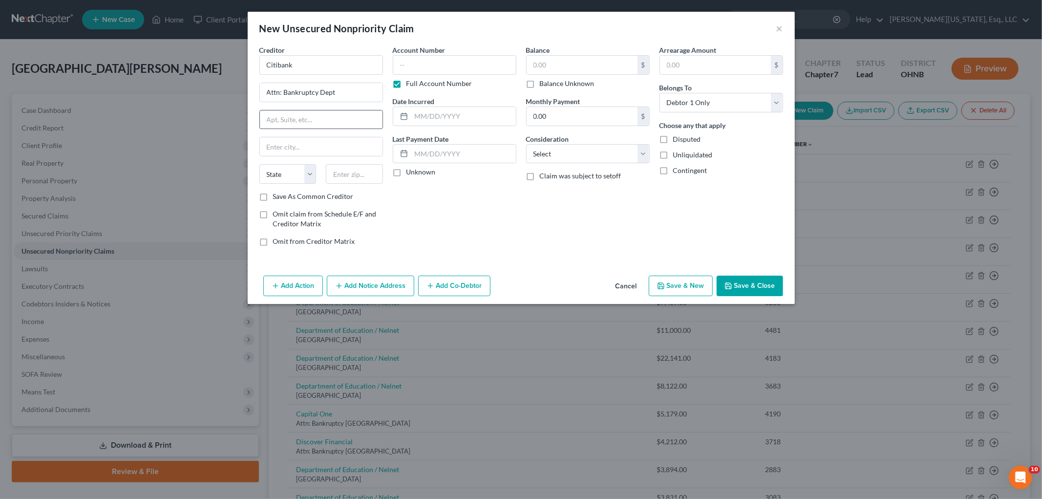
click at [306, 116] on input "text" at bounding box center [321, 119] width 123 height 19
click at [418, 85] on label "Full Account Number" at bounding box center [440, 84] width 66 height 10
click at [417, 85] on input "Full Account Number" at bounding box center [413, 82] width 6 height 6
click at [429, 65] on input "text" at bounding box center [455, 65] width 124 height 20
click at [561, 161] on select "Select Cable / Satellite Services Collection Agency Credit Card Debt Debt Couns…" at bounding box center [588, 154] width 124 height 20
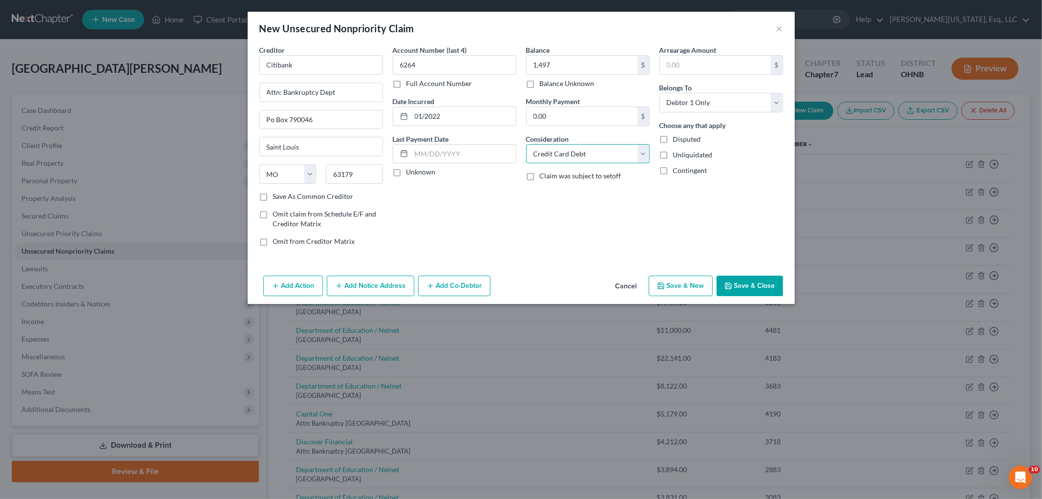
click at [526, 144] on select "Select Cable / Satellite Services Collection Agency Credit Card Debt Debt Couns…" at bounding box center [588, 154] width 124 height 20
click at [760, 296] on button "Save & Close" at bounding box center [750, 286] width 66 height 21
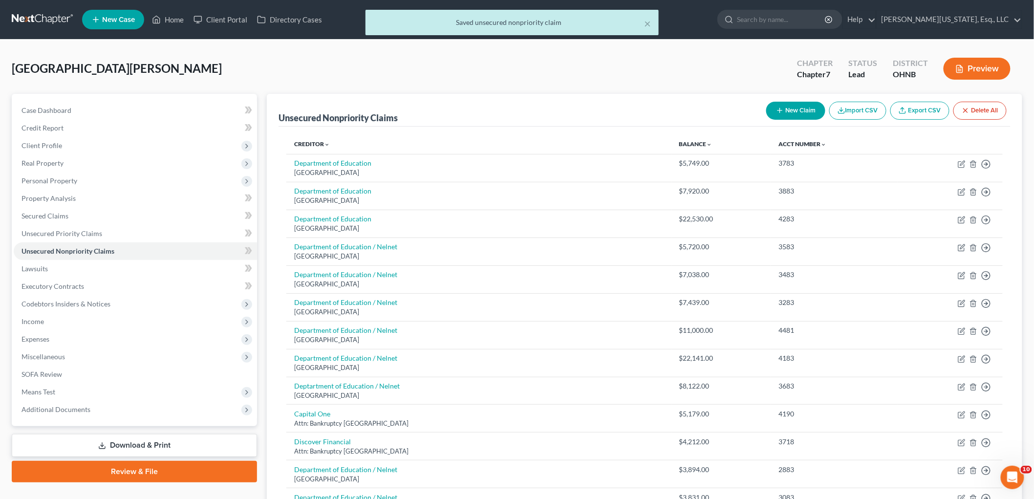
click at [793, 107] on button "New Claim" at bounding box center [795, 111] width 59 height 18
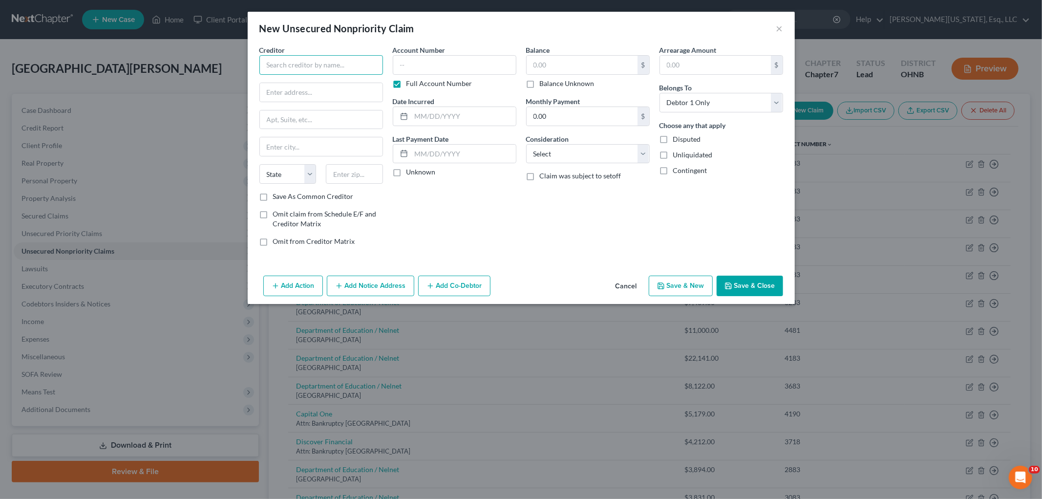
click at [315, 71] on input "text" at bounding box center [321, 65] width 124 height 20
click at [419, 82] on label "Full Account Number" at bounding box center [440, 84] width 66 height 10
click at [417, 82] on input "Full Account Number" at bounding box center [413, 82] width 6 height 6
drag, startPoint x: 562, startPoint y: 152, endPoint x: 563, endPoint y: 161, distance: 9.3
click at [563, 153] on select "Select Cable / Satellite Services Collection Agency Credit Card Debt Debt Couns…" at bounding box center [588, 154] width 124 height 20
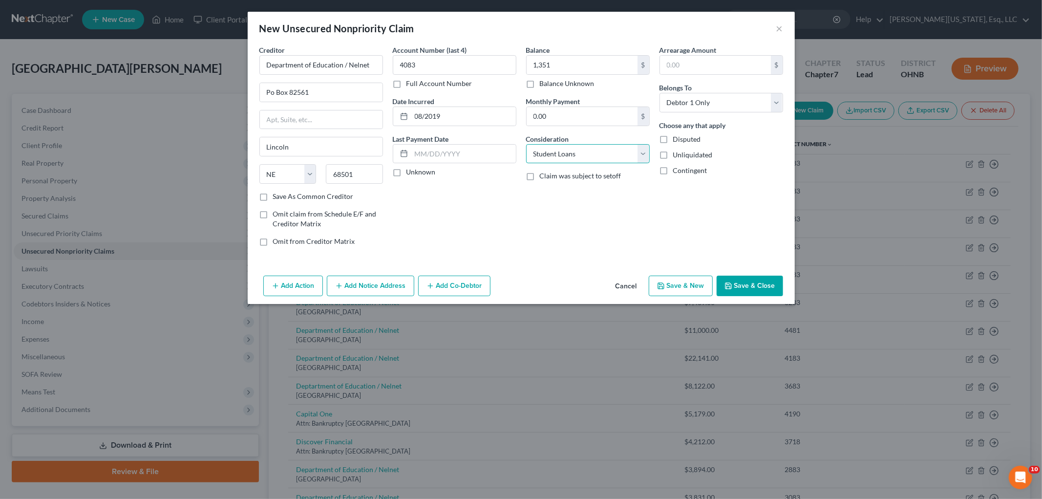
click at [526, 144] on select "Select Cable / Satellite Services Collection Agency Credit Card Debt Debt Couns…" at bounding box center [588, 154] width 124 height 20
click at [773, 285] on button "Save & Close" at bounding box center [750, 286] width 66 height 21
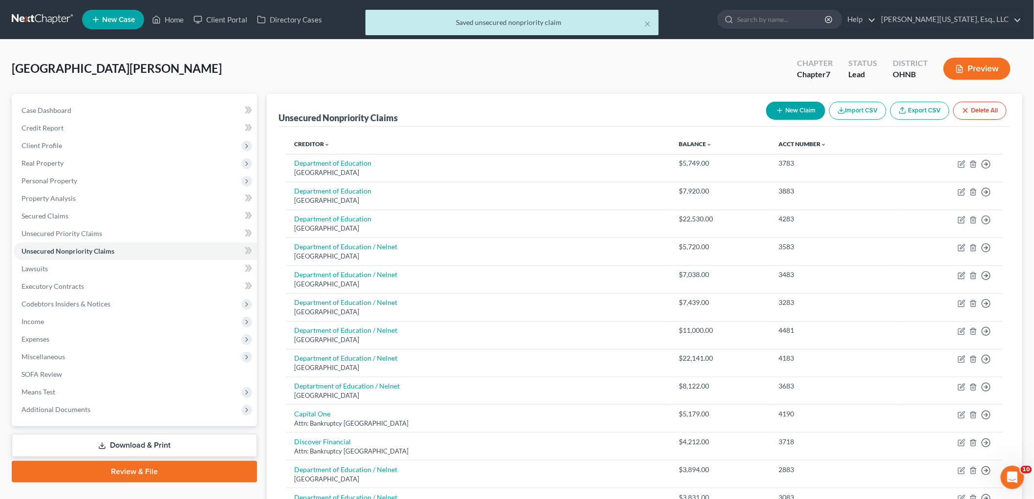
click at [799, 107] on button "New Claim" at bounding box center [795, 111] width 59 height 18
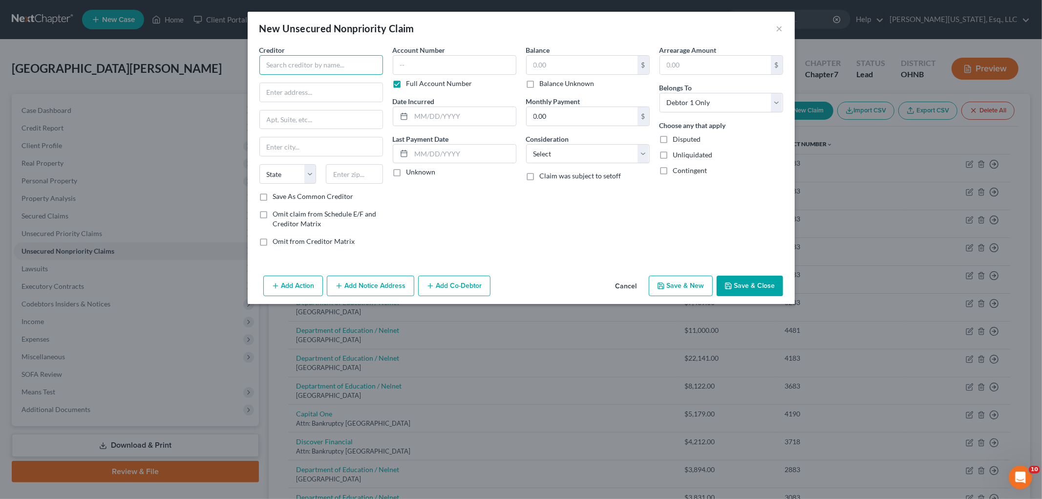
click at [321, 67] on input "text" at bounding box center [321, 65] width 124 height 20
click at [305, 120] on input "text" at bounding box center [321, 119] width 123 height 19
click at [346, 172] on input "text" at bounding box center [354, 174] width 57 height 20
click at [408, 86] on label "Full Account Number" at bounding box center [440, 84] width 66 height 10
click at [410, 85] on input "Full Account Number" at bounding box center [413, 82] width 6 height 6
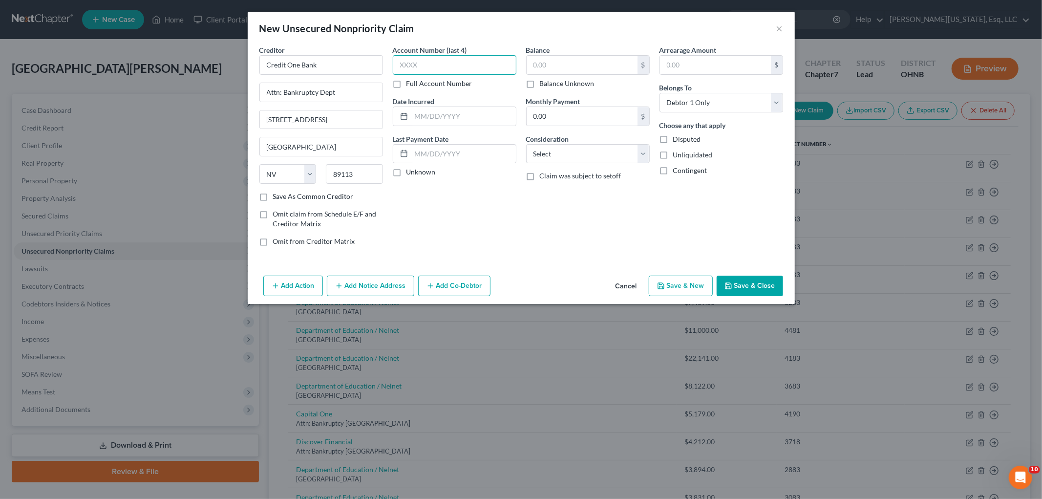
click at [428, 58] on input "text" at bounding box center [455, 65] width 124 height 20
click at [550, 161] on select "Select Cable / Satellite Services Collection Agency Credit Card Debt Debt Couns…" at bounding box center [588, 154] width 124 height 20
click at [526, 144] on select "Select Cable / Satellite Services Collection Agency Credit Card Debt Debt Couns…" at bounding box center [588, 154] width 124 height 20
click at [778, 282] on button "Save & Close" at bounding box center [750, 286] width 66 height 21
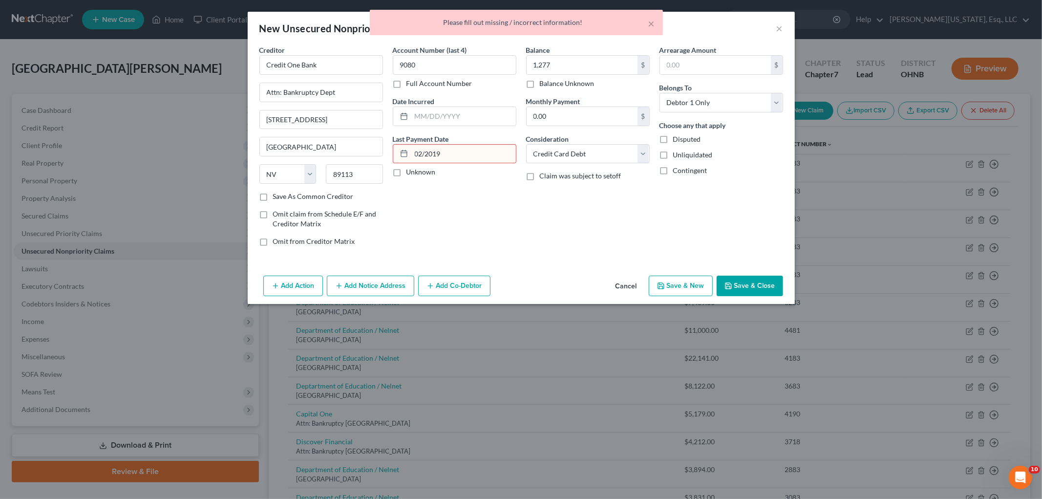
drag, startPoint x: 467, startPoint y: 156, endPoint x: 391, endPoint y: 154, distance: 76.3
click at [391, 154] on div "Account Number (last 4) 9080 Full Account Number Date Incurred Last Payment Dat…" at bounding box center [454, 149] width 133 height 209
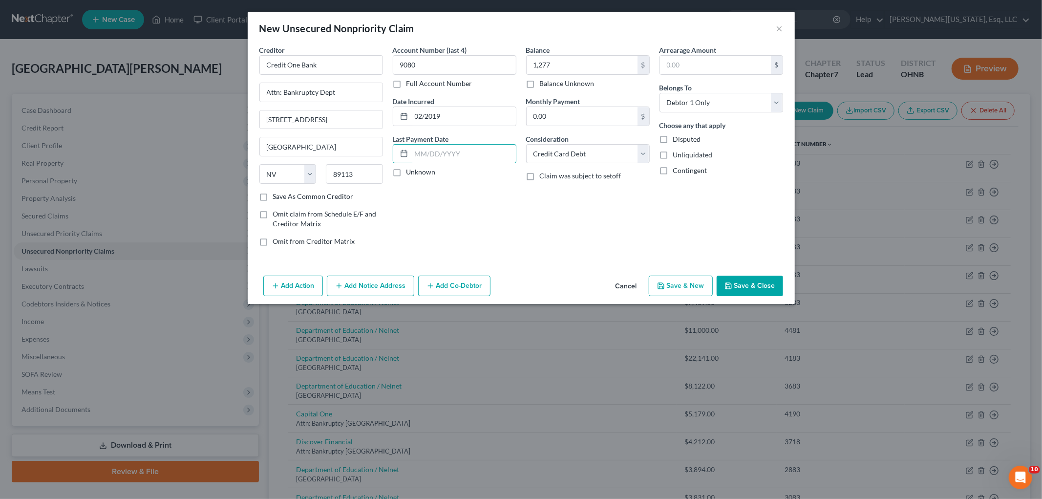
click at [759, 282] on button "Save & Close" at bounding box center [750, 286] width 66 height 21
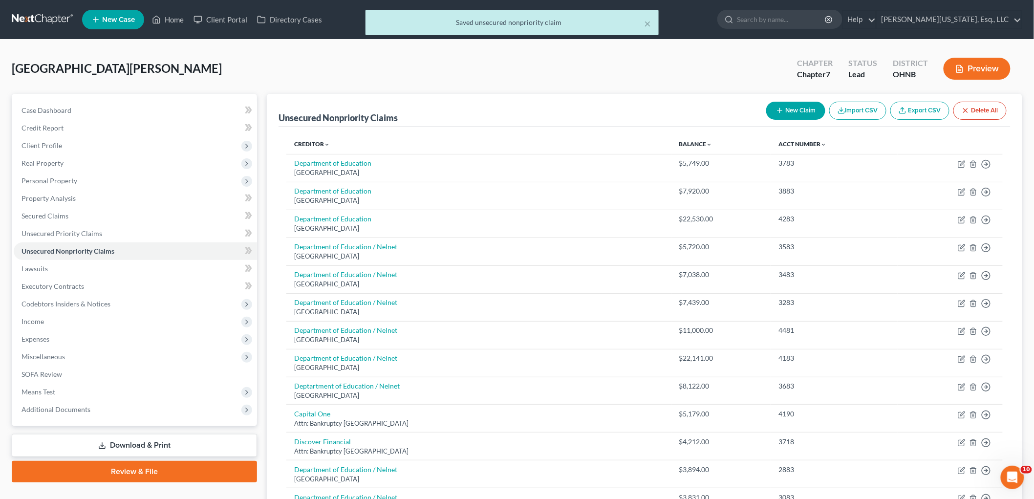
click at [798, 114] on button "New Claim" at bounding box center [795, 111] width 59 height 18
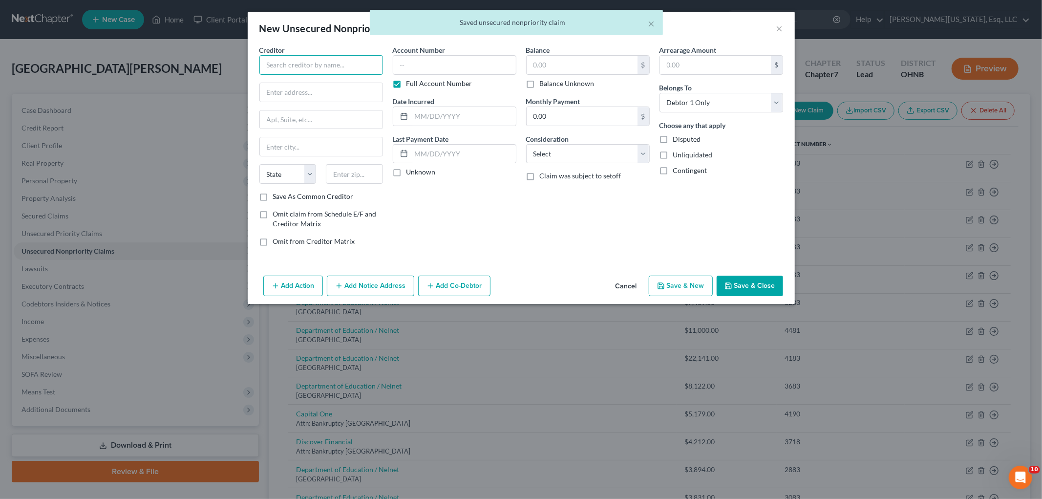
click at [326, 71] on input "text" at bounding box center [321, 65] width 124 height 20
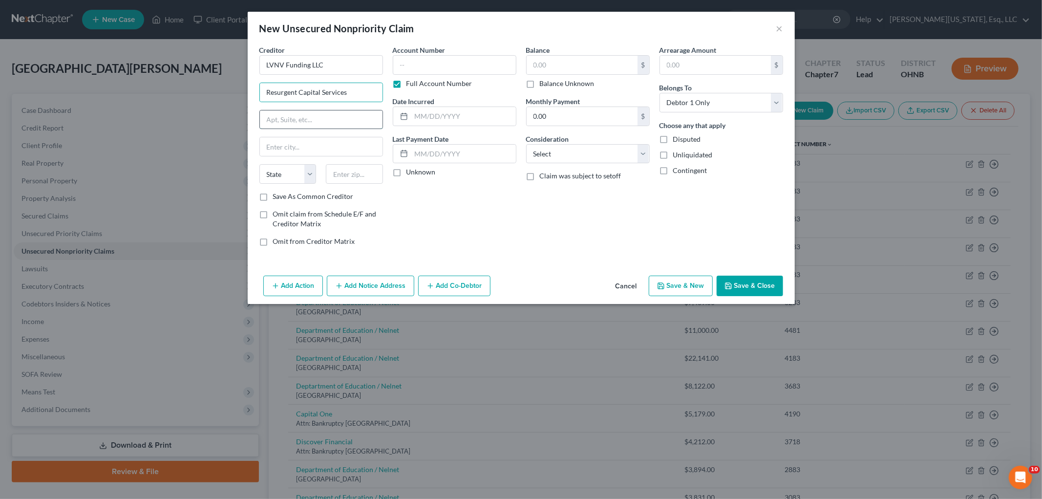
click at [284, 118] on input "text" at bounding box center [321, 119] width 123 height 19
click at [290, 120] on input "PO Bo x 1269" at bounding box center [321, 119] width 123 height 19
click at [414, 87] on label "Full Account Number" at bounding box center [440, 84] width 66 height 10
click at [414, 85] on input "Full Account Number" at bounding box center [413, 82] width 6 height 6
click at [430, 61] on input "text" at bounding box center [455, 65] width 124 height 20
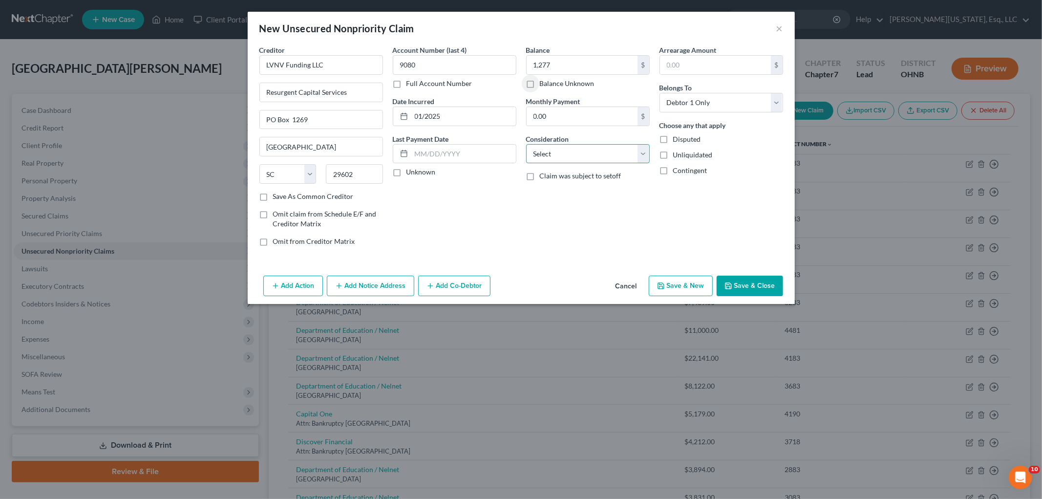
click at [559, 152] on select "Select Cable / Satellite Services Collection Agency Credit Card Debt Debt Couns…" at bounding box center [588, 154] width 124 height 20
click at [526, 144] on select "Select Cable / Satellite Services Collection Agency Credit Card Debt Debt Couns…" at bounding box center [588, 154] width 124 height 20
drag, startPoint x: 578, startPoint y: 191, endPoint x: 573, endPoint y: 191, distance: 5.4
click at [578, 191] on input "text" at bounding box center [588, 191] width 123 height 19
click at [767, 294] on button "Save & Close" at bounding box center [750, 286] width 66 height 21
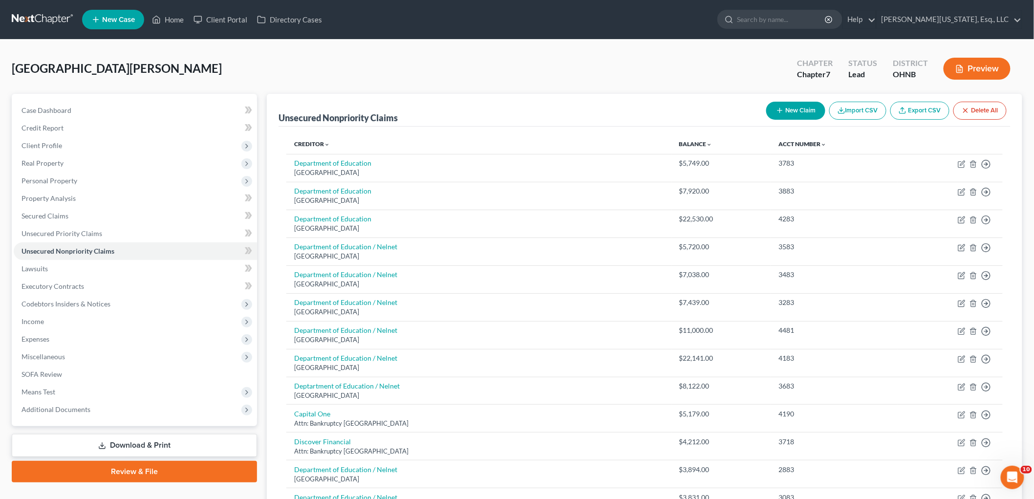
click at [793, 104] on button "New Claim" at bounding box center [795, 111] width 59 height 18
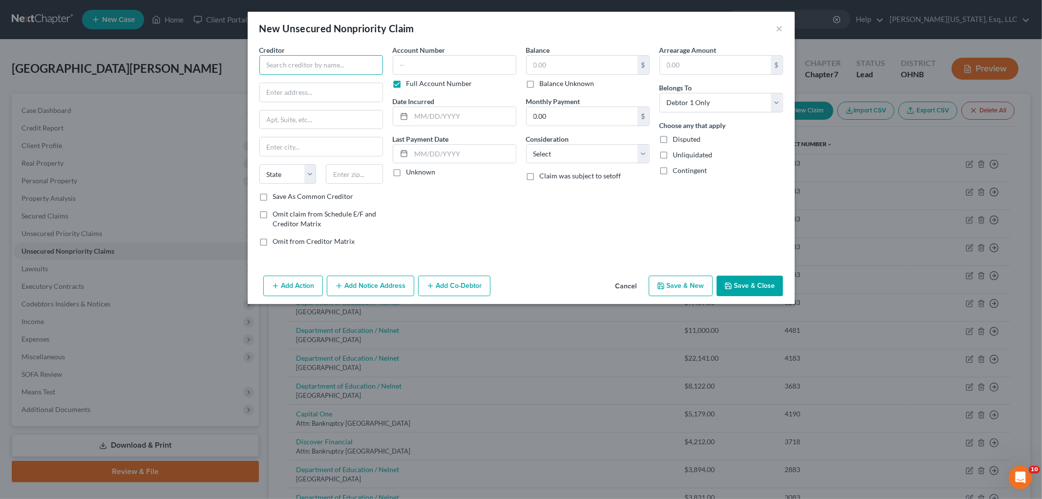
click at [357, 64] on input "text" at bounding box center [321, 65] width 124 height 20
click at [300, 121] on input "text" at bounding box center [321, 119] width 123 height 19
click at [352, 172] on input "text" at bounding box center [354, 174] width 57 height 20
click at [408, 84] on label "Full Account Number" at bounding box center [440, 84] width 66 height 10
click at [410, 84] on input "Full Account Number" at bounding box center [413, 82] width 6 height 6
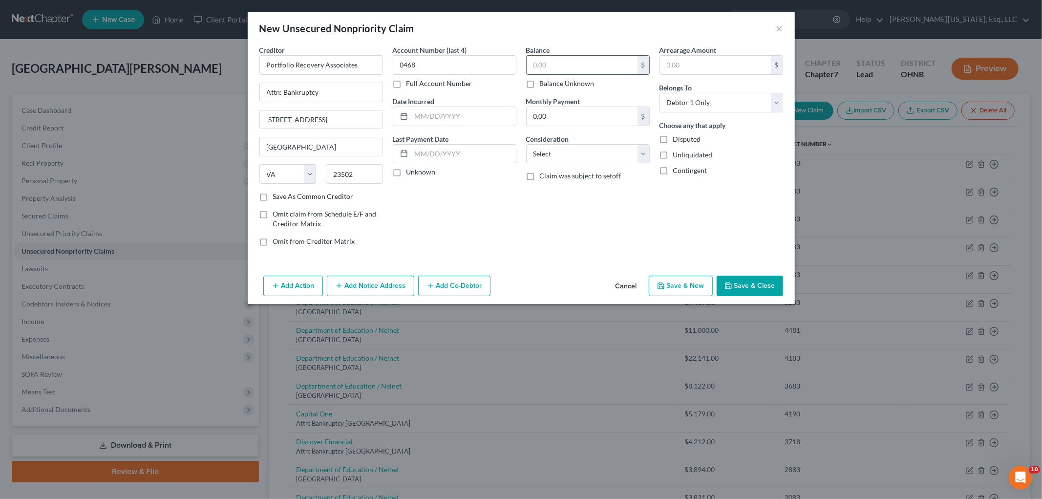
click at [574, 67] on input "text" at bounding box center [582, 65] width 111 height 19
click at [488, 113] on input "text" at bounding box center [463, 116] width 105 height 19
drag, startPoint x: 619, startPoint y: 153, endPoint x: 613, endPoint y: 159, distance: 9.0
click at [619, 153] on select "Select Cable / Satellite Services Collection Agency Credit Card Debt Debt Couns…" at bounding box center [588, 154] width 124 height 20
click at [526, 144] on select "Select Cable / Satellite Services Collection Agency Credit Card Debt Debt Couns…" at bounding box center [588, 154] width 124 height 20
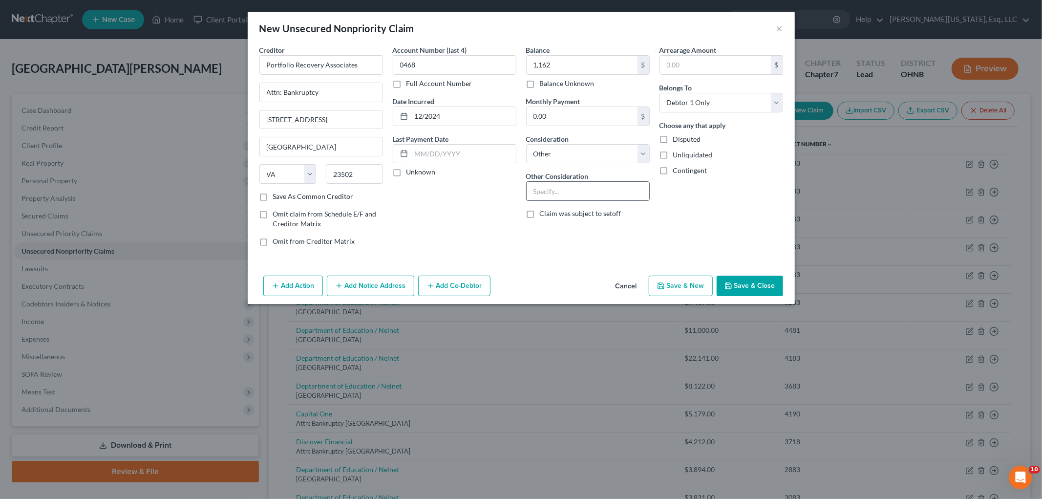
click at [548, 191] on input "text" at bounding box center [588, 191] width 123 height 19
click at [727, 282] on icon "button" at bounding box center [729, 286] width 8 height 8
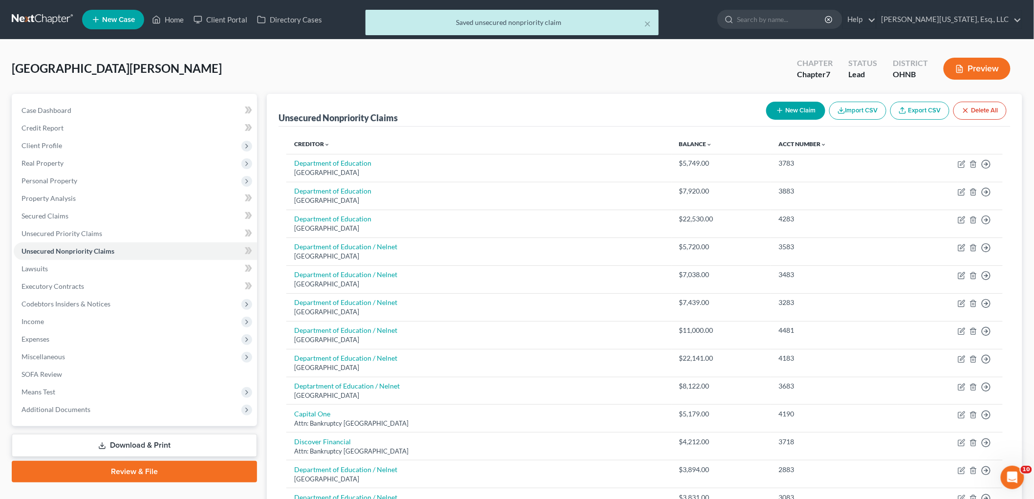
click at [792, 109] on button "New Claim" at bounding box center [795, 111] width 59 height 18
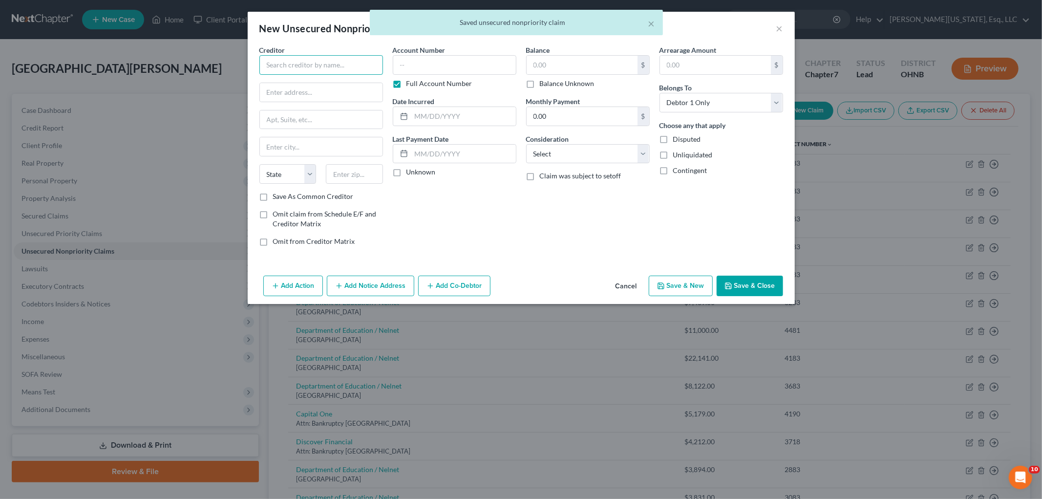
click at [339, 63] on input "text" at bounding box center [321, 65] width 124 height 20
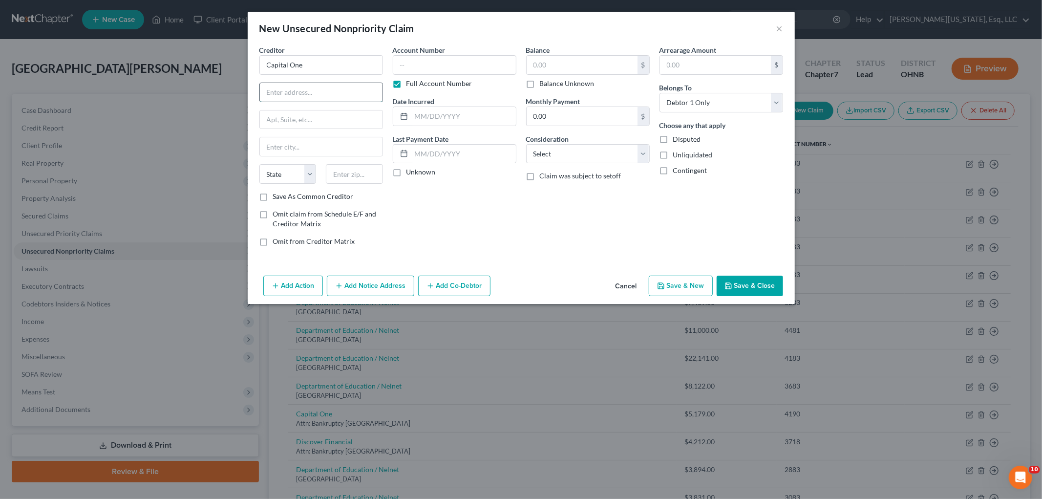
drag, startPoint x: 334, startPoint y: 94, endPoint x: 331, endPoint y: 102, distance: 8.3
click at [334, 94] on input "text" at bounding box center [321, 92] width 123 height 19
click at [289, 114] on input "text" at bounding box center [321, 119] width 123 height 19
click at [407, 88] on label "Full Account Number" at bounding box center [440, 84] width 66 height 10
click at [410, 85] on input "Full Account Number" at bounding box center [413, 82] width 6 height 6
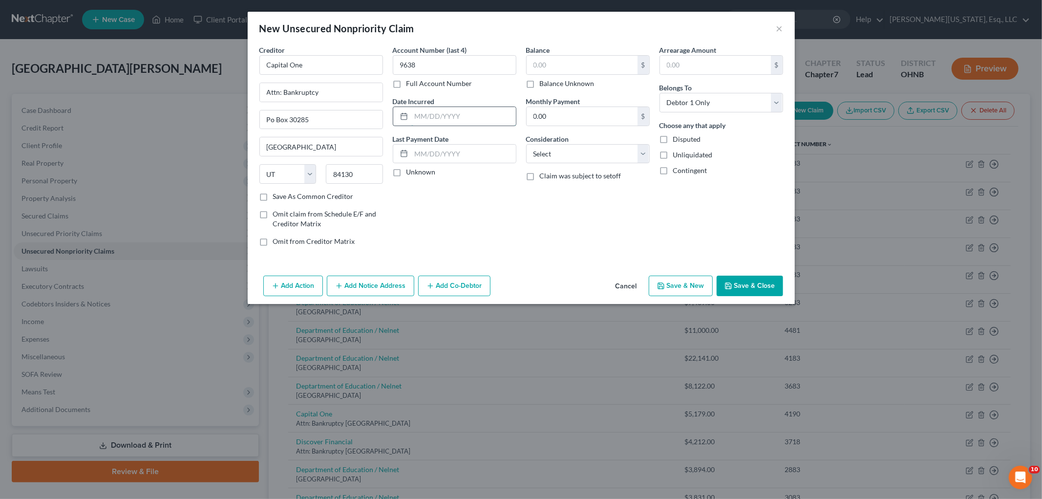
click at [431, 114] on input "text" at bounding box center [463, 116] width 105 height 19
click at [553, 153] on select "Select Cable / Satellite Services Collection Agency Credit Card Debt Debt Couns…" at bounding box center [588, 154] width 124 height 20
click at [526, 144] on select "Select Cable / Satellite Services Collection Agency Credit Card Debt Debt Couns…" at bounding box center [588, 154] width 124 height 20
click at [754, 289] on button "Save & Close" at bounding box center [750, 286] width 66 height 21
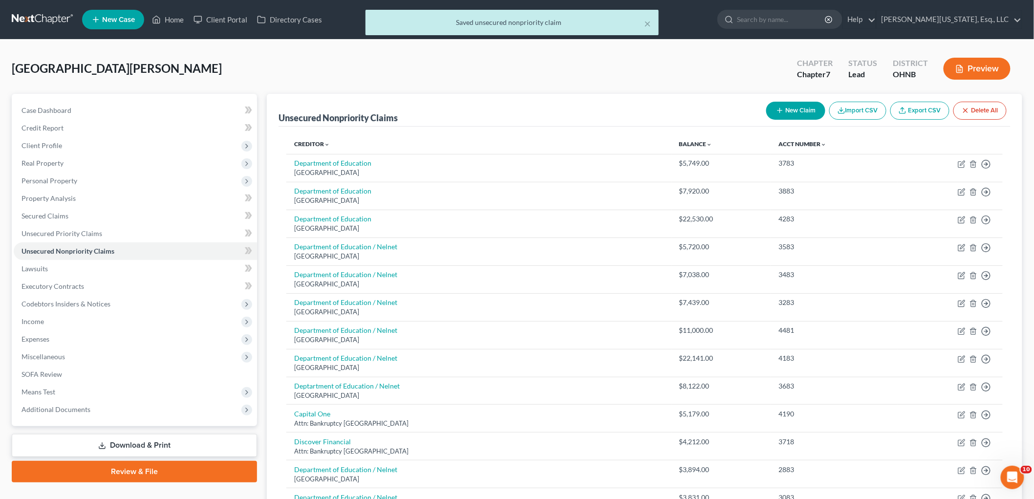
click at [790, 110] on button "New Claim" at bounding box center [795, 111] width 59 height 18
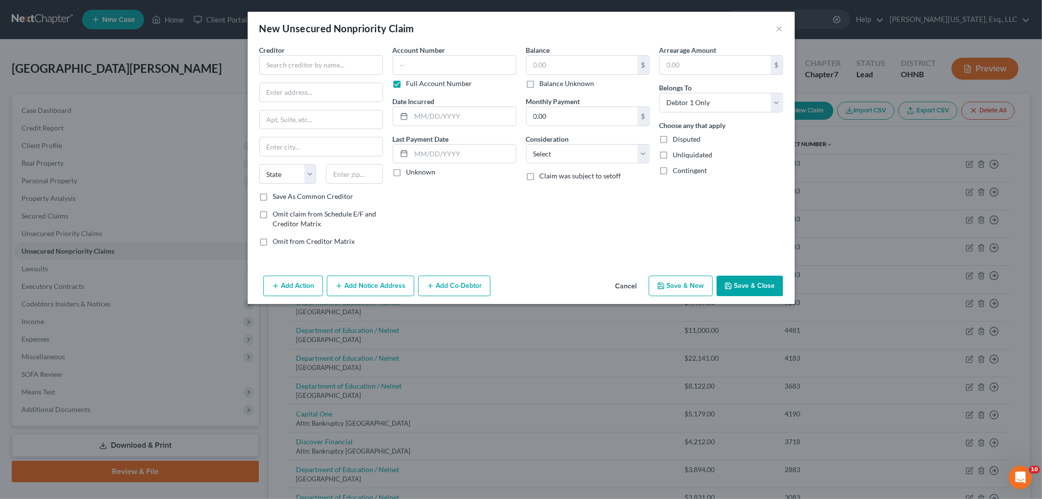
click at [340, 78] on div "Creditor * State [US_STATE] AK AR AZ CA CO [GEOGRAPHIC_DATA] DE DC [GEOGRAPHIC_…" at bounding box center [321, 118] width 124 height 147
click at [338, 70] on input "text" at bounding box center [321, 65] width 124 height 20
click at [269, 119] on input "text" at bounding box center [321, 119] width 123 height 19
click at [409, 88] on div "Account Number Full Account Number Date Incurred Last Payment Date Unknown" at bounding box center [454, 149] width 133 height 209
click at [421, 66] on input "text" at bounding box center [455, 65] width 124 height 20
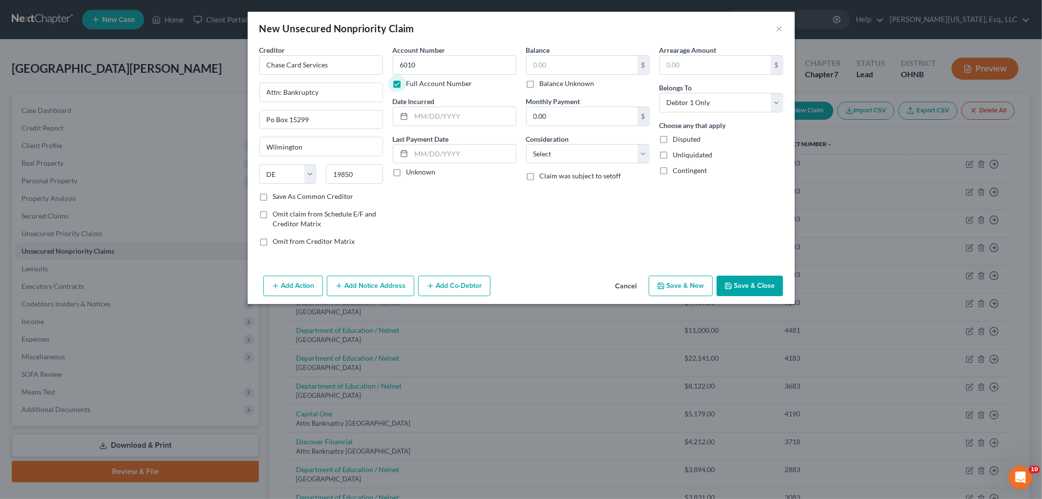
click at [407, 81] on label "Full Account Number" at bounding box center [440, 84] width 66 height 10
click at [410, 81] on input "Full Account Number" at bounding box center [413, 82] width 6 height 6
click at [441, 116] on input "text" at bounding box center [463, 116] width 105 height 19
click at [583, 156] on select "Select Cable / Satellite Services Collection Agency Credit Card Debt Debt Couns…" at bounding box center [588, 154] width 124 height 20
click at [526, 144] on select "Select Cable / Satellite Services Collection Agency Credit Card Debt Debt Couns…" at bounding box center [588, 154] width 124 height 20
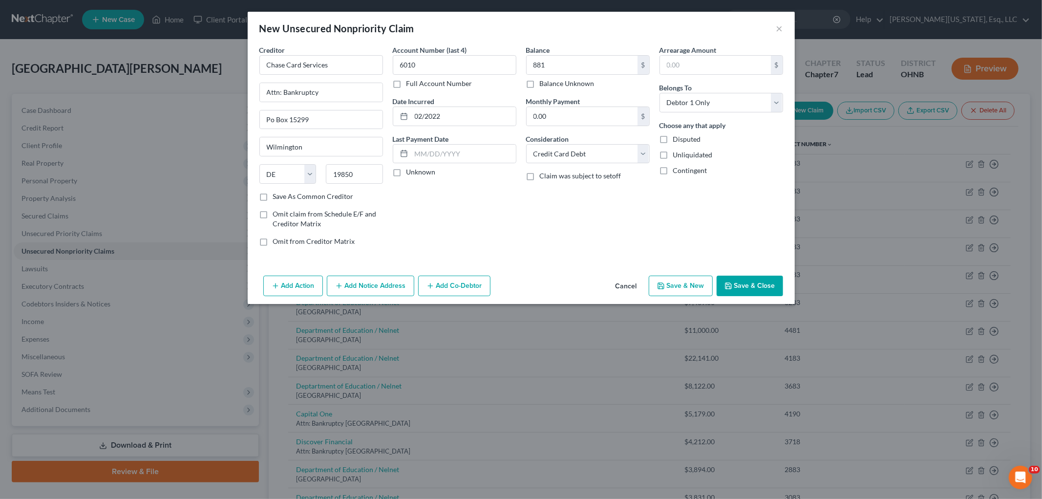
click at [748, 280] on button "Save & Close" at bounding box center [750, 286] width 66 height 21
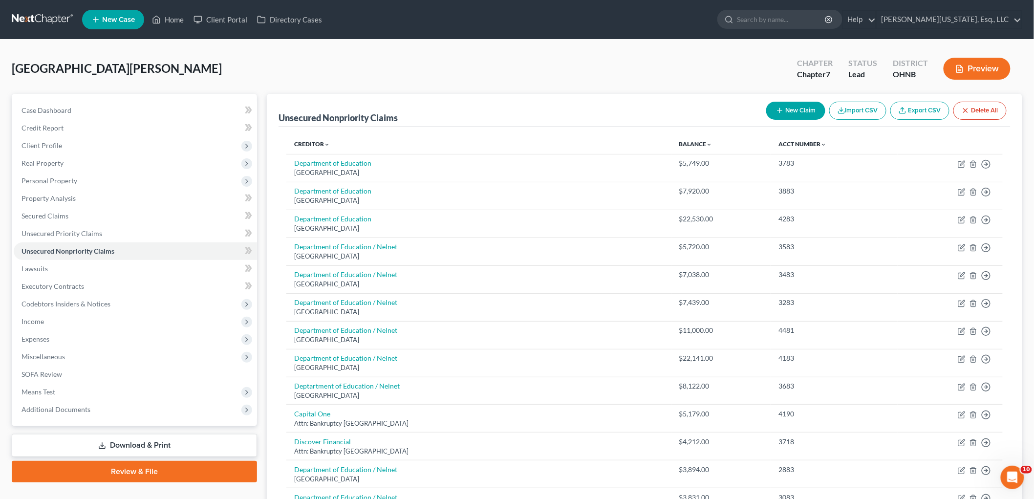
click at [797, 107] on button "New Claim" at bounding box center [795, 111] width 59 height 18
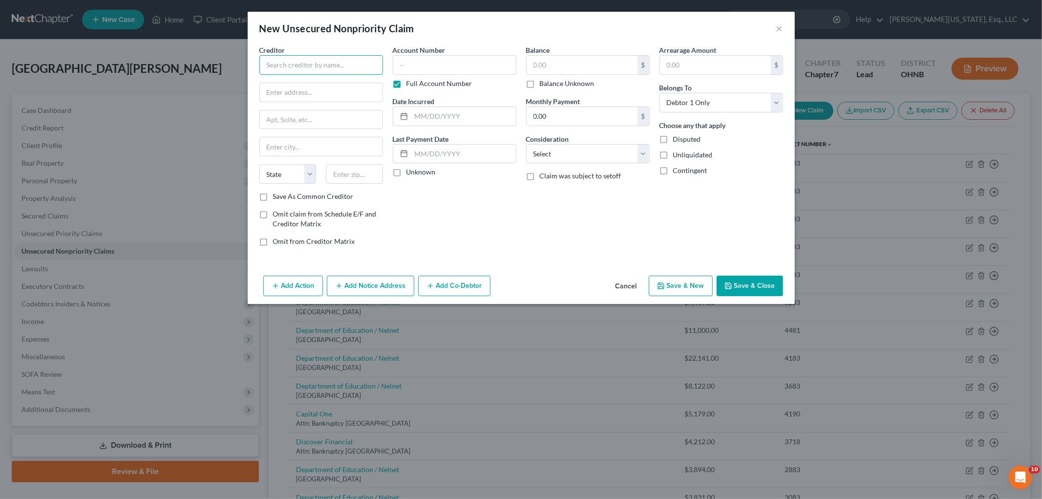
click at [321, 56] on input "text" at bounding box center [321, 65] width 124 height 20
click at [309, 122] on input "text" at bounding box center [321, 119] width 123 height 19
click at [420, 82] on label "Full Account Number" at bounding box center [440, 84] width 66 height 10
click at [417, 82] on input "Full Account Number" at bounding box center [413, 82] width 6 height 6
click at [436, 64] on input "text" at bounding box center [455, 65] width 124 height 20
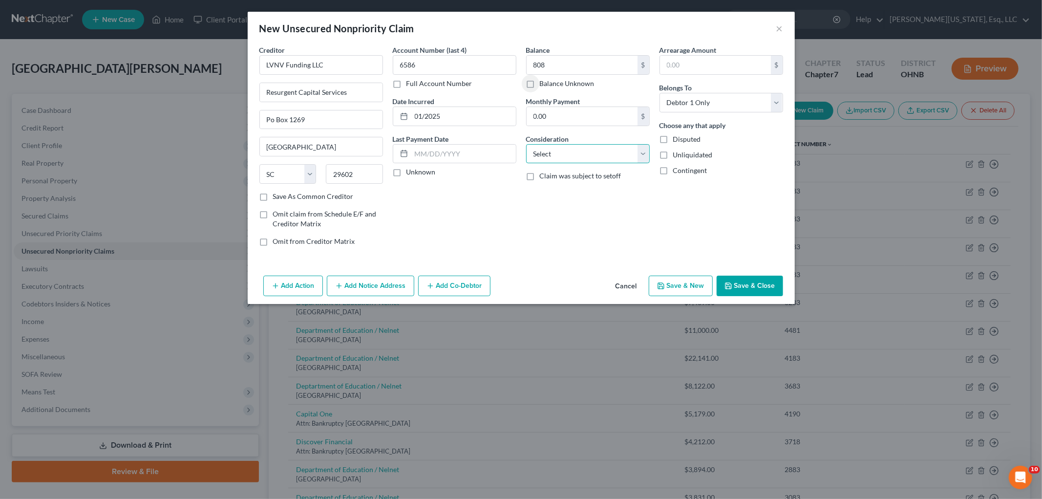
drag, startPoint x: 556, startPoint y: 151, endPoint x: 559, endPoint y: 162, distance: 11.3
click at [556, 151] on select "Select Cable / Satellite Services Collection Agency Credit Card Debt Debt Couns…" at bounding box center [588, 154] width 124 height 20
click at [526, 144] on select "Select Cable / Satellite Services Collection Agency Credit Card Debt Debt Couns…" at bounding box center [588, 154] width 124 height 20
click at [549, 189] on input "text" at bounding box center [588, 191] width 123 height 19
click at [754, 285] on button "Save & Close" at bounding box center [750, 286] width 66 height 21
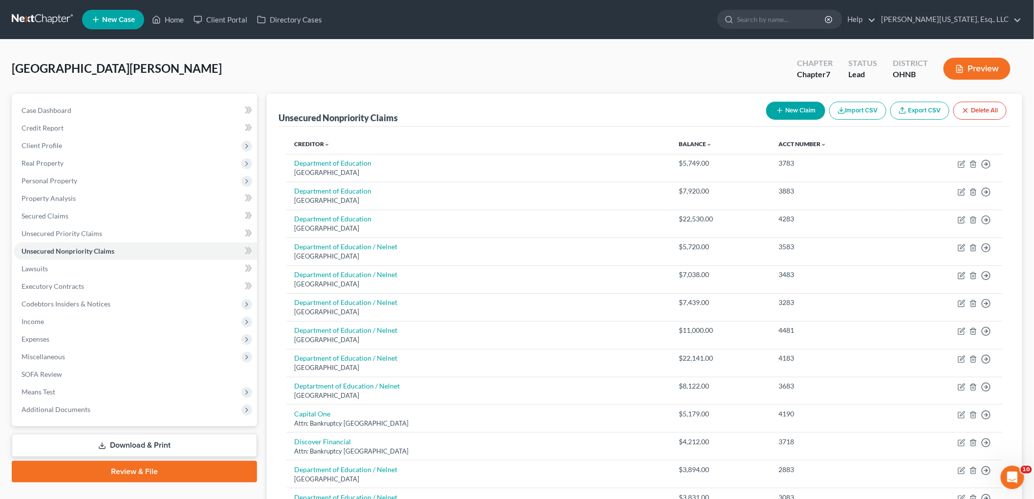
click at [800, 111] on button "New Claim" at bounding box center [795, 111] width 59 height 18
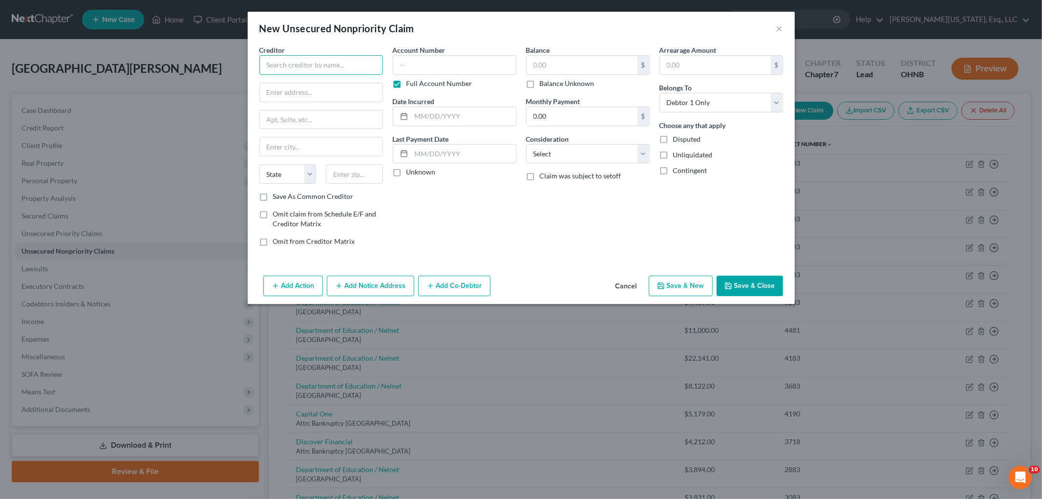
click at [318, 74] on input "text" at bounding box center [321, 65] width 124 height 20
click at [354, 172] on input "text" at bounding box center [354, 174] width 57 height 20
click at [437, 83] on label "Full Account Number" at bounding box center [440, 84] width 66 height 10
click at [417, 83] on input "Full Account Number" at bounding box center [413, 82] width 6 height 6
click at [603, 154] on select "Select Cable / Satellite Services Collection Agency Credit Card Debt Debt Couns…" at bounding box center [588, 154] width 124 height 20
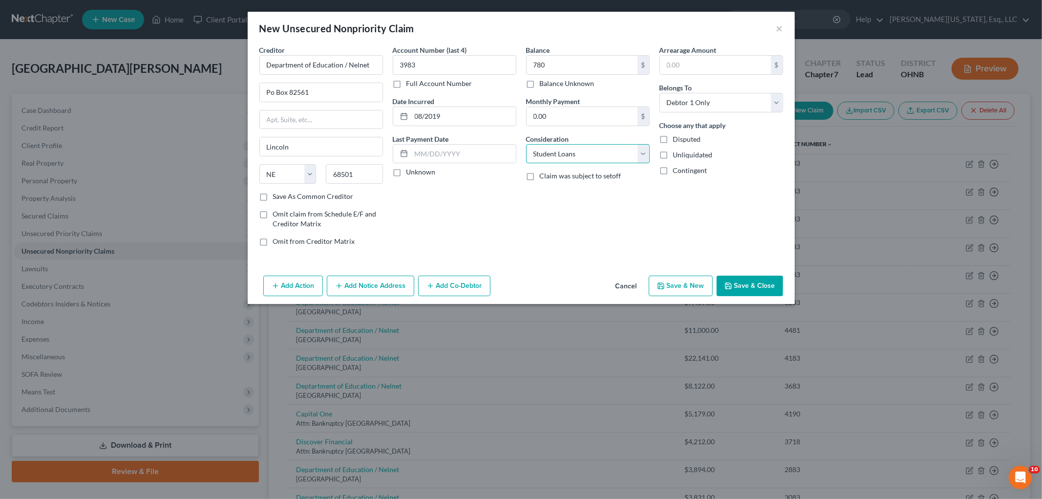
click at [526, 144] on select "Select Cable / Satellite Services Collection Agency Credit Card Debt Debt Couns…" at bounding box center [588, 154] width 124 height 20
click at [733, 293] on button "Save & Close" at bounding box center [750, 286] width 66 height 21
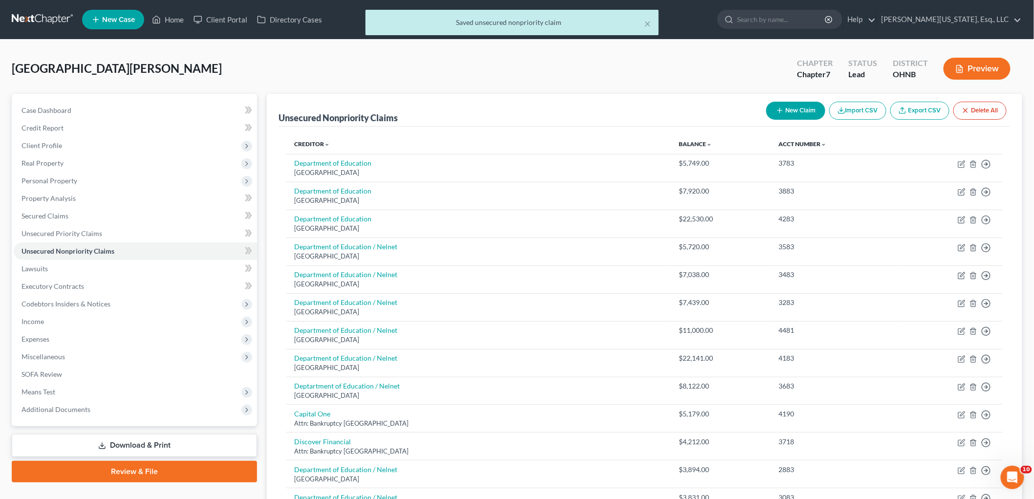
click at [789, 106] on button "New Claim" at bounding box center [795, 111] width 59 height 18
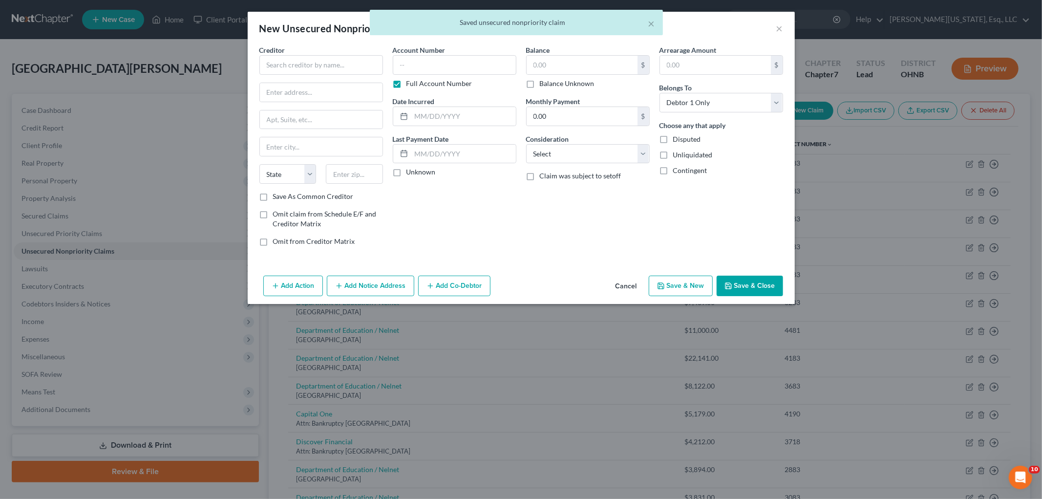
click at [306, 75] on div "Creditor * State [US_STATE] AK AR AZ CA CO [GEOGRAPHIC_DATA] DE DC [GEOGRAPHIC_…" at bounding box center [321, 118] width 124 height 147
click at [304, 56] on input "text" at bounding box center [321, 65] width 124 height 20
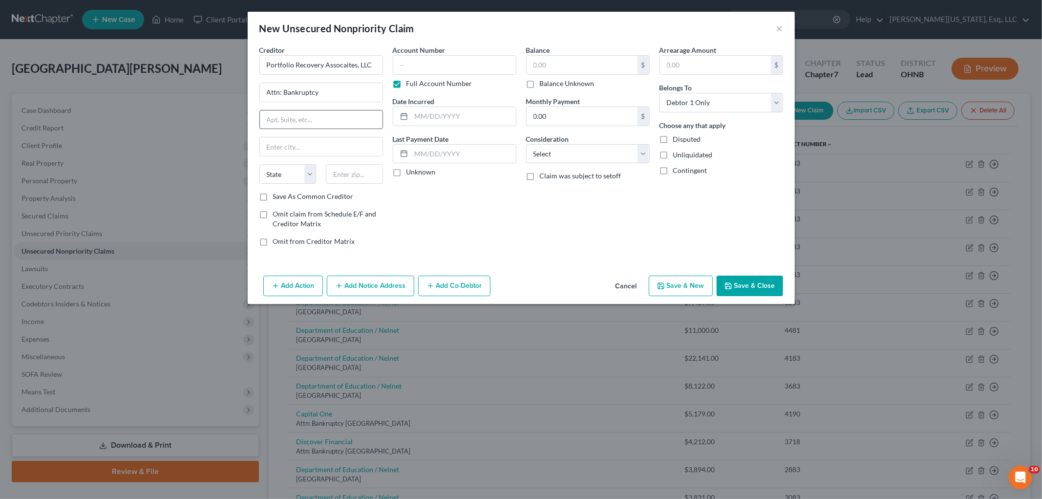
click at [287, 119] on input "text" at bounding box center [321, 119] width 123 height 19
click at [346, 176] on input "text" at bounding box center [354, 174] width 57 height 20
click at [429, 81] on label "Full Account Number" at bounding box center [440, 84] width 66 height 10
click at [417, 81] on input "Full Account Number" at bounding box center [413, 82] width 6 height 6
click at [432, 63] on input "text" at bounding box center [455, 65] width 124 height 20
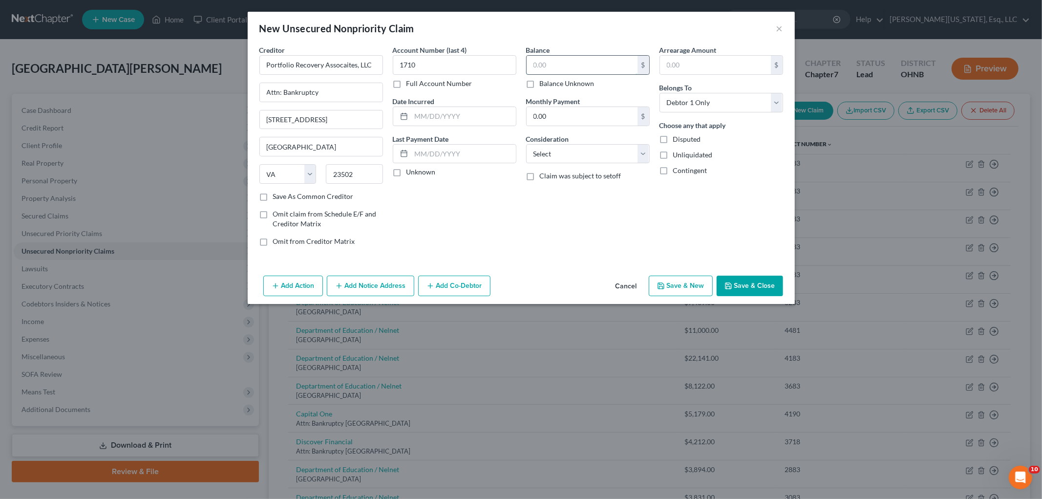
click at [535, 59] on input "text" at bounding box center [582, 65] width 111 height 19
click at [478, 112] on input "text" at bounding box center [463, 116] width 105 height 19
drag, startPoint x: 568, startPoint y: 152, endPoint x: 568, endPoint y: 160, distance: 7.8
click at [568, 152] on select "Select Cable / Satellite Services Collection Agency Credit Card Debt Debt Couns…" at bounding box center [588, 154] width 124 height 20
click at [526, 144] on select "Select Cable / Satellite Services Collection Agency Credit Card Debt Debt Couns…" at bounding box center [588, 154] width 124 height 20
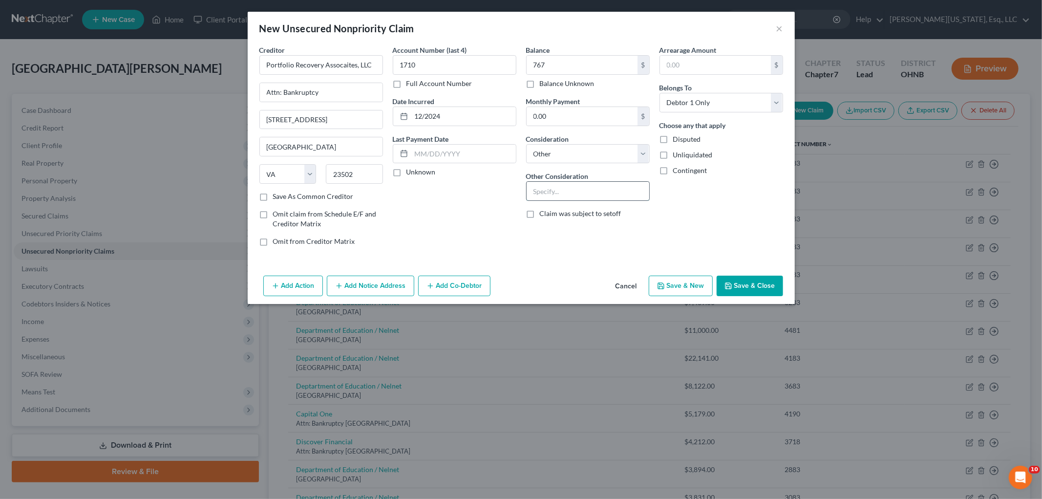
click at [603, 186] on input "text" at bounding box center [588, 191] width 123 height 19
click at [754, 287] on button "Save & Close" at bounding box center [750, 286] width 66 height 21
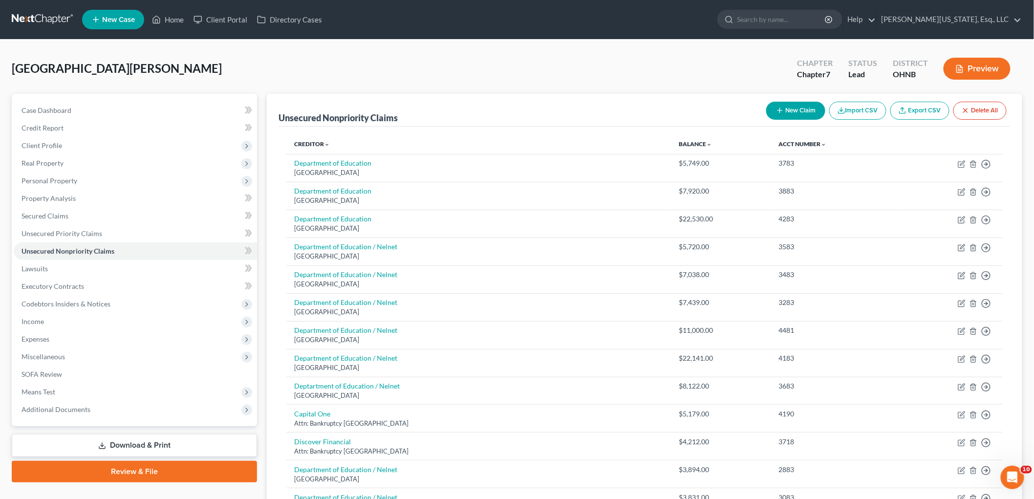
click at [784, 110] on button "New Claim" at bounding box center [795, 111] width 59 height 18
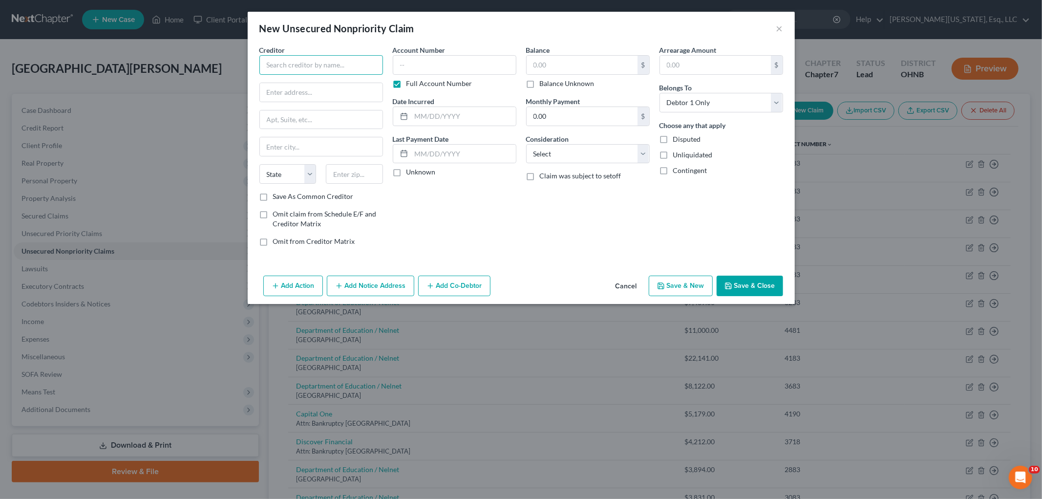
click at [320, 70] on input "text" at bounding box center [321, 65] width 124 height 20
click at [302, 121] on input "text" at bounding box center [321, 119] width 123 height 19
click at [344, 172] on input "text" at bounding box center [354, 174] width 57 height 20
click at [407, 82] on label "Full Account Number" at bounding box center [440, 84] width 66 height 10
click at [410, 82] on input "Full Account Number" at bounding box center [413, 82] width 6 height 6
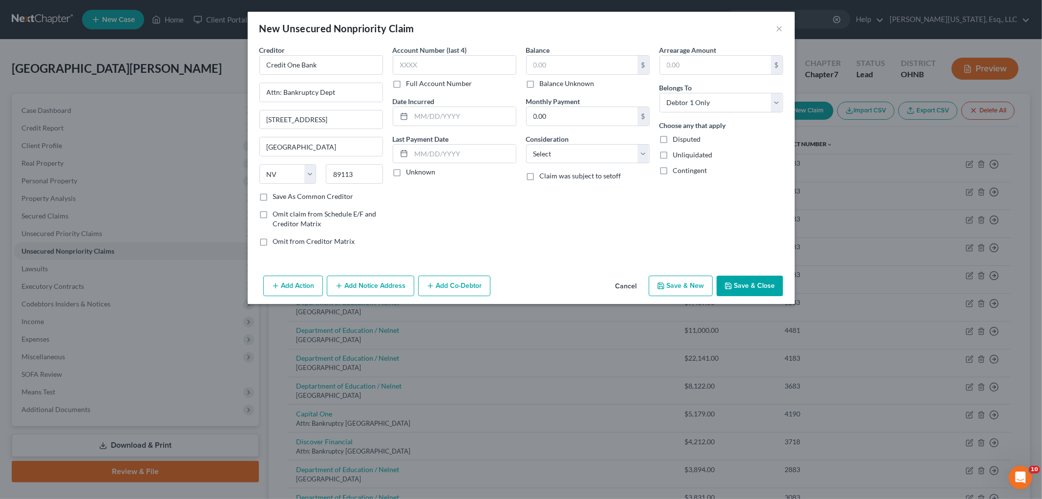
click at [417, 65] on input "text" at bounding box center [455, 65] width 124 height 20
click at [559, 155] on select "Select Cable / Satellite Services Collection Agency Credit Card Debt Debt Couns…" at bounding box center [588, 154] width 124 height 20
click at [526, 144] on select "Select Cable / Satellite Services Collection Agency Credit Card Debt Debt Couns…" at bounding box center [588, 154] width 124 height 20
click at [749, 277] on button "Save & Close" at bounding box center [750, 286] width 66 height 21
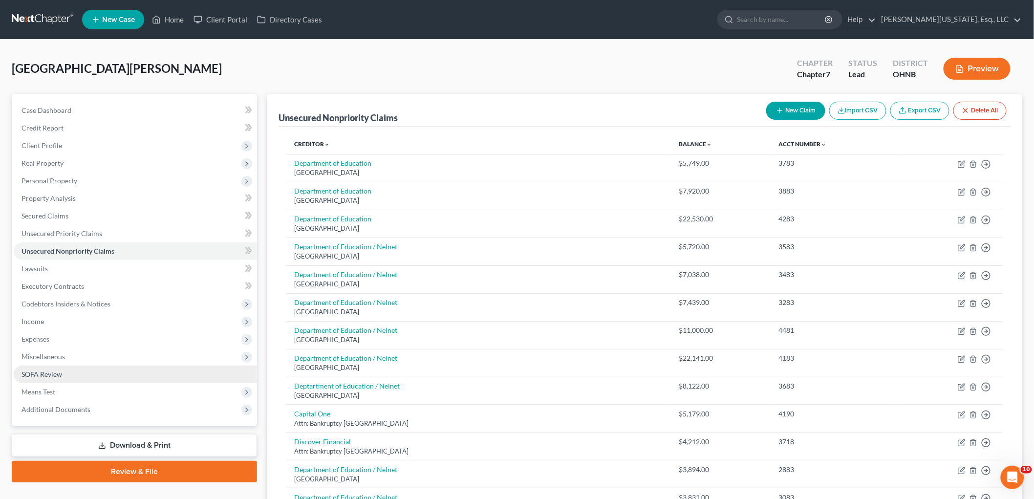
drag, startPoint x: 46, startPoint y: 312, endPoint x: 67, endPoint y: 368, distance: 60.3
click at [46, 313] on span "Income" at bounding box center [135, 322] width 243 height 18
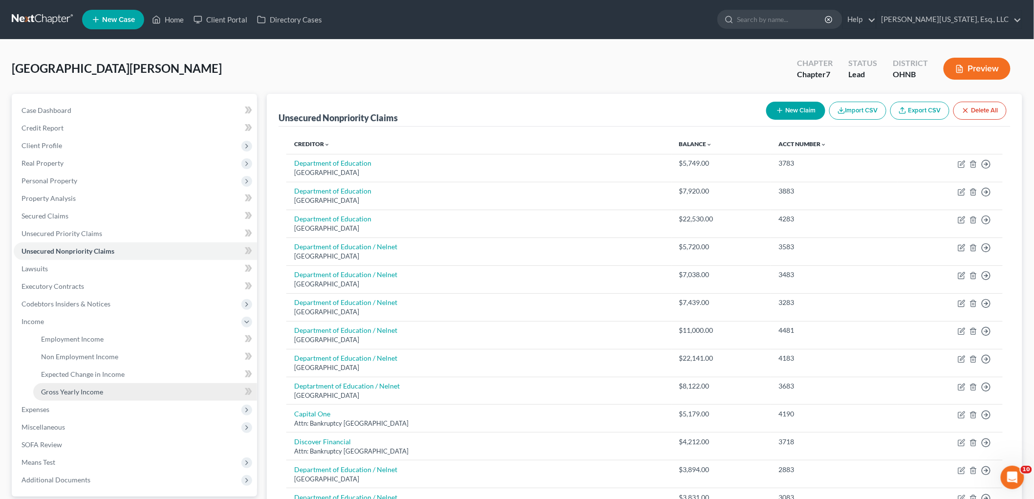
click at [70, 386] on link "Gross Yearly Income" at bounding box center [145, 392] width 224 height 18
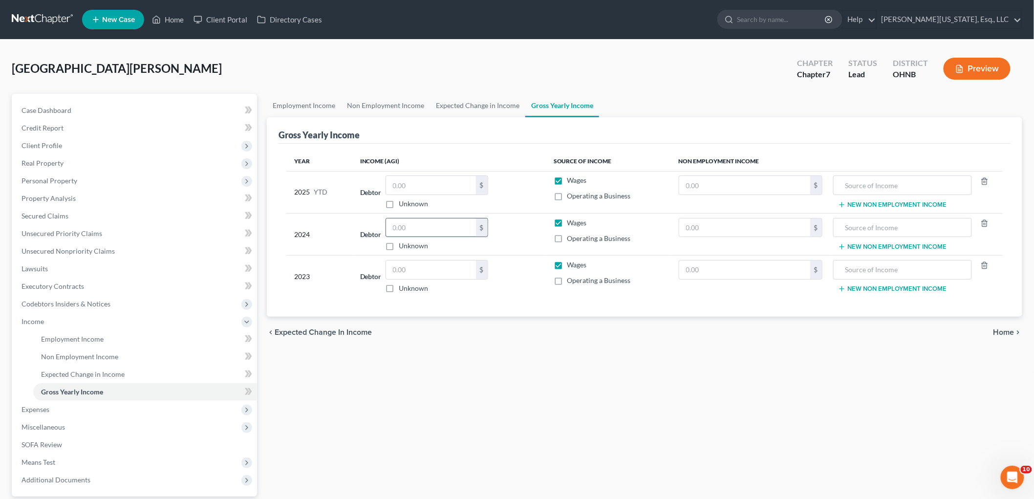
click at [471, 226] on input "text" at bounding box center [431, 227] width 90 height 19
drag, startPoint x: 314, startPoint y: 294, endPoint x: 375, endPoint y: 285, distance: 62.2
click at [314, 294] on td "2023" at bounding box center [319, 277] width 66 height 42
click at [407, 276] on input "text" at bounding box center [431, 269] width 90 height 19
drag, startPoint x: 76, startPoint y: 284, endPoint x: 14, endPoint y: 251, distance: 70.8
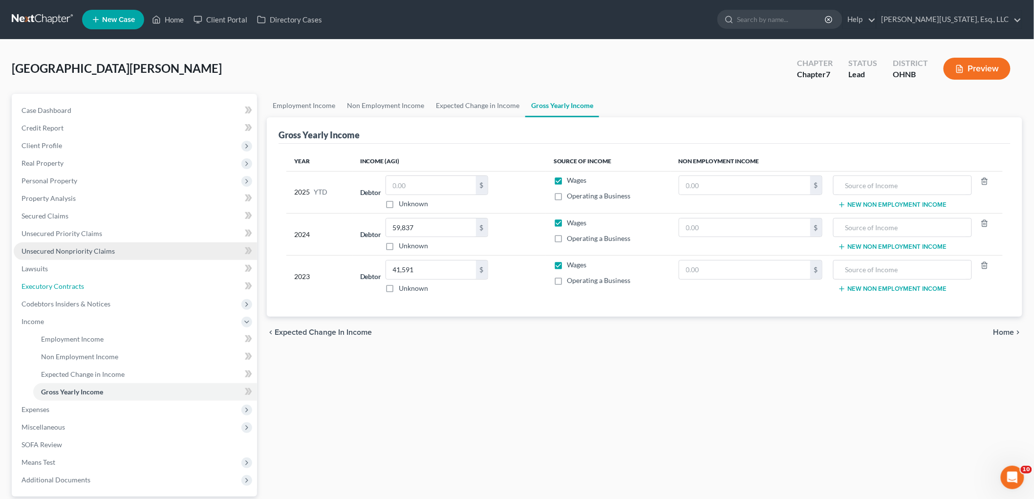
click at [76, 284] on span "Executory Contracts" at bounding box center [52, 286] width 63 height 8
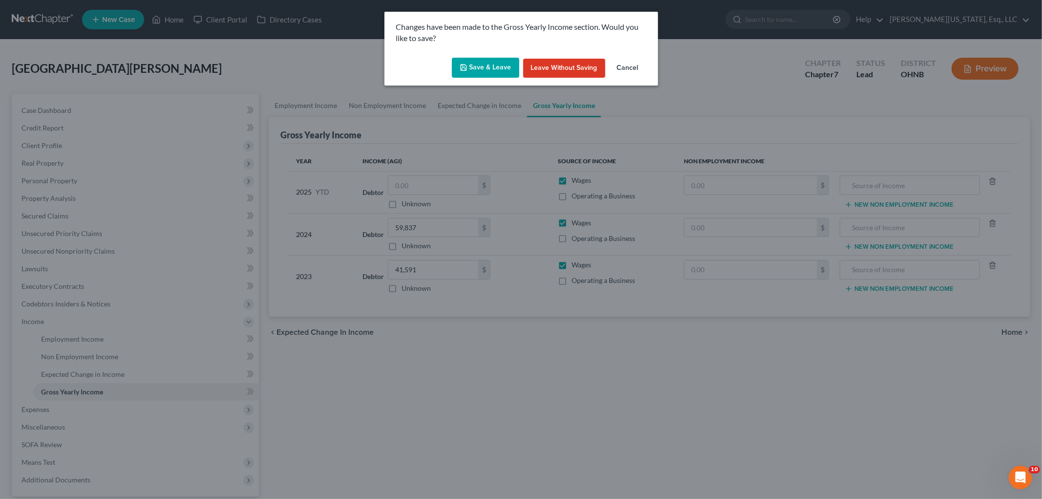
click at [493, 65] on button "Save & Leave" at bounding box center [485, 68] width 67 height 21
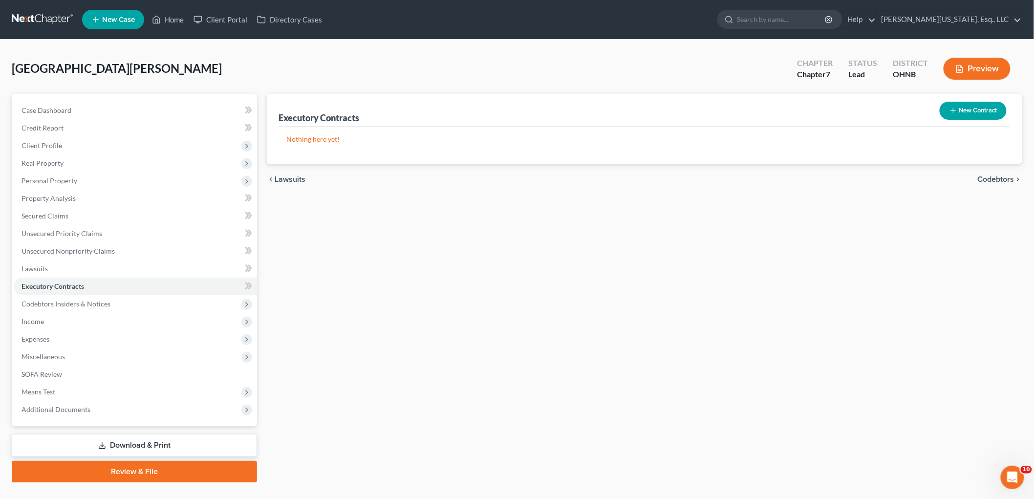
click at [969, 110] on button "New Contract" at bounding box center [973, 111] width 67 height 18
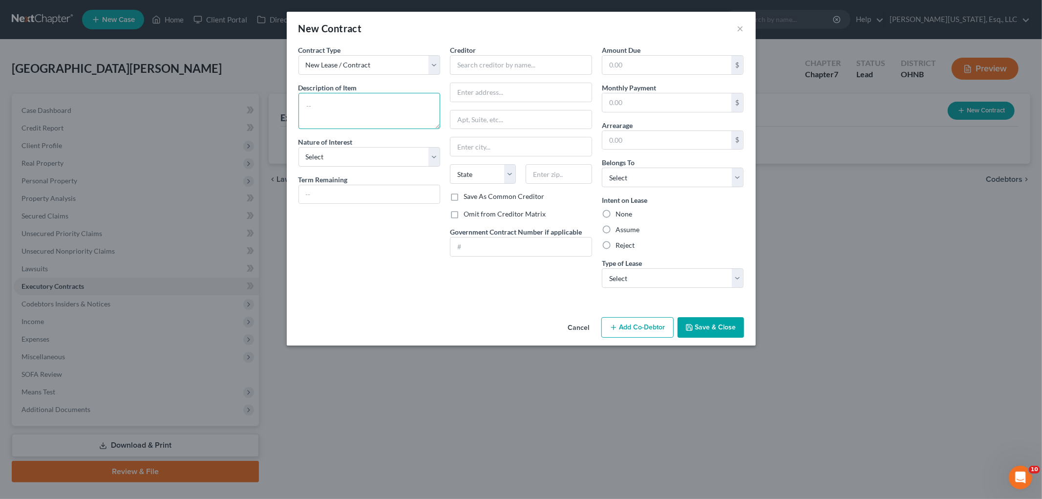
click at [362, 111] on textarea at bounding box center [370, 111] width 142 height 36
click at [385, 108] on textarea at bounding box center [370, 111] width 142 height 36
click at [360, 160] on select "Select Purchaser Agent Lessor Lessee" at bounding box center [370, 157] width 142 height 20
click at [299, 147] on select "Select Purchaser Agent Lessor Lessee" at bounding box center [370, 157] width 142 height 20
click at [529, 73] on input "text" at bounding box center [521, 65] width 142 height 20
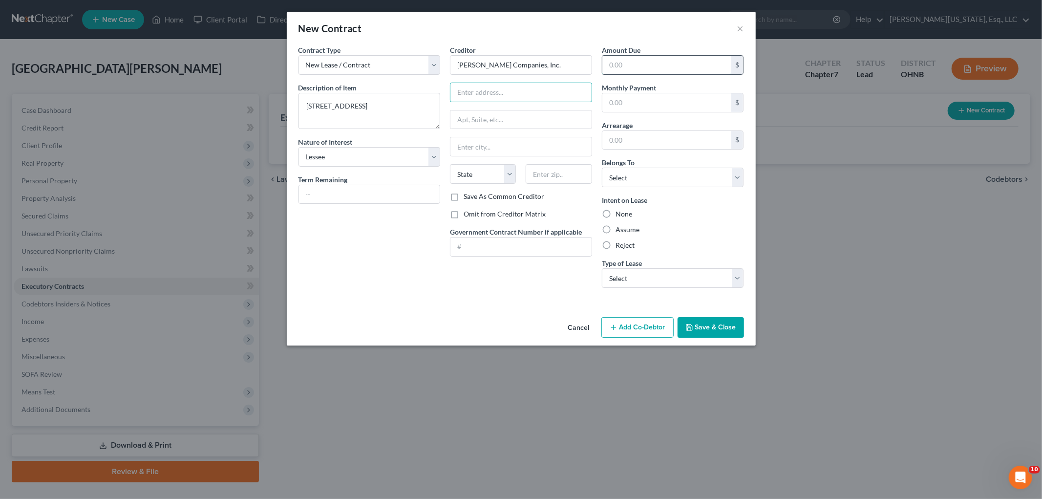
click at [660, 68] on input "text" at bounding box center [666, 65] width 129 height 19
click at [665, 180] on select "Select Debtor 1 Only Debtor 2 Only Debtor 1 And Debtor 2 Only At Least One Of T…" at bounding box center [673, 178] width 142 height 20
click at [602, 168] on select "Select Debtor 1 Only Debtor 2 Only Debtor 1 And Debtor 2 Only At Least One Of T…" at bounding box center [673, 178] width 142 height 20
click at [634, 234] on label "Assume" at bounding box center [628, 230] width 24 height 10
click at [626, 231] on input "Assume" at bounding box center [623, 228] width 6 height 6
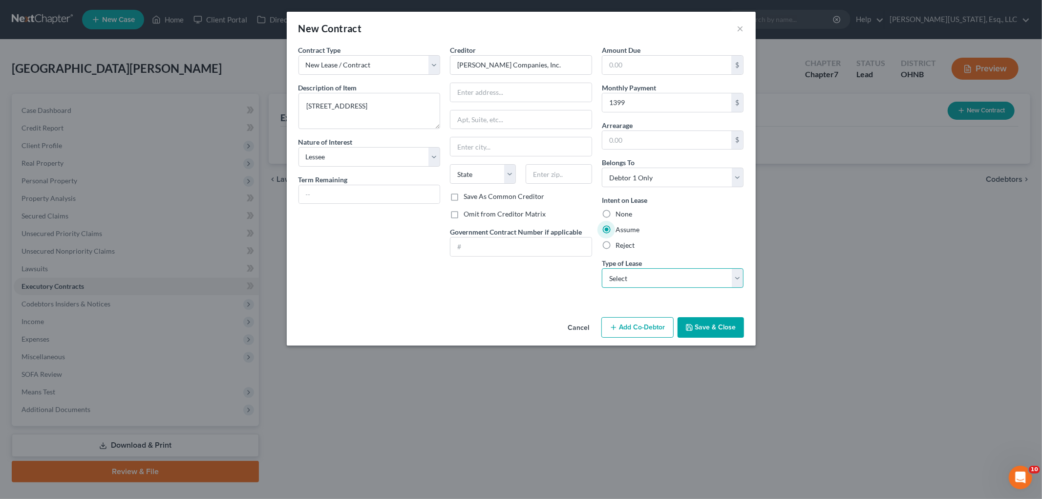
click at [636, 275] on select "Select Real Estate Car Other" at bounding box center [673, 278] width 142 height 20
click at [602, 268] on select "Select Real Estate Car Other" at bounding box center [673, 278] width 142 height 20
click at [476, 214] on label "Omit from Creditor Matrix" at bounding box center [505, 214] width 82 height 10
click at [474, 214] on input "Omit from Creditor Matrix" at bounding box center [471, 212] width 6 height 6
click at [721, 320] on button "Save & Close" at bounding box center [711, 327] width 66 height 21
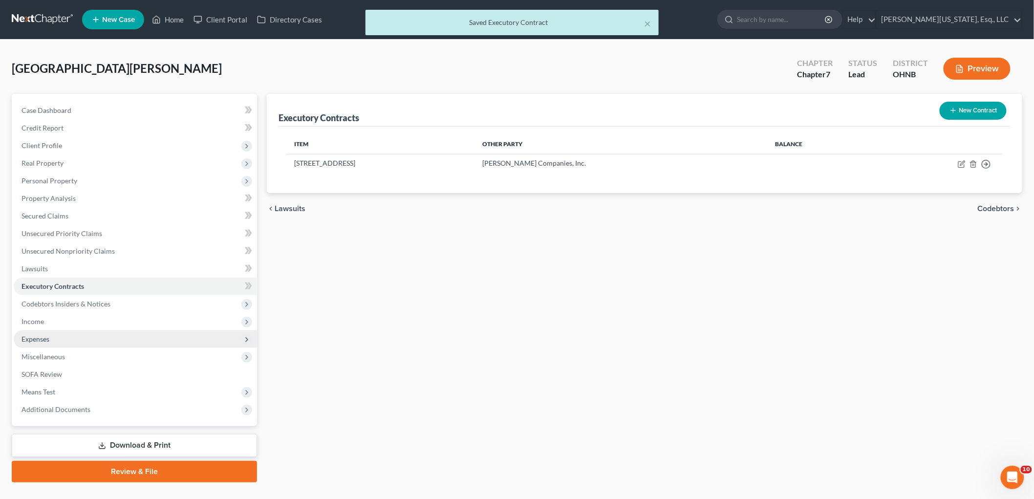
click at [80, 332] on span "Expenses" at bounding box center [135, 339] width 243 height 18
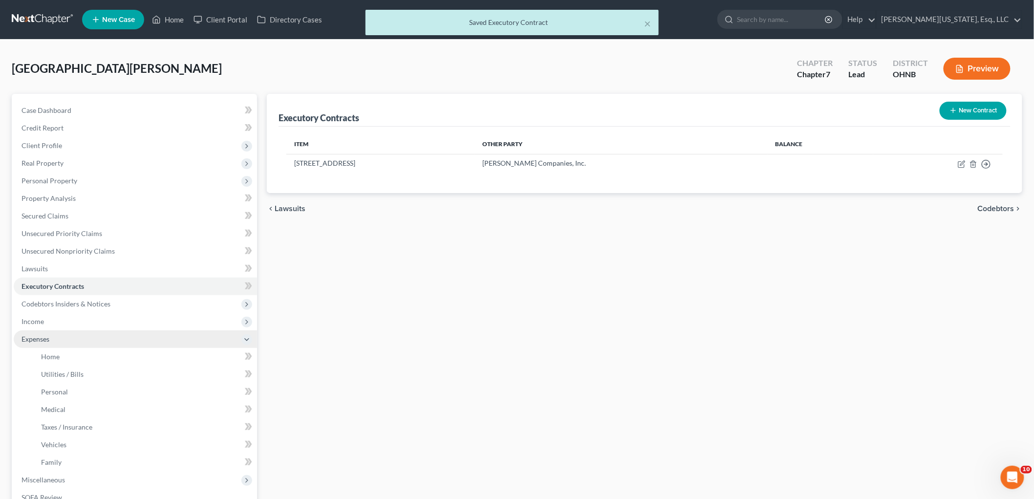
click at [88, 346] on span "Expenses" at bounding box center [135, 339] width 243 height 18
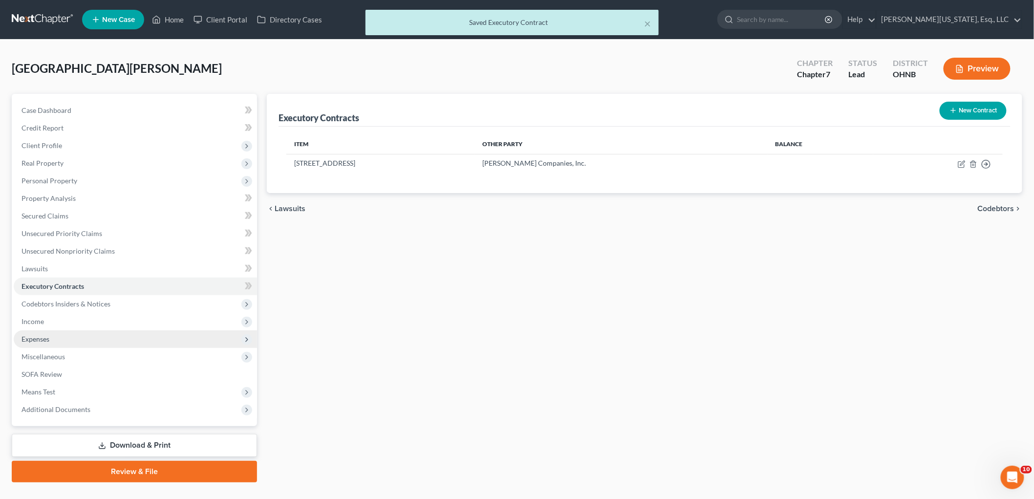
click at [82, 336] on span "Expenses" at bounding box center [135, 339] width 243 height 18
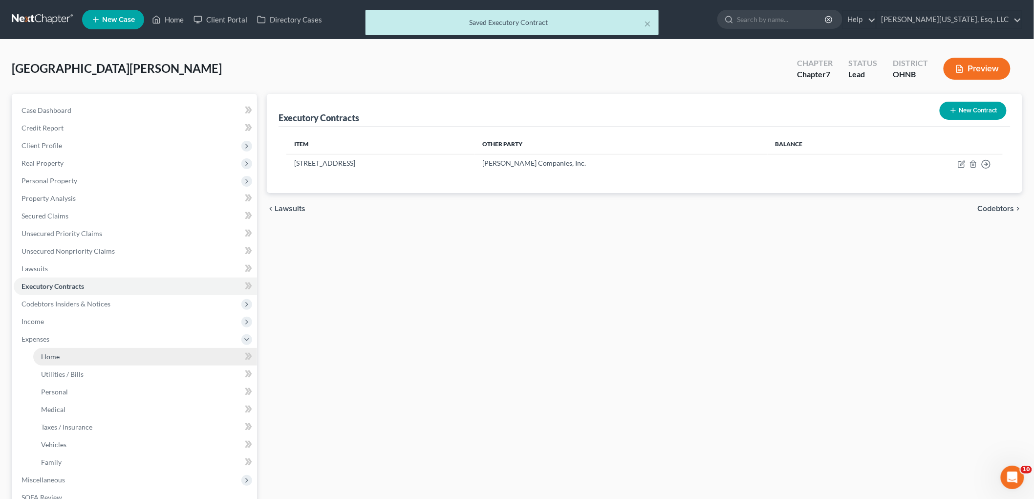
drag, startPoint x: 86, startPoint y: 357, endPoint x: 114, endPoint y: 350, distance: 29.0
click at [86, 357] on link "Home" at bounding box center [145, 357] width 224 height 18
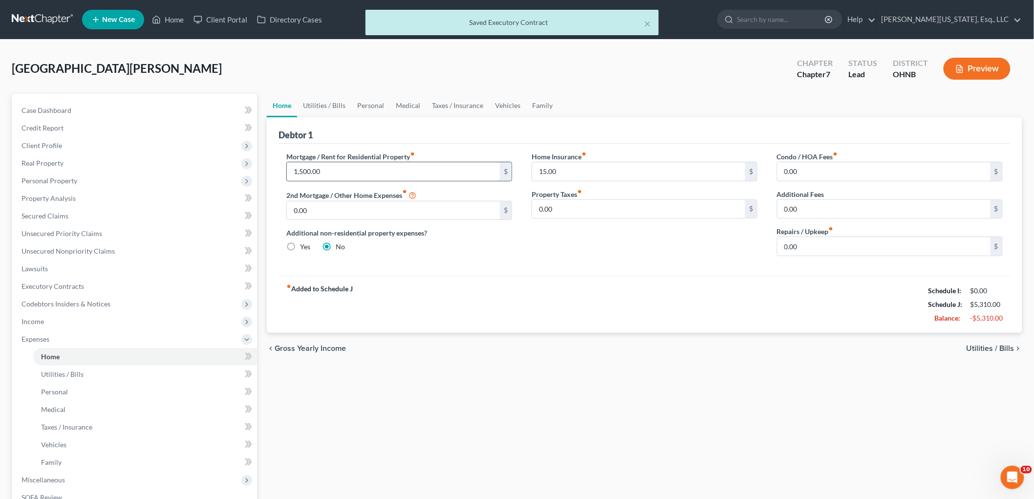
click at [387, 169] on input "1,500.00" at bounding box center [393, 171] width 213 height 19
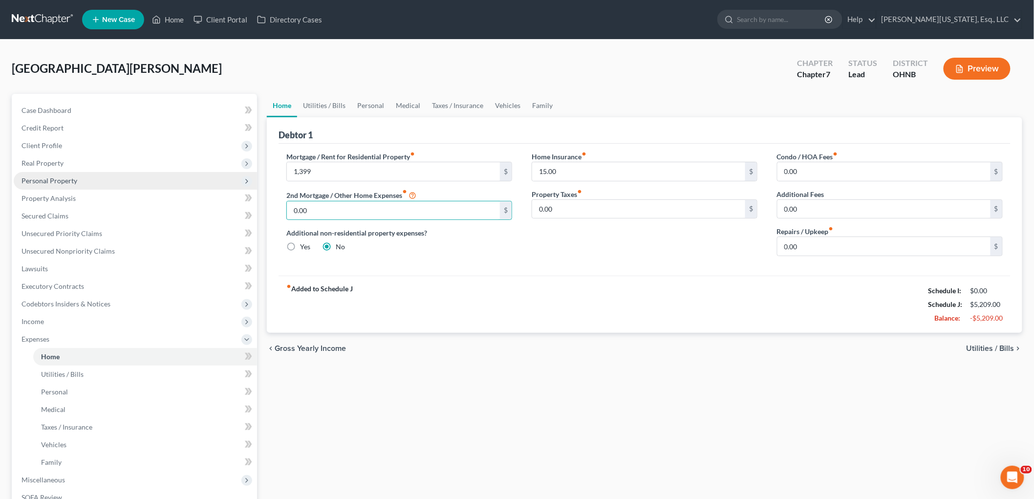
click at [49, 187] on span "Personal Property" at bounding box center [135, 181] width 243 height 18
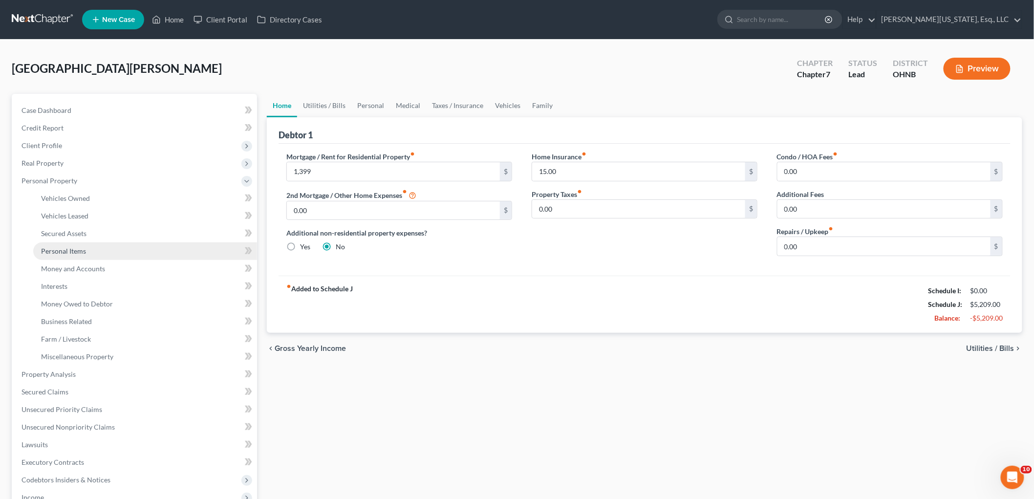
click at [91, 252] on link "Personal Items" at bounding box center [145, 251] width 224 height 18
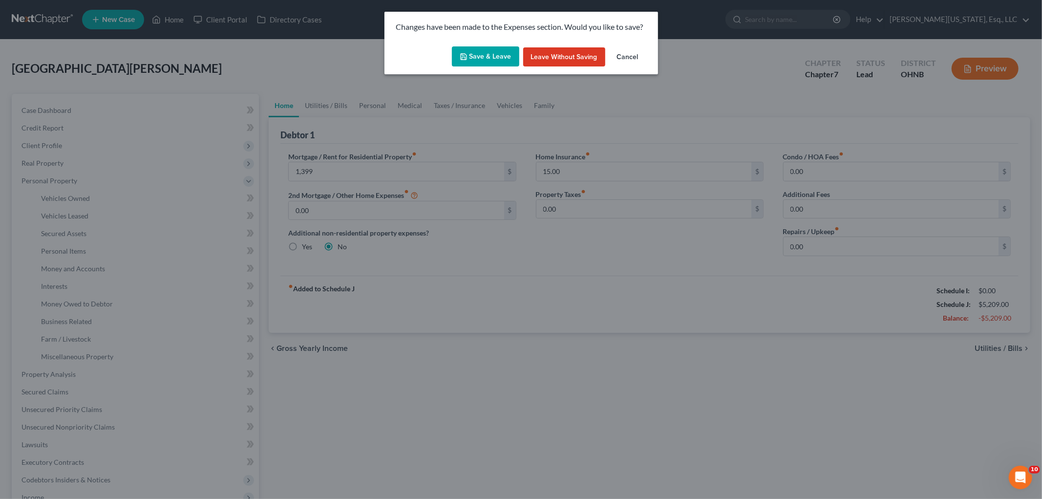
click at [495, 47] on button "Save & Leave" at bounding box center [485, 56] width 67 height 21
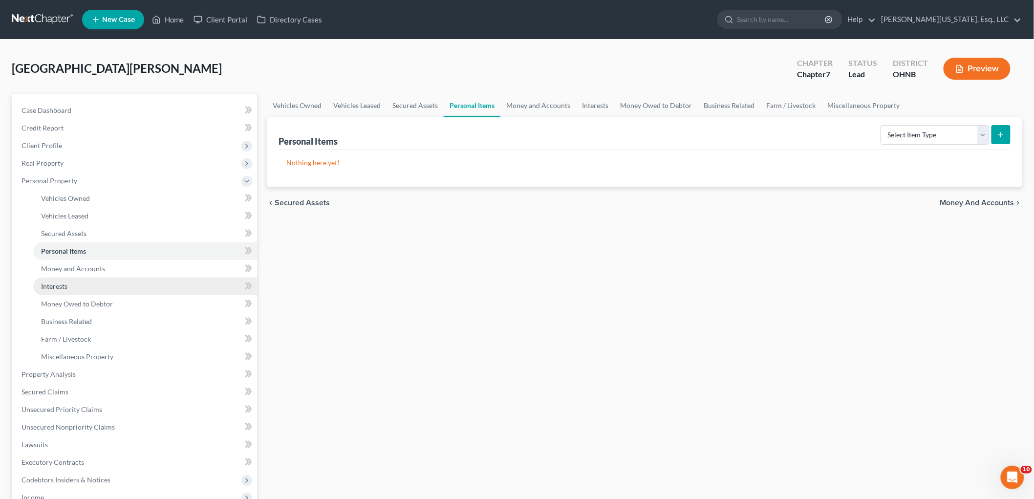
click at [62, 282] on span "Interests" at bounding box center [54, 286] width 26 height 8
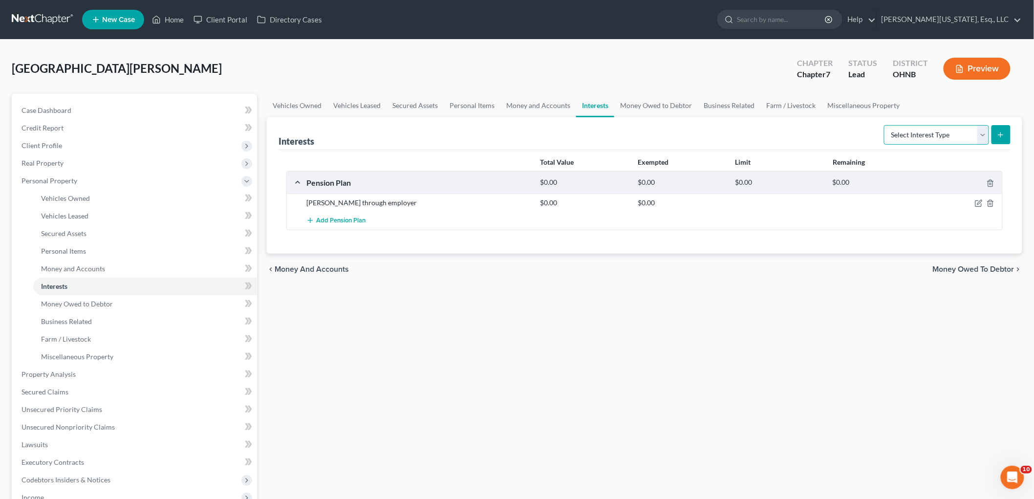
click at [921, 130] on select "Select Interest Type 401K Annuity Bond Education IRA Government Bond Government…" at bounding box center [936, 135] width 105 height 20
click at [646, 101] on link "Money Owed to Debtor" at bounding box center [656, 105] width 84 height 23
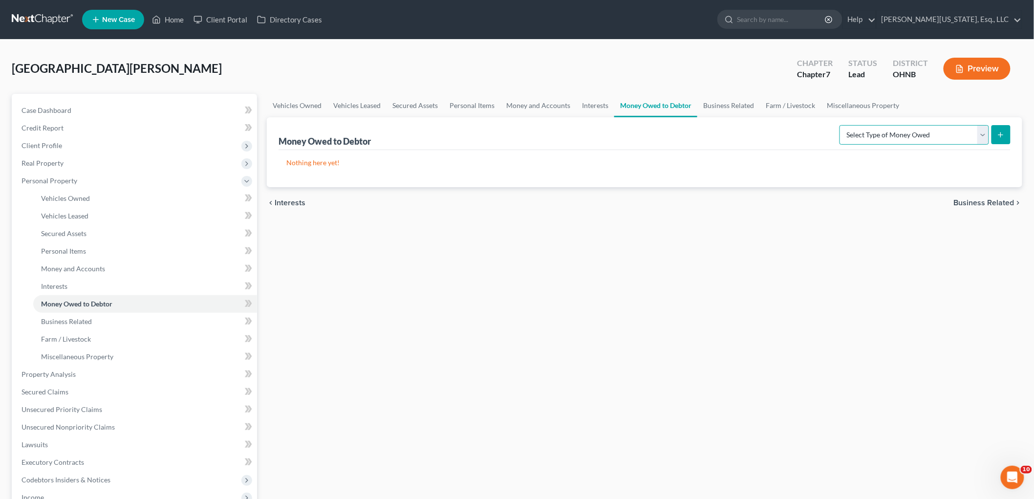
click at [941, 133] on select "Select Type of Money Owed Accounts Receivable Alimony Child Support Claims Agai…" at bounding box center [914, 135] width 150 height 20
drag, startPoint x: 873, startPoint y: 103, endPoint x: 872, endPoint y: 111, distance: 8.8
click at [873, 103] on link "Miscellaneous Property" at bounding box center [863, 105] width 84 height 23
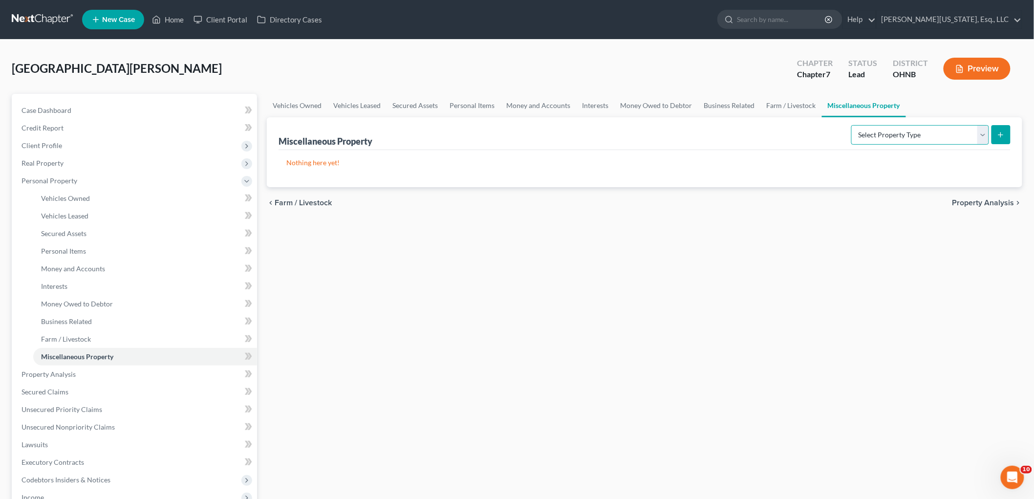
click at [898, 135] on select "Select Property Type Assigned for Creditor Benefit [DATE] Holding for Another N…" at bounding box center [920, 135] width 138 height 20
click at [560, 105] on link "Money and Accounts" at bounding box center [538, 105] width 76 height 23
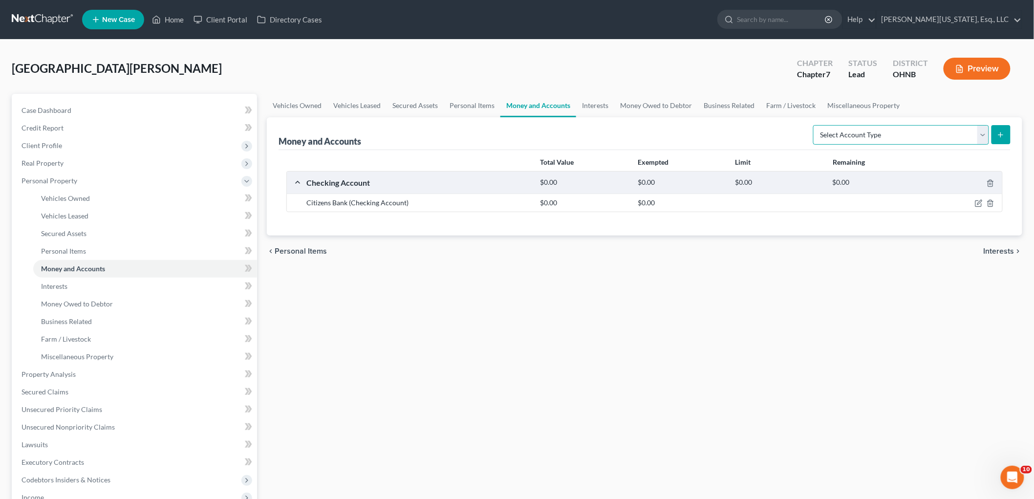
click at [892, 138] on select "Select Account Type Brokerage Cash on Hand Certificates of Deposit Checking Acc…" at bounding box center [901, 135] width 176 height 20
click at [815, 125] on select "Select Account Type Brokerage Cash on Hand Certificates of Deposit Checking Acc…" at bounding box center [901, 135] width 176 height 20
click at [999, 137] on icon "submit" at bounding box center [1001, 135] width 8 height 8
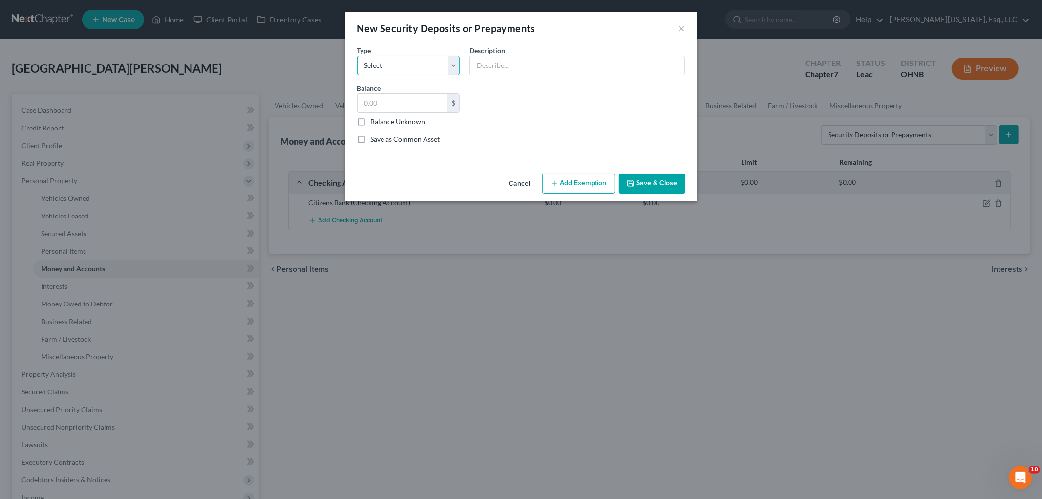
click at [418, 62] on select "Select Electric Gas Heating Oil Security Deposit On Rental Unit Prepaid Rent Te…" at bounding box center [408, 66] width 103 height 20
click at [357, 56] on select "Select Electric Gas Heating Oil Security Deposit On Rental Unit Prepaid Rent Te…" at bounding box center [408, 66] width 103 height 20
click at [538, 64] on input "text" at bounding box center [577, 65] width 215 height 19
click at [680, 181] on button "Save & Close" at bounding box center [652, 183] width 66 height 21
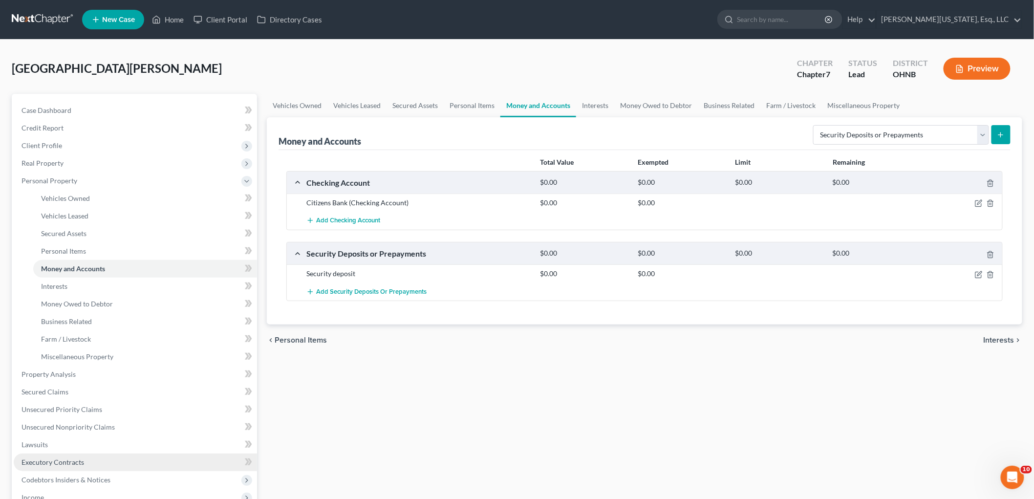
click at [72, 456] on link "Executory Contracts" at bounding box center [135, 462] width 243 height 18
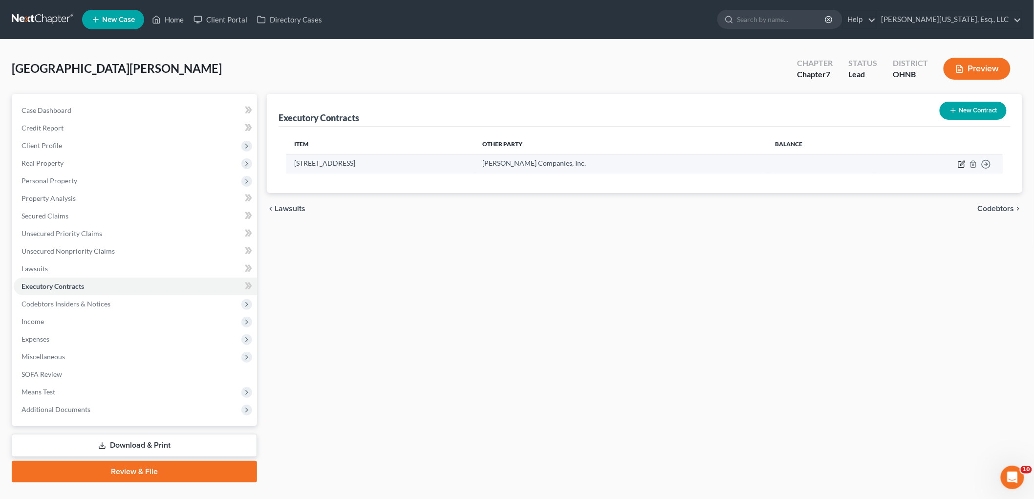
click at [961, 165] on icon "button" at bounding box center [962, 163] width 4 height 4
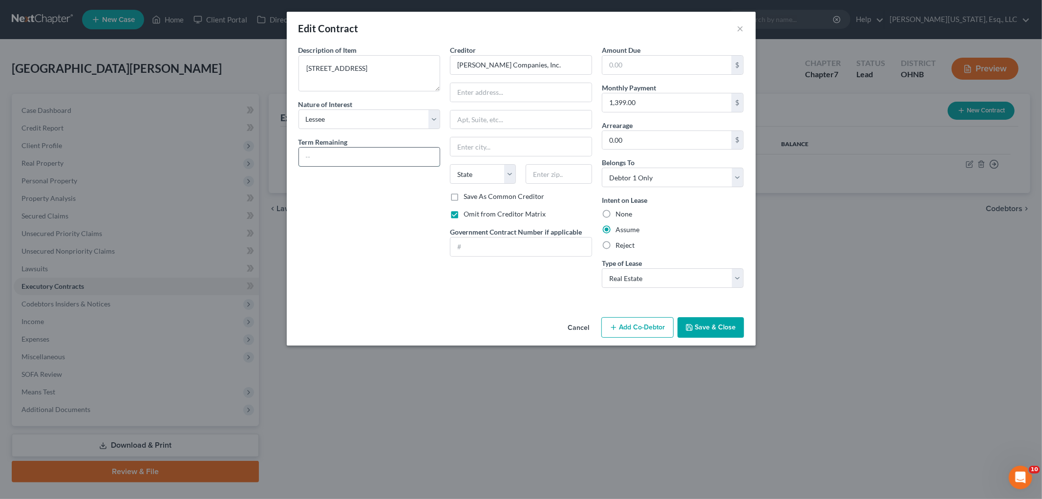
click at [397, 160] on input "text" at bounding box center [369, 157] width 141 height 19
click at [710, 330] on button "Save & Close" at bounding box center [711, 327] width 66 height 21
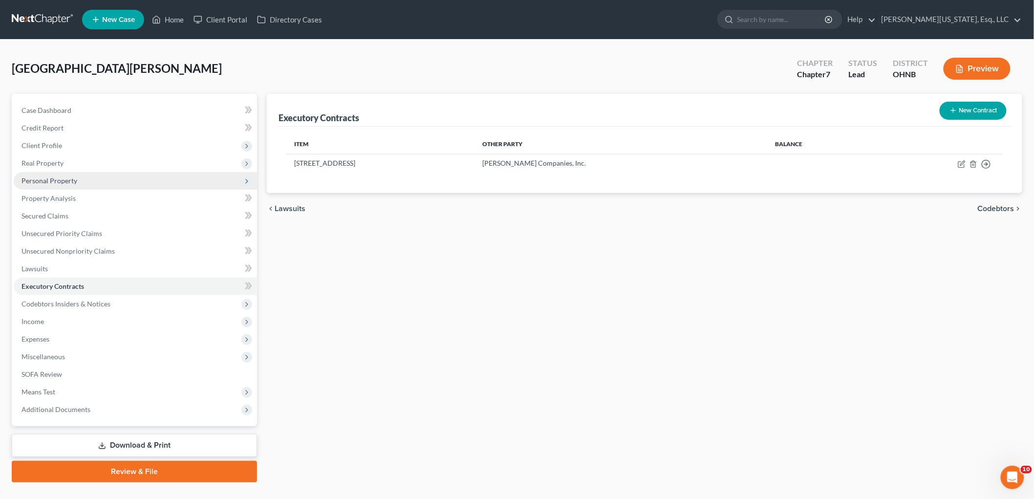
click at [61, 179] on span "Personal Property" at bounding box center [49, 180] width 56 height 8
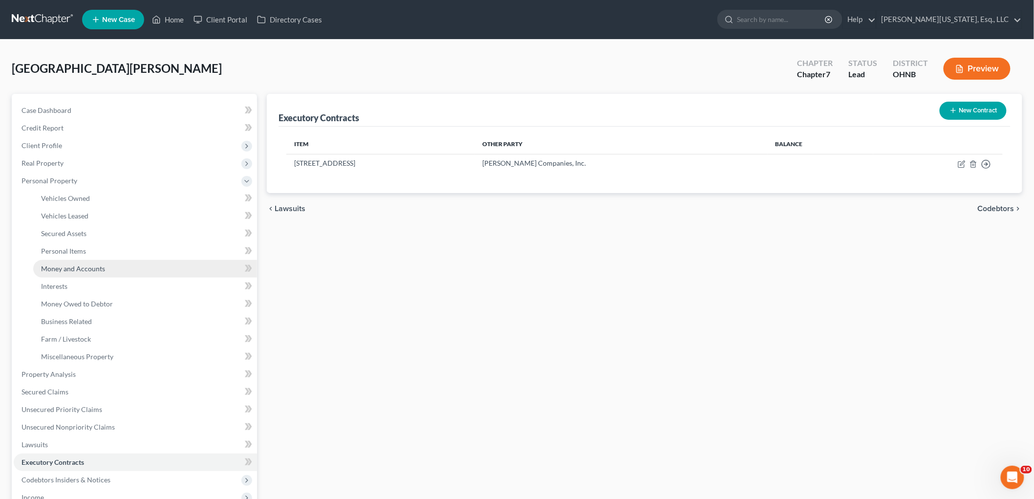
click at [106, 267] on link "Money and Accounts" at bounding box center [145, 269] width 224 height 18
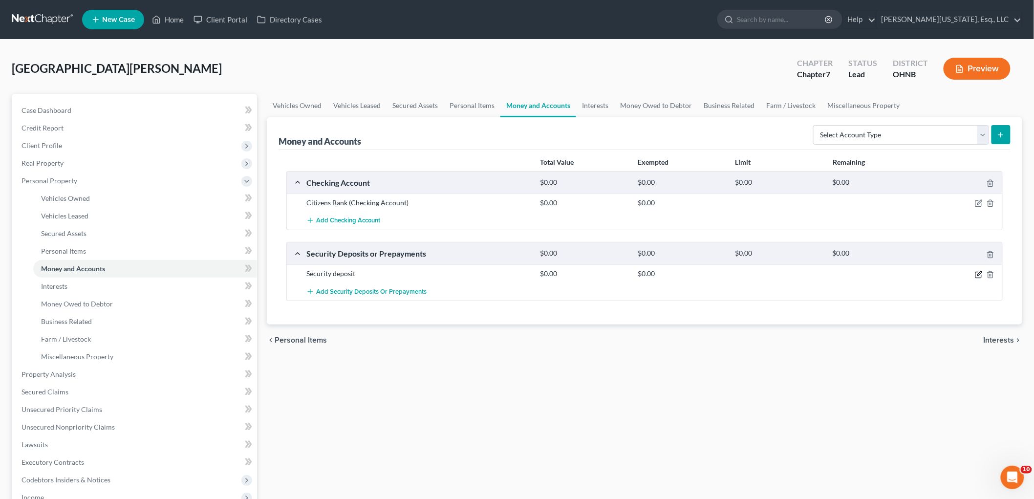
click at [978, 272] on icon "button" at bounding box center [979, 275] width 8 height 8
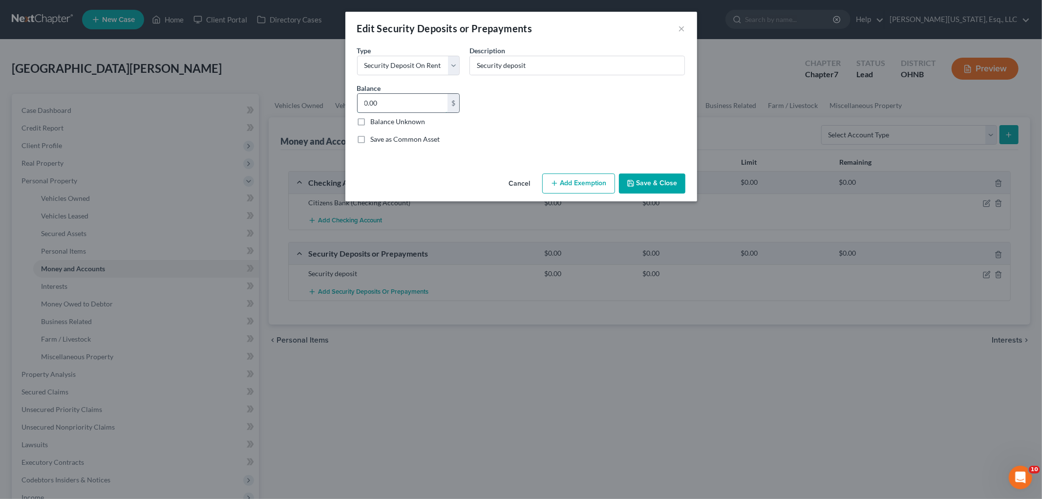
click at [446, 98] on input "0.00" at bounding box center [403, 103] width 90 height 19
click at [597, 67] on input "Security deposit" at bounding box center [577, 65] width 215 height 19
click at [567, 62] on input "Security deposit" at bounding box center [577, 65] width 215 height 19
click at [586, 183] on button "Add Exemption" at bounding box center [578, 183] width 73 height 21
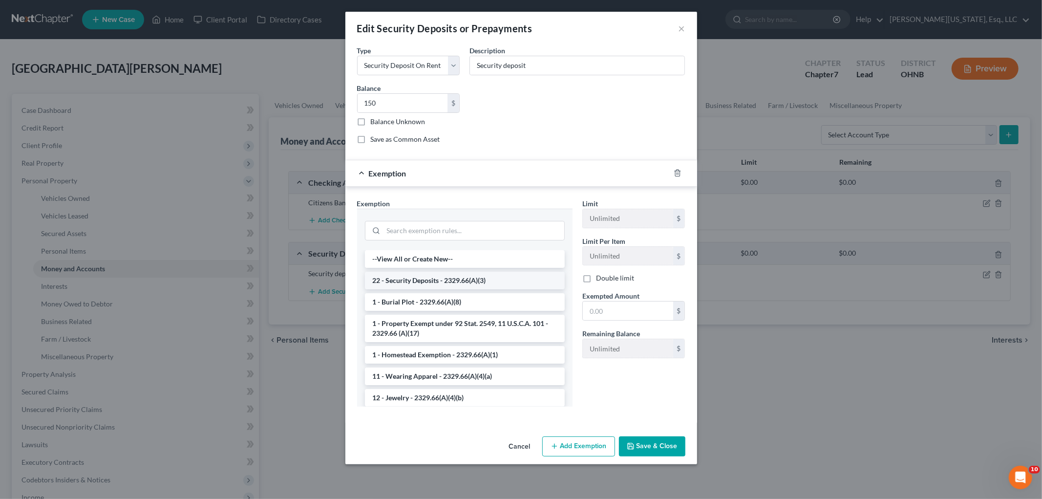
click at [441, 279] on li "22 - Security Deposits - 2329.66(A)(3)" at bounding box center [465, 281] width 200 height 18
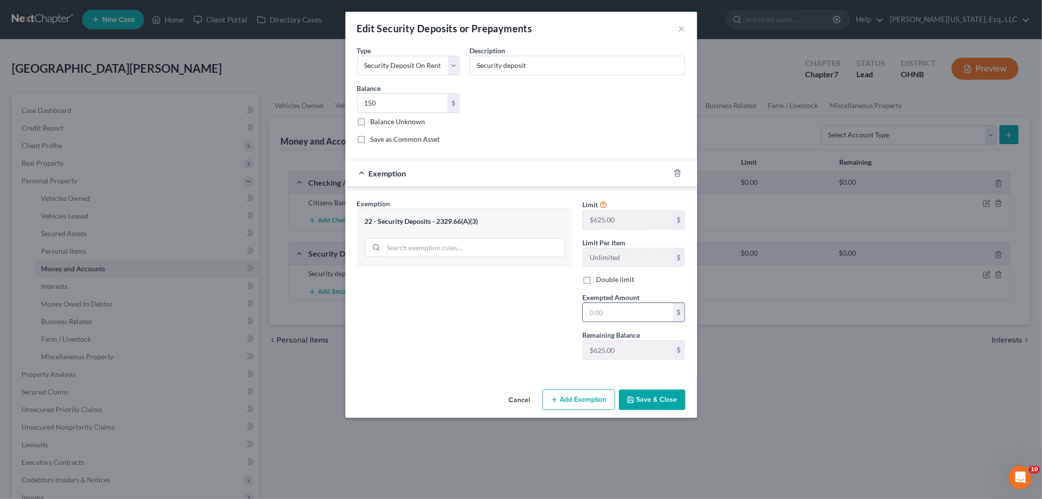
click at [612, 314] on input "text" at bounding box center [628, 312] width 90 height 19
click at [672, 404] on button "Save & Close" at bounding box center [652, 399] width 66 height 21
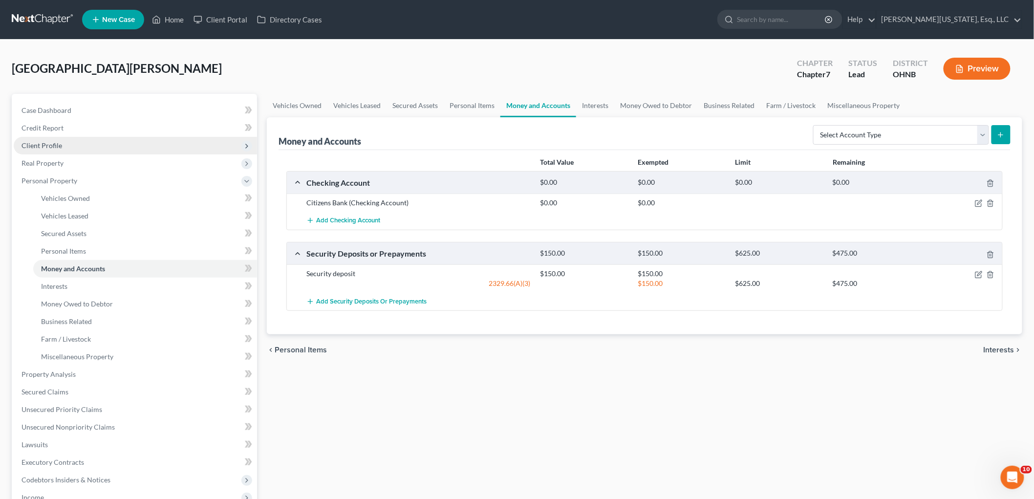
click at [63, 145] on span "Client Profile" at bounding box center [135, 146] width 243 height 18
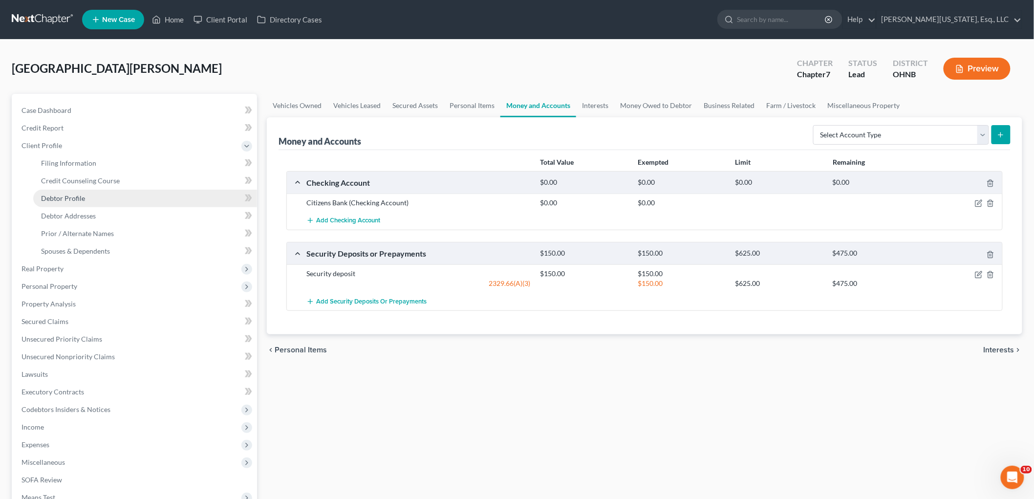
click at [60, 203] on link "Debtor Profile" at bounding box center [145, 199] width 224 height 18
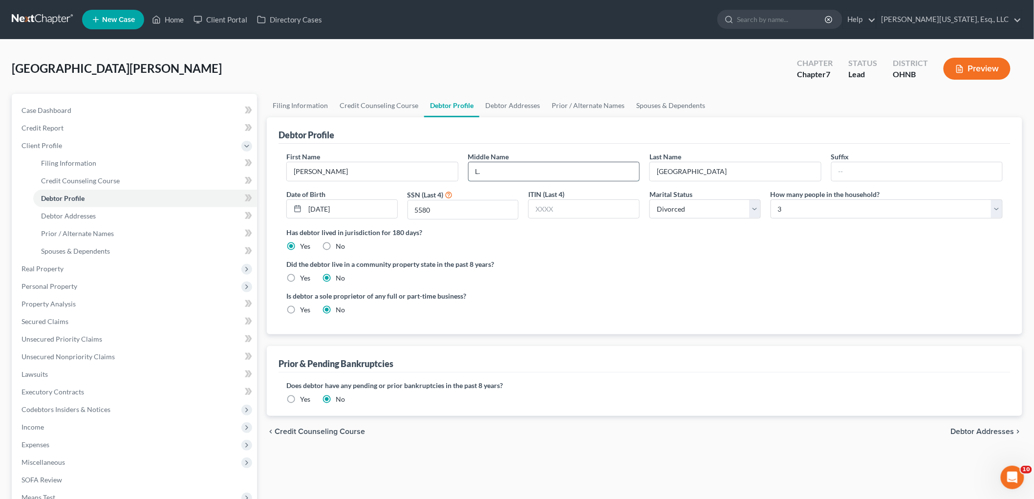
click at [524, 172] on input "L." at bounding box center [554, 171] width 171 height 19
click at [44, 152] on span "Client Profile" at bounding box center [135, 146] width 243 height 18
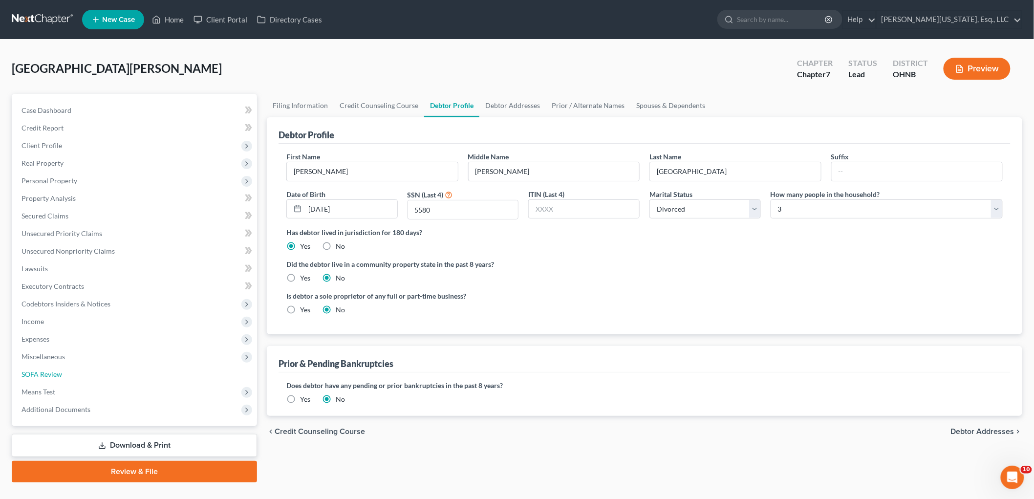
drag, startPoint x: 67, startPoint y: 373, endPoint x: 340, endPoint y: 359, distance: 272.6
click at [68, 373] on link "SOFA Review" at bounding box center [135, 374] width 243 height 18
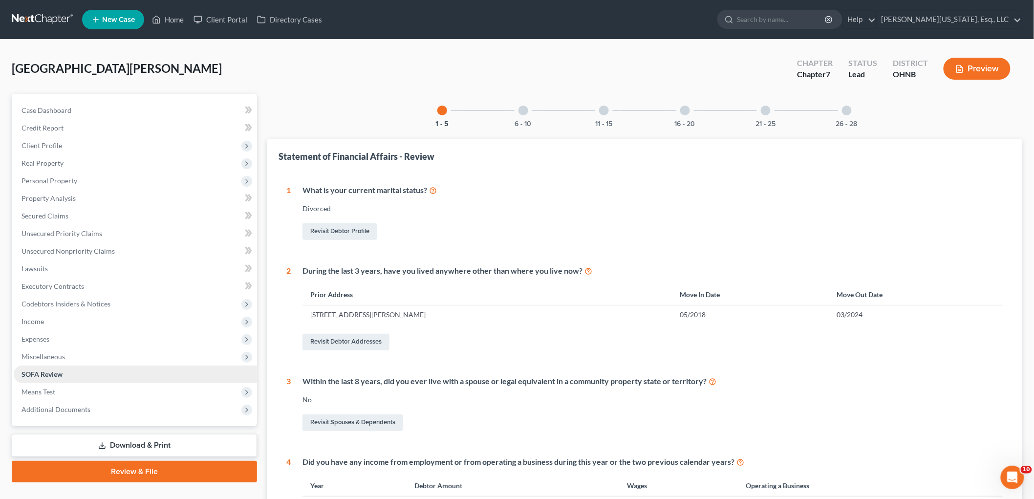
drag, startPoint x: 54, startPoint y: 359, endPoint x: 72, endPoint y: 366, distance: 20.1
click at [54, 359] on span "Miscellaneous" at bounding box center [42, 356] width 43 height 8
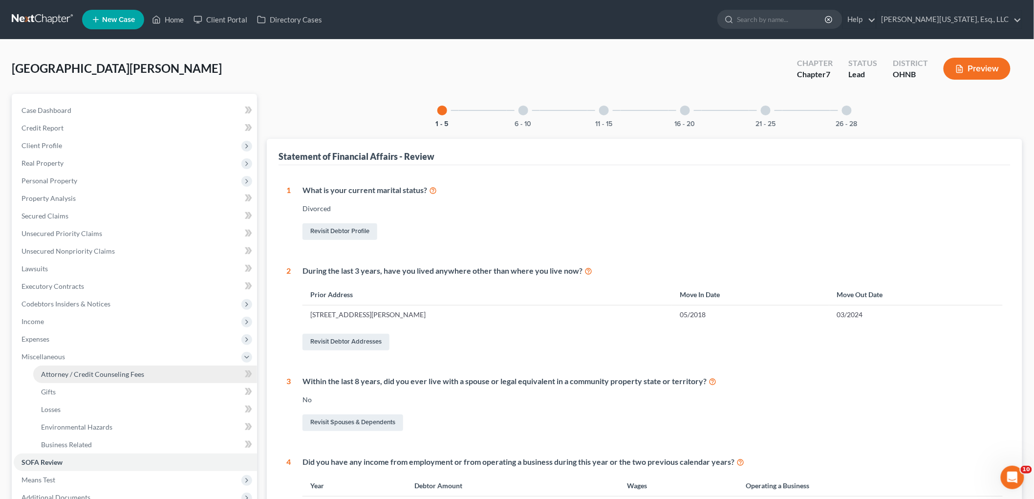
click at [83, 370] on span "Attorney / Credit Counseling Fees" at bounding box center [92, 374] width 103 height 8
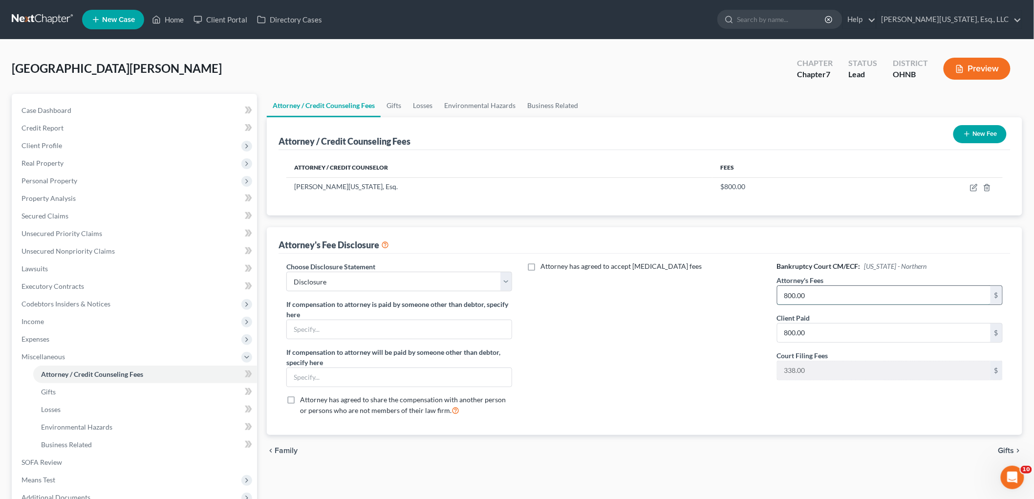
click at [846, 300] on input "800.00" at bounding box center [883, 295] width 213 height 19
click at [51, 212] on span "Secured Claims" at bounding box center [44, 216] width 47 height 8
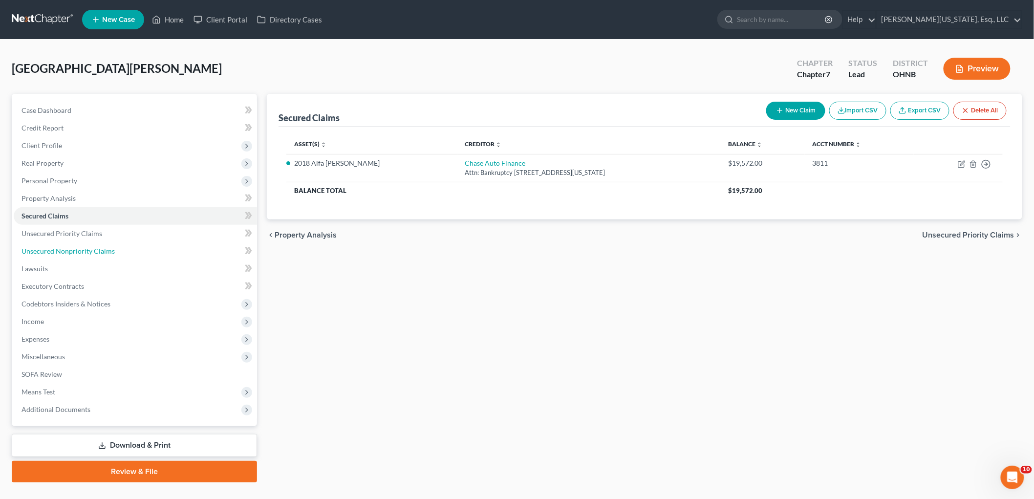
drag, startPoint x: 111, startPoint y: 248, endPoint x: 453, endPoint y: 292, distance: 345.3
click at [111, 248] on span "Unsecured Nonpriority Claims" at bounding box center [67, 251] width 93 height 8
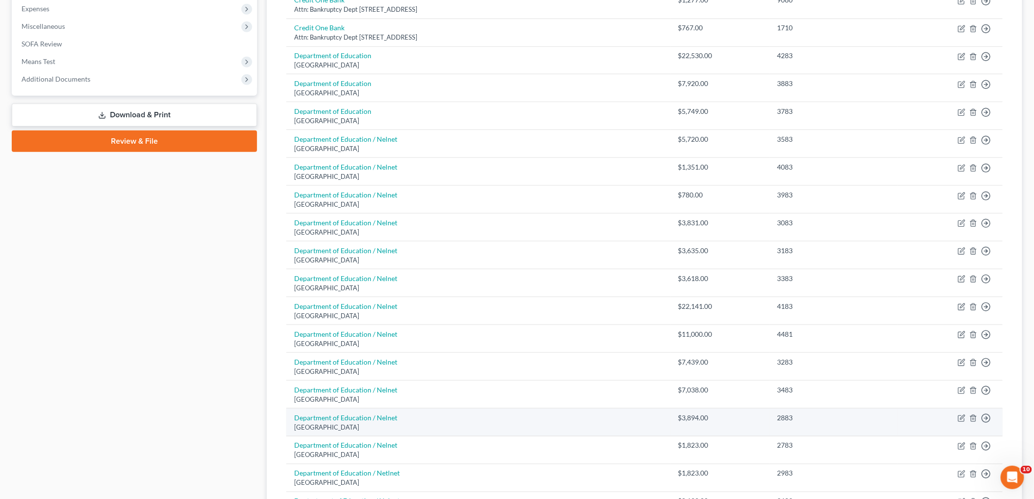
scroll to position [597, 0]
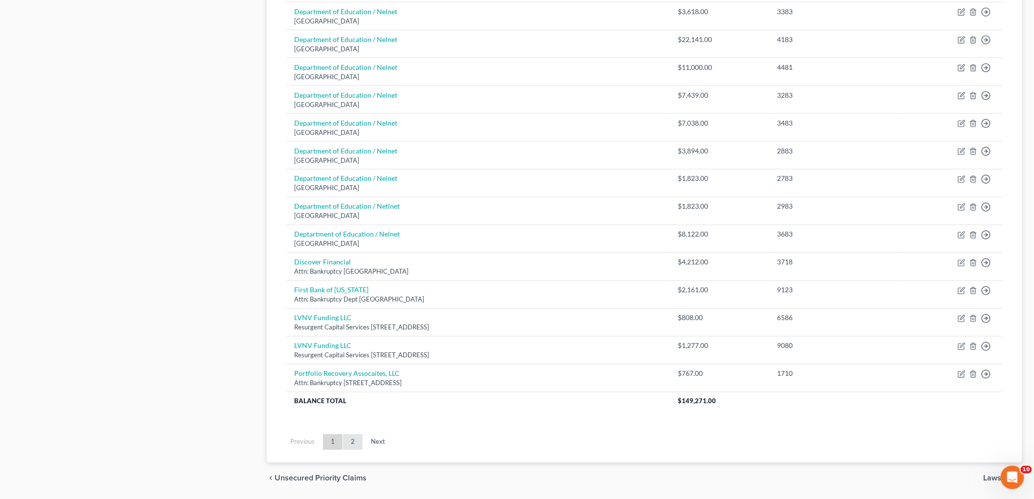
click at [349, 448] on link "2" at bounding box center [353, 442] width 20 height 16
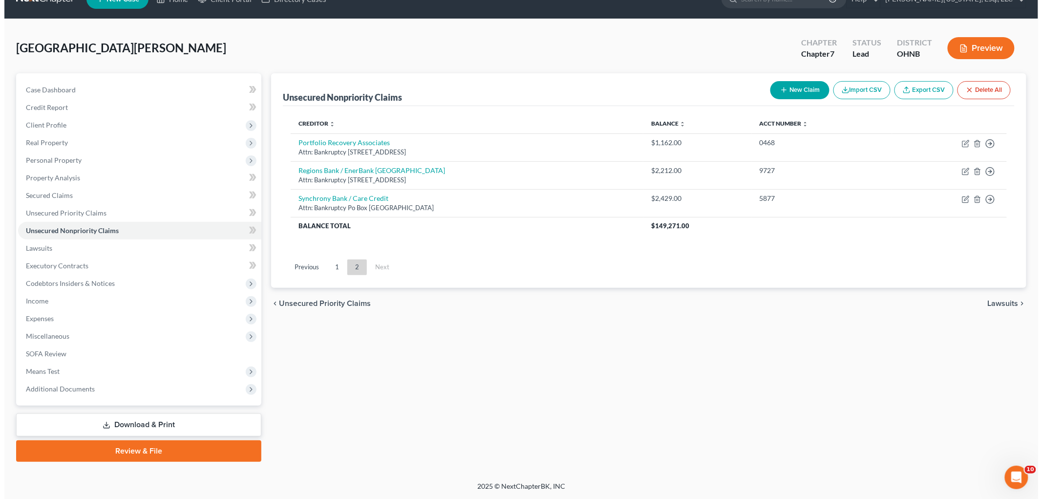
scroll to position [20, 0]
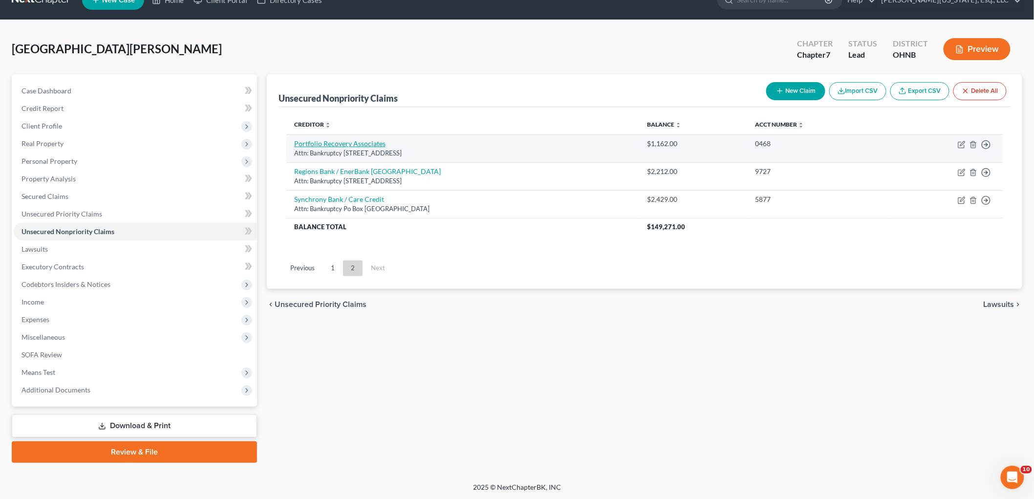
click at [347, 145] on link "Portfolio Recovery Associates" at bounding box center [339, 143] width 91 height 8
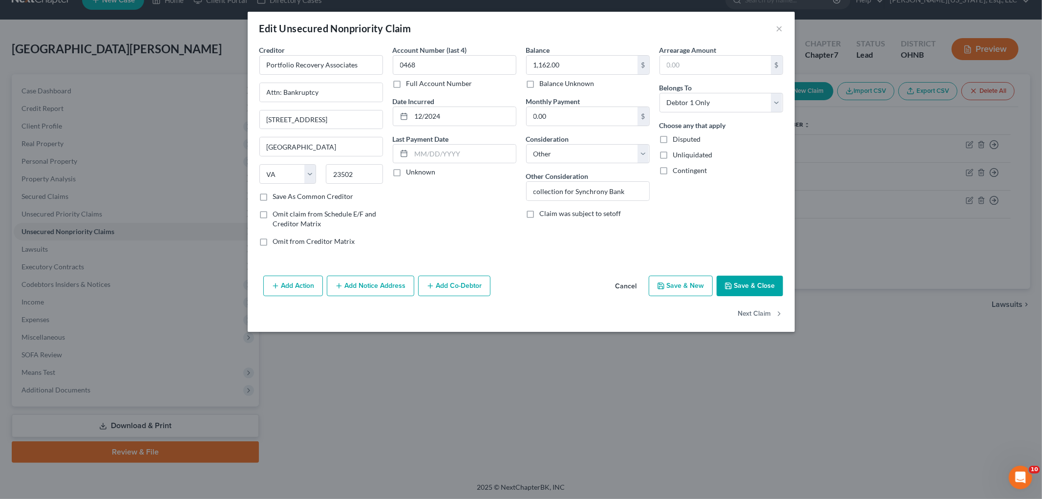
click at [376, 284] on button "Add Notice Address" at bounding box center [370, 286] width 87 height 21
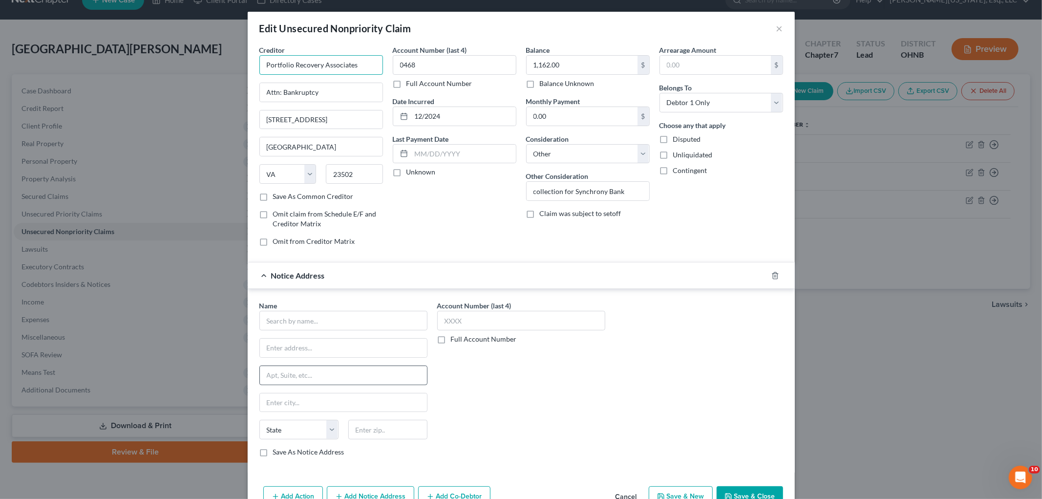
drag, startPoint x: 367, startPoint y: 57, endPoint x: 301, endPoint y: 379, distance: 328.8
click at [170, 65] on div "Edit Unsecured Nonpriority Claim × Creditor * Portfolio Recovery Associates Att…" at bounding box center [521, 249] width 1042 height 499
click at [329, 323] on input "text" at bounding box center [343, 321] width 168 height 20
paste input "Portfolio Recovery Associates"
click at [537, 322] on input "text" at bounding box center [521, 321] width 168 height 20
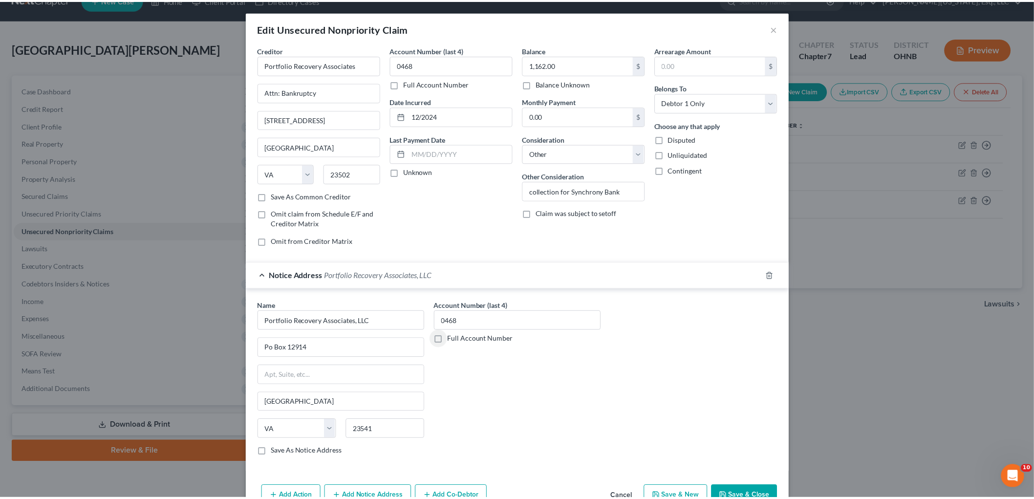
scroll to position [54, 0]
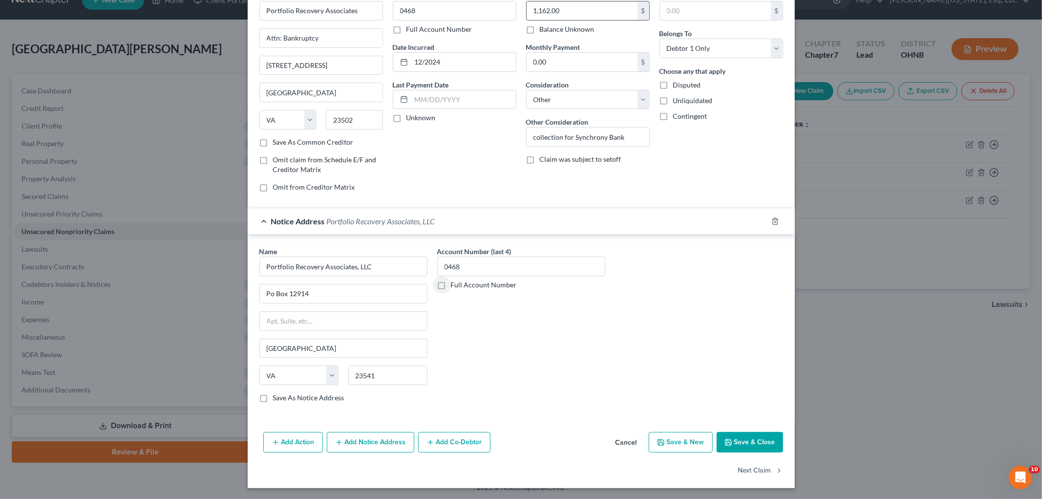
click at [570, 5] on input "1,162.00" at bounding box center [582, 10] width 111 height 19
click at [751, 448] on button "Save & Close" at bounding box center [750, 442] width 66 height 21
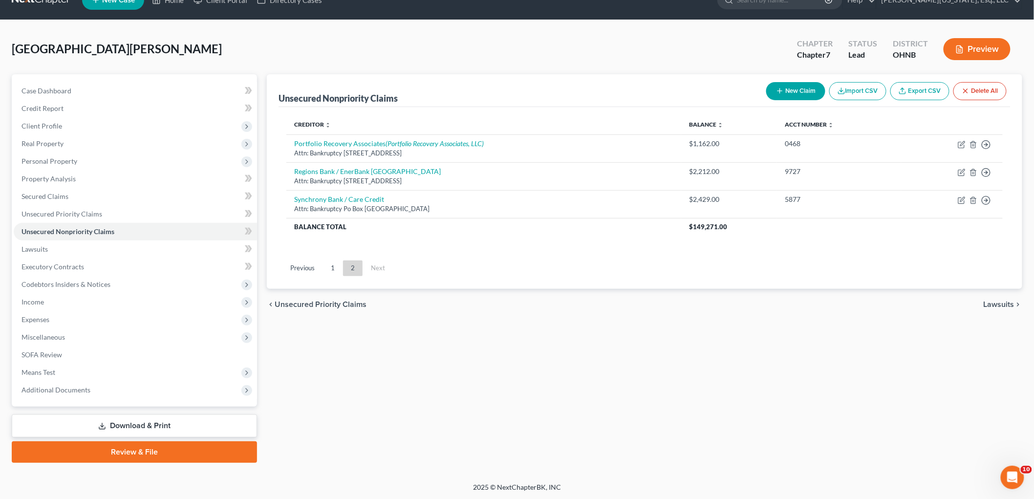
click at [801, 91] on button "New Claim" at bounding box center [795, 91] width 59 height 18
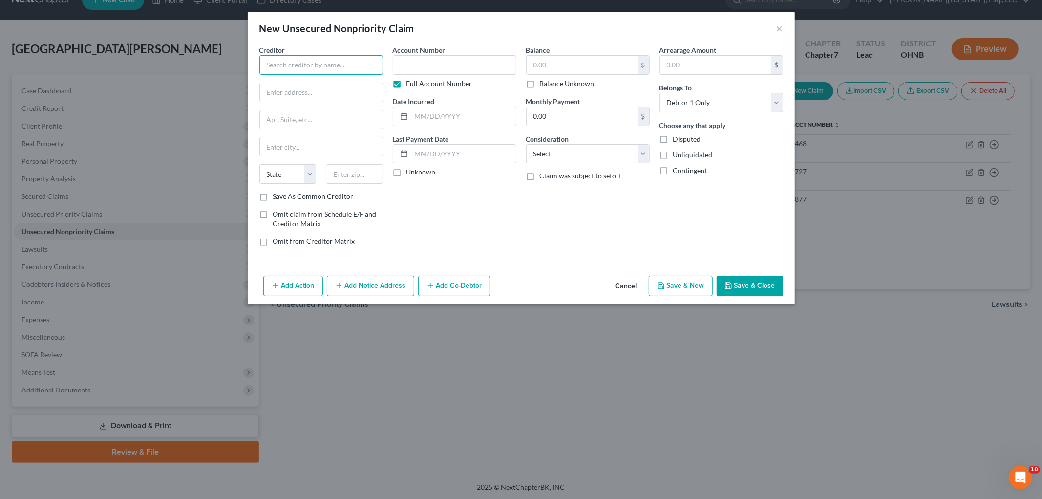
click at [314, 70] on input "text" at bounding box center [321, 65] width 124 height 20
click at [333, 86] on input "[STREET_ADDRESS]" at bounding box center [321, 92] width 123 height 19
click at [413, 85] on label "Full Account Number" at bounding box center [440, 84] width 66 height 10
click at [413, 85] on input "Full Account Number" at bounding box center [413, 82] width 6 height 6
click at [427, 68] on input "text" at bounding box center [455, 65] width 124 height 20
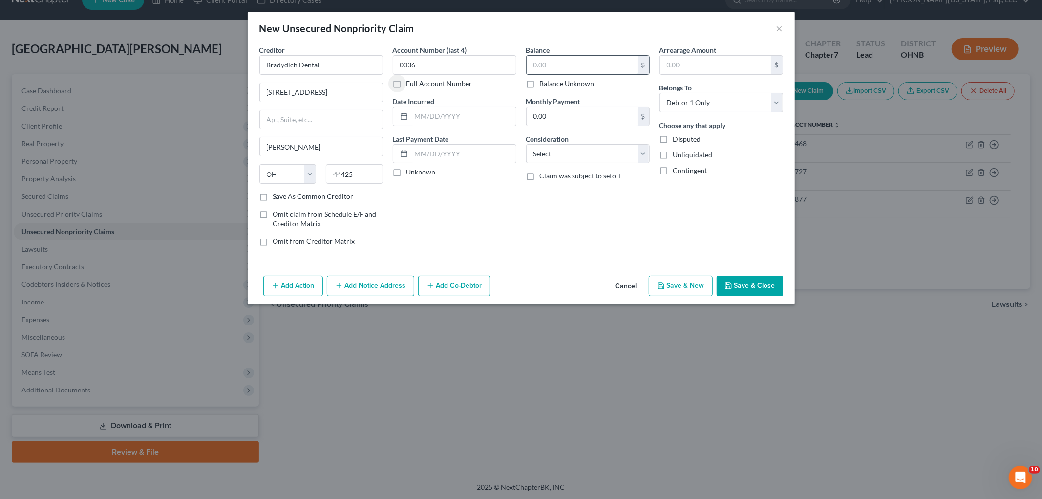
click at [549, 58] on input "text" at bounding box center [582, 65] width 111 height 19
drag, startPoint x: 559, startPoint y: 146, endPoint x: 563, endPoint y: 162, distance: 16.6
click at [559, 146] on select "Select Cable / Satellite Services Collection Agency Credit Card Debt Debt Couns…" at bounding box center [588, 154] width 124 height 20
click at [526, 144] on select "Select Cable / Satellite Services Collection Agency Credit Card Debt Debt Couns…" at bounding box center [588, 154] width 124 height 20
click at [449, 118] on input "text" at bounding box center [463, 116] width 105 height 19
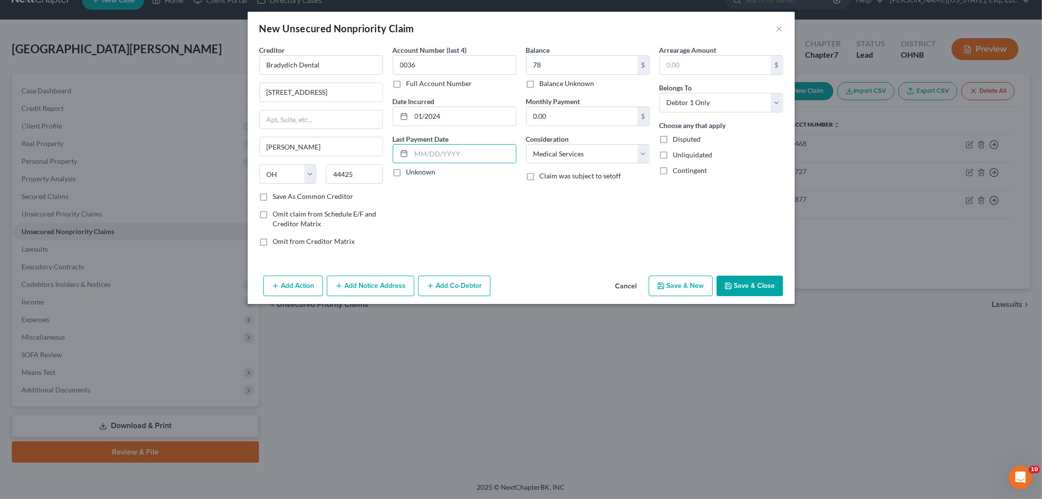
click at [736, 286] on button "Save & Close" at bounding box center [750, 286] width 66 height 21
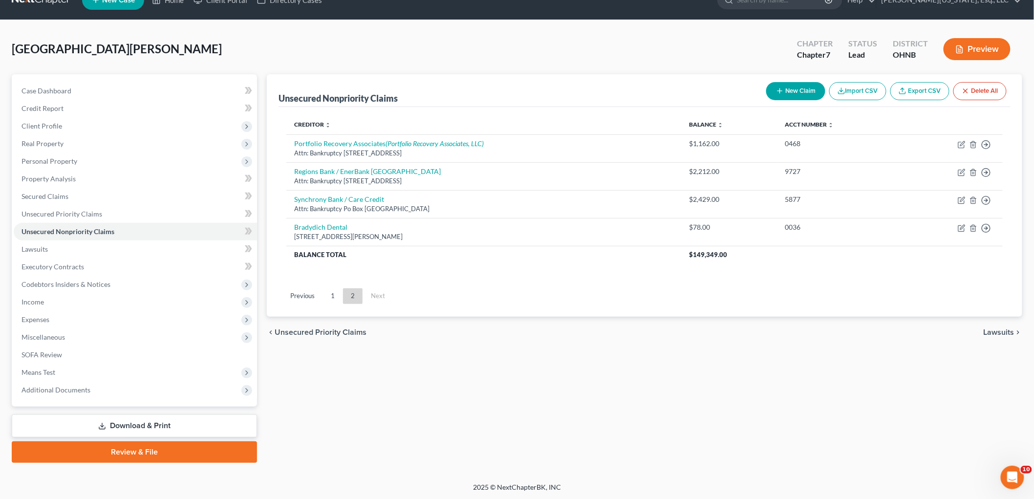
click at [798, 91] on button "New Claim" at bounding box center [795, 91] width 59 height 18
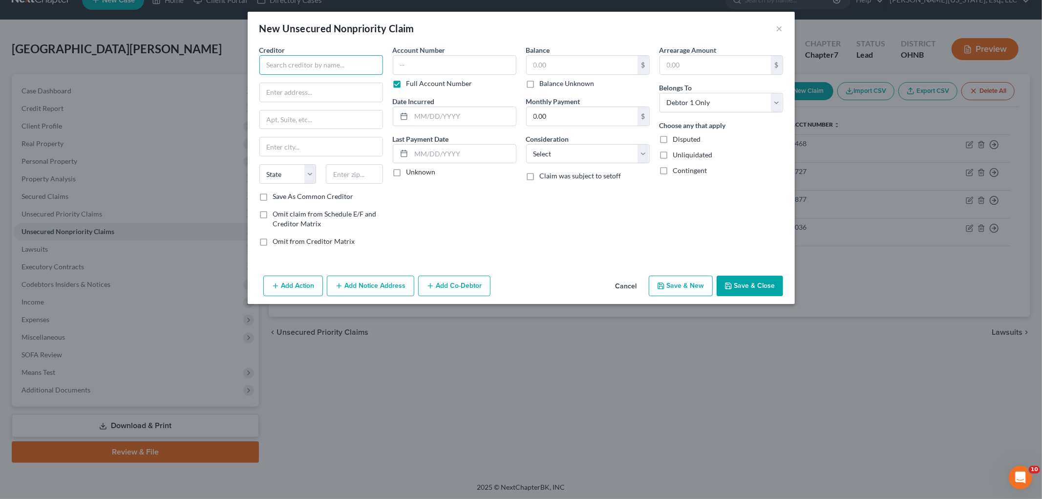
click at [307, 69] on input "text" at bounding box center [321, 65] width 124 height 20
click at [371, 182] on input "85285" at bounding box center [354, 174] width 57 height 20
click at [410, 80] on label "Full Account Number" at bounding box center [440, 84] width 66 height 10
click at [410, 80] on input "Full Account Number" at bounding box center [413, 82] width 6 height 6
click at [421, 69] on input "text" at bounding box center [455, 65] width 124 height 20
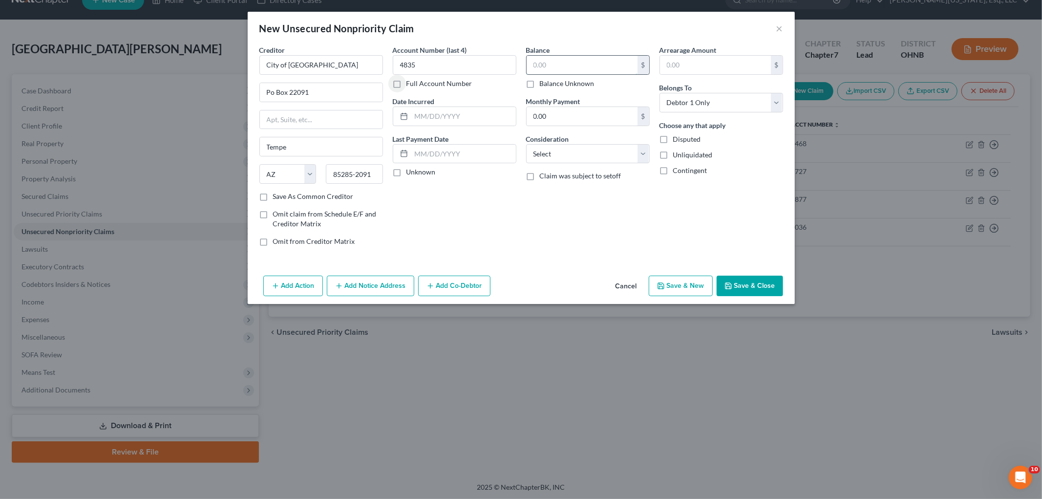
click at [559, 59] on input "text" at bounding box center [582, 65] width 111 height 19
click at [456, 117] on input "text" at bounding box center [463, 116] width 105 height 19
click at [553, 153] on select "Select Cable / Satellite Services Collection Agency Credit Card Debt Debt Couns…" at bounding box center [588, 154] width 124 height 20
click at [526, 144] on select "Select Cable / Satellite Services Collection Agency Credit Card Debt Debt Couns…" at bounding box center [588, 154] width 124 height 20
click at [564, 198] on input "text" at bounding box center [588, 191] width 123 height 19
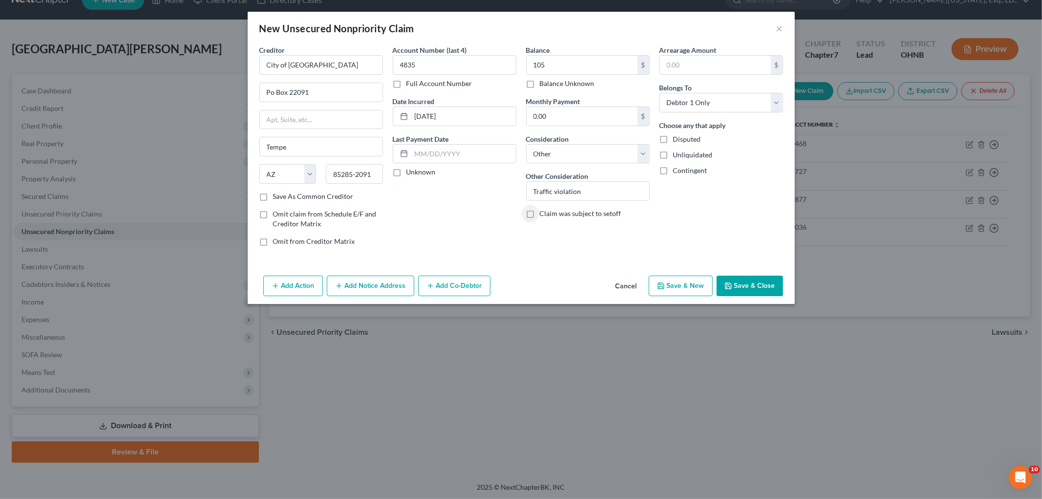
click at [739, 285] on button "Save & Close" at bounding box center [750, 286] width 66 height 21
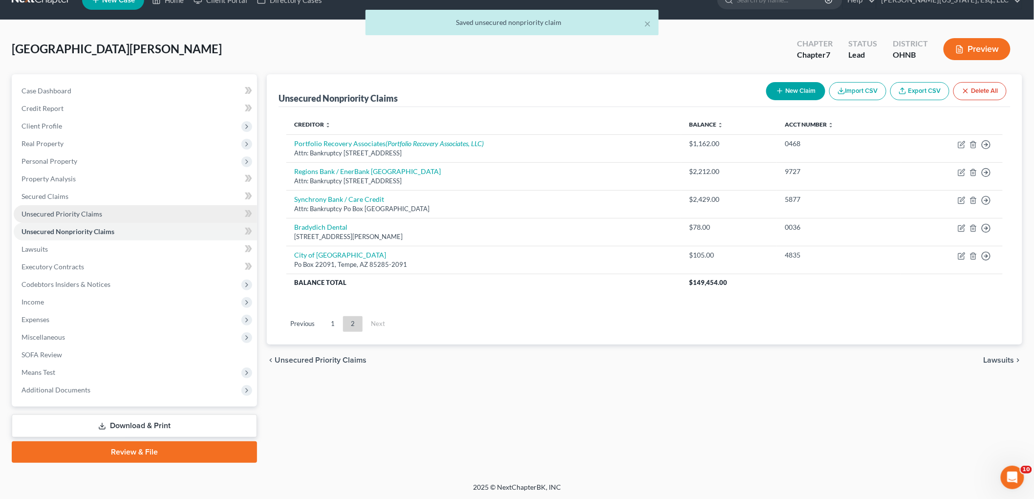
click at [67, 213] on span "Unsecured Priority Claims" at bounding box center [61, 214] width 81 height 8
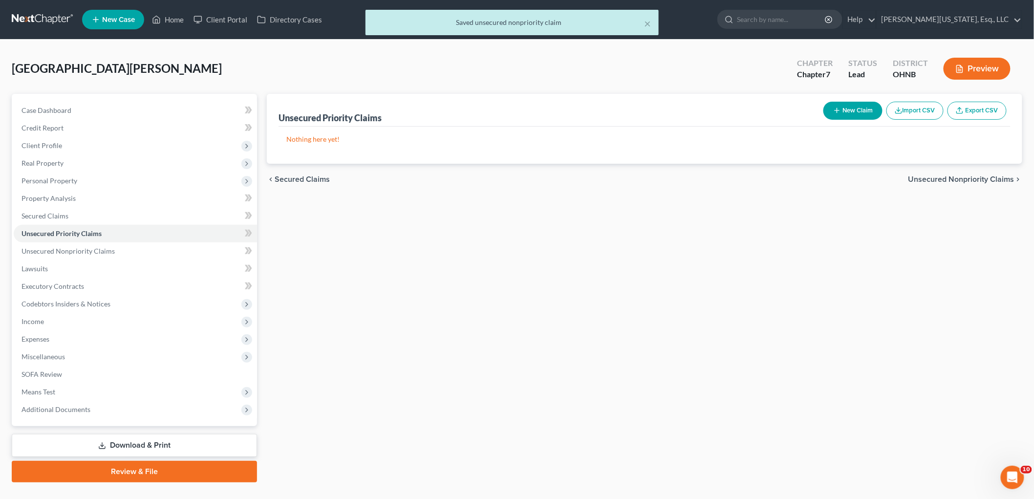
click at [857, 108] on button "New Claim" at bounding box center [852, 111] width 59 height 18
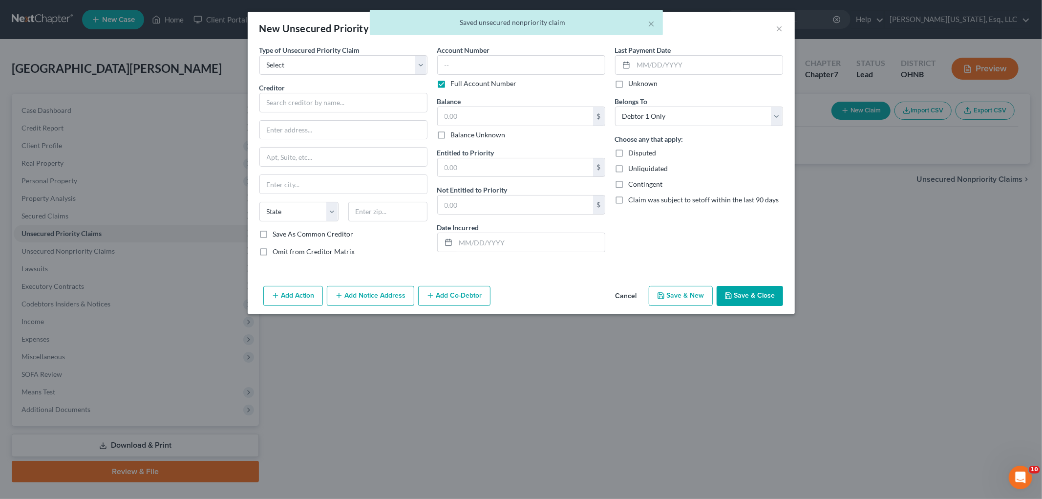
click at [375, 54] on div "Type of Unsecured Priority Claim * Select Taxes & Other Government Units Domest…" at bounding box center [343, 60] width 168 height 30
click at [373, 64] on select "Select Taxes & Other Government Units Domestic Support Obligations Extensions o…" at bounding box center [343, 65] width 168 height 20
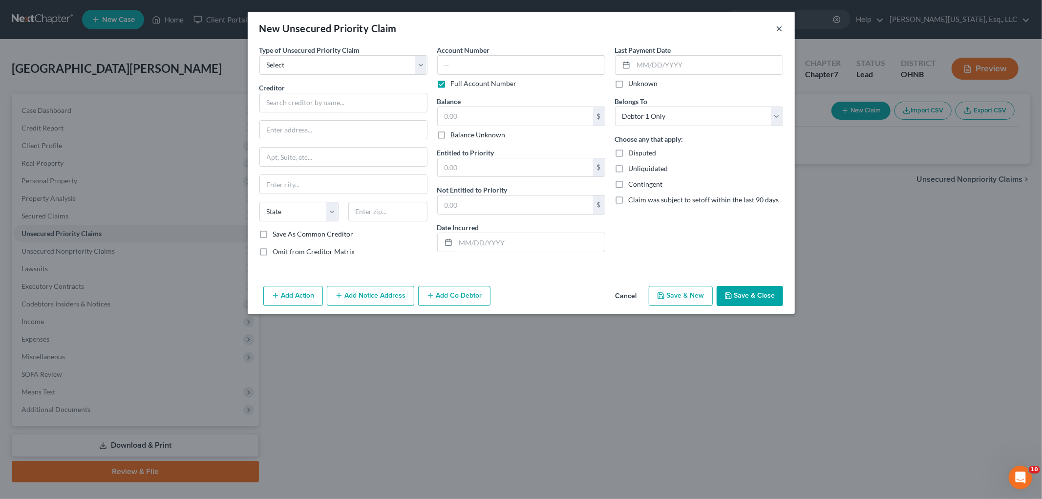
drag, startPoint x: 787, startPoint y: 29, endPoint x: 781, endPoint y: 30, distance: 6.4
click at [787, 29] on div "New Unsecured Priority Claim ×" at bounding box center [521, 28] width 547 height 33
click at [781, 30] on button "×" at bounding box center [779, 28] width 7 height 12
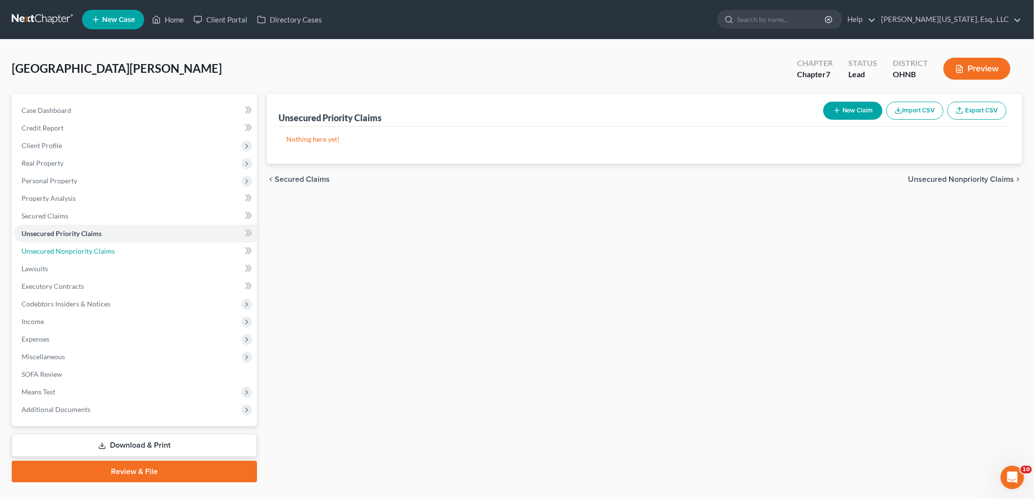
drag, startPoint x: 99, startPoint y: 255, endPoint x: 300, endPoint y: 266, distance: 201.1
click at [99, 255] on link "Unsecured Nonpriority Claims" at bounding box center [135, 251] width 243 height 18
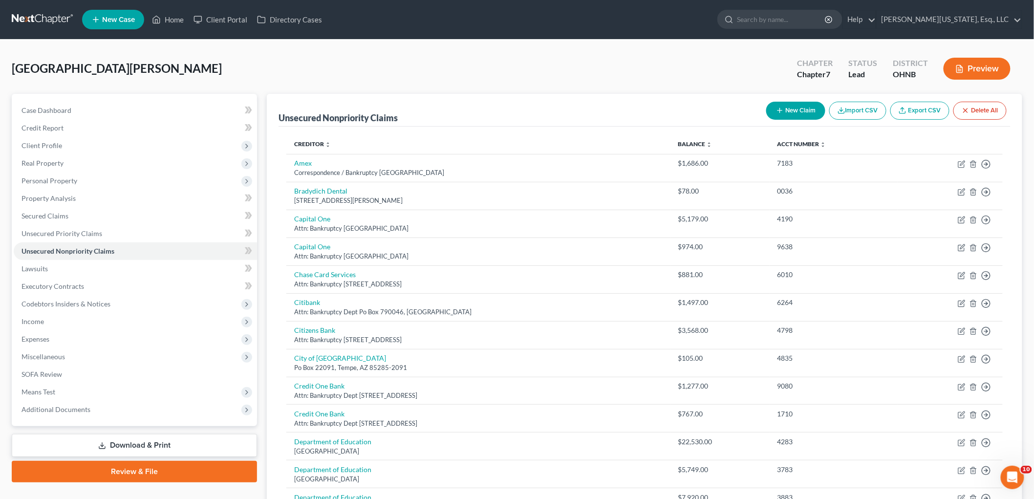
click at [853, 106] on button "Import CSV" at bounding box center [857, 111] width 57 height 18
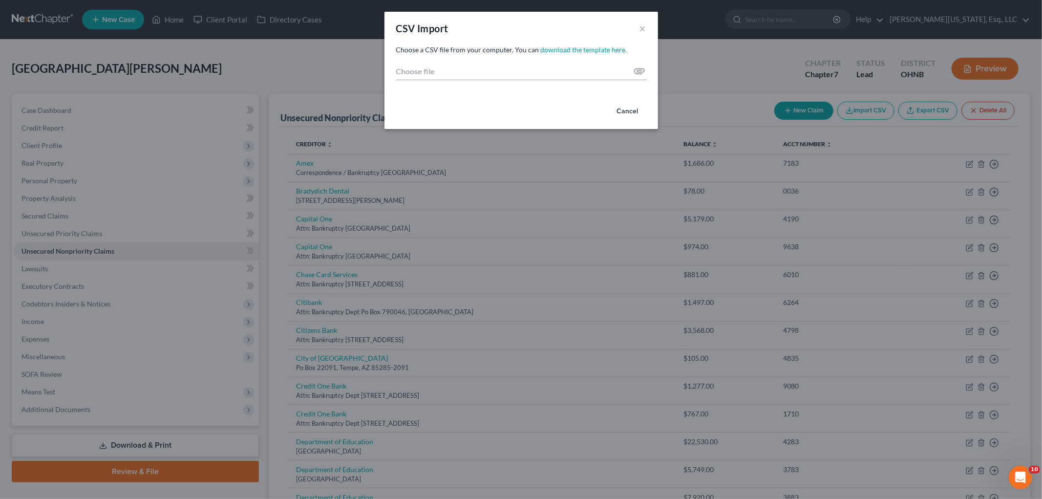
click at [646, 23] on div "CSV Import ×" at bounding box center [522, 28] width 274 height 33
click at [644, 25] on button "×" at bounding box center [643, 28] width 7 height 12
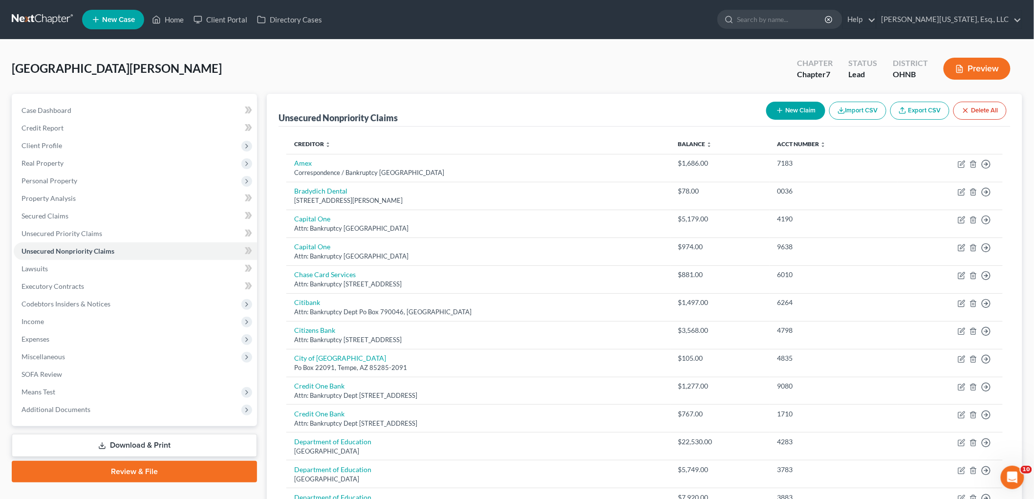
click at [794, 110] on button "New Claim" at bounding box center [795, 111] width 59 height 18
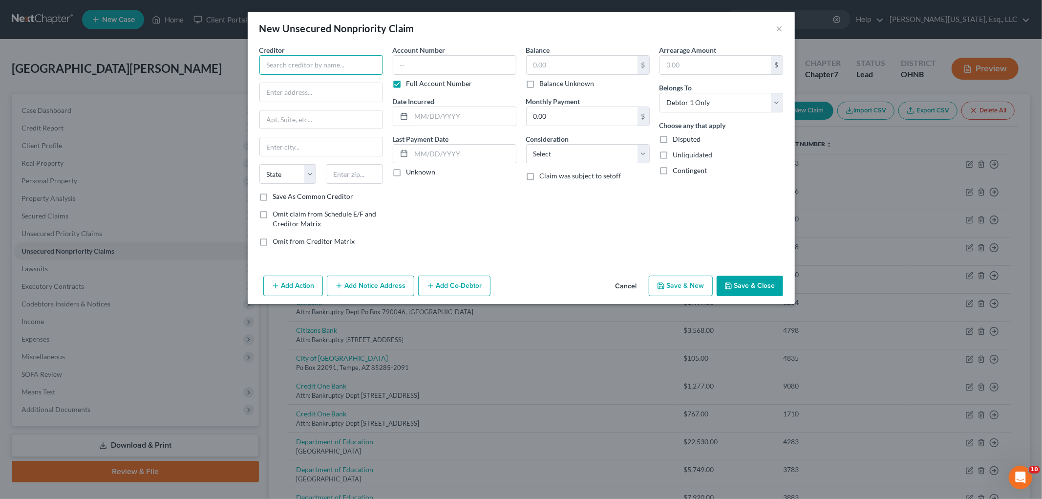
click at [305, 66] on input "text" at bounding box center [321, 65] width 124 height 20
click at [332, 95] on input "text" at bounding box center [321, 92] width 123 height 19
click at [367, 174] on input "85285" at bounding box center [354, 174] width 57 height 20
click at [422, 80] on label "Full Account Number" at bounding box center [440, 84] width 66 height 10
click at [417, 80] on input "Full Account Number" at bounding box center [413, 82] width 6 height 6
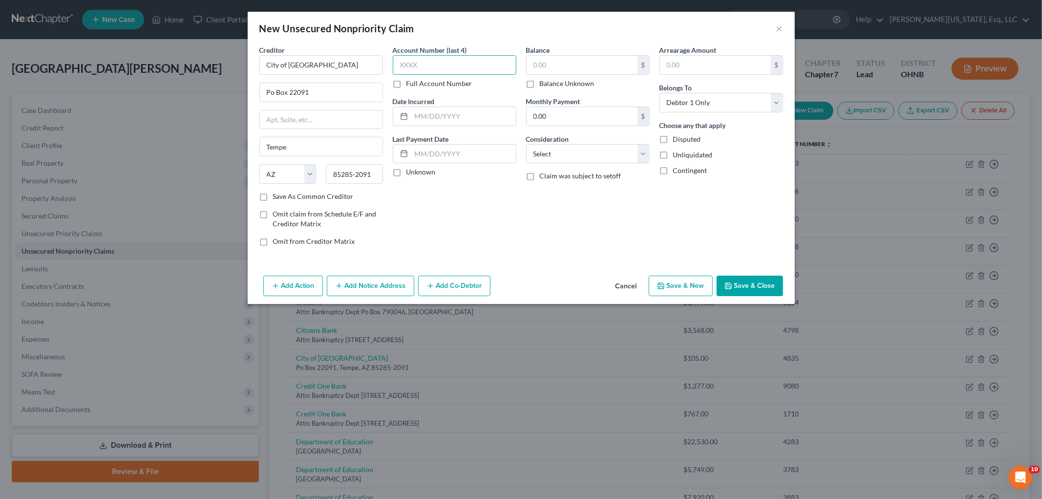
click at [430, 68] on input "text" at bounding box center [455, 65] width 124 height 20
click at [568, 60] on input "text" at bounding box center [582, 65] width 111 height 19
click at [506, 116] on input "text" at bounding box center [463, 116] width 105 height 19
drag, startPoint x: 577, startPoint y: 150, endPoint x: 576, endPoint y: 160, distance: 10.3
click at [577, 150] on select "Select Cable / Satellite Services Collection Agency Credit Card Debt Debt Couns…" at bounding box center [588, 154] width 124 height 20
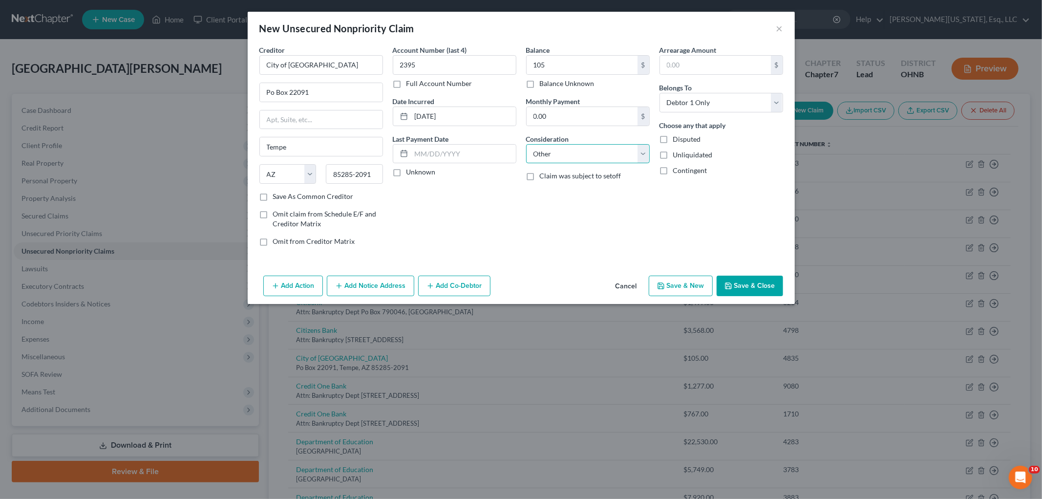
click at [526, 144] on select "Select Cable / Satellite Services Collection Agency Credit Card Debt Debt Couns…" at bounding box center [588, 154] width 124 height 20
click at [567, 189] on input "text" at bounding box center [588, 191] width 123 height 19
click at [745, 292] on button "Save & Close" at bounding box center [750, 286] width 66 height 21
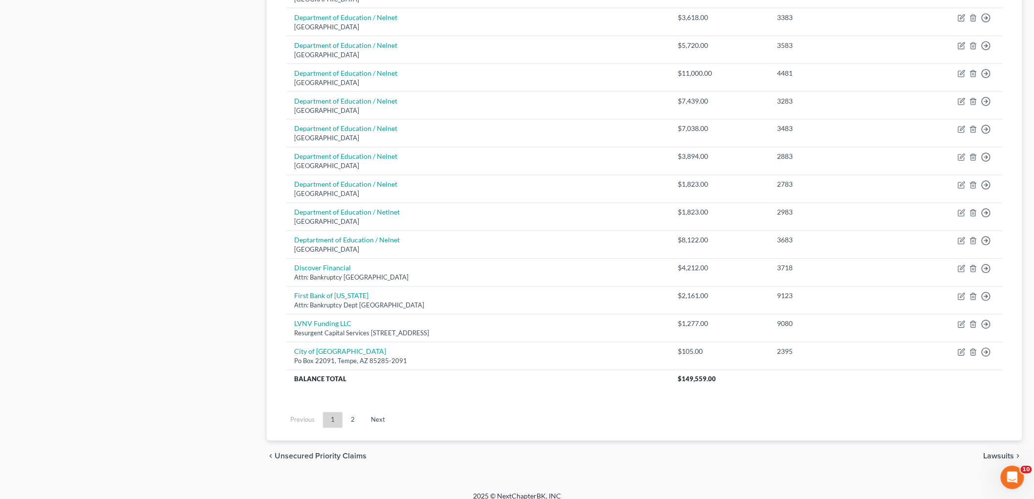
scroll to position [658, 0]
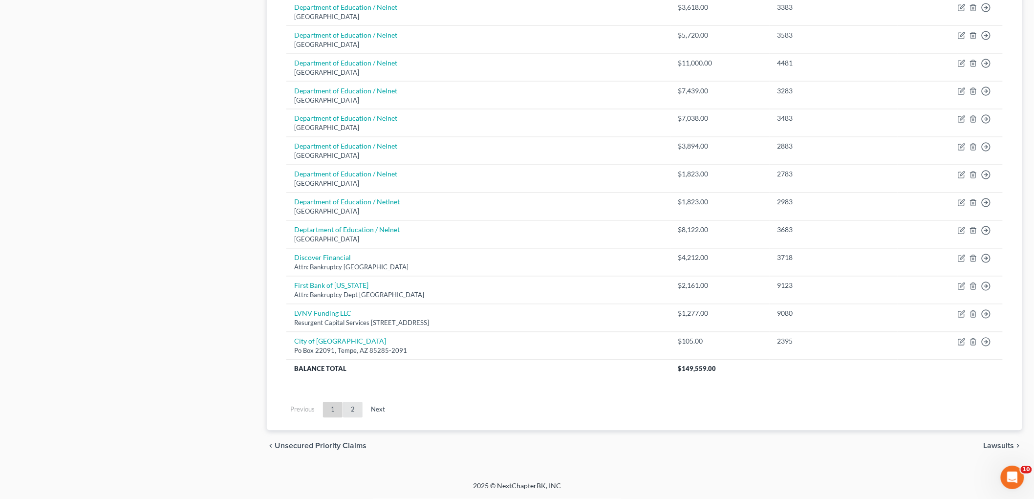
click at [353, 408] on link "2" at bounding box center [353, 410] width 20 height 16
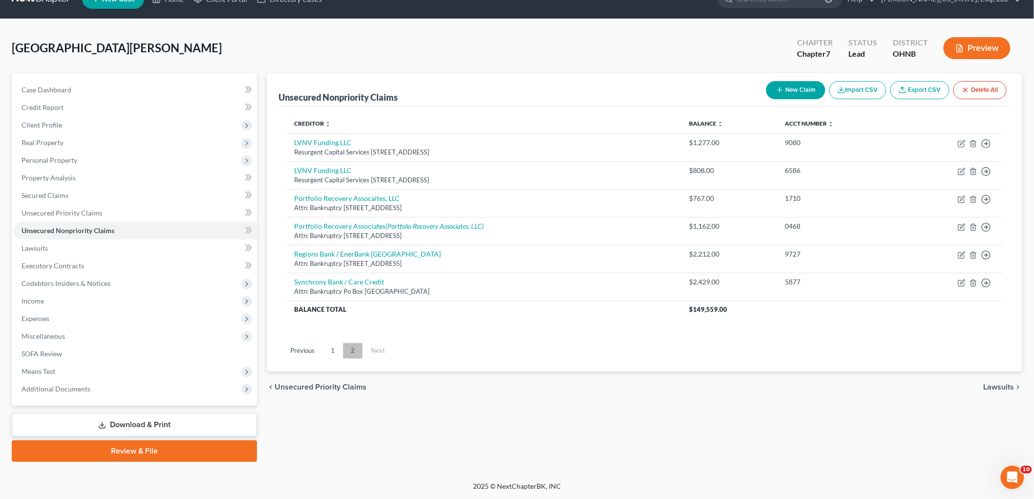
scroll to position [20, 0]
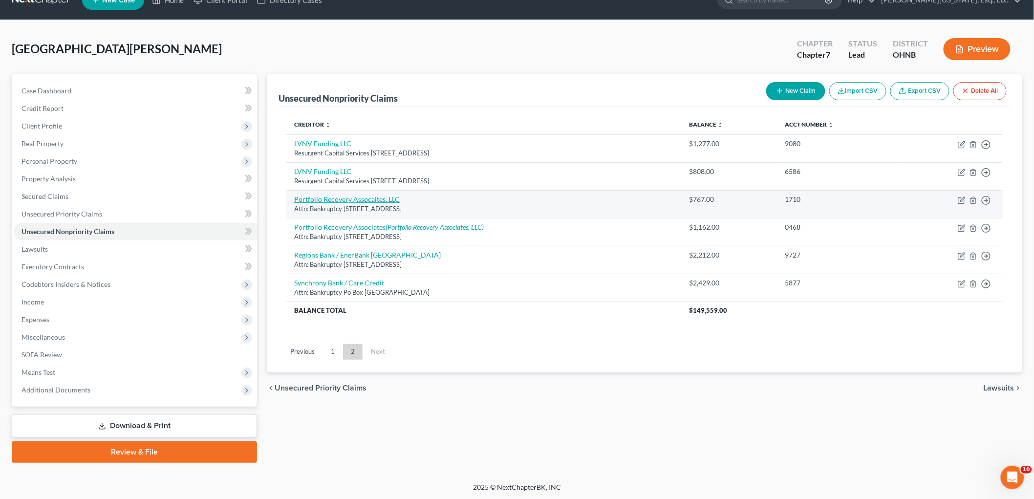
click at [386, 199] on link "Portfolio Recovery Assocaites, LLC" at bounding box center [347, 199] width 106 height 8
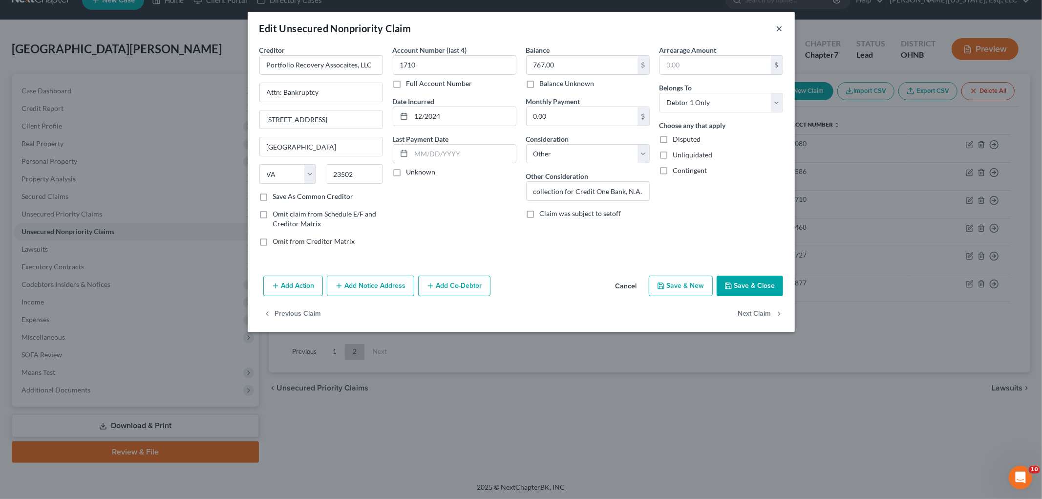
drag, startPoint x: 780, startPoint y: 31, endPoint x: 766, endPoint y: 31, distance: 14.7
click at [779, 31] on button "×" at bounding box center [779, 28] width 7 height 12
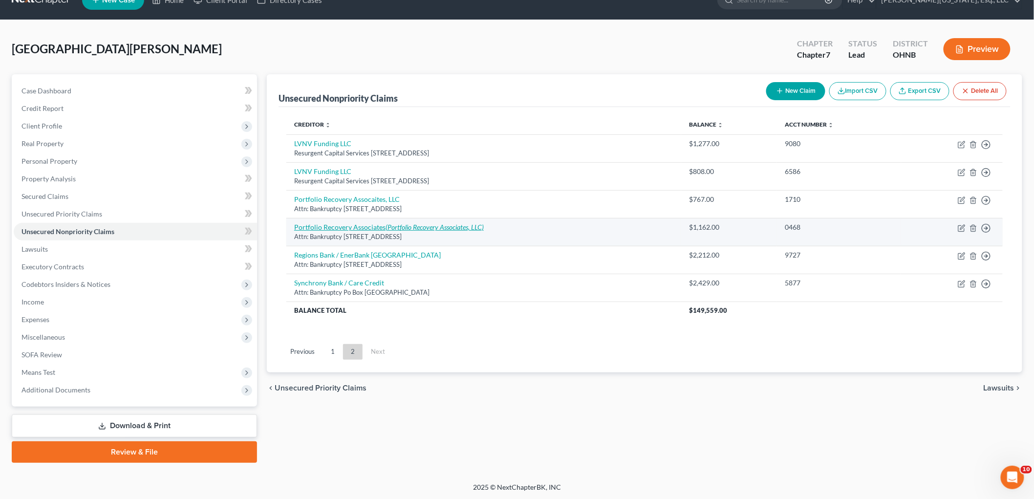
click at [454, 228] on icon "(Portfolio Recovery Associates, LLC)" at bounding box center [435, 227] width 98 height 8
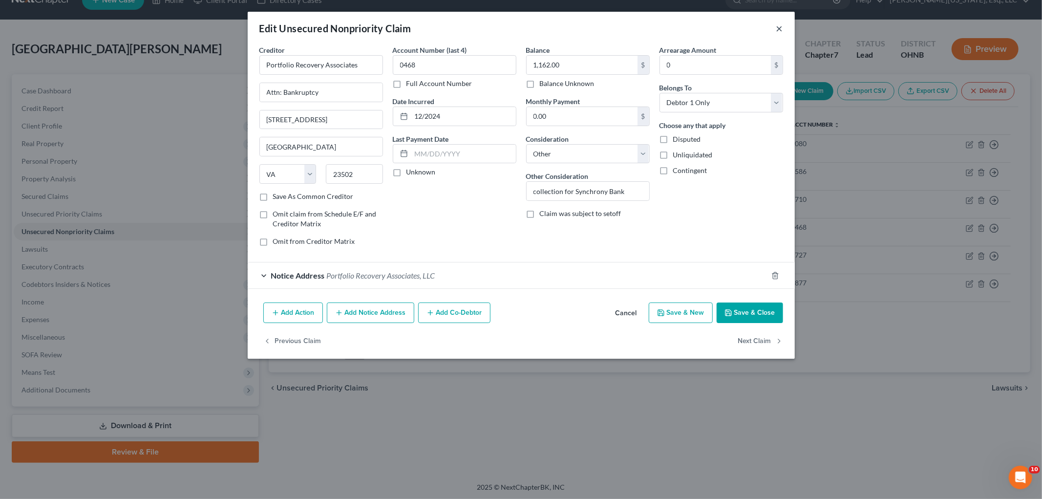
drag, startPoint x: 779, startPoint y: 29, endPoint x: 61, endPoint y: 53, distance: 718.6
click at [778, 29] on button "×" at bounding box center [779, 28] width 7 height 12
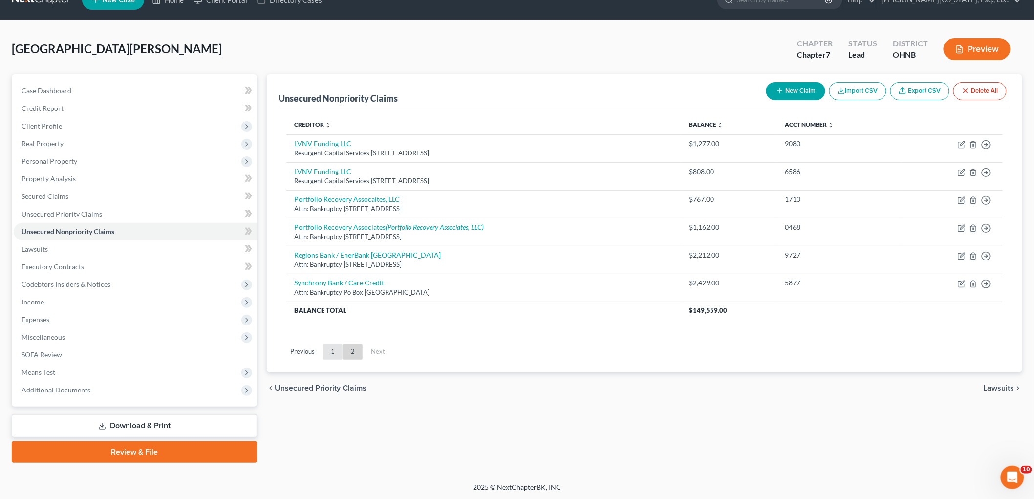
click at [327, 354] on link "1" at bounding box center [333, 352] width 20 height 16
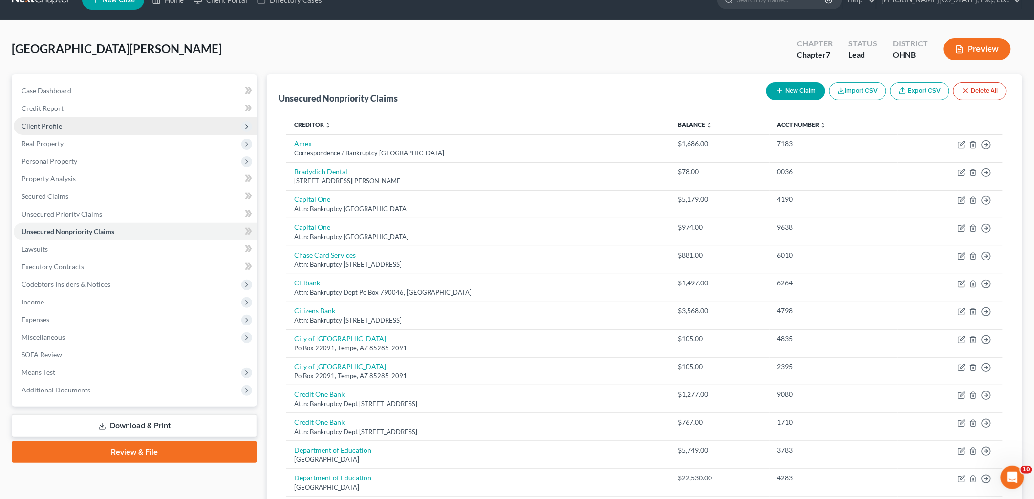
click at [44, 126] on span "Client Profile" at bounding box center [41, 126] width 41 height 8
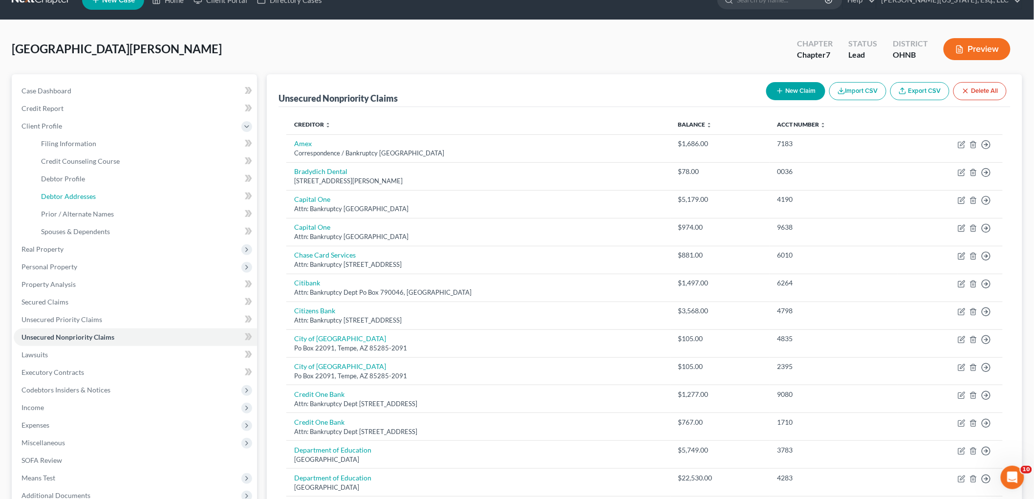
click at [86, 190] on link "Debtor Addresses" at bounding box center [145, 197] width 224 height 18
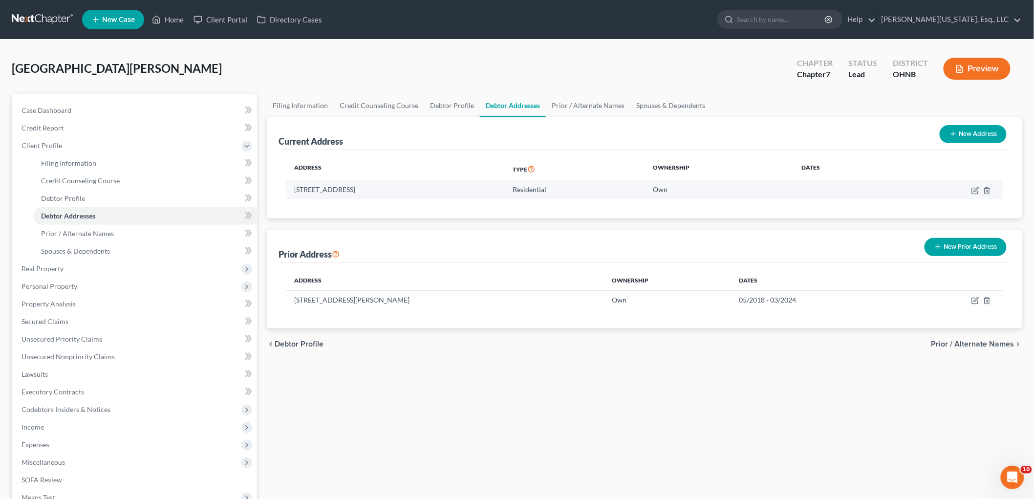
click at [976, 194] on td at bounding box center [946, 189] width 111 height 19
click at [971, 191] on icon "button" at bounding box center [975, 191] width 8 height 8
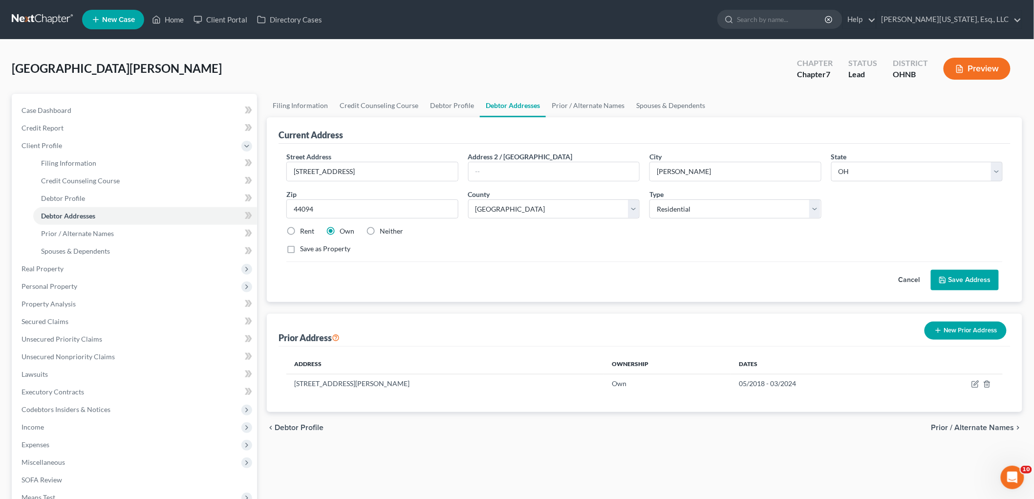
click at [973, 189] on div "Street Address * 2250 Par Ln Address 2 / [GEOGRAPHIC_DATA] * [PERSON_NAME][GEOG…" at bounding box center [644, 206] width 726 height 110
click at [529, 169] on input "text" at bounding box center [554, 171] width 171 height 19
click at [998, 282] on button "Save Address" at bounding box center [965, 280] width 68 height 21
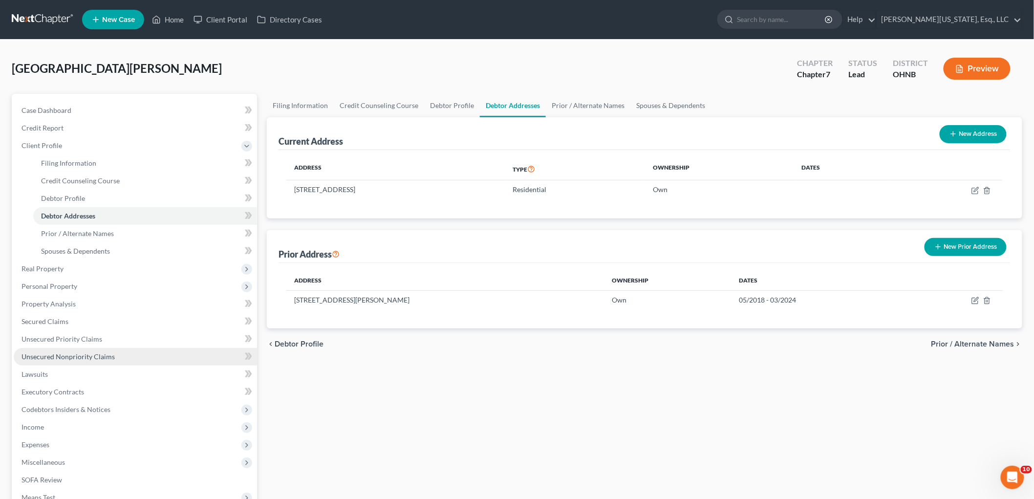
click at [62, 357] on span "Unsecured Nonpriority Claims" at bounding box center [67, 356] width 93 height 8
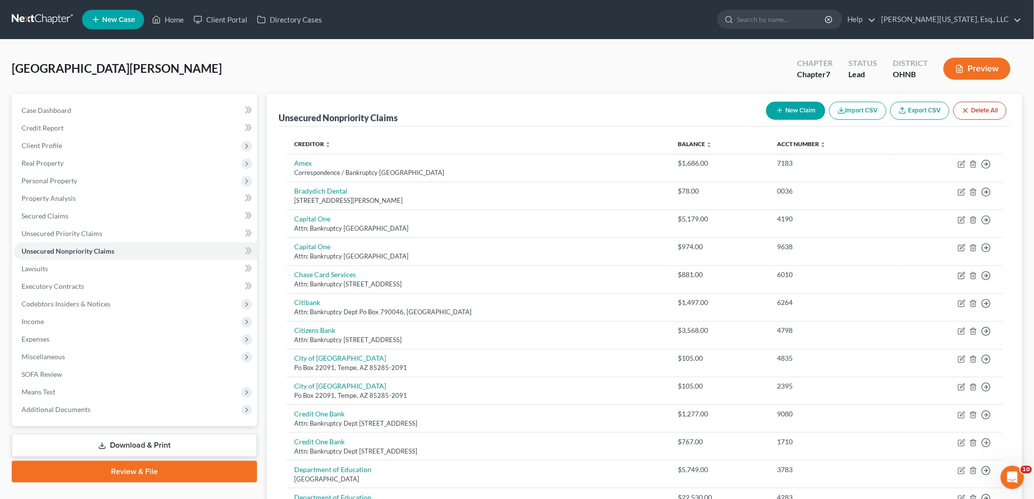
click at [780, 102] on button "New Claim" at bounding box center [795, 111] width 59 height 18
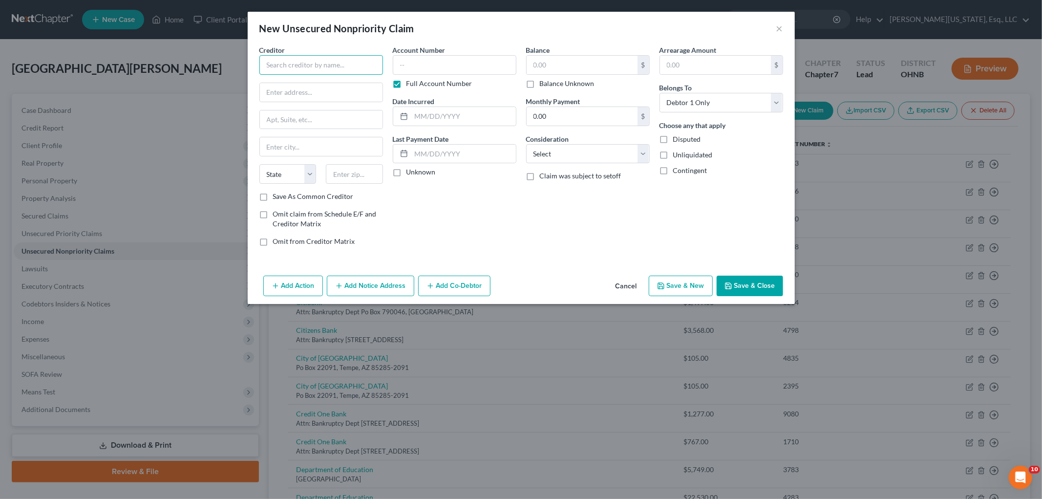
click at [329, 71] on input "text" at bounding box center [321, 65] width 124 height 20
click at [369, 179] on input "63179" at bounding box center [354, 174] width 57 height 20
click at [430, 82] on label "Full Account Number" at bounding box center [440, 84] width 66 height 10
click at [417, 82] on input "Full Account Number" at bounding box center [413, 82] width 6 height 6
click at [540, 61] on input "text" at bounding box center [582, 65] width 111 height 19
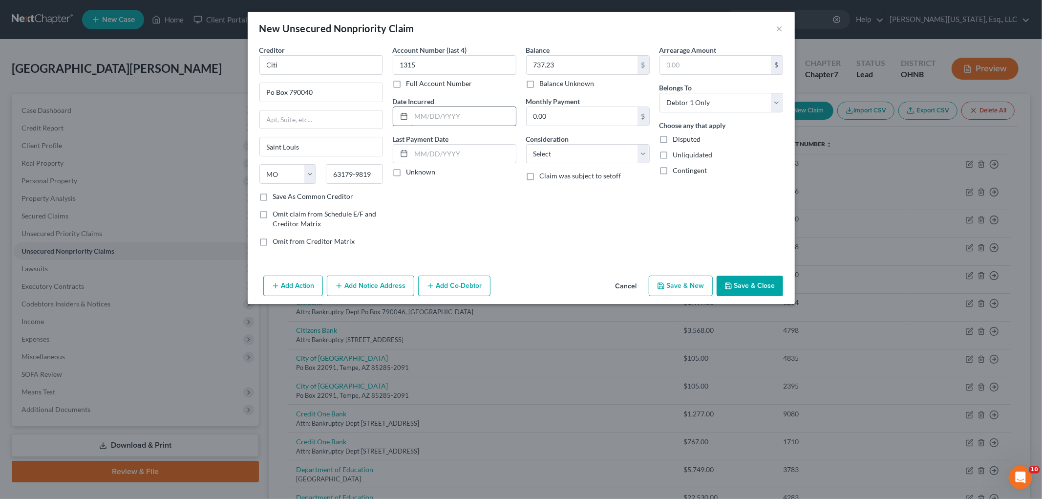
click at [474, 113] on input "text" at bounding box center [463, 116] width 105 height 19
click at [401, 286] on button "Add Notice Address" at bounding box center [370, 286] width 87 height 21
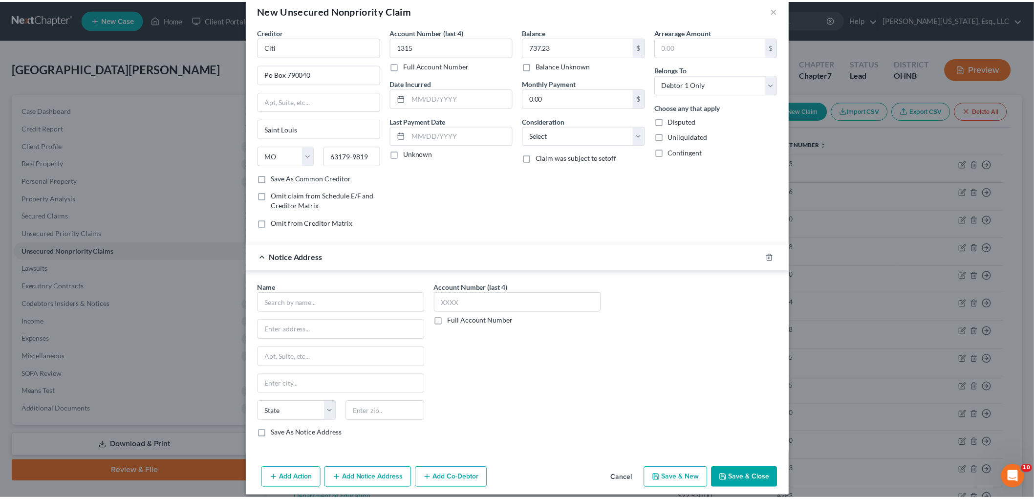
scroll to position [28, 0]
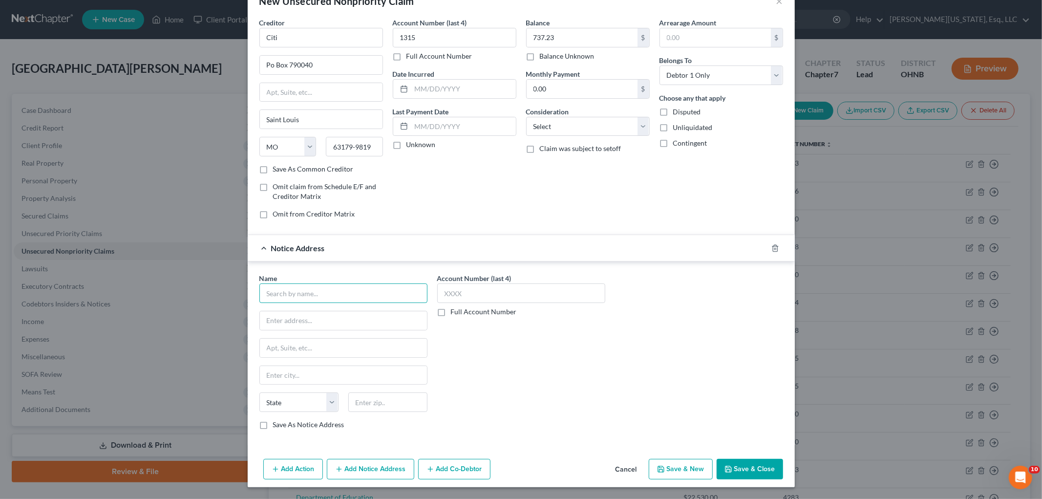
click at [341, 283] on input "text" at bounding box center [343, 293] width 168 height 20
click at [388, 404] on input "90030" at bounding box center [387, 402] width 79 height 20
drag, startPoint x: 568, startPoint y: 118, endPoint x: 569, endPoint y: 133, distance: 14.7
click at [568, 118] on select "Select Cable / Satellite Services Collection Agency Credit Card Debt Debt Couns…" at bounding box center [588, 127] width 124 height 20
click at [526, 117] on select "Select Cable / Satellite Services Collection Agency Credit Card Debt Debt Couns…" at bounding box center [588, 127] width 124 height 20
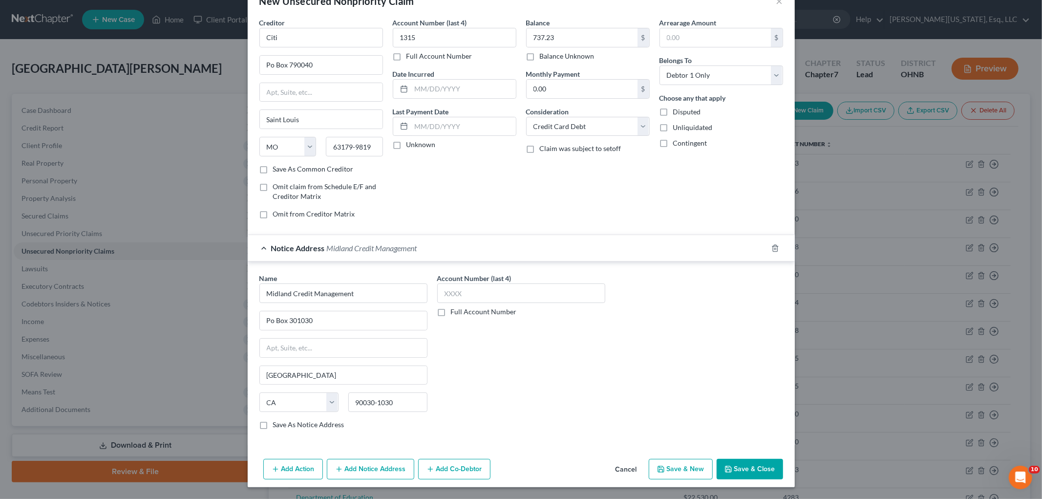
click at [727, 470] on polyline "button" at bounding box center [728, 471] width 3 height 2
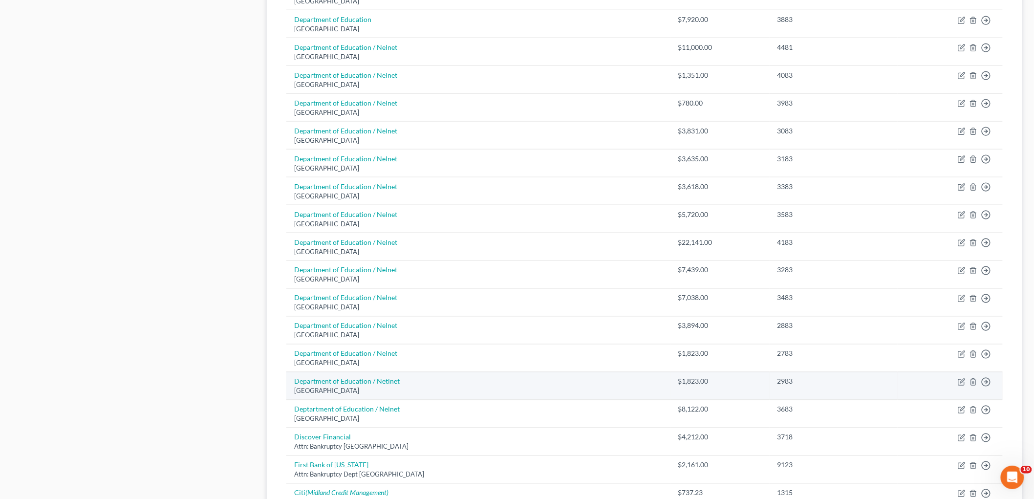
scroll to position [597, 0]
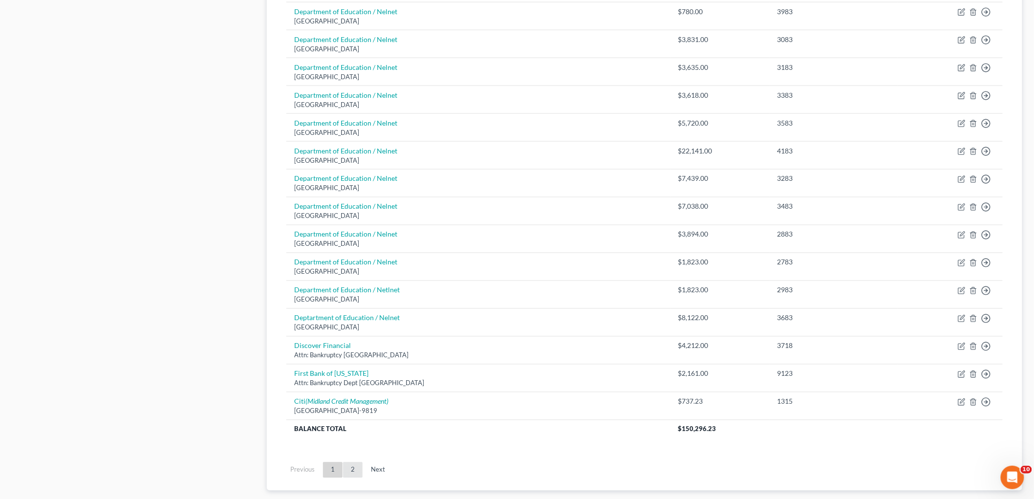
click at [354, 472] on link "2" at bounding box center [353, 470] width 20 height 16
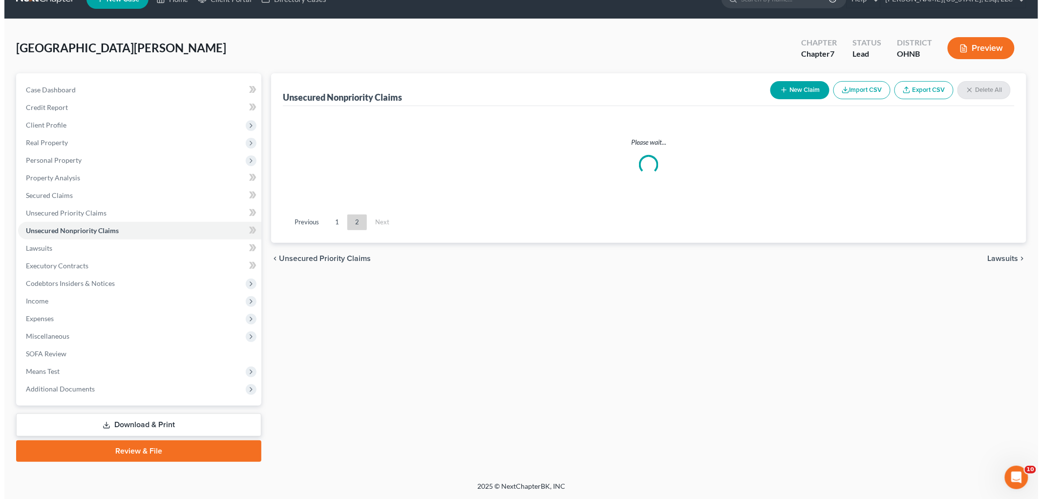
scroll to position [20, 0]
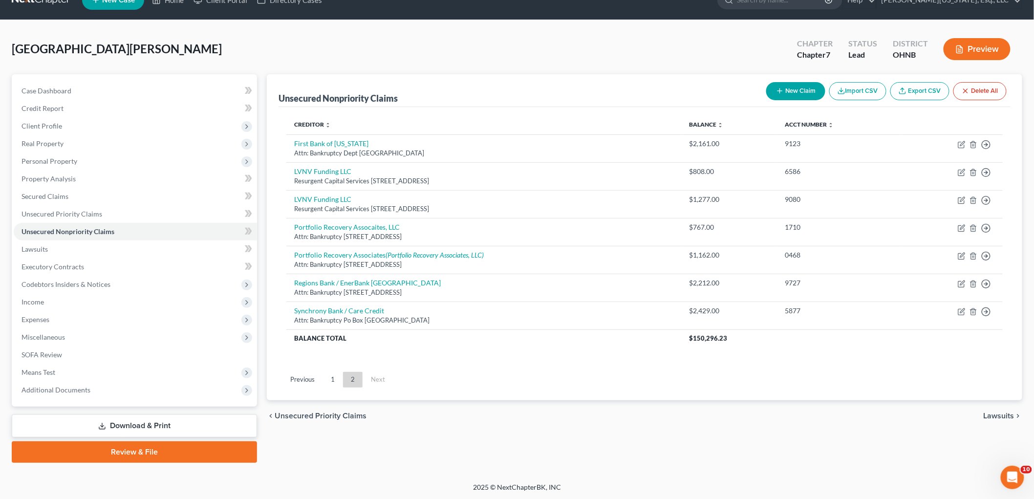
click at [792, 88] on button "New Claim" at bounding box center [795, 91] width 59 height 18
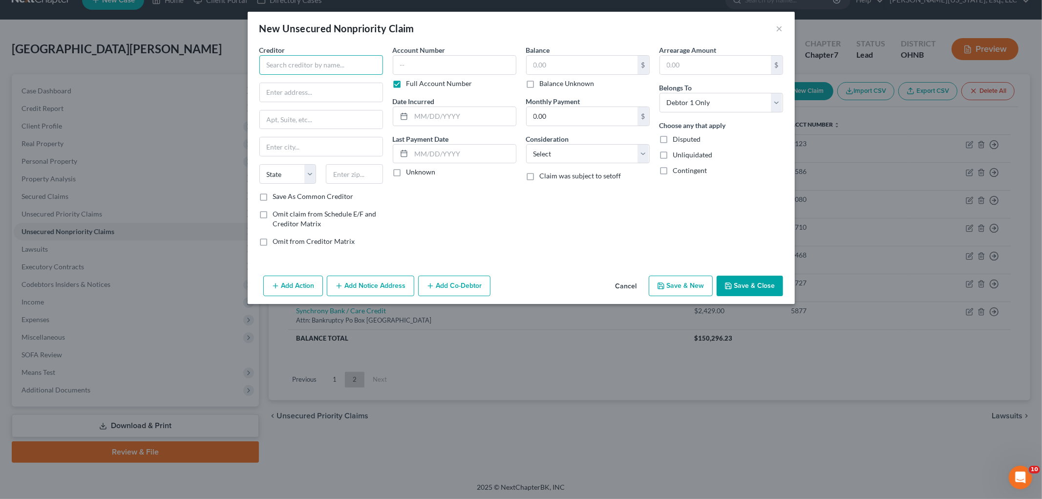
click at [341, 61] on input "text" at bounding box center [321, 65] width 124 height 20
click at [370, 172] on input "48151" at bounding box center [354, 174] width 57 height 20
click at [407, 85] on label "Full Account Number" at bounding box center [440, 84] width 66 height 10
click at [410, 85] on input "Full Account Number" at bounding box center [413, 82] width 6 height 6
click at [446, 116] on input "text" at bounding box center [463, 116] width 105 height 19
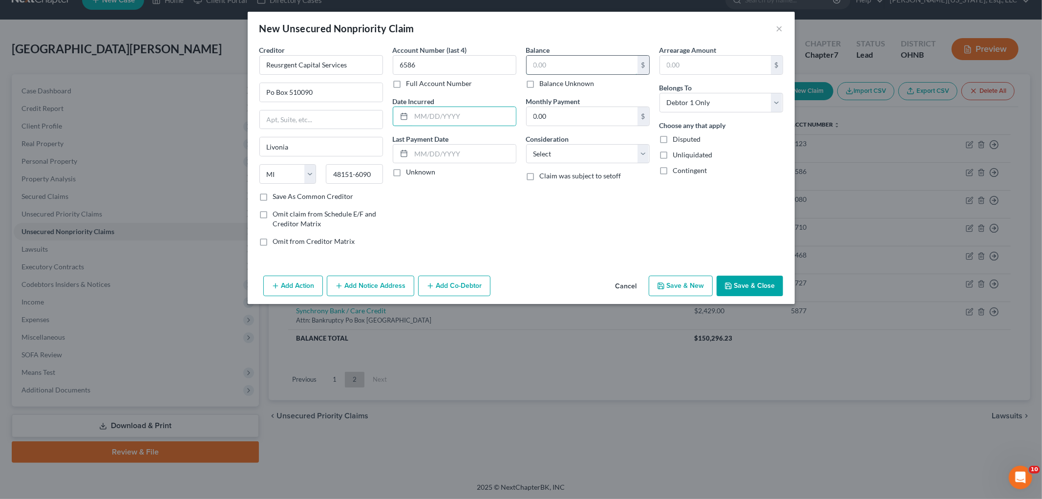
click at [585, 72] on input "text" at bounding box center [582, 65] width 111 height 19
click at [577, 161] on select "Select Cable / Satellite Services Collection Agency Credit Card Debt Debt Couns…" at bounding box center [588, 154] width 124 height 20
click at [526, 144] on select "Select Cable / Satellite Services Collection Agency Credit Card Debt Debt Couns…" at bounding box center [588, 154] width 124 height 20
click at [548, 194] on input "text" at bounding box center [588, 191] width 123 height 19
click at [738, 285] on button "Save & Close" at bounding box center [750, 286] width 66 height 21
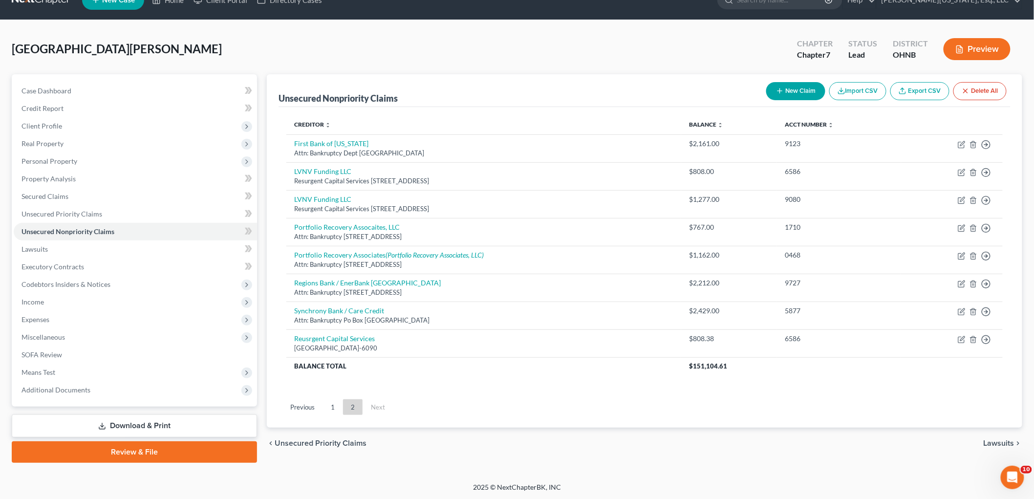
drag, startPoint x: 335, startPoint y: 409, endPoint x: 325, endPoint y: 373, distance: 36.9
click at [335, 409] on link "1" at bounding box center [333, 407] width 20 height 16
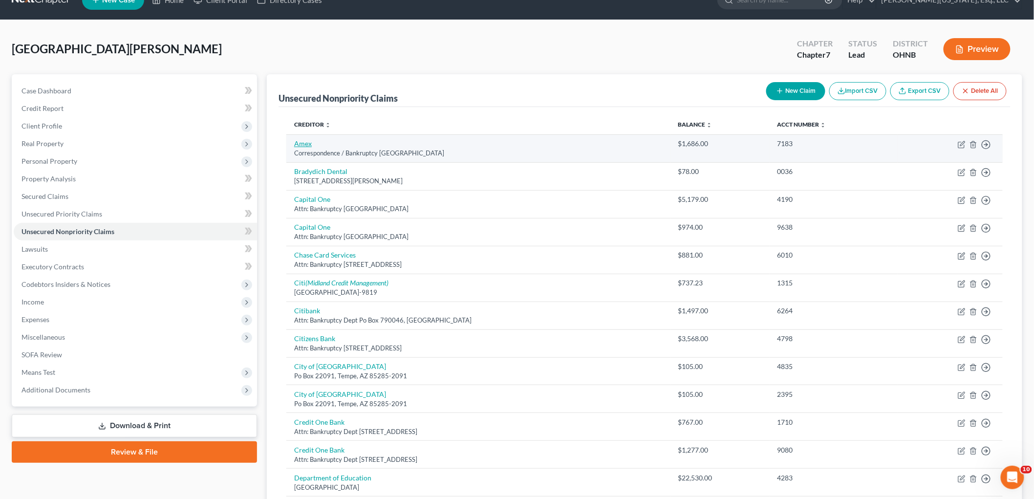
click at [303, 140] on link "Amex" at bounding box center [303, 143] width 18 height 8
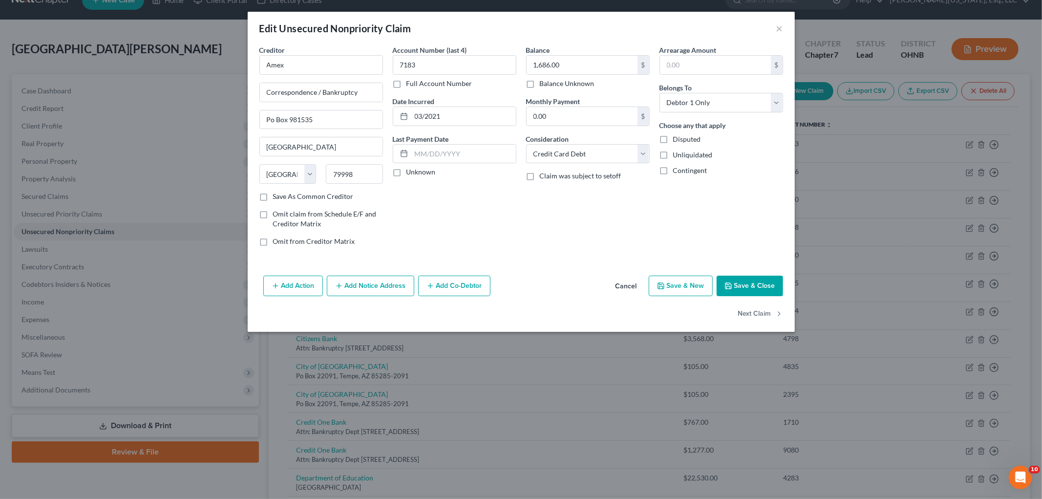
click at [378, 286] on button "Add Notice Address" at bounding box center [370, 286] width 87 height 21
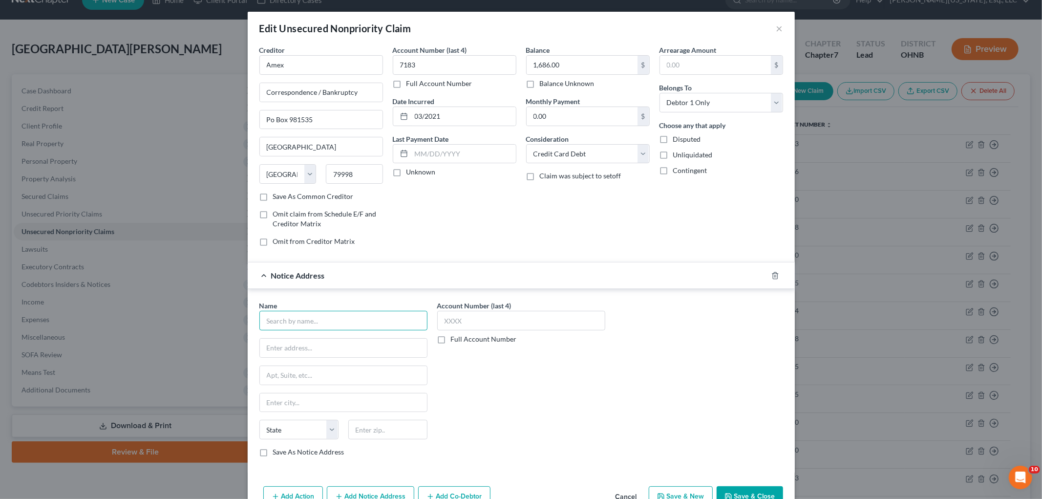
click at [314, 319] on input "text" at bounding box center [343, 321] width 168 height 20
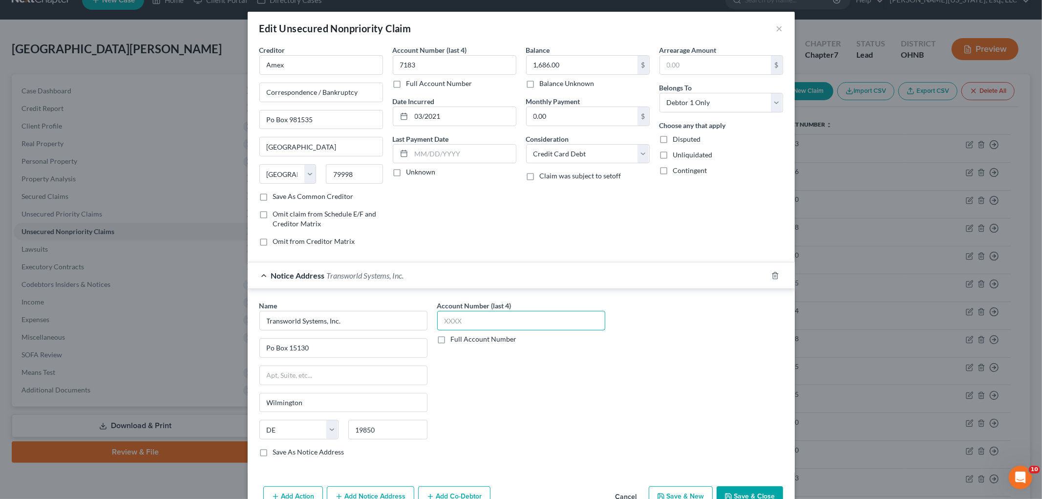
click at [492, 327] on input "text" at bounding box center [521, 321] width 168 height 20
click at [743, 492] on button "Save & Close" at bounding box center [750, 496] width 66 height 21
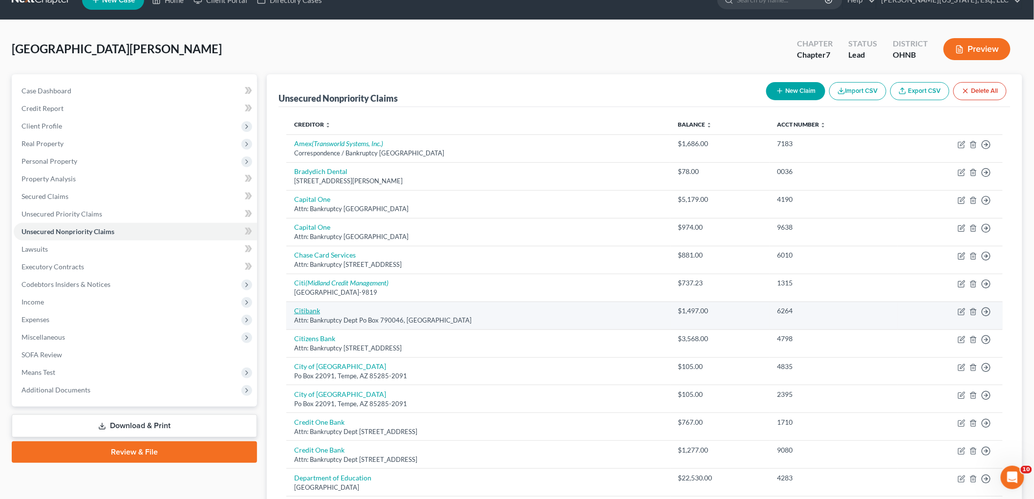
click at [299, 313] on link "Citibank" at bounding box center [307, 310] width 26 height 8
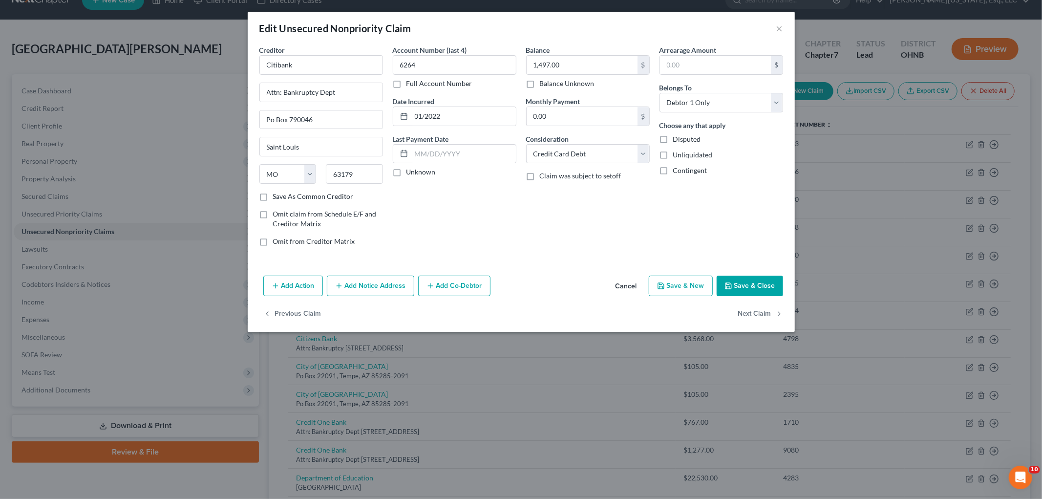
click at [386, 280] on button "Add Notice Address" at bounding box center [370, 286] width 87 height 21
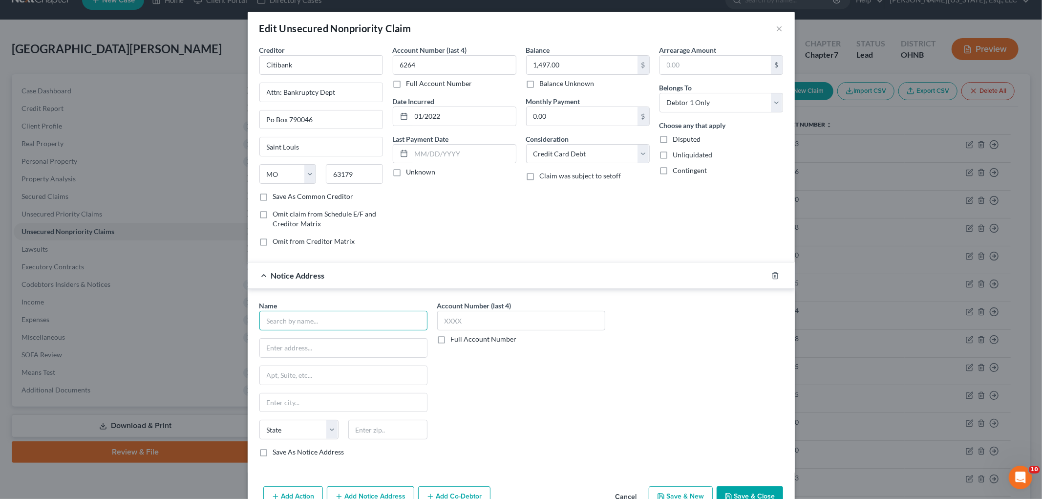
click at [352, 316] on input "text" at bounding box center [343, 321] width 168 height 20
drag, startPoint x: 356, startPoint y: 318, endPoint x: 174, endPoint y: 318, distance: 181.8
click at [174, 318] on div "Edit Unsecured Nonpriority Claim × Creditor * Citibank Attn: Bankruptcy Dept Po…" at bounding box center [521, 249] width 1042 height 499
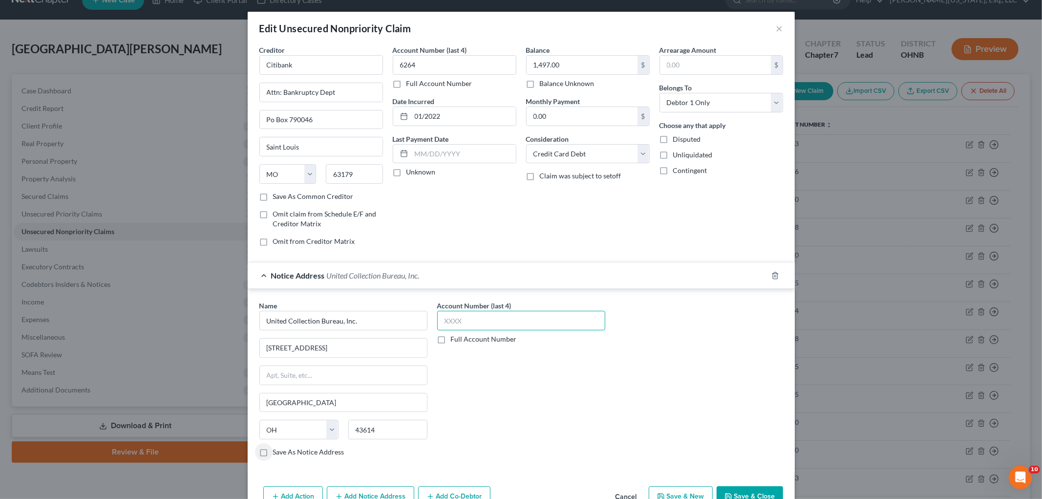
click at [529, 330] on input "text" at bounding box center [521, 321] width 168 height 20
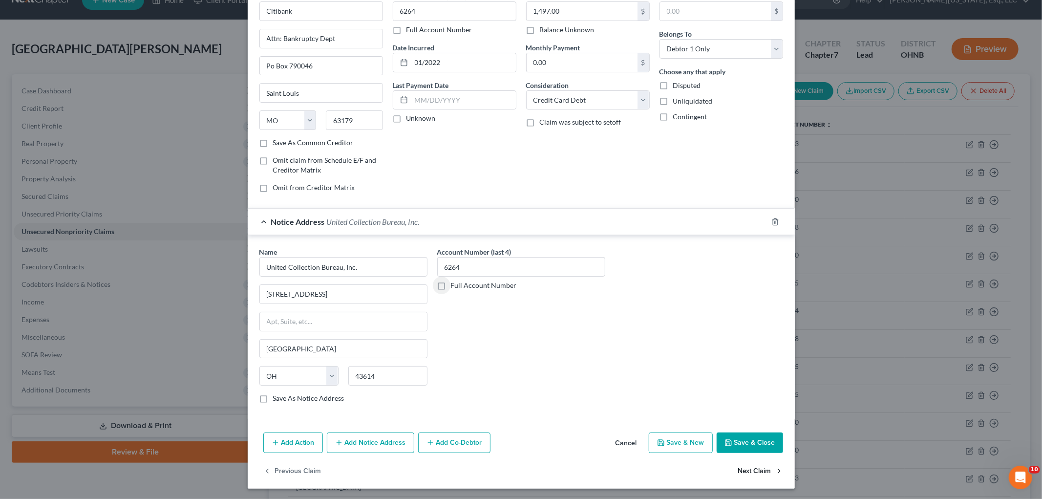
scroll to position [56, 0]
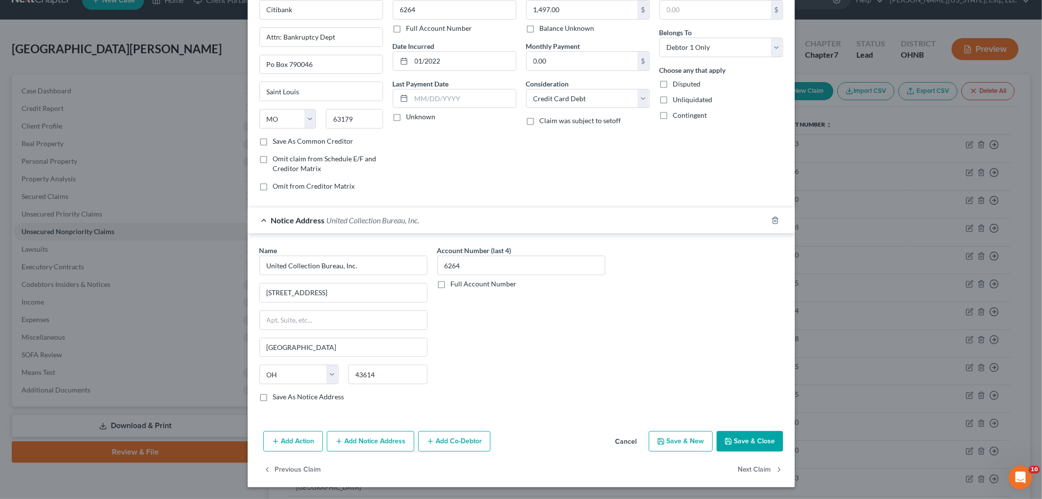
click at [751, 442] on button "Save & Close" at bounding box center [750, 441] width 66 height 21
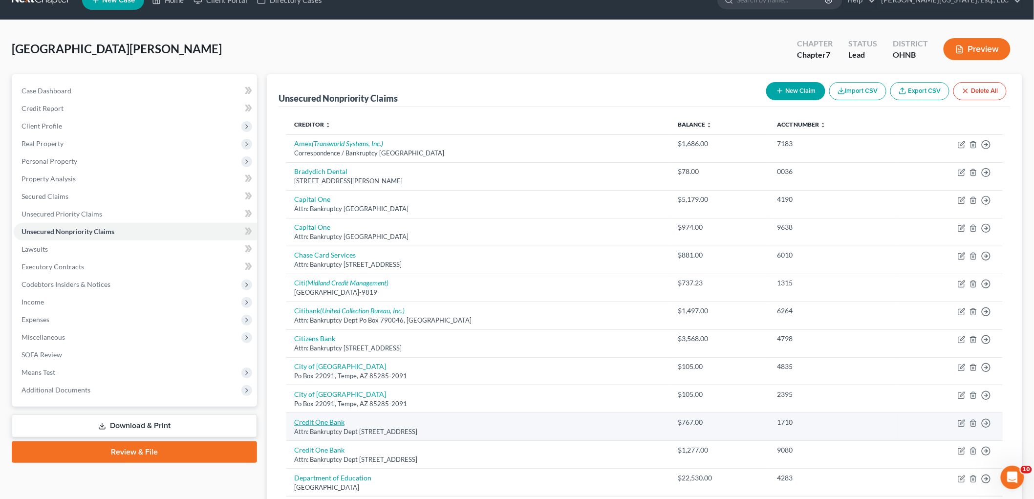
click at [336, 424] on link "Credit One Bank" at bounding box center [319, 422] width 50 height 8
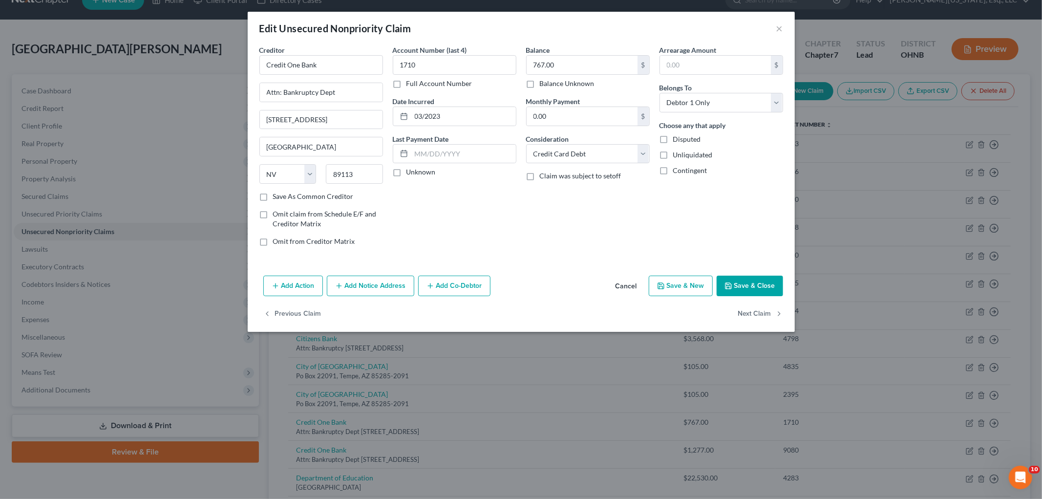
click at [388, 291] on button "Add Notice Address" at bounding box center [370, 286] width 87 height 21
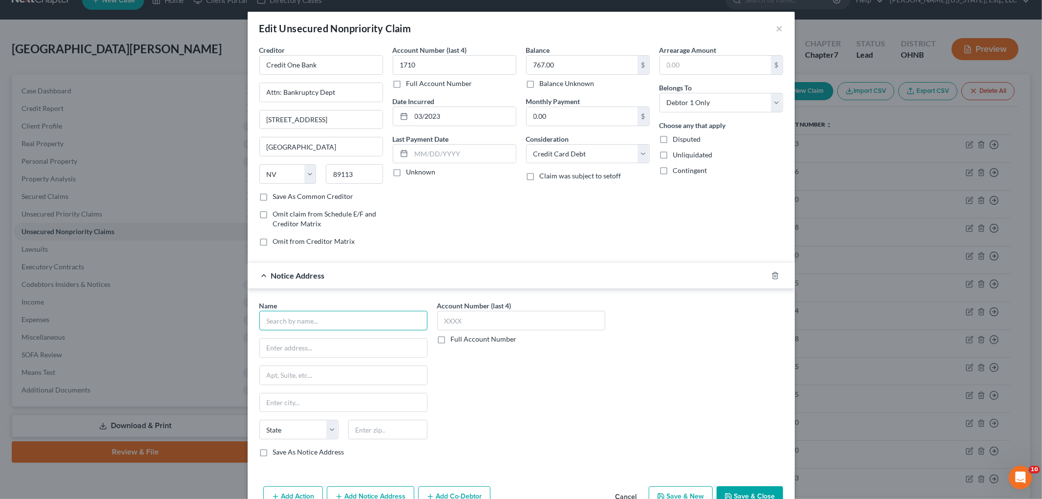
click at [321, 325] on input "text" at bounding box center [343, 321] width 168 height 20
click at [318, 381] on input "text" at bounding box center [343, 375] width 167 height 19
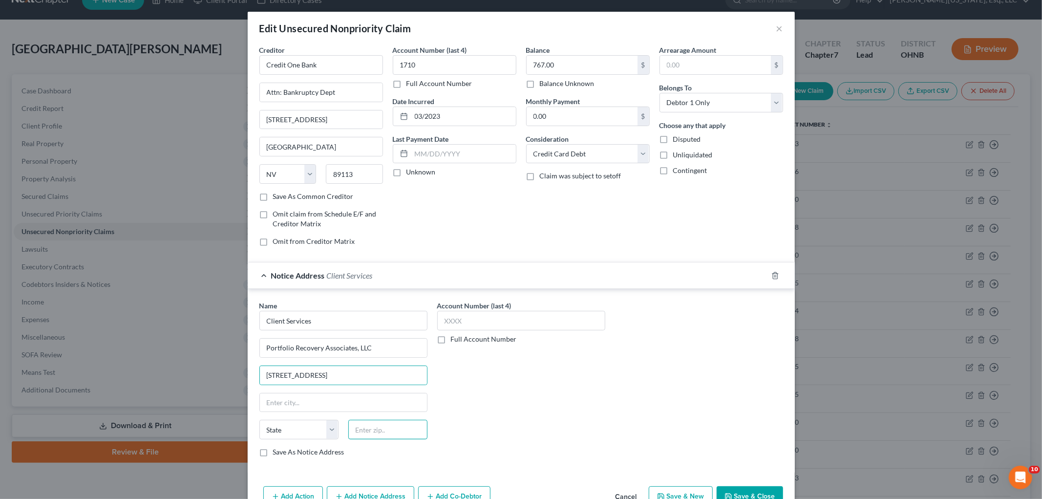
click at [367, 433] on input "text" at bounding box center [387, 430] width 79 height 20
click at [476, 318] on input "text" at bounding box center [521, 321] width 168 height 20
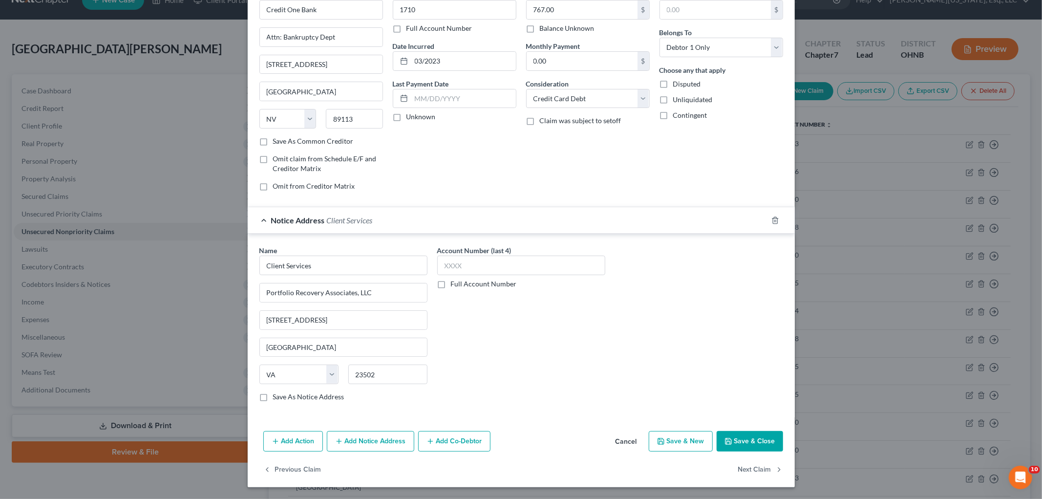
click at [753, 442] on button "Save & Close" at bounding box center [750, 441] width 66 height 21
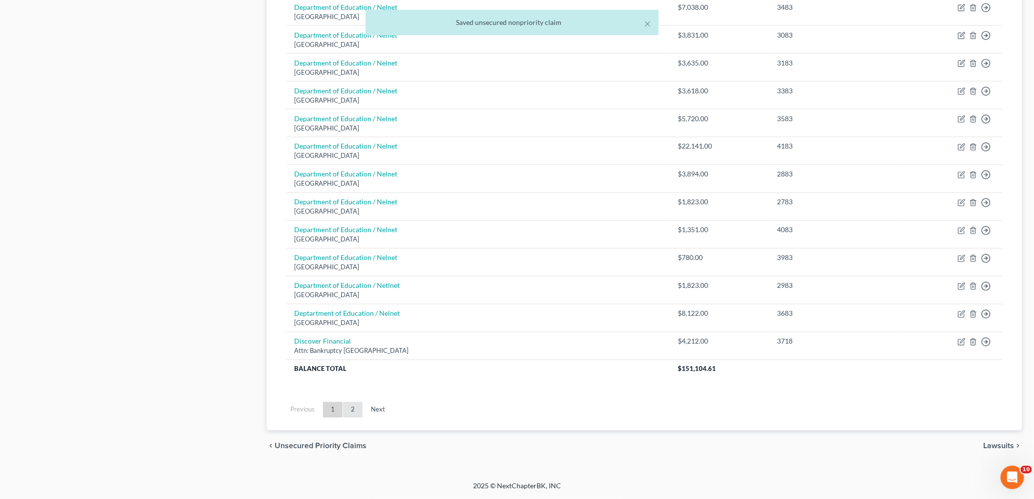
click at [358, 406] on link "2" at bounding box center [353, 410] width 20 height 16
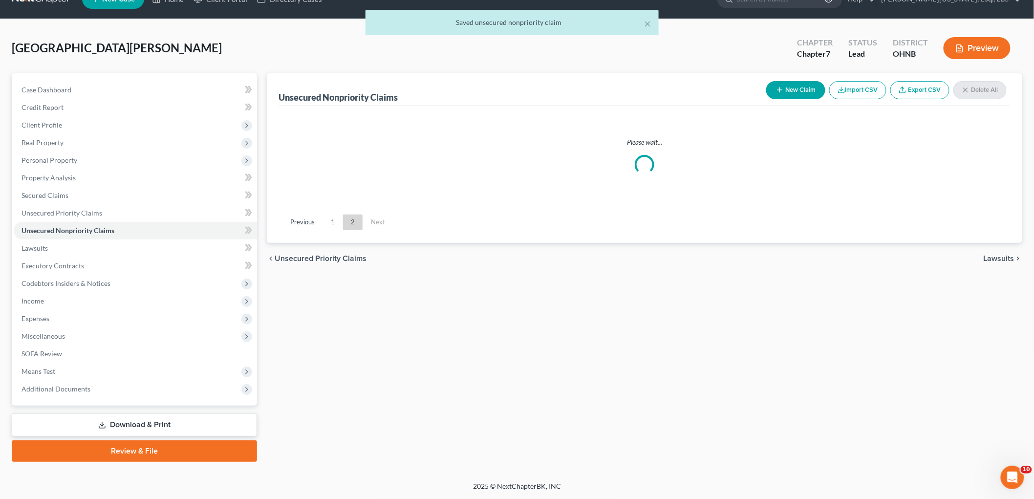
scroll to position [20, 0]
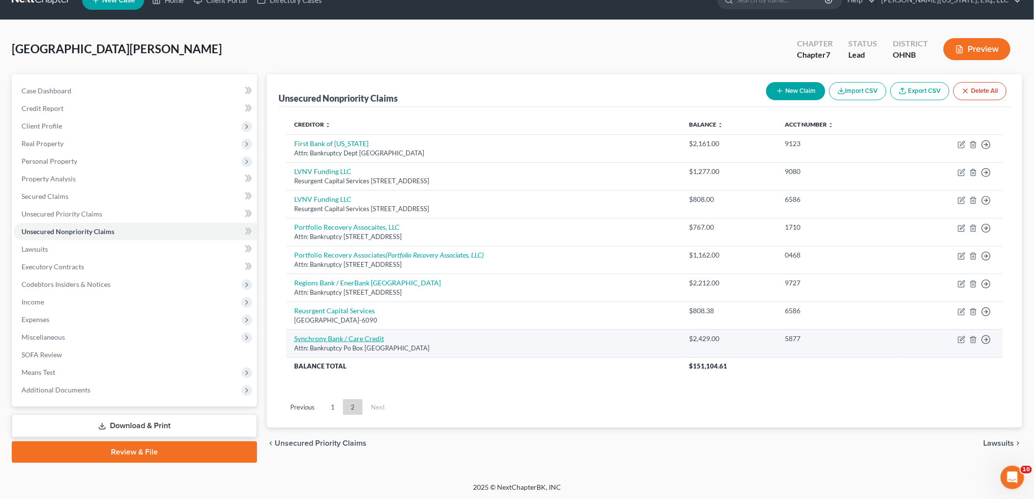
click at [340, 334] on link "Synchrony Bank / Care Credit" at bounding box center [339, 338] width 90 height 8
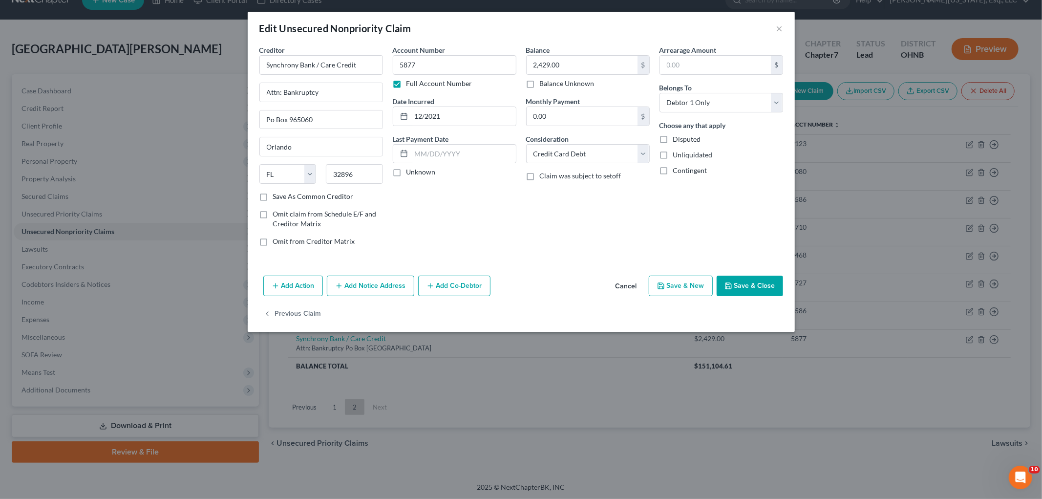
click at [391, 285] on button "Add Notice Address" at bounding box center [370, 286] width 87 height 21
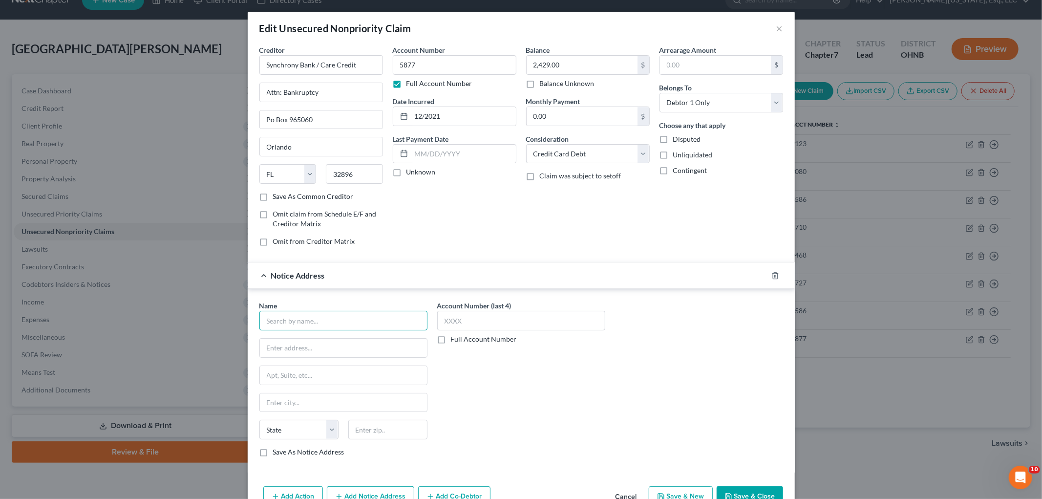
click at [334, 327] on input "text" at bounding box center [343, 321] width 168 height 20
click at [379, 429] on input "63045" at bounding box center [387, 430] width 79 height 20
click at [747, 494] on button "Save & Close" at bounding box center [750, 496] width 66 height 21
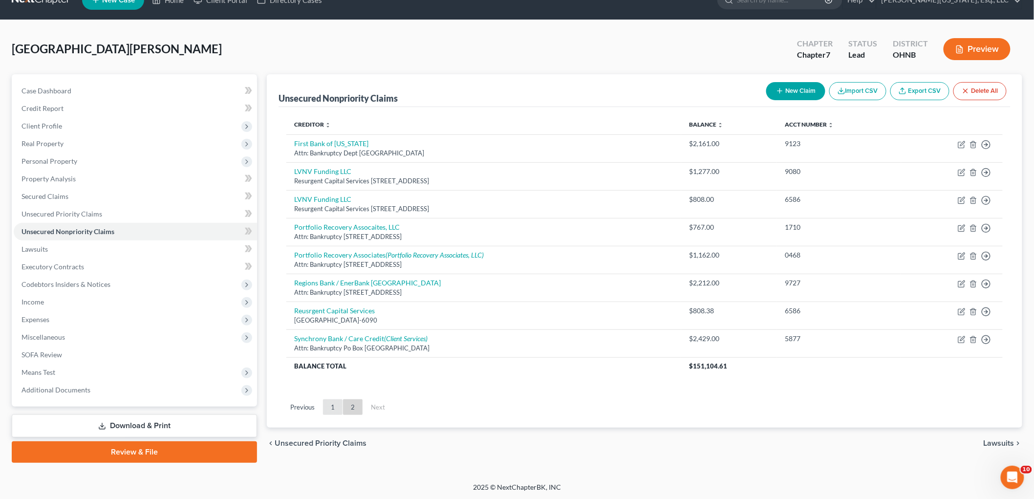
click at [331, 412] on link "1" at bounding box center [333, 407] width 20 height 16
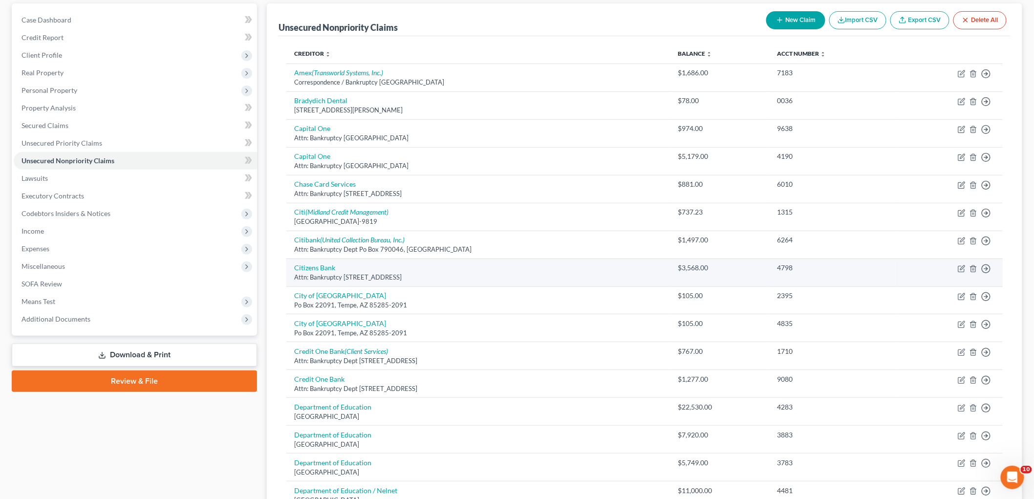
scroll to position [0, 0]
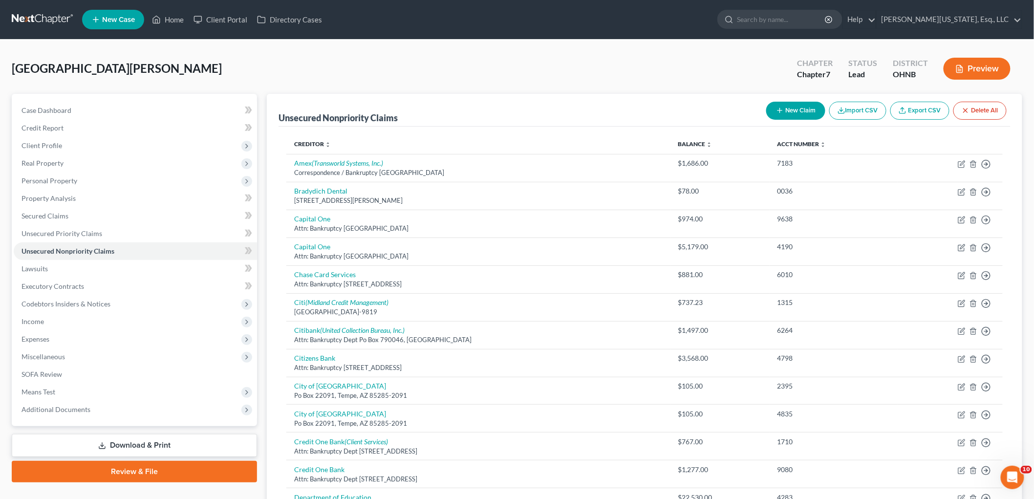
click at [786, 108] on button "New Claim" at bounding box center [795, 111] width 59 height 18
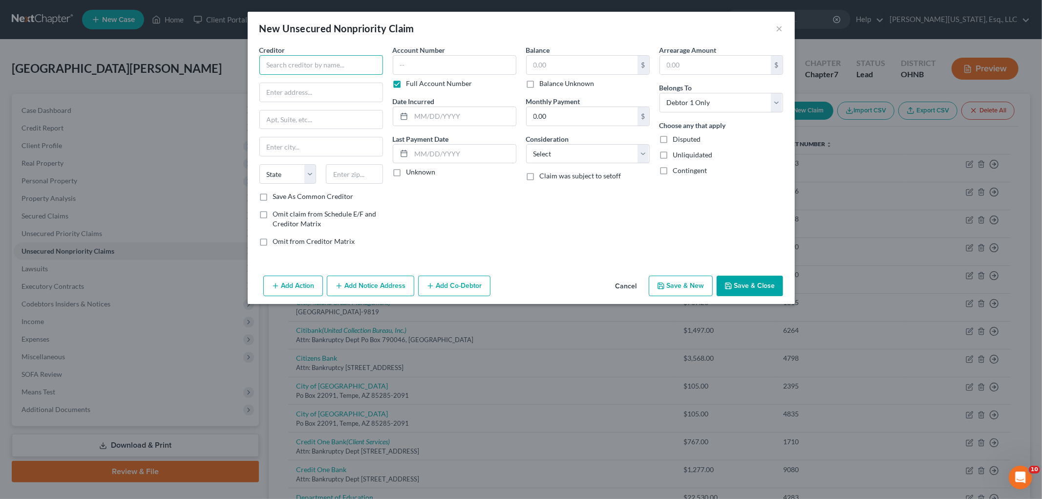
click at [315, 71] on input "text" at bounding box center [321, 65] width 124 height 20
click at [429, 88] on label "Full Account Number" at bounding box center [440, 84] width 66 height 10
click at [417, 85] on input "Full Account Number" at bounding box center [413, 82] width 6 height 6
click at [579, 61] on input "text" at bounding box center [582, 65] width 111 height 19
click at [771, 286] on button "Save & Close" at bounding box center [750, 286] width 66 height 21
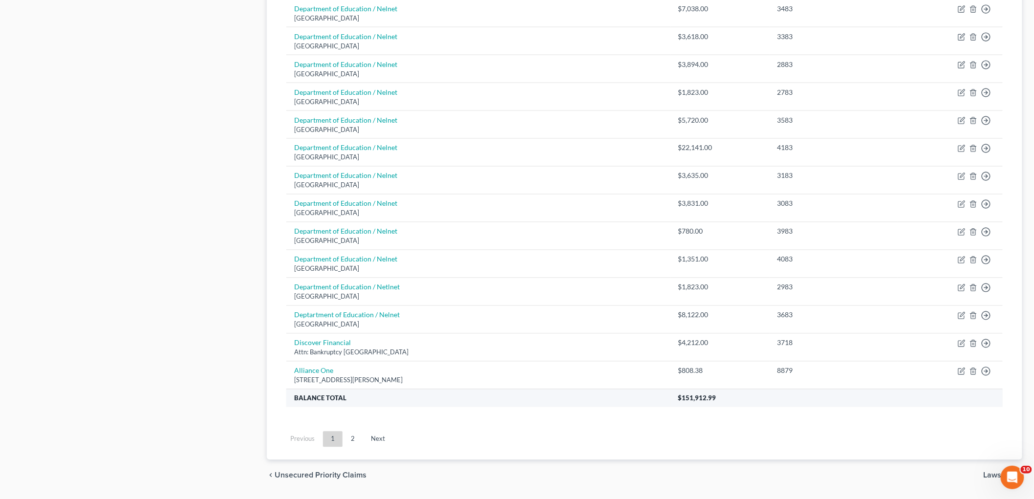
scroll to position [604, 0]
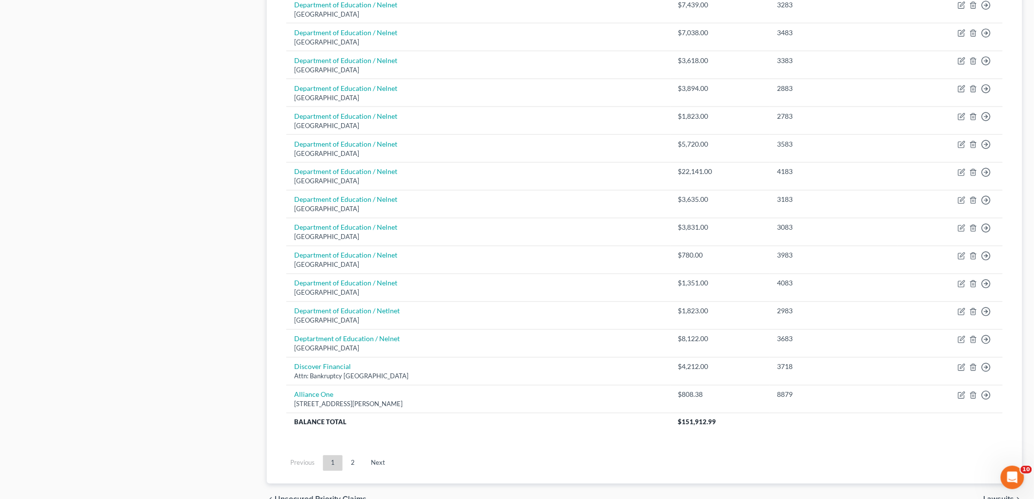
click at [354, 461] on link "2" at bounding box center [353, 463] width 20 height 16
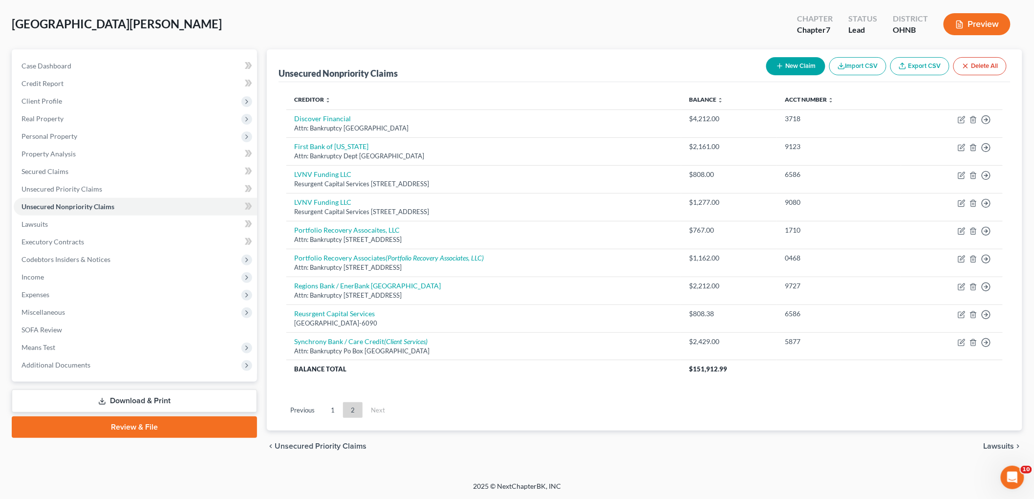
scroll to position [45, 0]
click at [326, 174] on link "LVNV Funding LLC" at bounding box center [322, 174] width 57 height 8
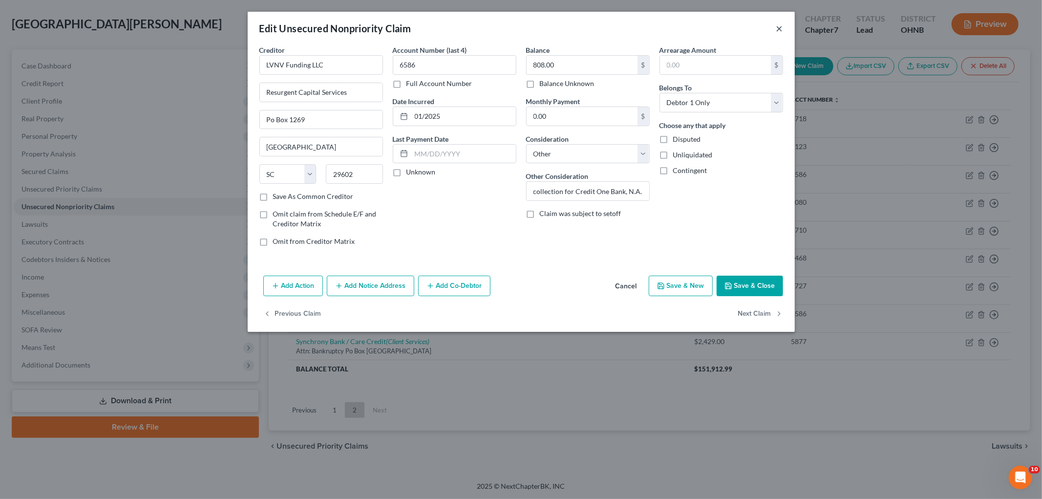
click at [780, 23] on button "×" at bounding box center [779, 28] width 7 height 12
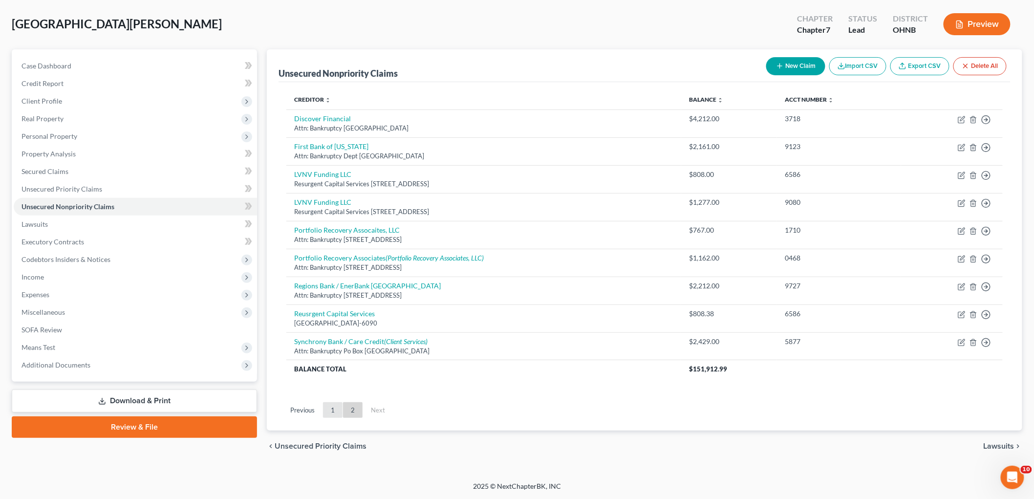
click at [336, 410] on link "1" at bounding box center [333, 410] width 20 height 16
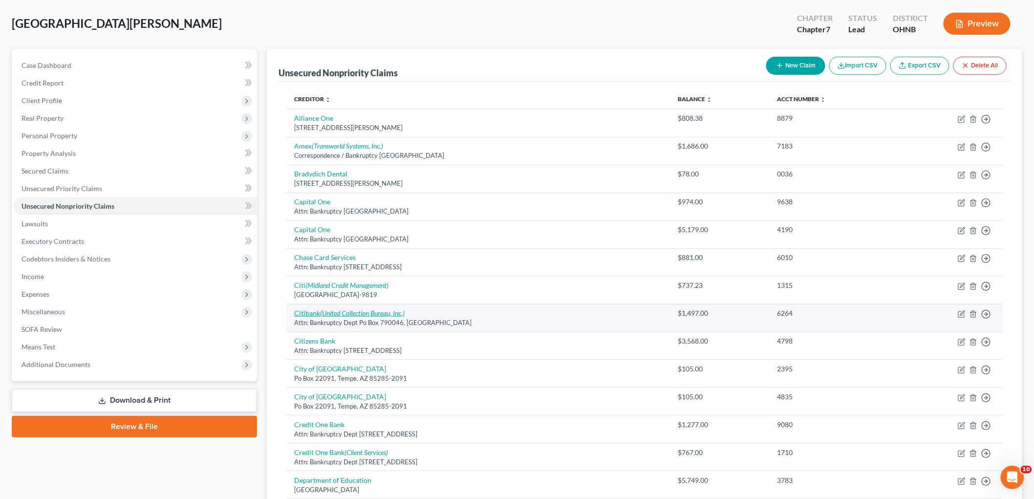
click at [317, 310] on link "Citibank (United Collection Bureau, Inc.)" at bounding box center [349, 313] width 110 height 8
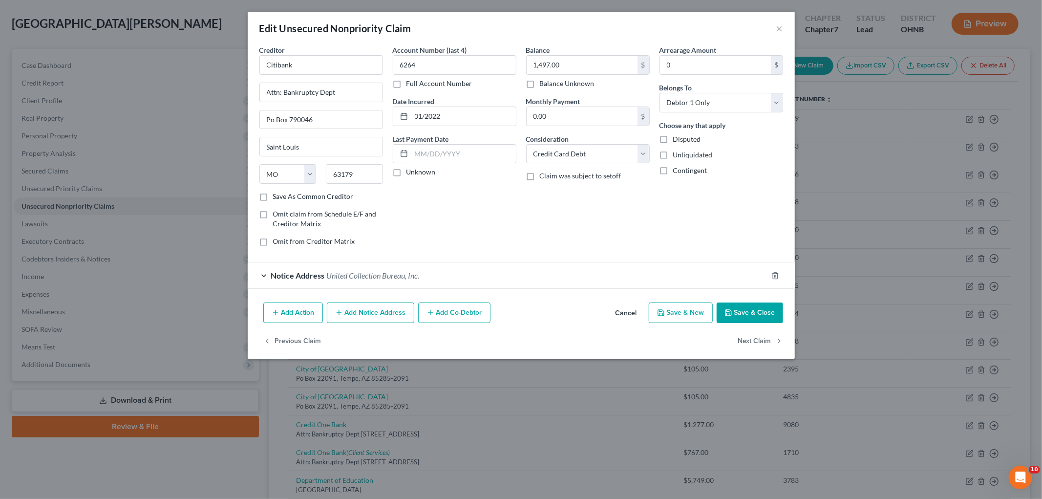
click at [377, 318] on button "Add Notice Address" at bounding box center [370, 312] width 87 height 21
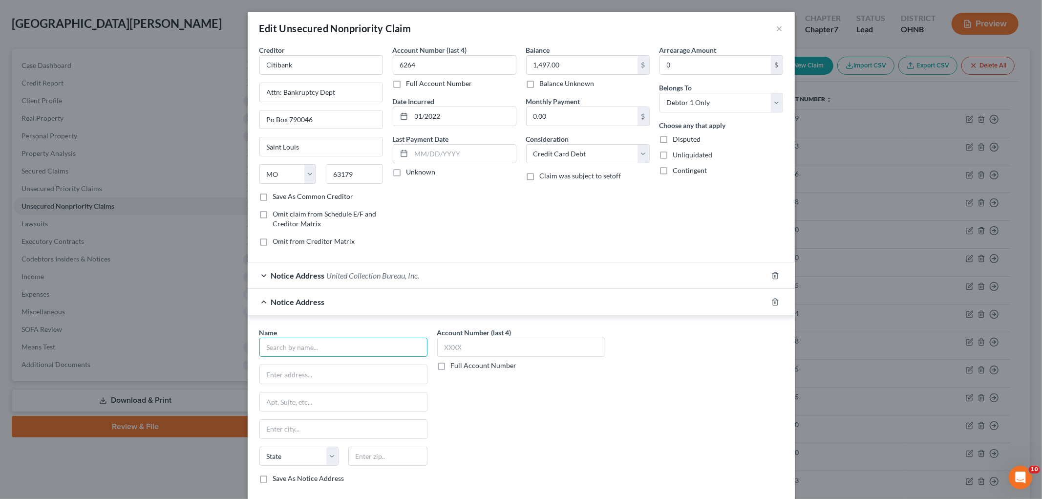
drag, startPoint x: 358, startPoint y: 348, endPoint x: 343, endPoint y: 347, distance: 14.7
click at [357, 348] on input "text" at bounding box center [343, 348] width 168 height 20
click at [401, 455] on input "44146" at bounding box center [387, 457] width 79 height 20
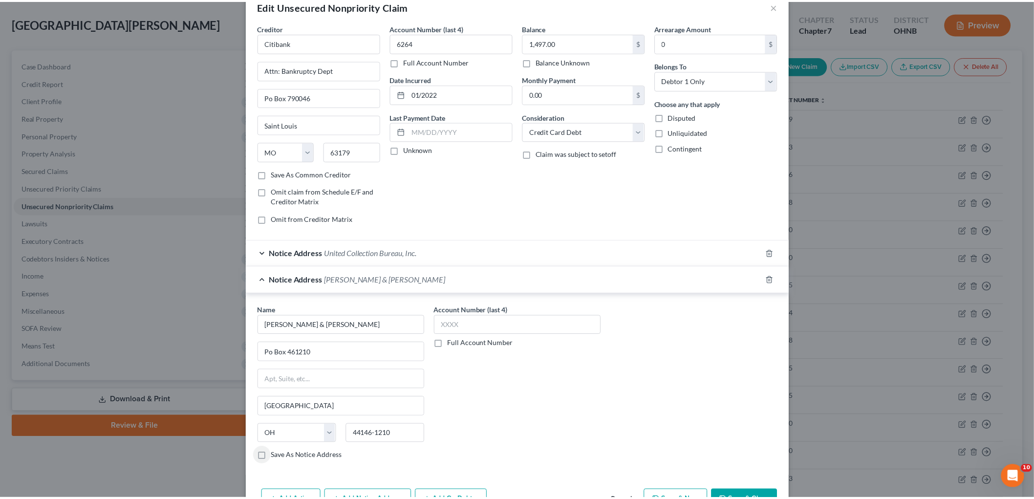
scroll to position [83, 0]
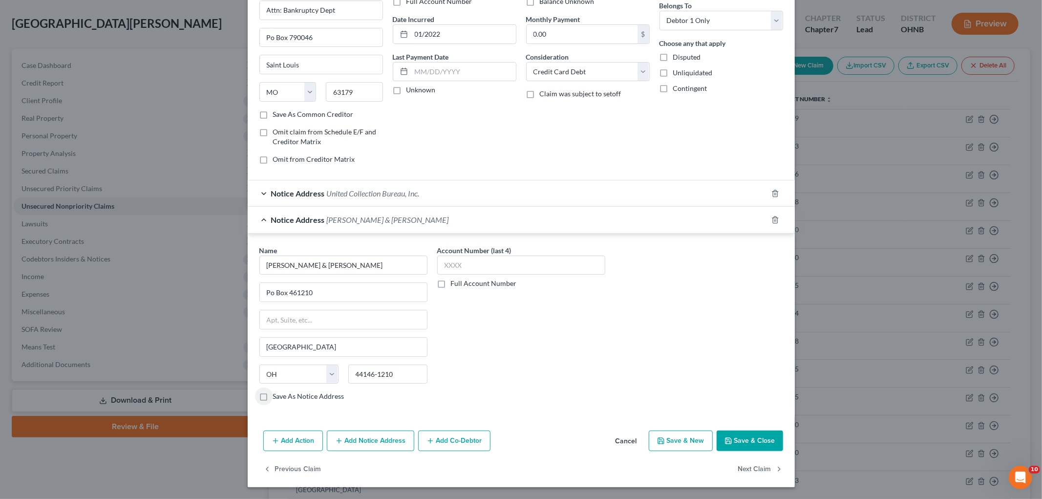
drag, startPoint x: 739, startPoint y: 439, endPoint x: 41, endPoint y: 280, distance: 716.4
click at [736, 439] on button "Save & Close" at bounding box center [750, 440] width 66 height 21
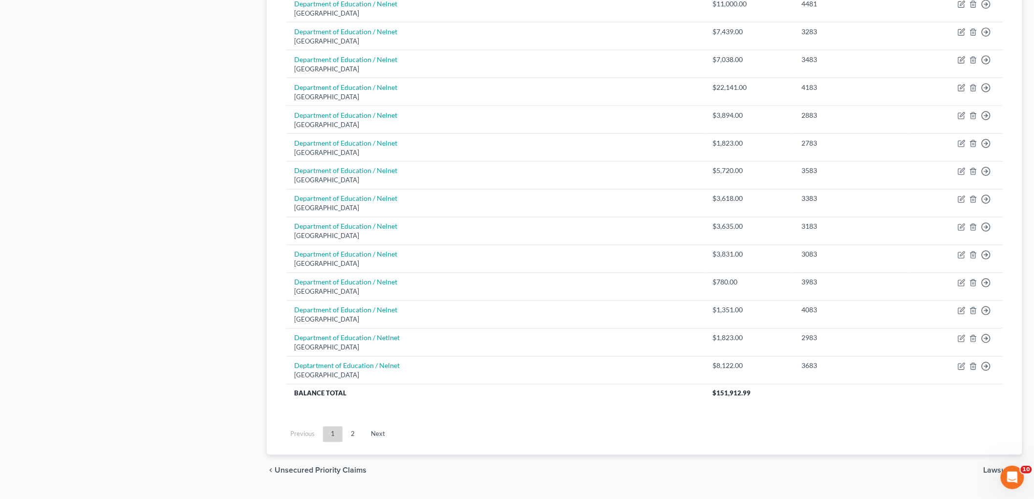
scroll to position [630, 0]
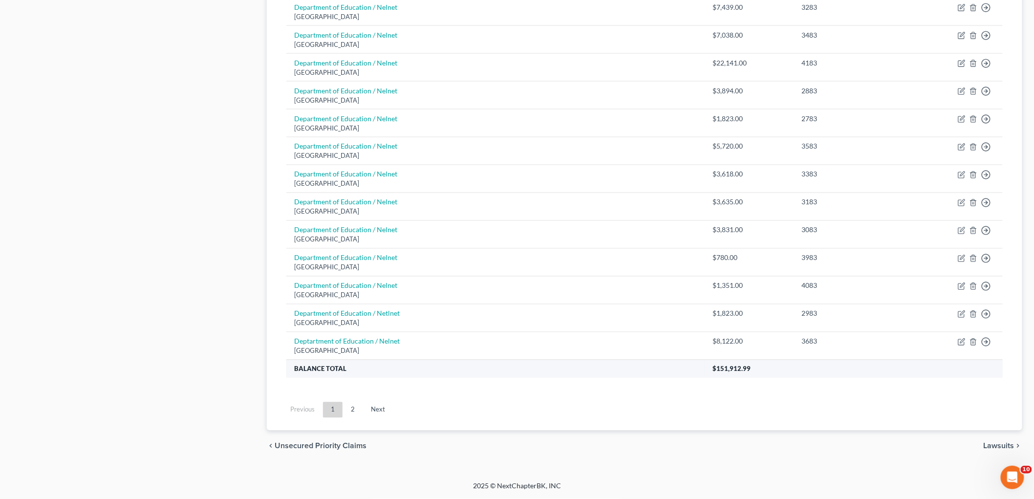
drag, startPoint x: 334, startPoint y: 408, endPoint x: 323, endPoint y: 369, distance: 40.5
click at [334, 408] on link "1" at bounding box center [333, 410] width 20 height 16
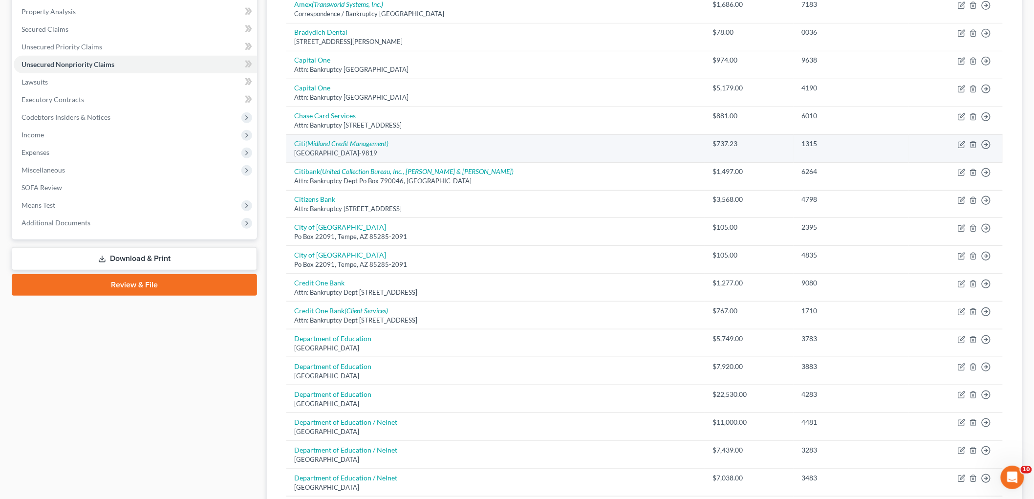
scroll to position [0, 0]
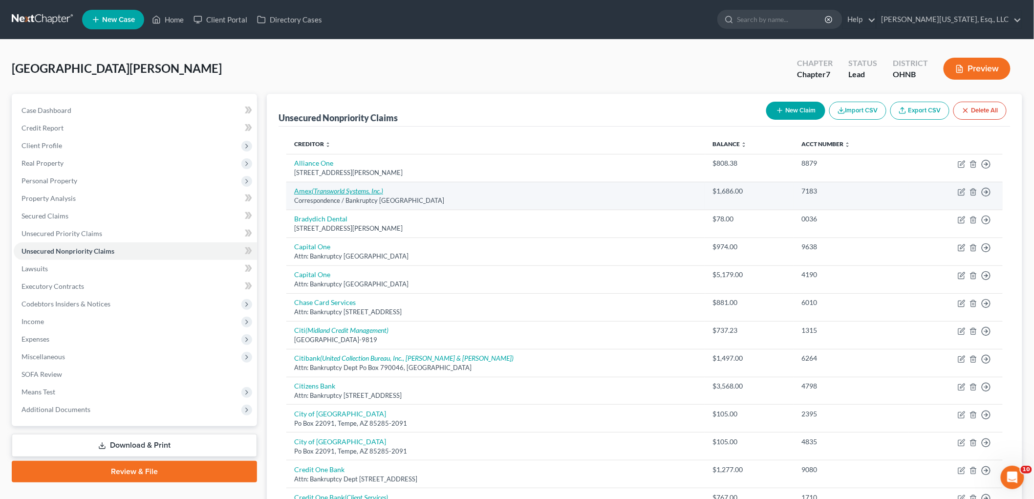
click at [329, 192] on icon "(Transworld Systems, Inc.)" at bounding box center [347, 191] width 71 height 8
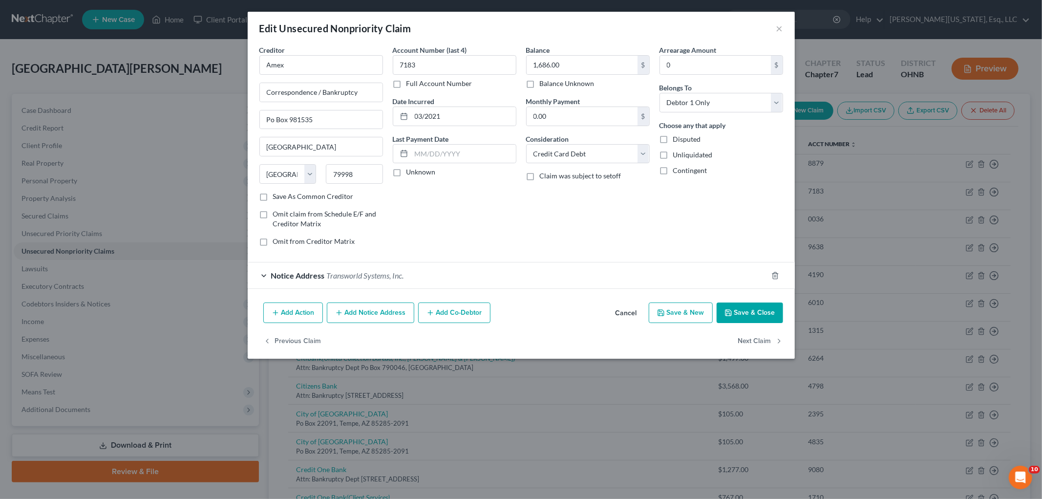
click at [775, 28] on div "Edit Unsecured Nonpriority Claim ×" at bounding box center [521, 28] width 547 height 33
click at [782, 27] on button "×" at bounding box center [779, 28] width 7 height 12
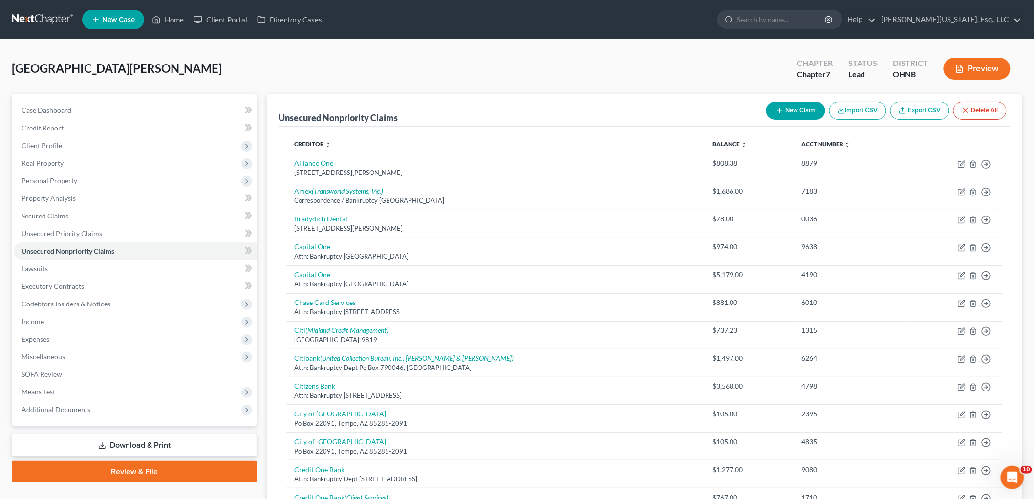
click at [797, 108] on button "New Claim" at bounding box center [795, 111] width 59 height 18
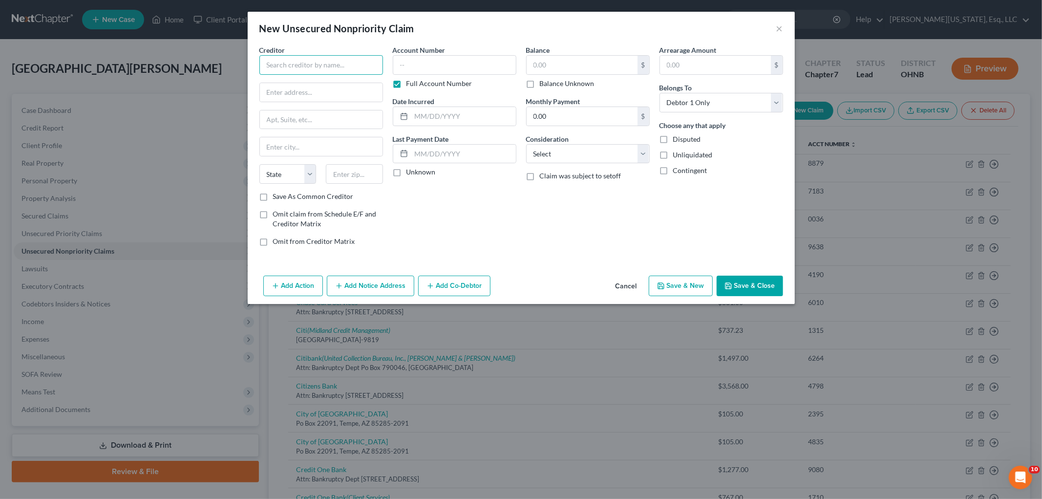
click at [309, 72] on input "text" at bounding box center [321, 65] width 124 height 20
click at [360, 177] on input "44101" at bounding box center [354, 174] width 57 height 20
click at [433, 82] on label "Full Account Number" at bounding box center [440, 84] width 66 height 10
click at [417, 82] on input "Full Account Number" at bounding box center [413, 82] width 6 height 6
click at [442, 64] on input "text" at bounding box center [455, 65] width 124 height 20
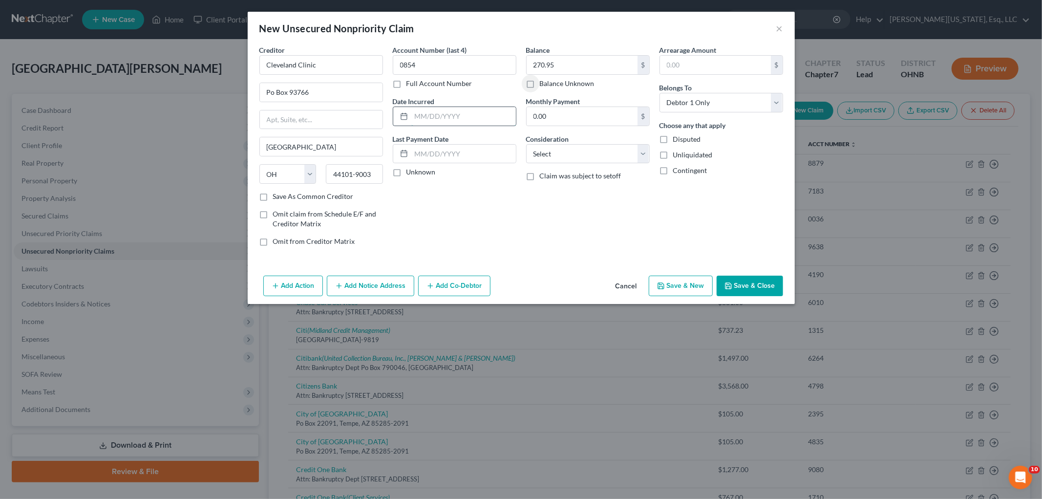
click at [444, 112] on input "text" at bounding box center [463, 116] width 105 height 19
drag, startPoint x: 572, startPoint y: 149, endPoint x: 572, endPoint y: 160, distance: 11.2
click at [572, 149] on select "Select Cable / Satellite Services Collection Agency Credit Card Debt Debt Couns…" at bounding box center [588, 154] width 124 height 20
click at [526, 144] on select "Select Cable / Satellite Services Collection Agency Credit Card Debt Debt Couns…" at bounding box center [588, 154] width 124 height 20
click at [736, 280] on button "Save & Close" at bounding box center [750, 286] width 66 height 21
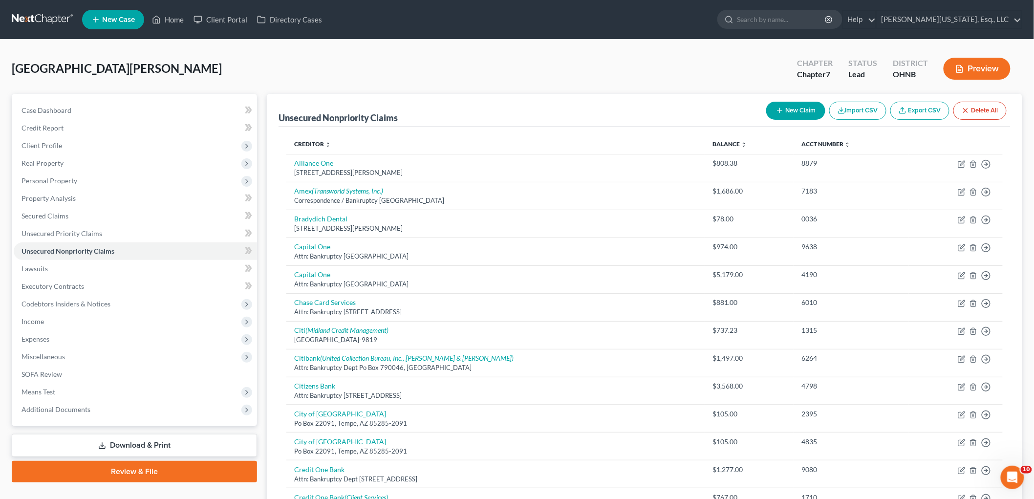
click at [786, 108] on button "New Claim" at bounding box center [795, 111] width 59 height 18
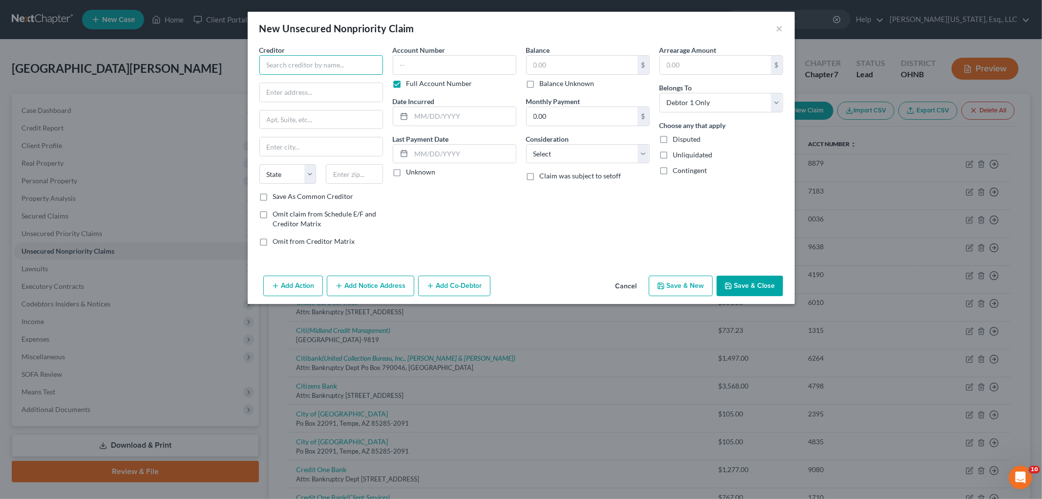
click at [326, 66] on input "text" at bounding box center [321, 65] width 124 height 20
click at [589, 70] on input "text" at bounding box center [582, 65] width 111 height 19
drag, startPoint x: 587, startPoint y: 152, endPoint x: 585, endPoint y: 160, distance: 8.0
click at [587, 152] on select "Select Cable / Satellite Services Collection Agency Credit Card Debt Debt Couns…" at bounding box center [588, 154] width 124 height 20
click at [526, 144] on select "Select Cable / Satellite Services Collection Agency Credit Card Debt Debt Couns…" at bounding box center [588, 154] width 124 height 20
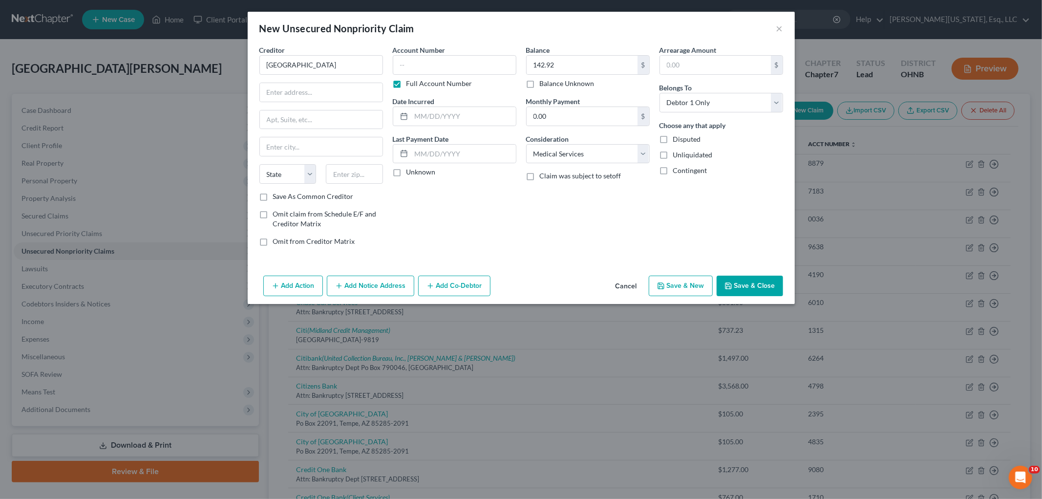
click at [407, 82] on label "Full Account Number" at bounding box center [440, 84] width 66 height 10
click at [410, 82] on input "Full Account Number" at bounding box center [413, 82] width 6 height 6
click at [432, 64] on input "text" at bounding box center [455, 65] width 124 height 20
click at [422, 109] on input "text" at bounding box center [463, 116] width 105 height 19
drag, startPoint x: 365, startPoint y: 66, endPoint x: 49, endPoint y: 51, distance: 317.0
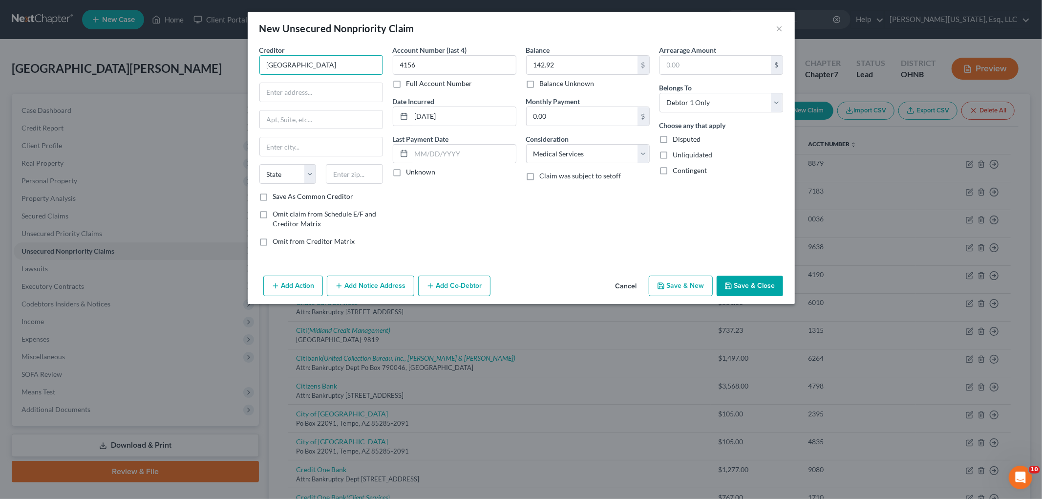
click at [49, 51] on div "New Unsecured Nonpriority Claim × Creditor * [GEOGRAPHIC_DATA] [US_STATE][GEOGR…" at bounding box center [521, 249] width 1042 height 499
drag, startPoint x: 338, startPoint y: 92, endPoint x: 304, endPoint y: 49, distance: 54.3
click at [338, 92] on input "text" at bounding box center [321, 92] width 123 height 19
paste input "P.O. Box 740900"
drag, startPoint x: 344, startPoint y: 170, endPoint x: 467, endPoint y: 203, distance: 127.1
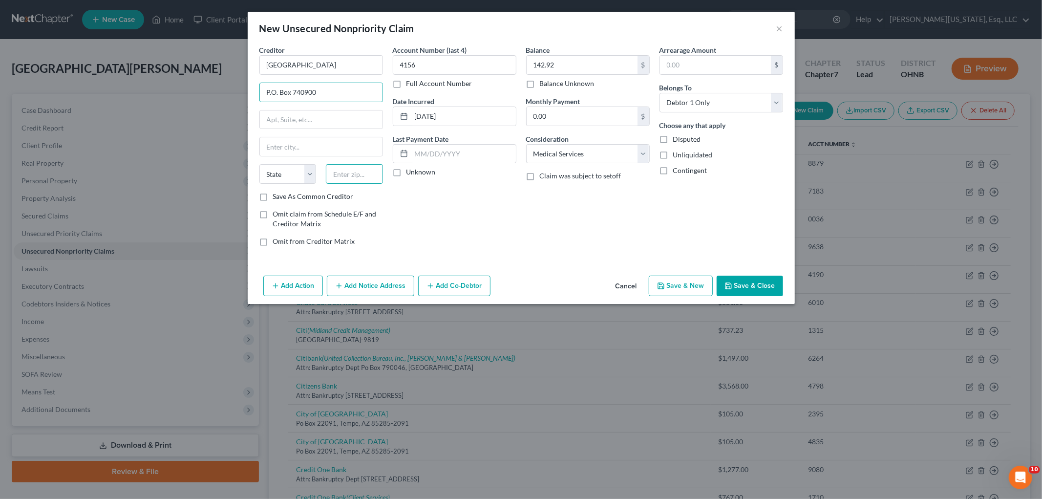
click at [344, 170] on input "text" at bounding box center [354, 174] width 57 height 20
paste input "45274-0900"
drag, startPoint x: 381, startPoint y: 173, endPoint x: 275, endPoint y: 159, distance: 107.0
click at [275, 159] on div "Creditor * [GEOGRAPHIC_DATA] P.O. Box 740900 State [US_STATE] AK AR AZ CA CO CT…" at bounding box center [321, 118] width 124 height 147
click at [745, 293] on button "Save & Close" at bounding box center [750, 286] width 66 height 21
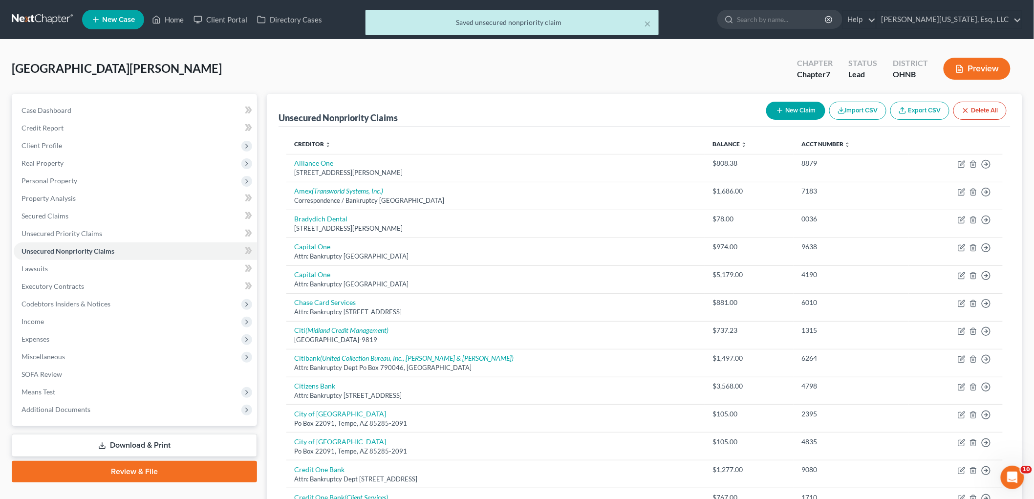
click at [803, 106] on button "New Claim" at bounding box center [795, 111] width 59 height 18
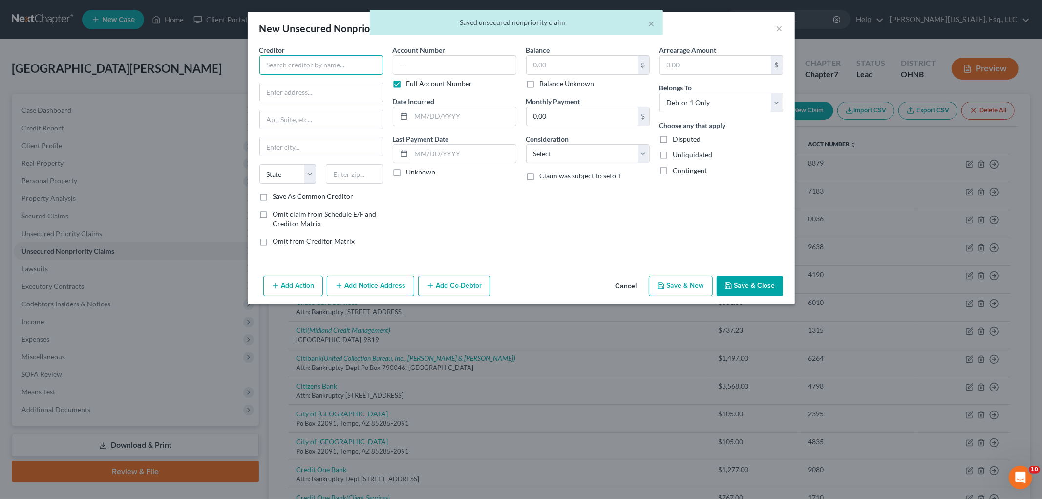
click at [324, 71] on input "text" at bounding box center [321, 65] width 124 height 20
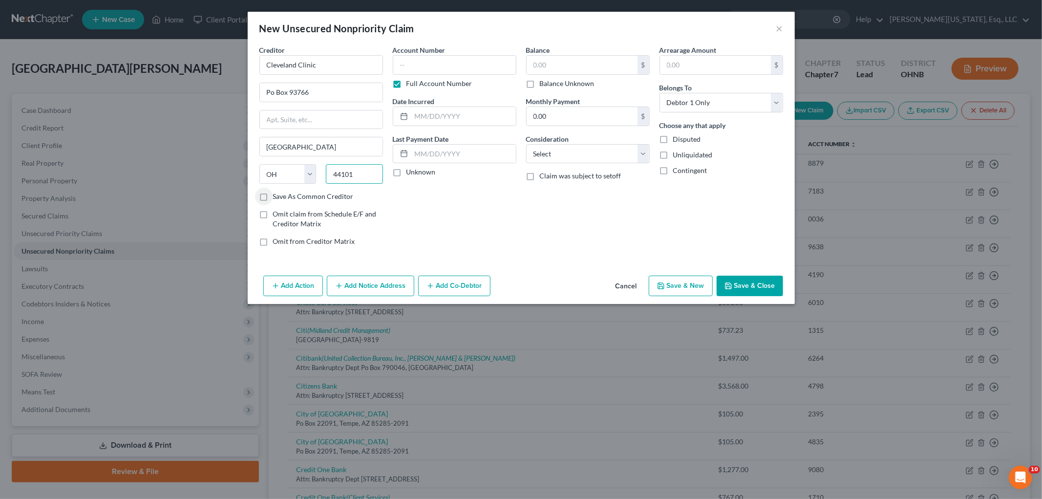
click at [366, 173] on input "44101" at bounding box center [354, 174] width 57 height 20
click at [412, 91] on div "Account Number Full Account Number Date Incurred Last Payment Date Unknown" at bounding box center [454, 149] width 133 height 209
click at [414, 82] on label "Full Account Number" at bounding box center [440, 84] width 66 height 10
click at [414, 82] on input "Full Account Number" at bounding box center [413, 82] width 6 height 6
click at [573, 64] on input "text" at bounding box center [582, 65] width 111 height 19
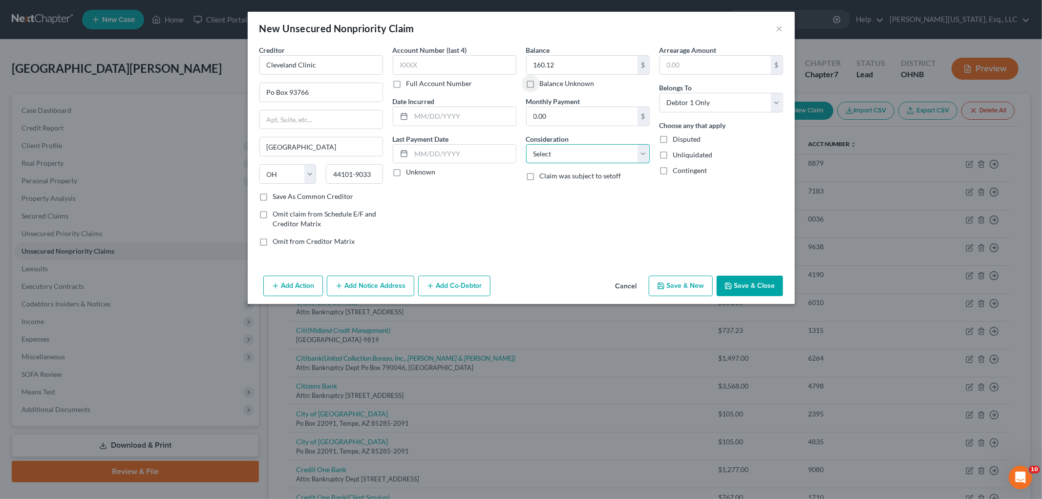
drag, startPoint x: 569, startPoint y: 153, endPoint x: 569, endPoint y: 162, distance: 8.3
click at [569, 153] on select "Select Cable / Satellite Services Collection Agency Credit Card Debt Debt Couns…" at bounding box center [588, 154] width 124 height 20
click at [526, 144] on select "Select Cable / Satellite Services Collection Agency Credit Card Debt Debt Couns…" at bounding box center [588, 154] width 124 height 20
click at [445, 116] on input "text" at bounding box center [463, 116] width 105 height 19
click at [763, 285] on button "Save & Close" at bounding box center [750, 286] width 66 height 21
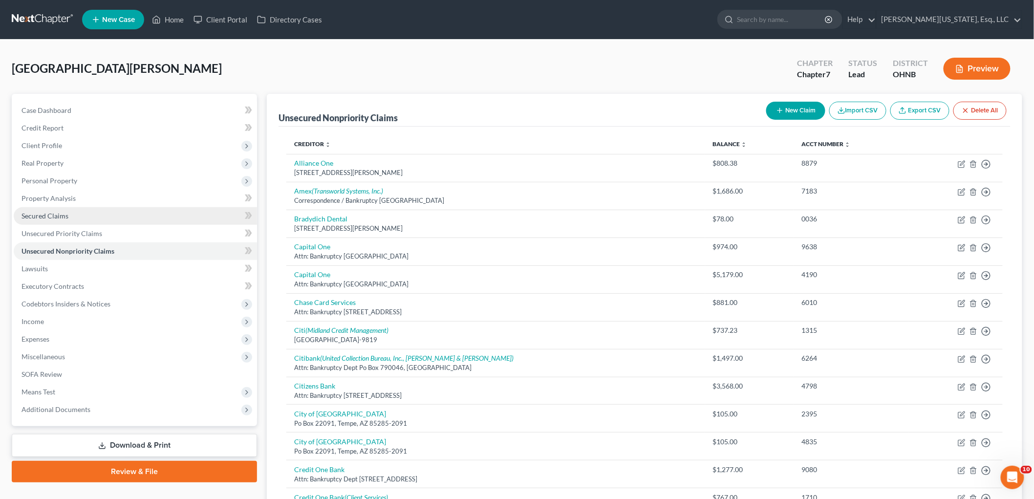
click at [82, 174] on span "Personal Property" at bounding box center [135, 181] width 243 height 18
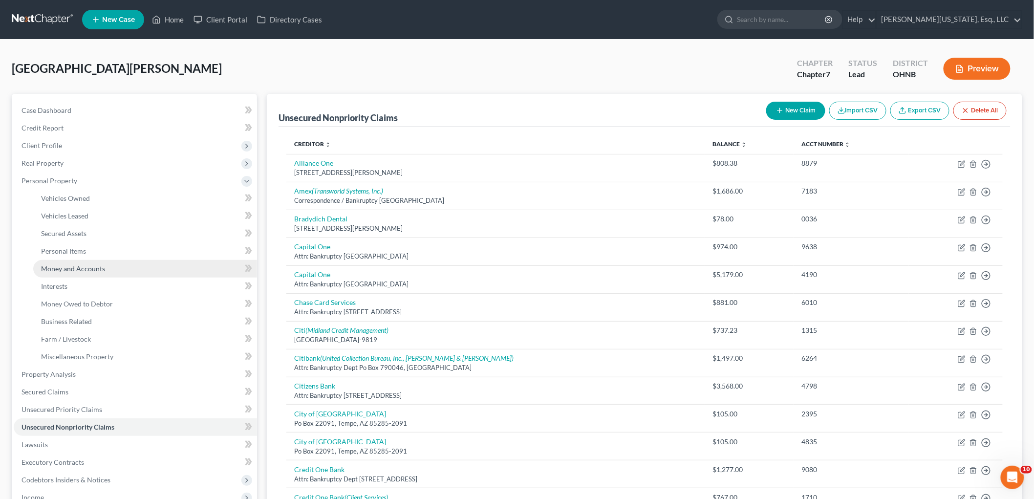
click at [126, 274] on link "Money and Accounts" at bounding box center [145, 269] width 224 height 18
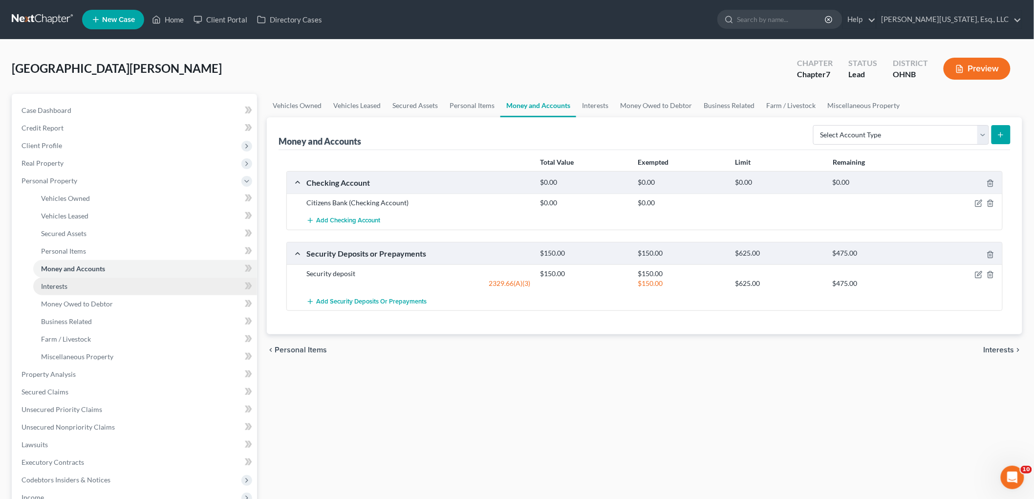
click at [116, 294] on link "Interests" at bounding box center [145, 287] width 224 height 18
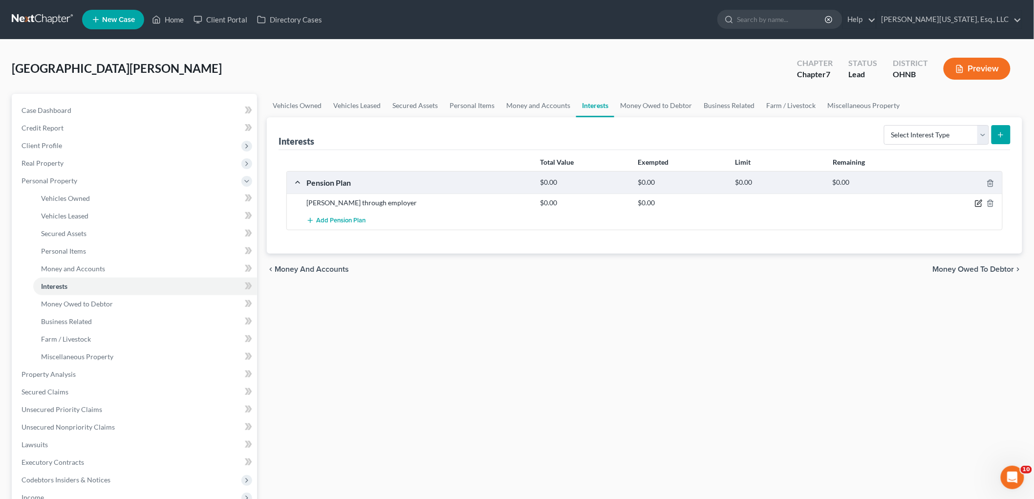
click at [976, 202] on icon "button" at bounding box center [979, 203] width 8 height 8
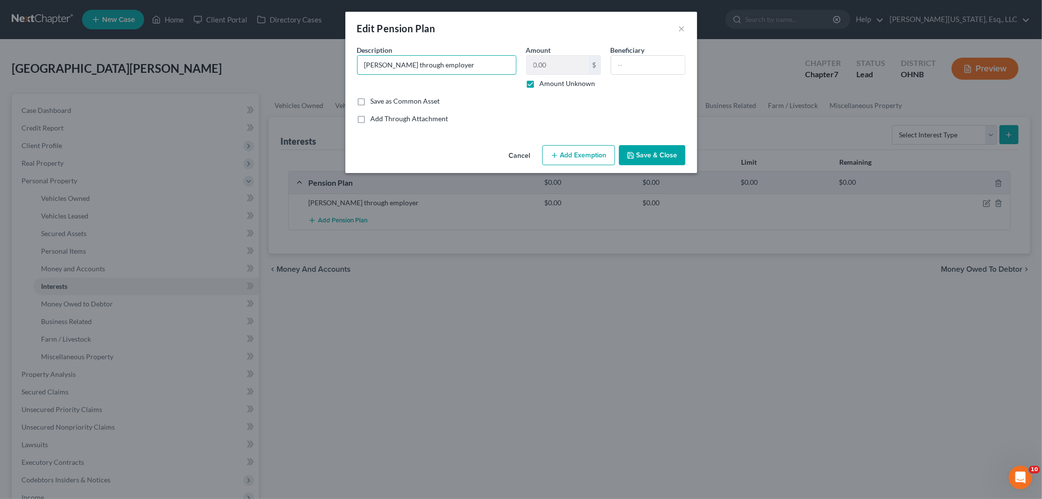
drag, startPoint x: 484, startPoint y: 67, endPoint x: 204, endPoint y: 67, distance: 280.5
click at [204, 67] on div "Edit Pension Plan × An exemption set must first be selected from the Filing Inf…" at bounding box center [521, 249] width 1042 height 499
click at [544, 84] on label "Amount Unknown" at bounding box center [568, 84] width 56 height 10
click at [544, 84] on input "Amount Unknown" at bounding box center [547, 82] width 6 height 6
click at [563, 62] on input "0.00" at bounding box center [558, 65] width 62 height 19
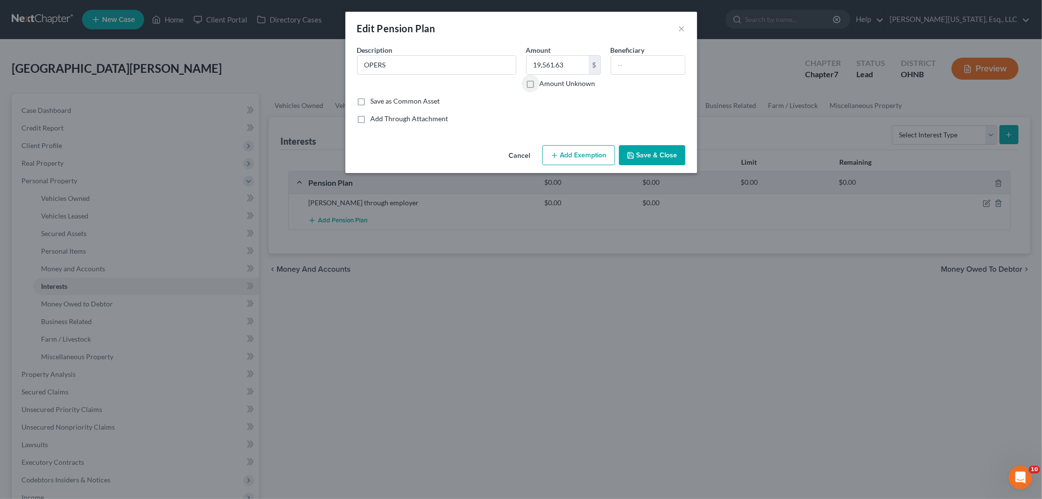
click at [595, 150] on button "Add Exemption" at bounding box center [578, 155] width 73 height 21
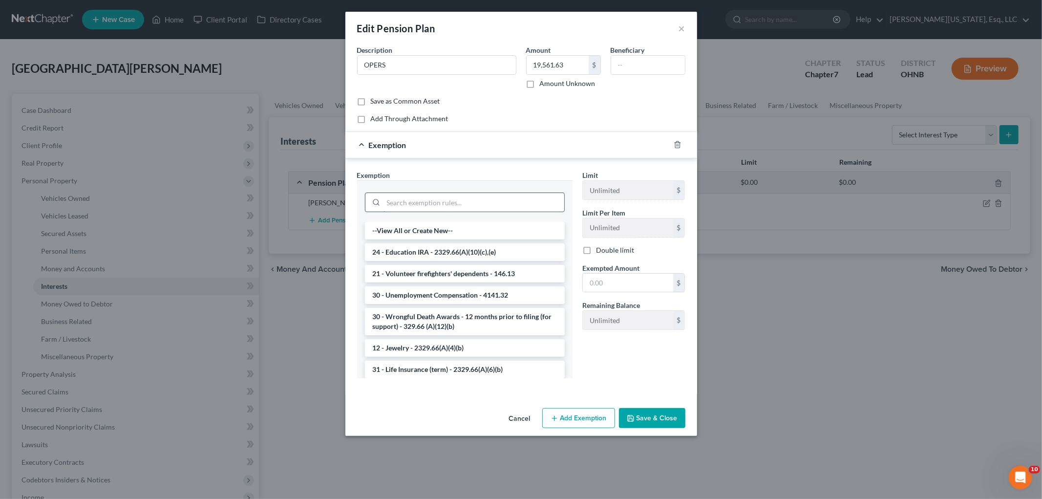
click at [470, 204] on input "search" at bounding box center [474, 202] width 181 height 19
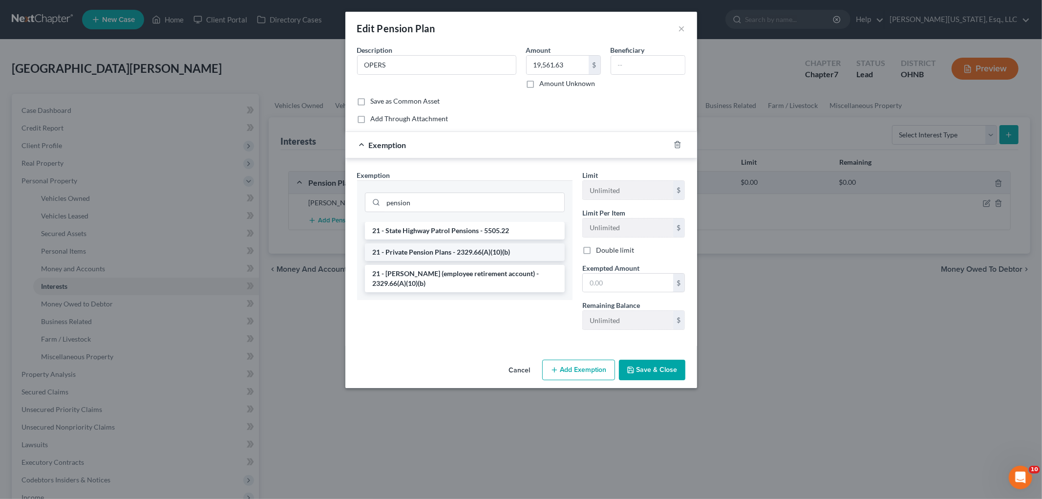
click at [474, 252] on li "21 - Private Pension Plans - 2329.66(A)(10)(b)" at bounding box center [465, 252] width 200 height 18
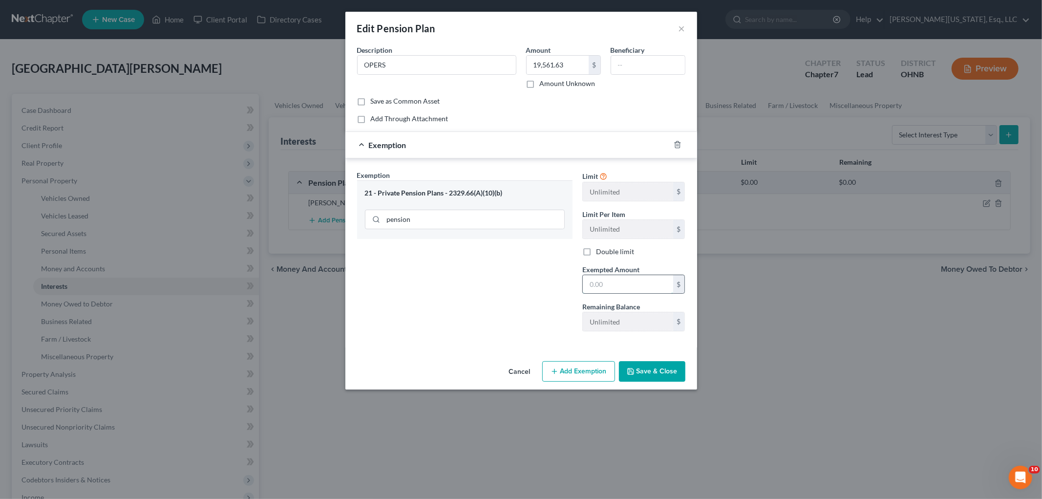
click at [629, 287] on input "text" at bounding box center [628, 284] width 90 height 19
click at [658, 370] on button "Save & Close" at bounding box center [652, 371] width 66 height 21
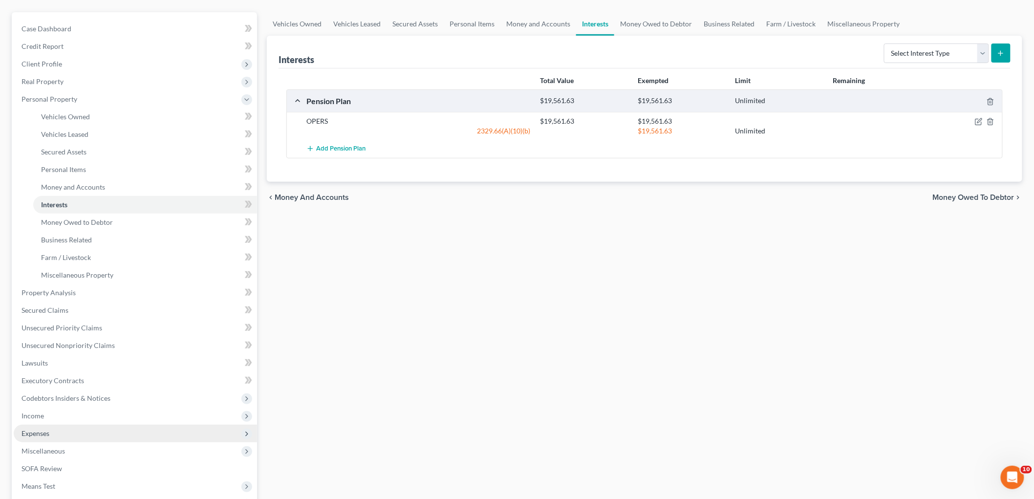
scroll to position [108, 0]
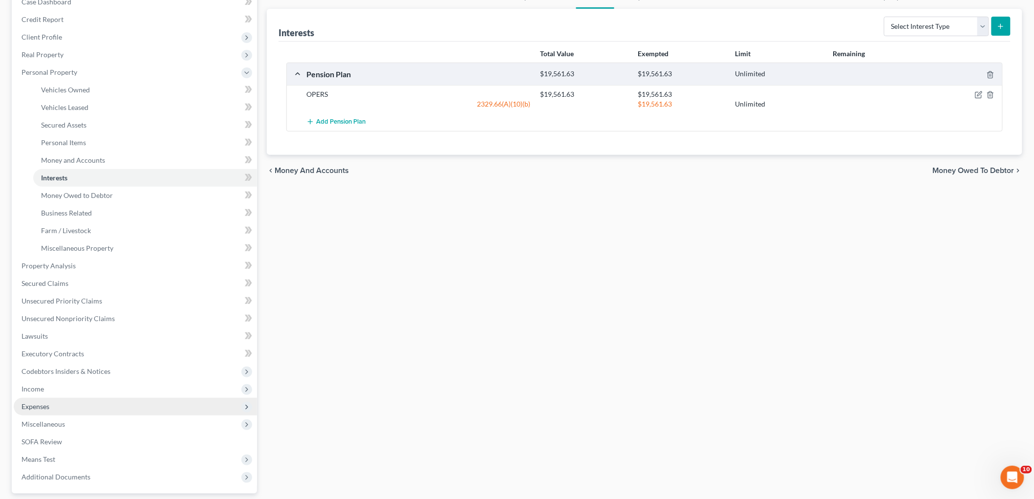
click at [34, 389] on span "Income" at bounding box center [32, 389] width 22 height 8
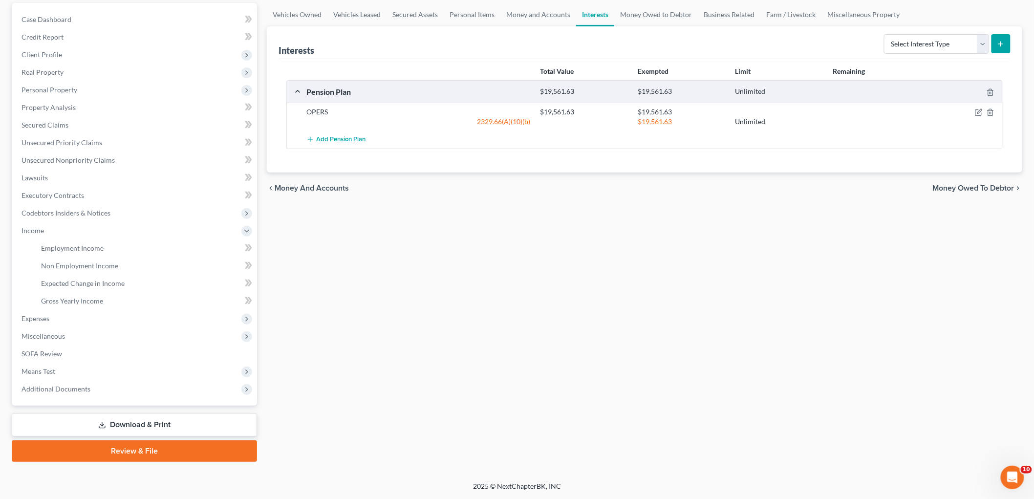
scroll to position [89, 0]
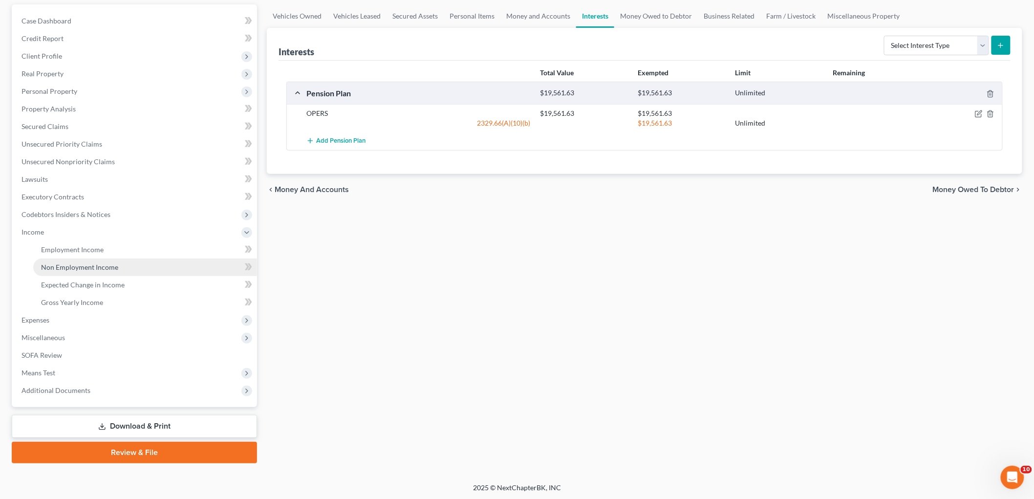
click at [63, 263] on span "Non Employment Income" at bounding box center [79, 267] width 77 height 8
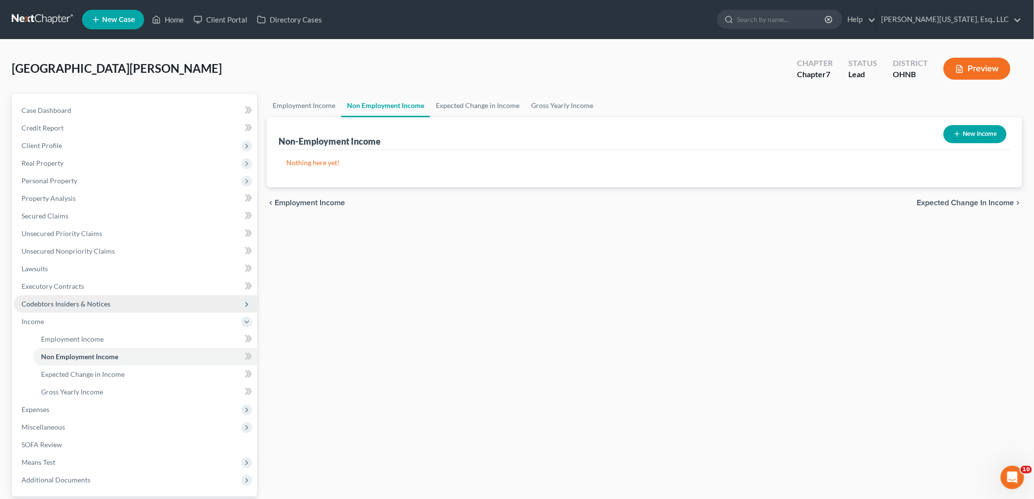
click at [271, 309] on div "Employment Income Non Employment Income Expected Change in Income Gross Yearly …" at bounding box center [644, 323] width 765 height 459
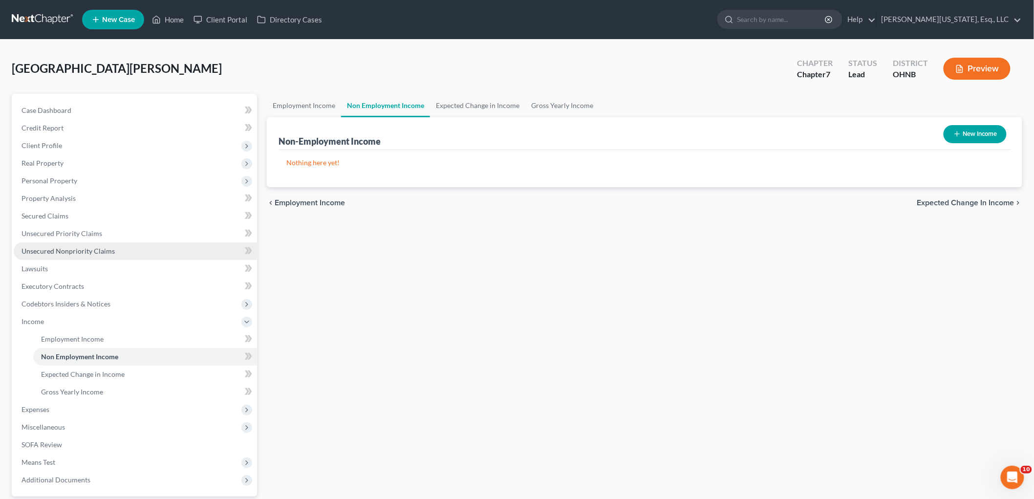
click at [71, 253] on span "Unsecured Nonpriority Claims" at bounding box center [67, 251] width 93 height 8
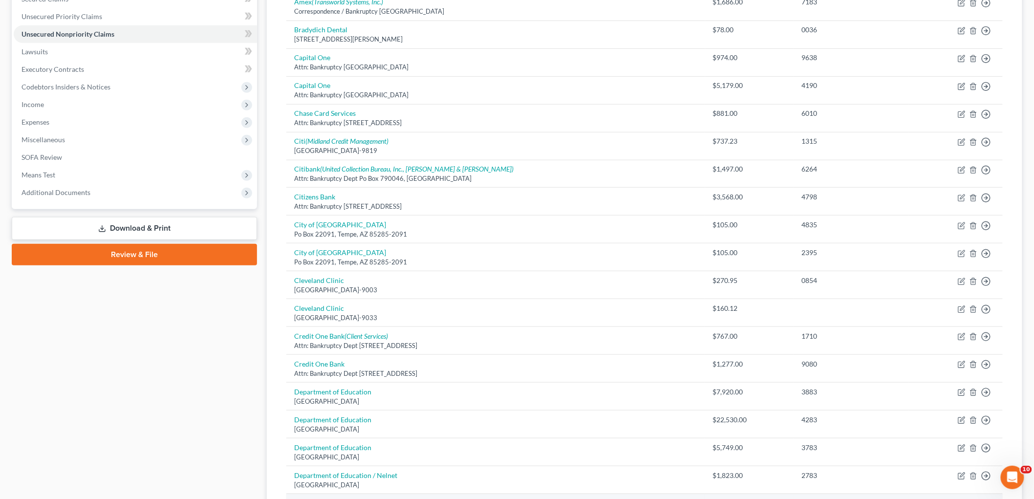
scroll to position [597, 0]
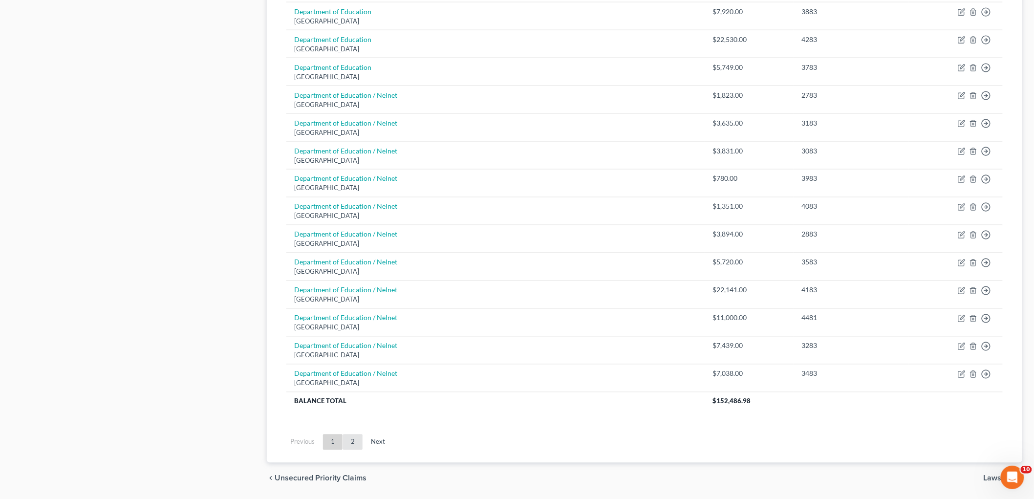
click at [360, 445] on link "2" at bounding box center [353, 442] width 20 height 16
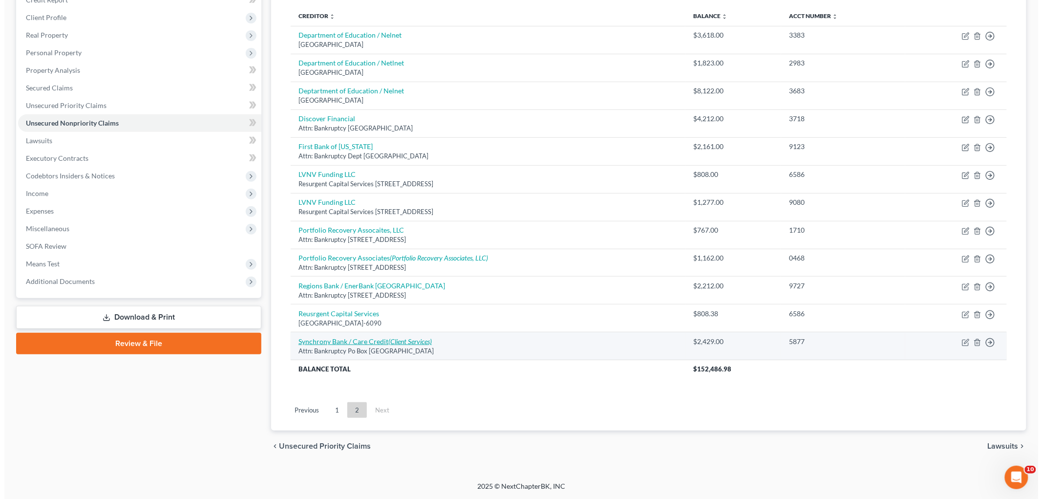
scroll to position [74, 0]
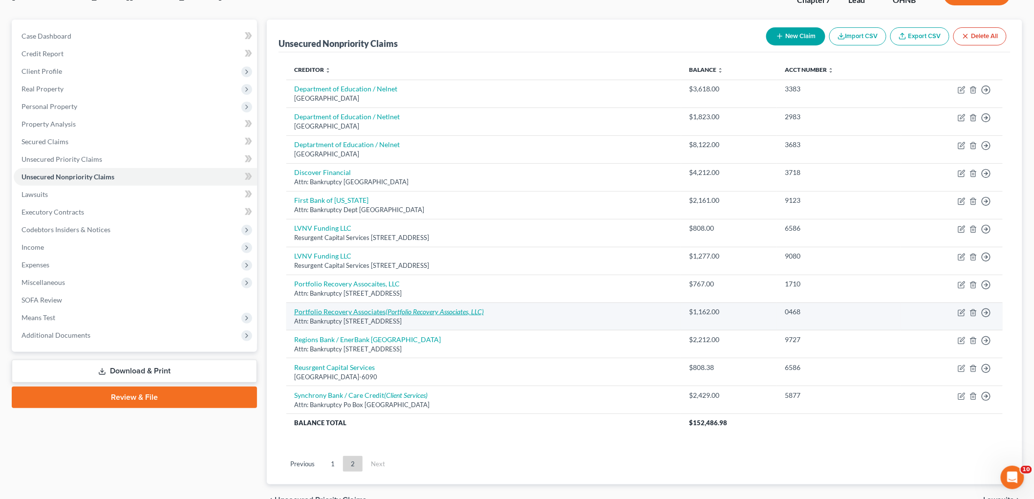
click at [357, 313] on link "Portfolio Recovery Associates (Portfolio Recovery Associates, LLC)" at bounding box center [389, 311] width 190 height 8
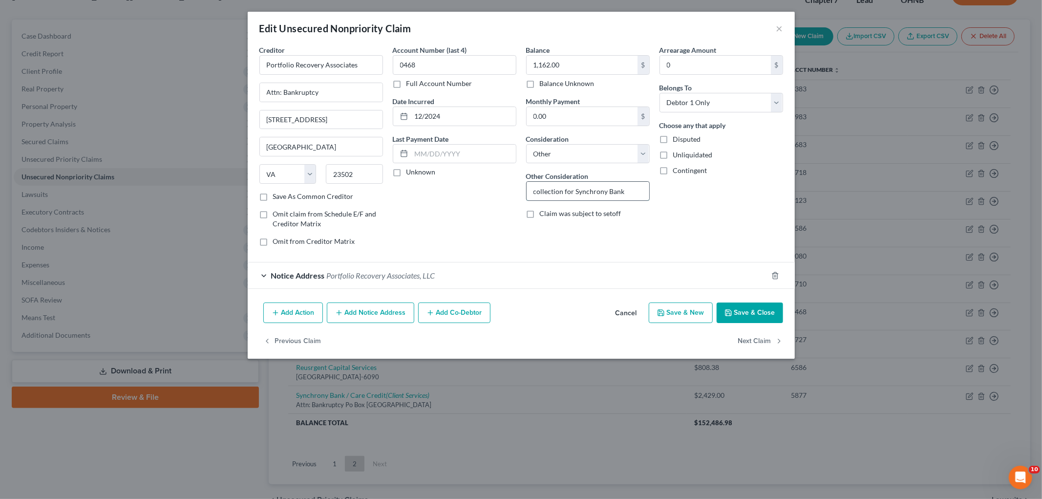
click at [639, 191] on input "collection for Synchrony Bank" at bounding box center [588, 191] width 123 height 19
click at [750, 309] on button "Save & Close" at bounding box center [750, 312] width 66 height 21
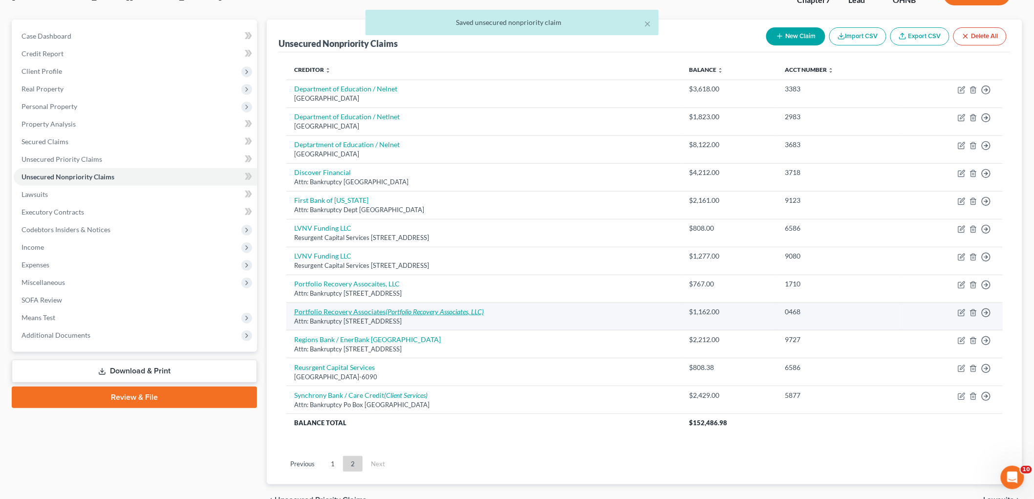
click at [416, 311] on icon "(Portfolio Recovery Associates, LLC)" at bounding box center [435, 311] width 98 height 8
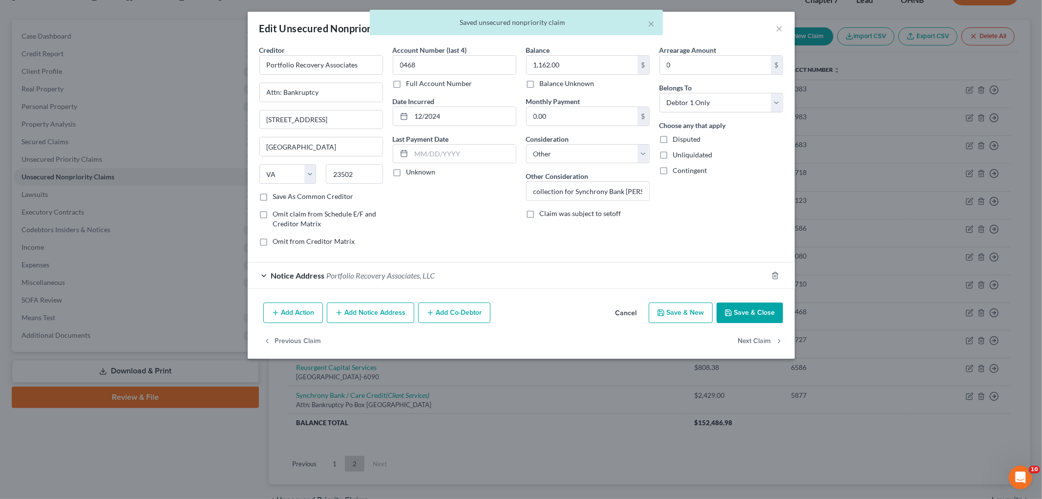
click at [397, 315] on button "Add Notice Address" at bounding box center [370, 312] width 87 height 21
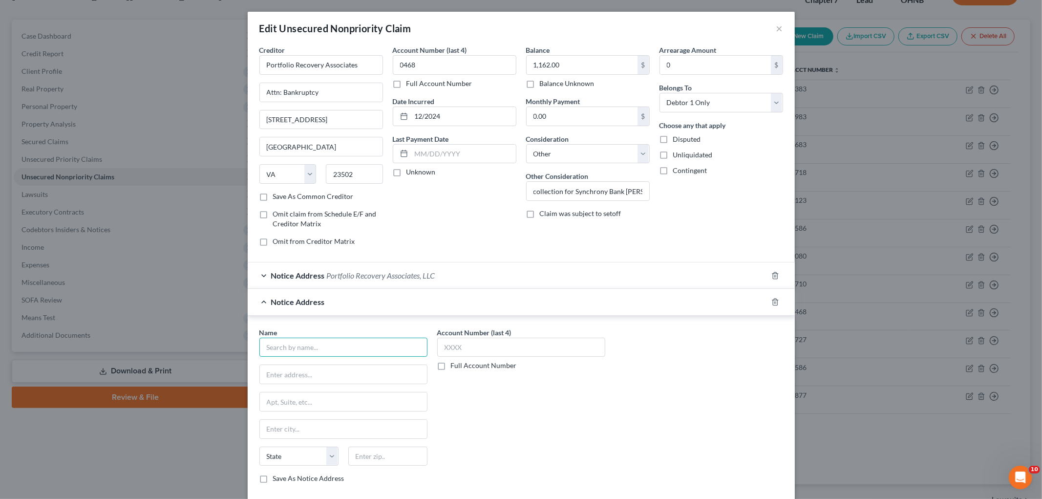
click at [363, 338] on input "text" at bounding box center [343, 348] width 168 height 20
click at [335, 401] on input "text" at bounding box center [343, 401] width 167 height 19
click at [372, 452] on input "text" at bounding box center [387, 457] width 79 height 20
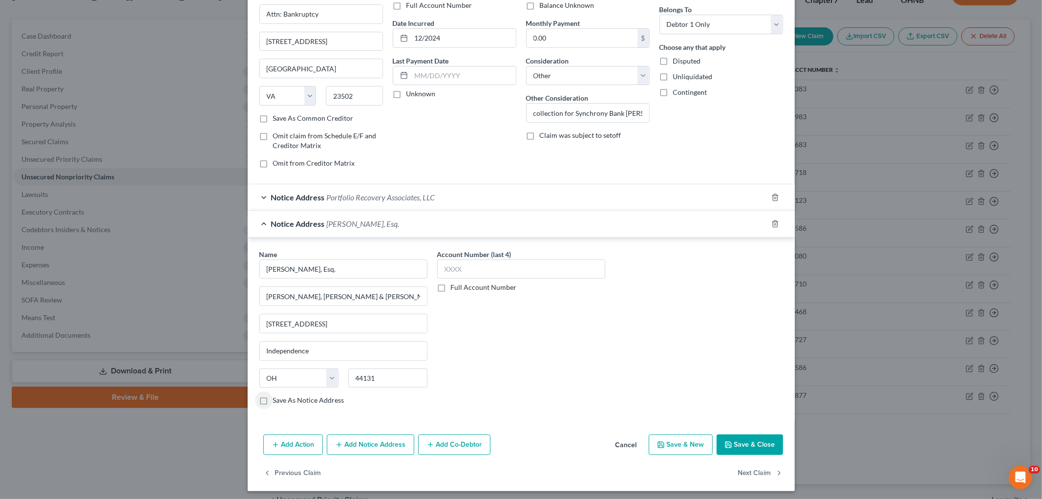
scroll to position [83, 0]
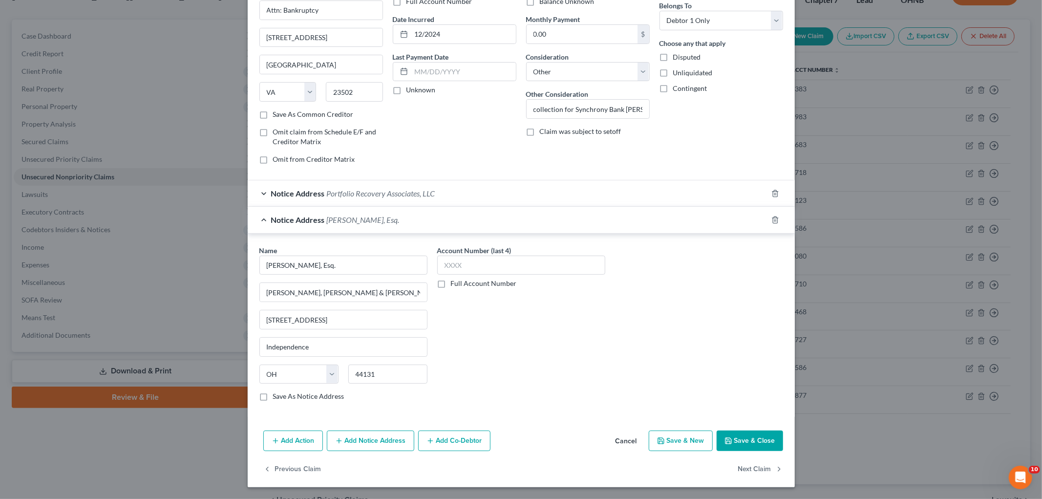
click at [301, 437] on button "Add Action" at bounding box center [293, 440] width 60 height 21
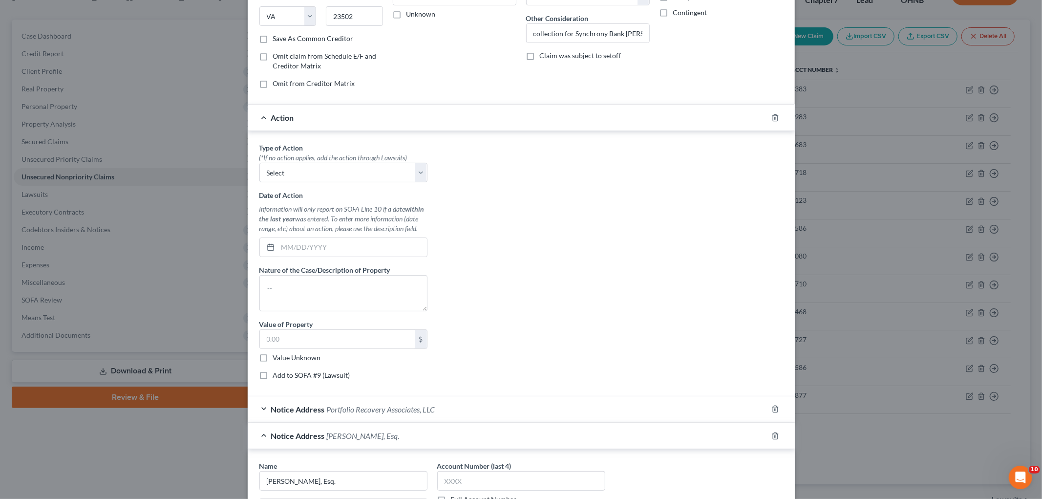
scroll to position [192, 0]
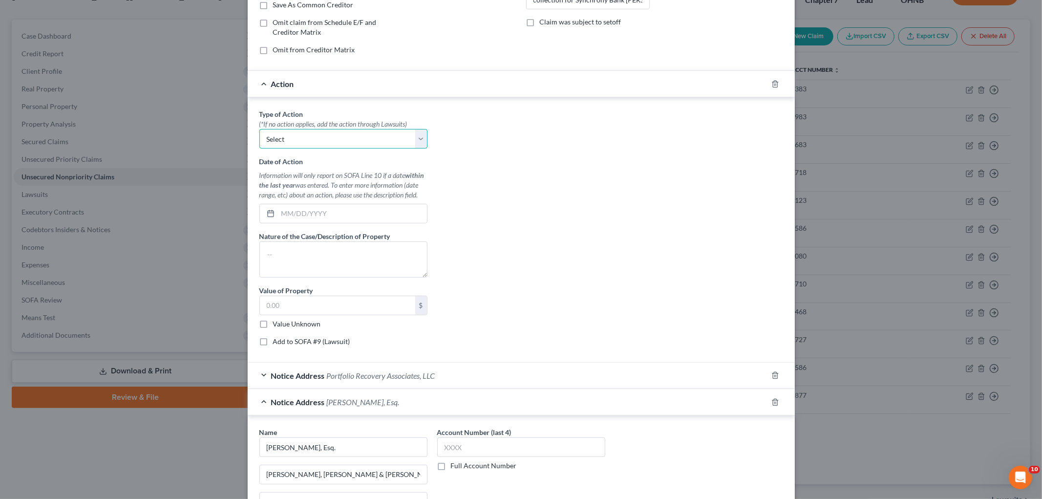
click at [353, 135] on select "Select Repossession Garnishment Foreclosure Personal Injury Attached, Seized, O…" at bounding box center [343, 139] width 168 height 20
click at [354, 147] on select "Select Repossession Garnishment Foreclosure Personal Injury Attached, Seized, O…" at bounding box center [343, 139] width 168 height 20
click at [300, 343] on label "Add to SOFA #9 (Lawsuit)" at bounding box center [311, 342] width 77 height 10
click at [283, 343] on input "Add to SOFA #9 (Lawsuit)" at bounding box center [280, 340] width 6 height 6
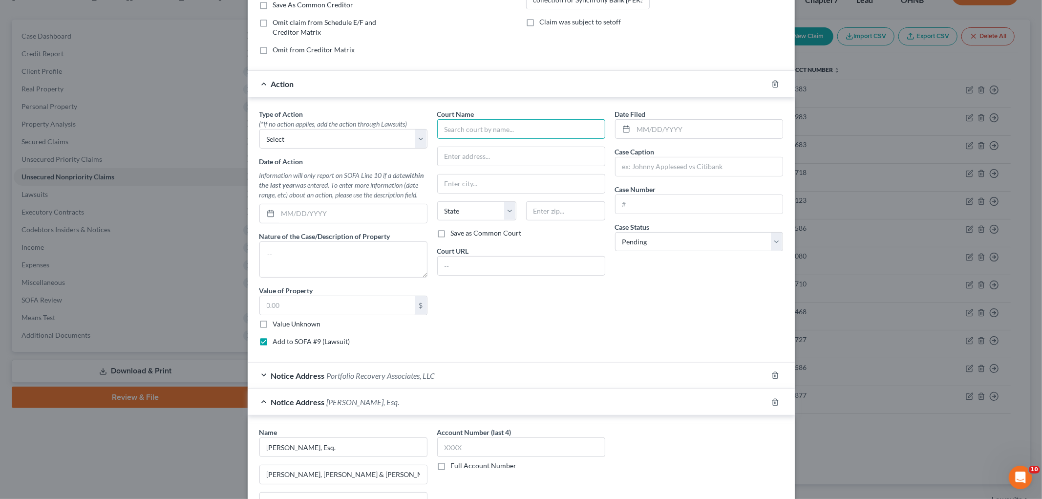
click at [498, 132] on input "text" at bounding box center [521, 129] width 168 height 20
click at [666, 165] on input "text" at bounding box center [699, 166] width 167 height 19
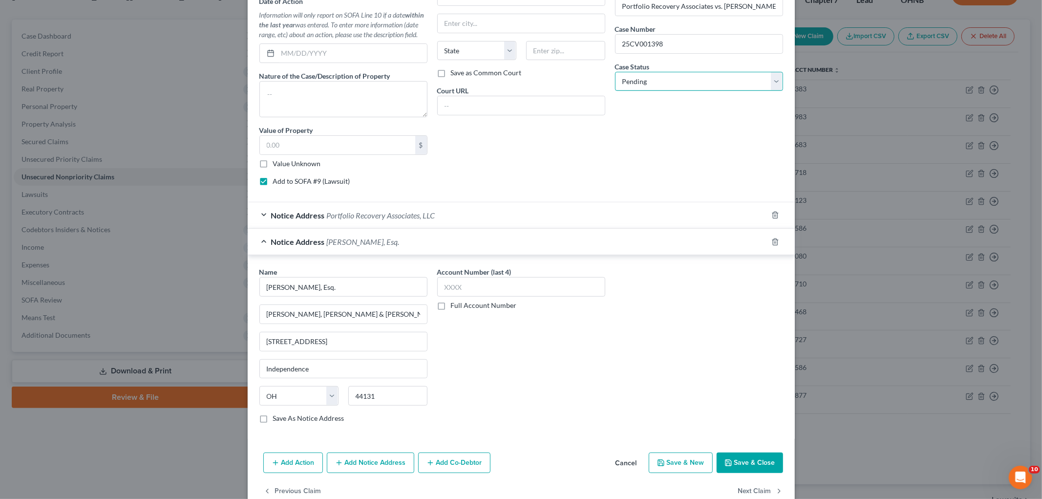
scroll to position [375, 0]
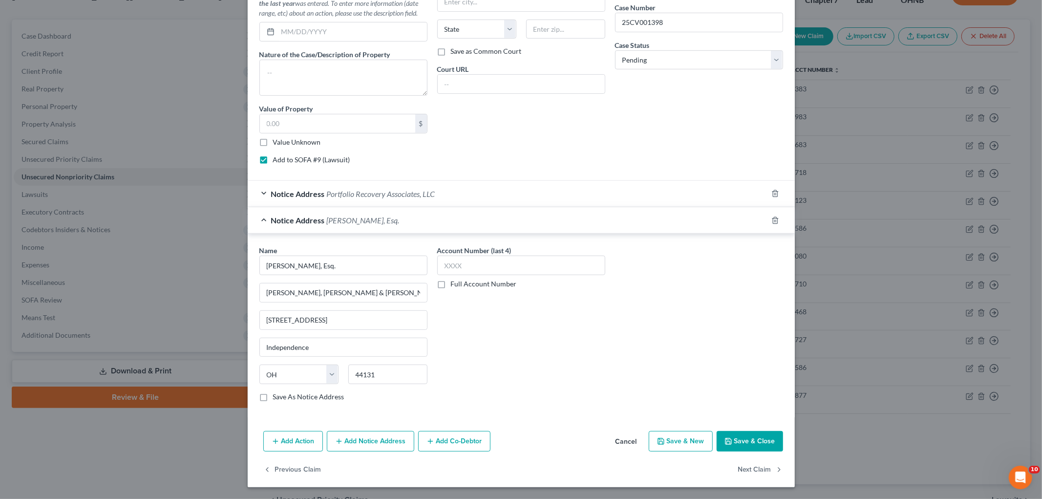
click at [750, 436] on button "Save & Close" at bounding box center [750, 441] width 66 height 21
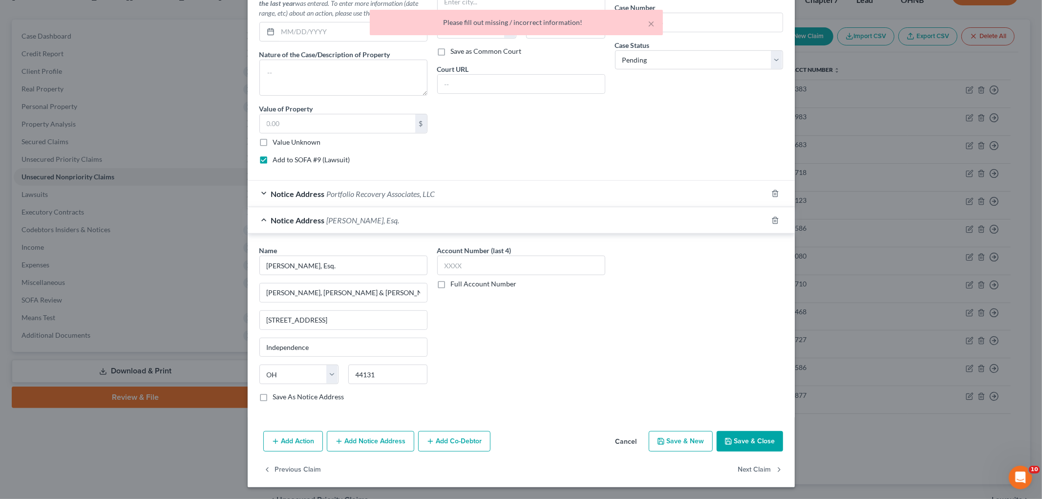
scroll to position [158, 0]
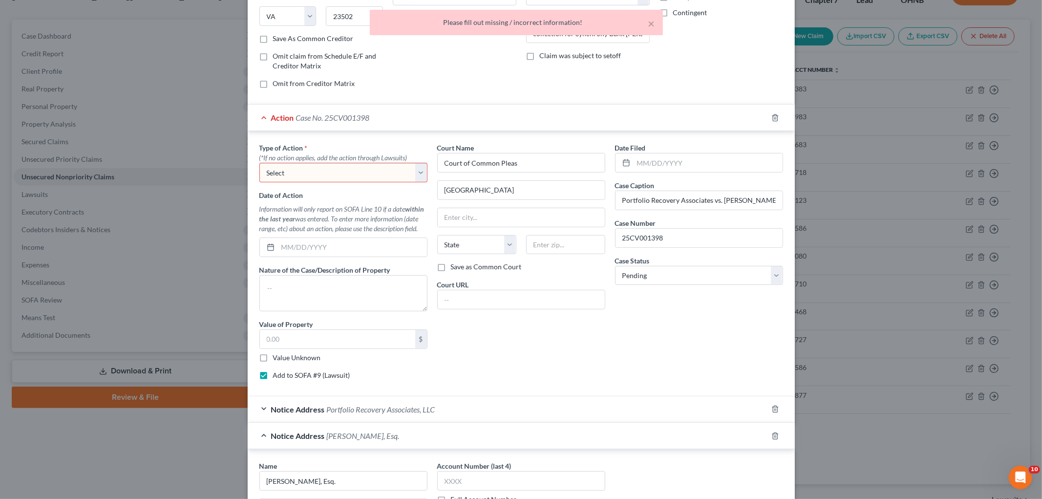
drag, startPoint x: 320, startPoint y: 170, endPoint x: 323, endPoint y: 181, distance: 11.7
click at [320, 170] on select "Select Repossession Garnishment Foreclosure Personal Injury Attached, Seized, O…" at bounding box center [343, 173] width 168 height 20
click at [259, 163] on select "Select Repossession Garnishment Foreclosure Personal Injury Attached, Seized, O…" at bounding box center [343, 173] width 168 height 20
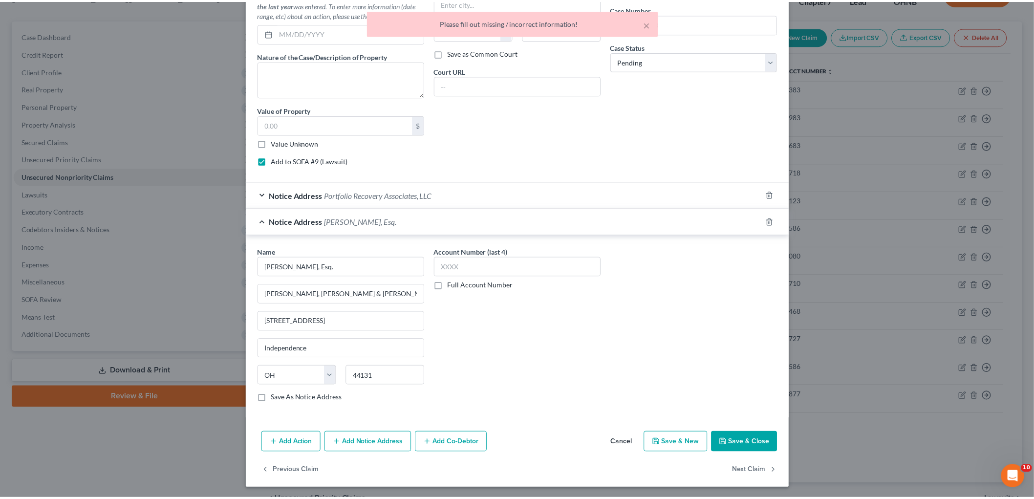
scroll to position [375, 0]
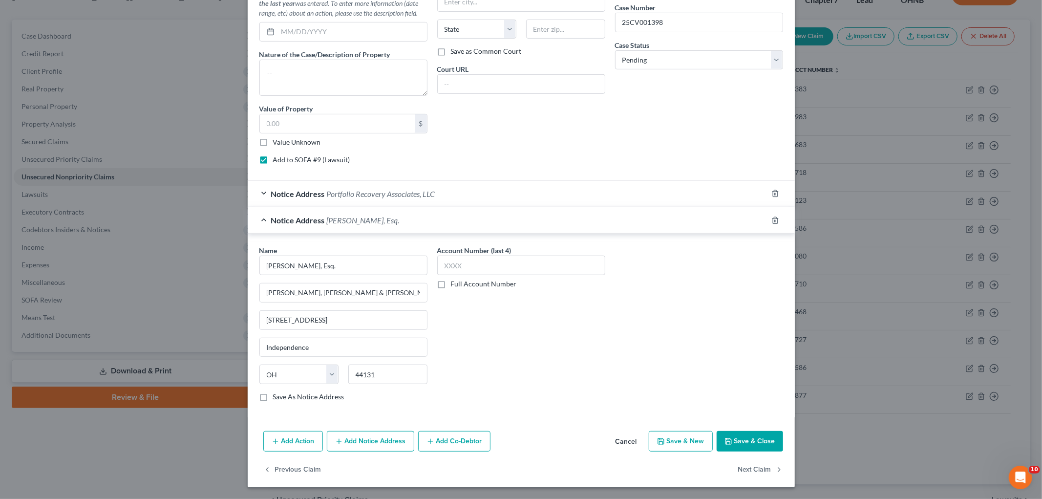
click at [742, 432] on button "Save & Close" at bounding box center [750, 441] width 66 height 21
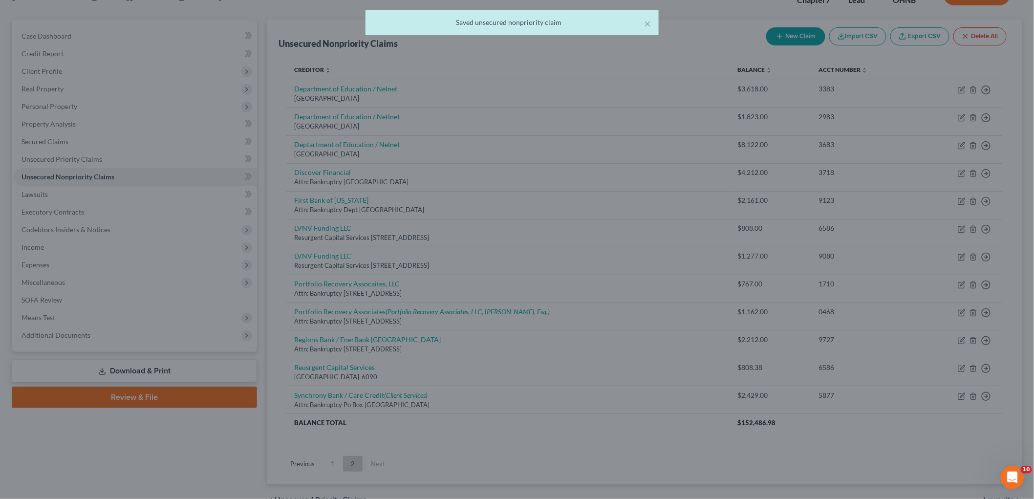
scroll to position [0, 0]
